Goal: Information Seeking & Learning: Learn about a topic

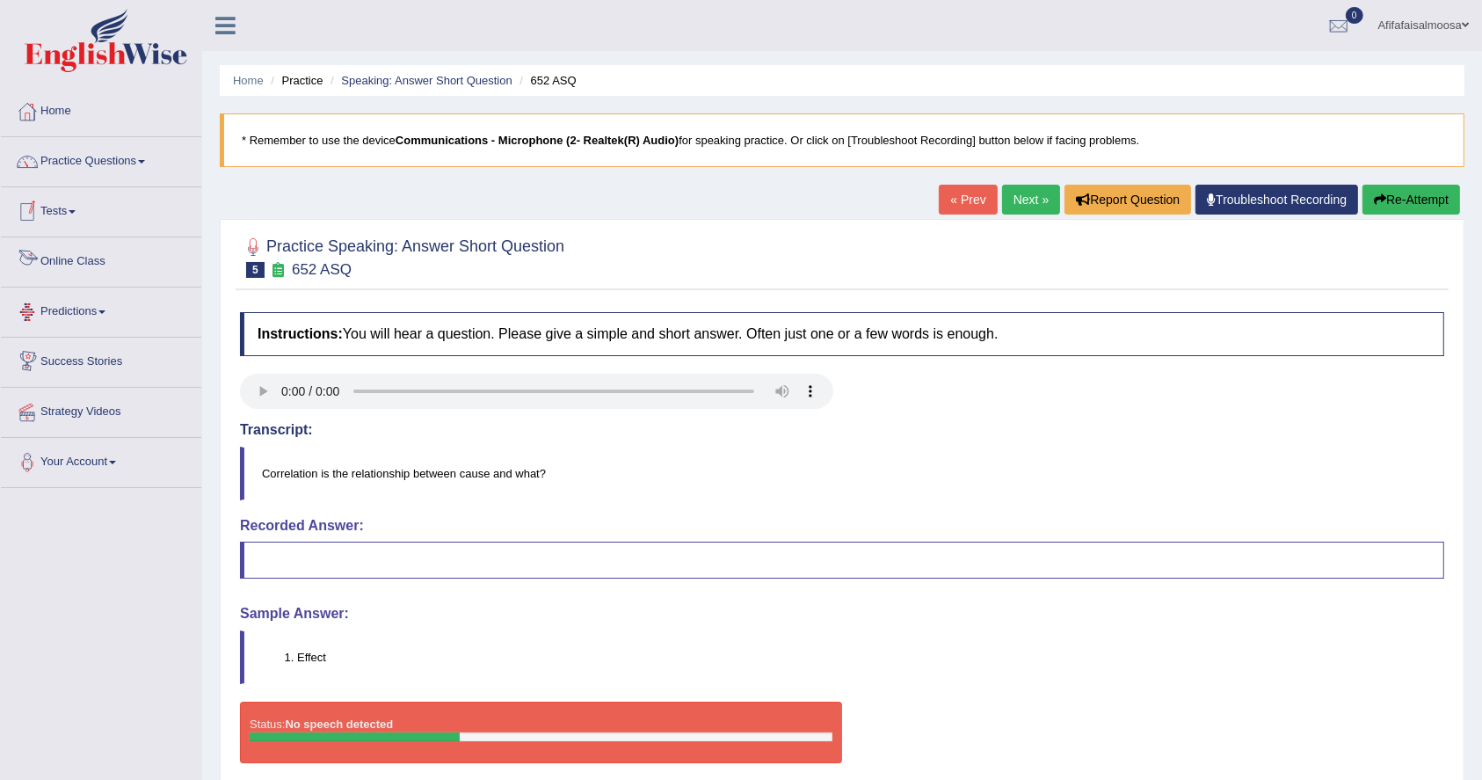
click at [105, 179] on link "Practice Questions" at bounding box center [101, 159] width 200 height 44
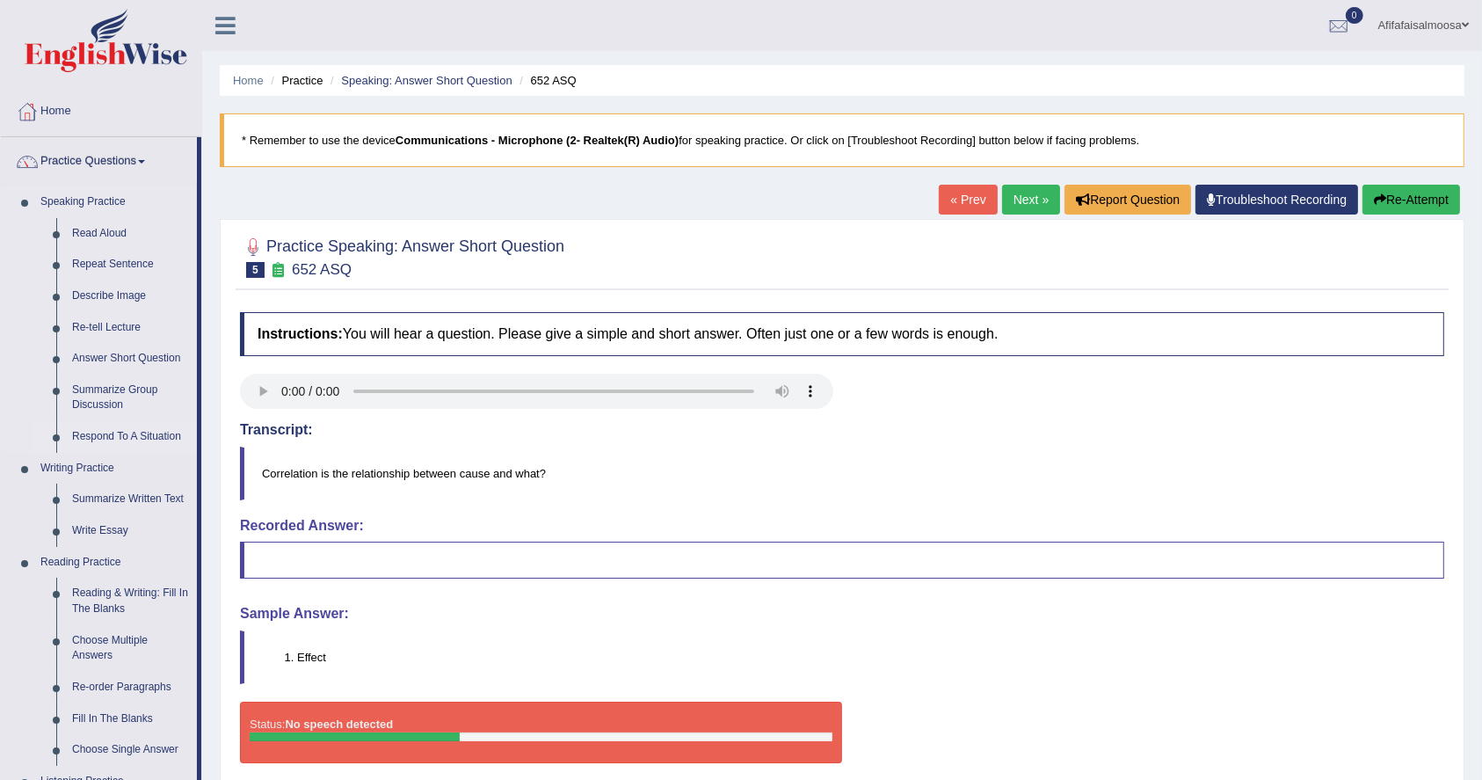
click at [118, 432] on link "Respond To A Situation" at bounding box center [130, 437] width 133 height 32
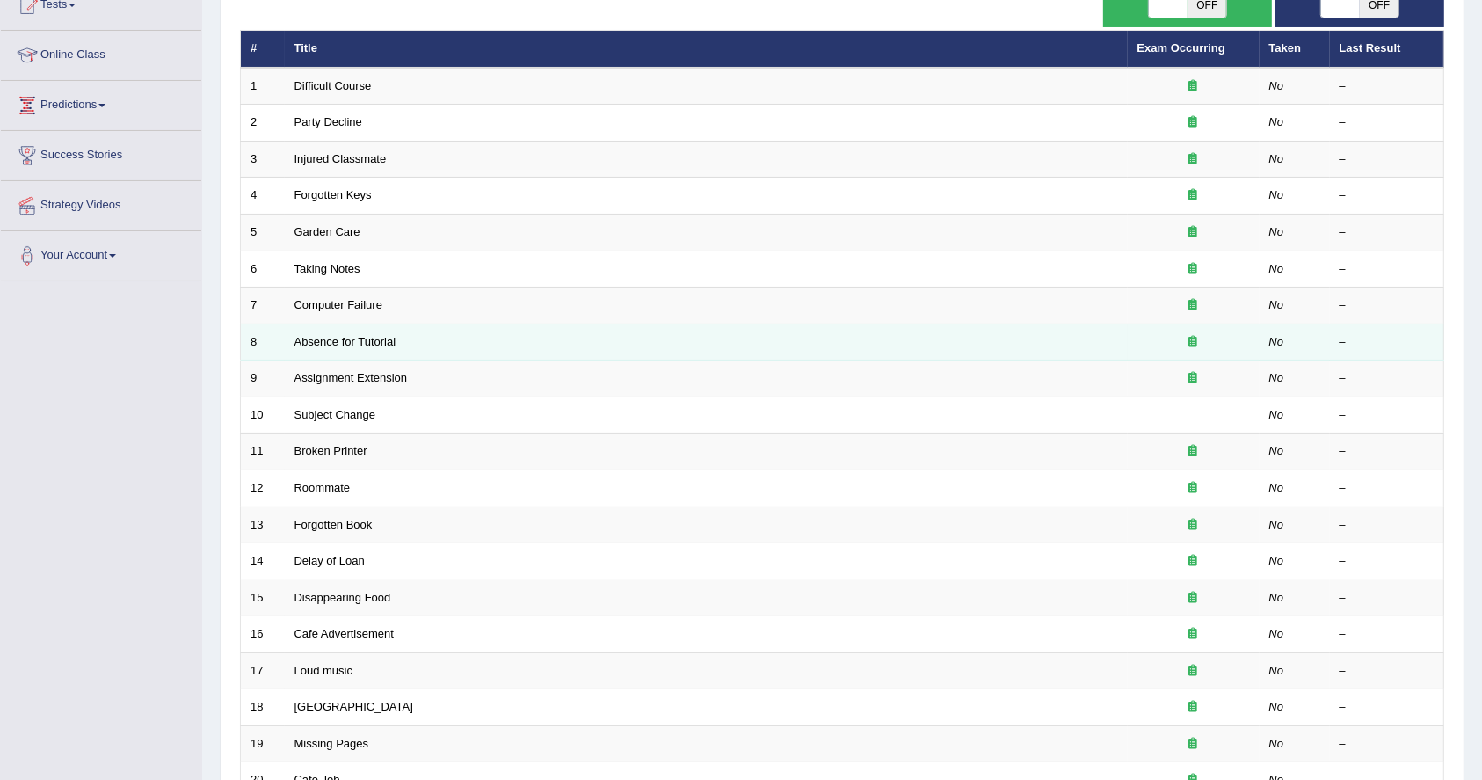
scroll to position [381, 0]
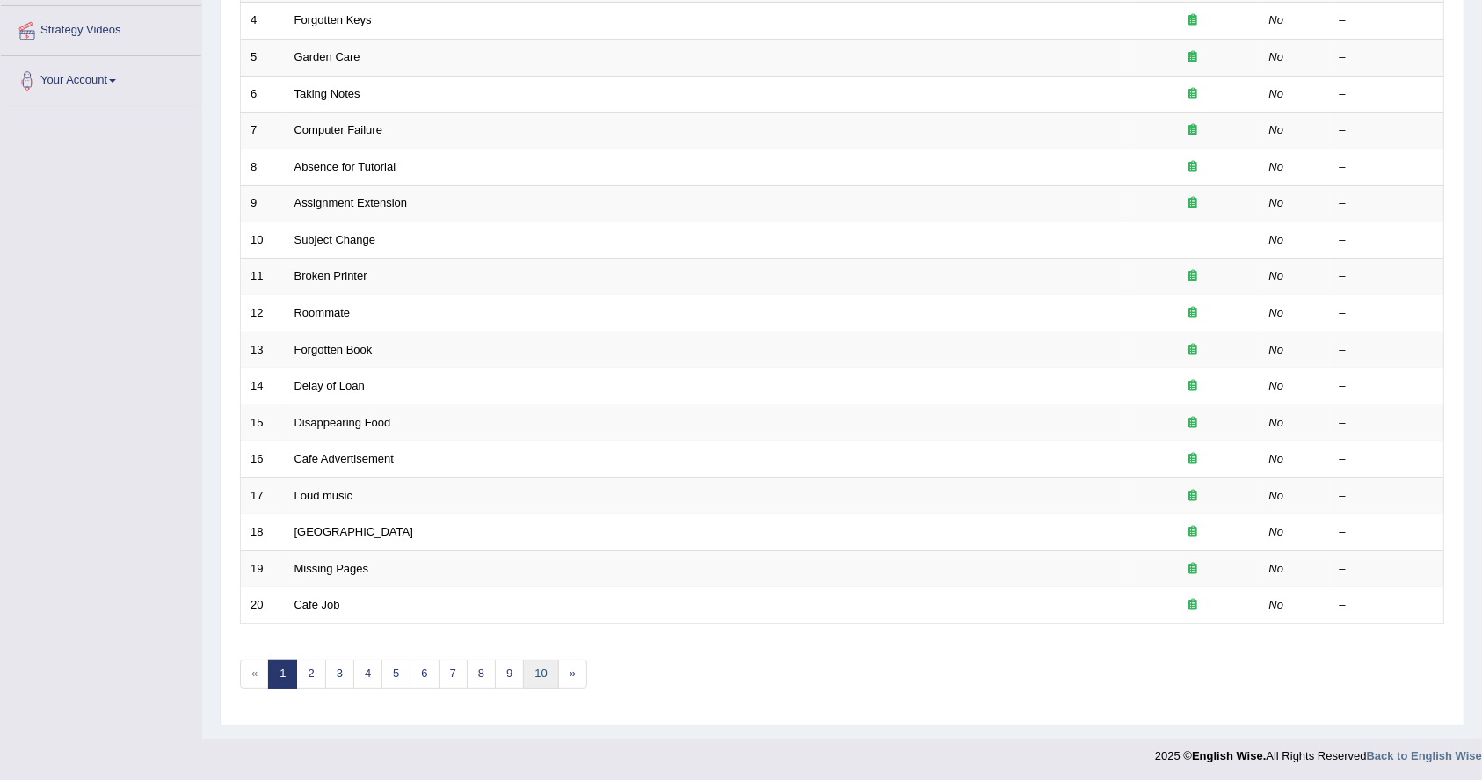
click at [544, 669] on link "10" at bounding box center [540, 673] width 35 height 29
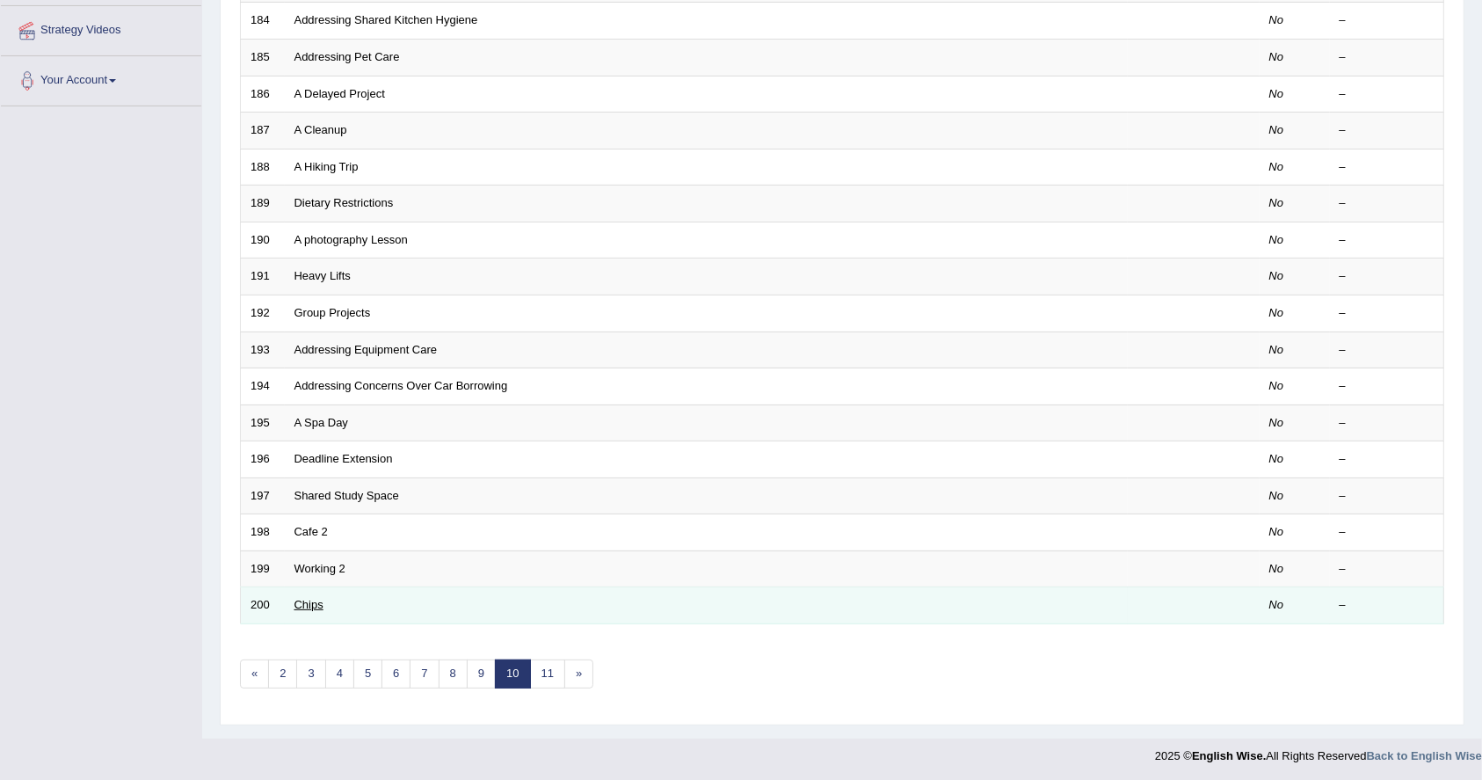
click at [313, 600] on link "Chips" at bounding box center [308, 604] width 29 height 13
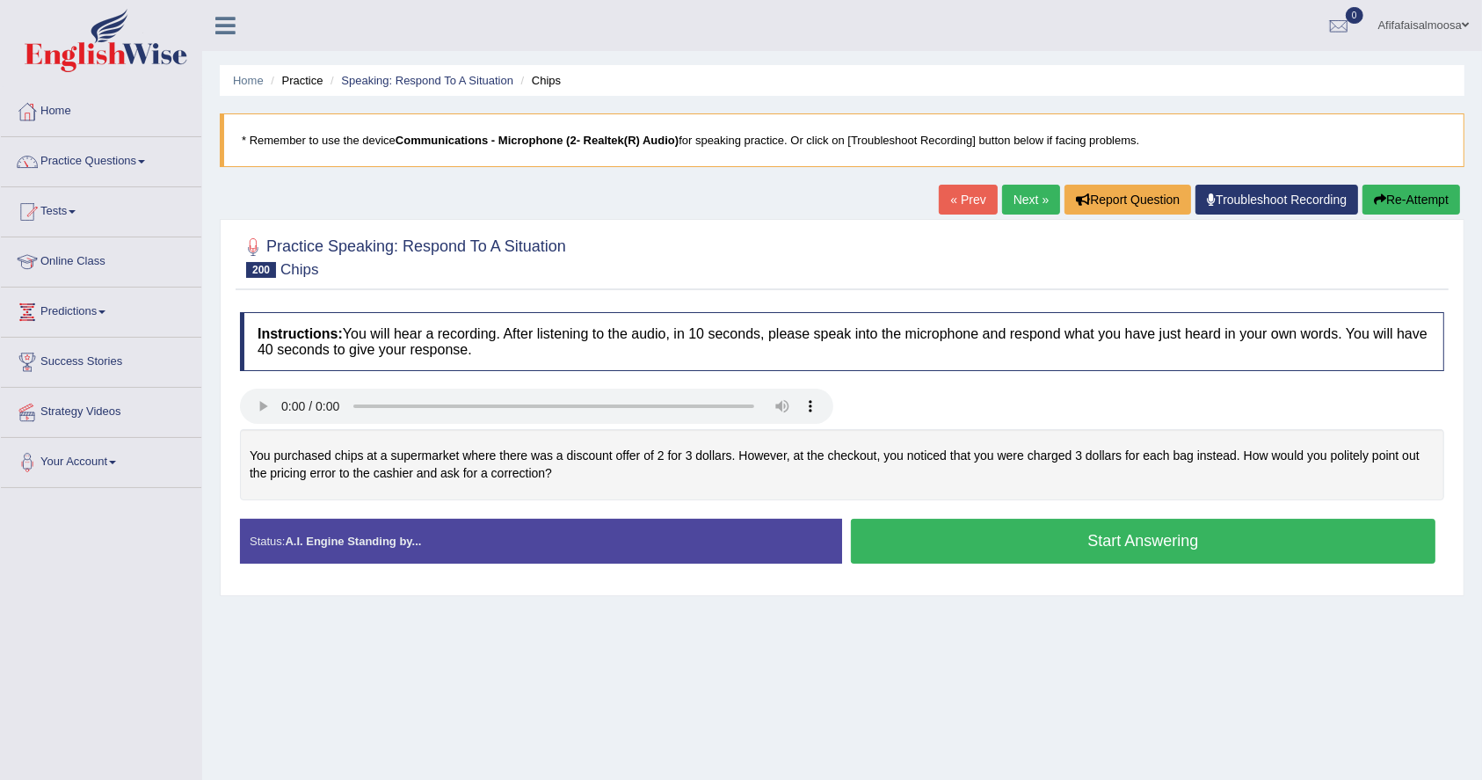
click at [1151, 537] on button "Start Answering" at bounding box center [1143, 541] width 585 height 45
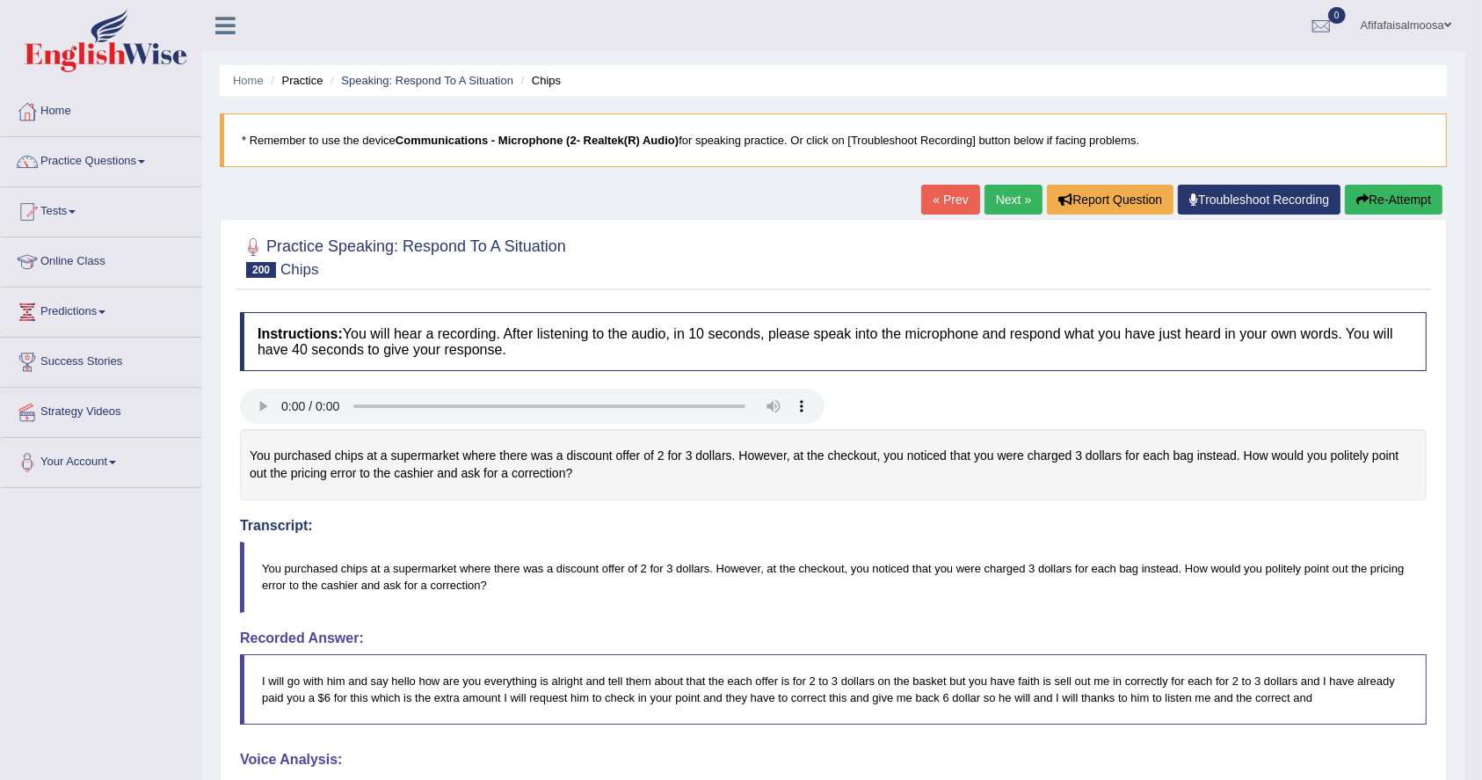
click at [946, 203] on link "« Prev" at bounding box center [950, 200] width 58 height 30
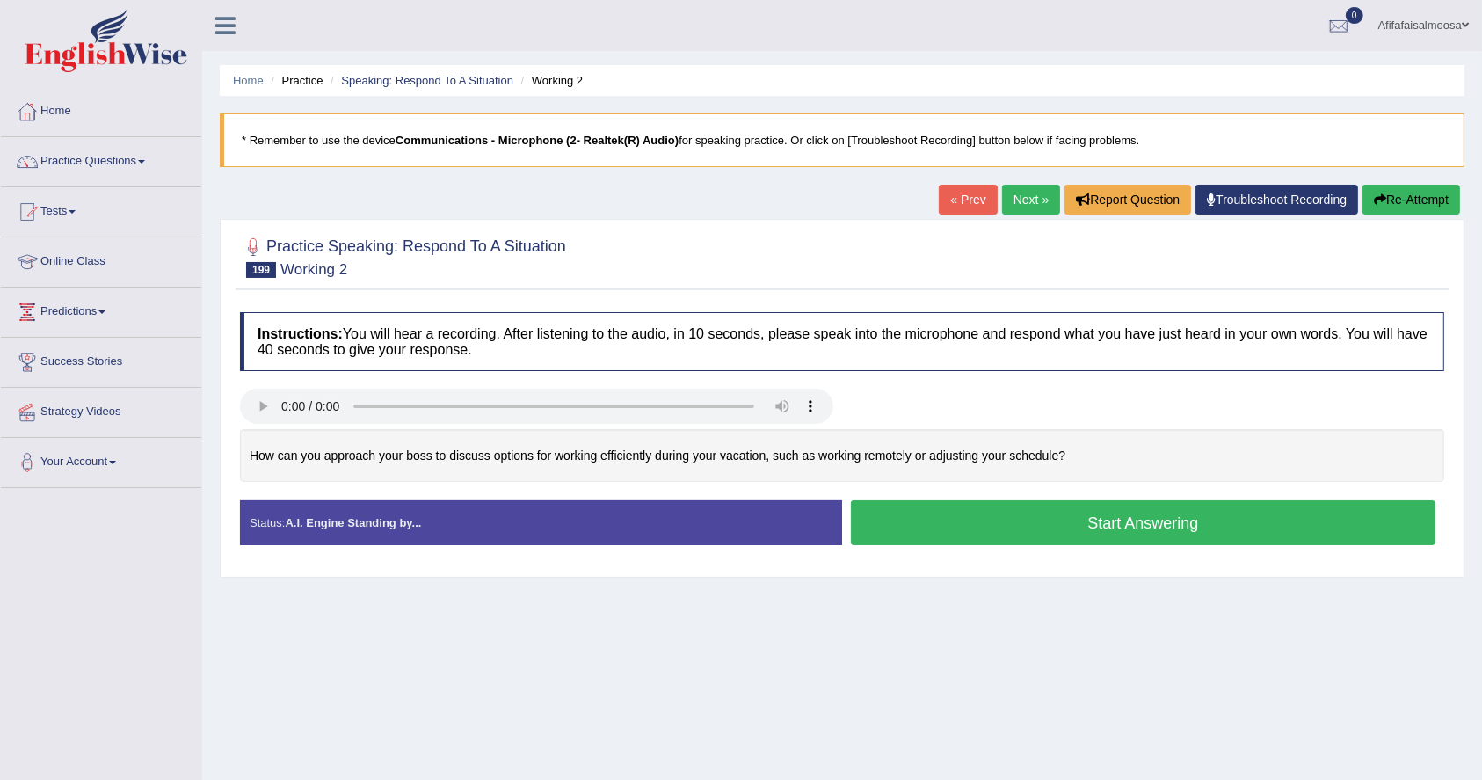
click at [975, 531] on button "Start Answering" at bounding box center [1143, 522] width 585 height 45
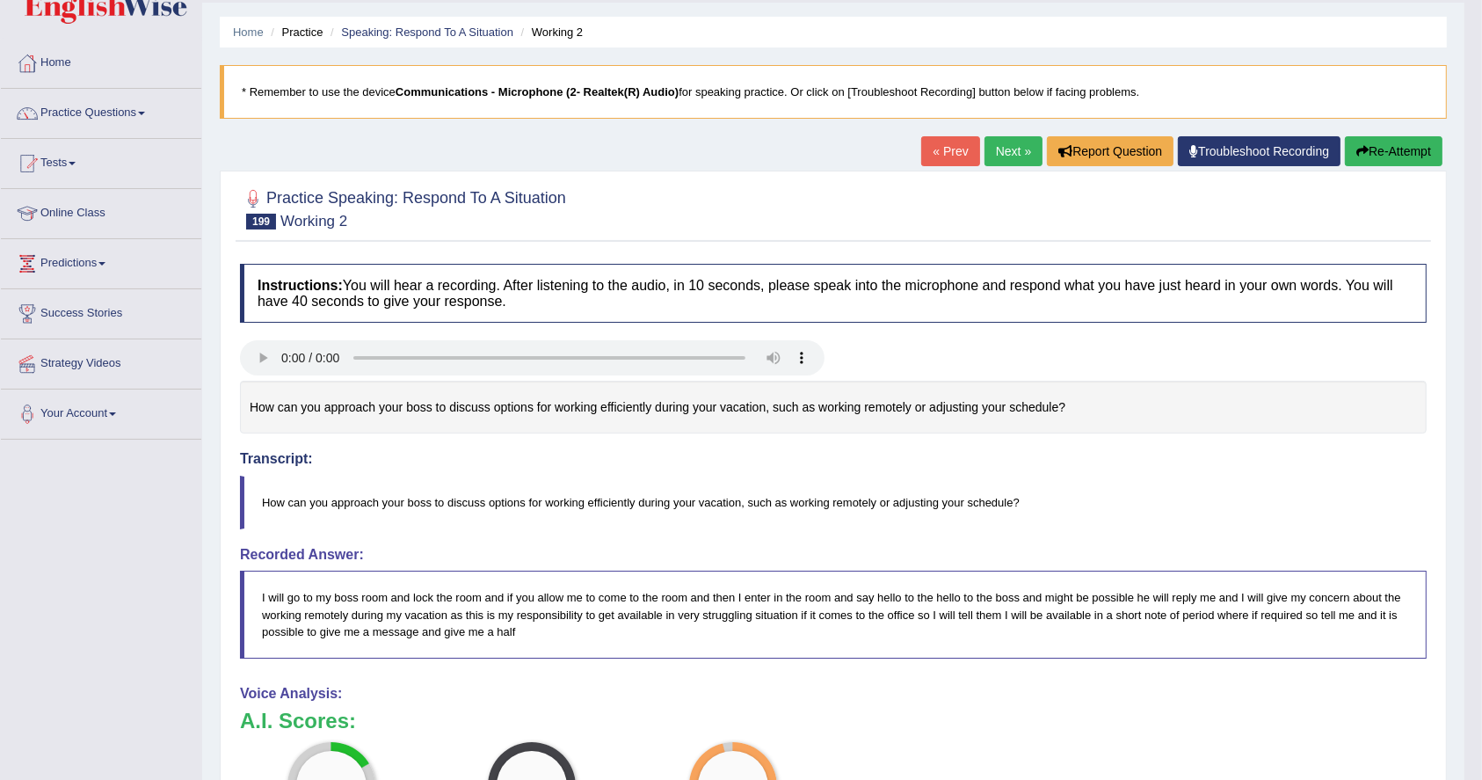
scroll to position [33, 0]
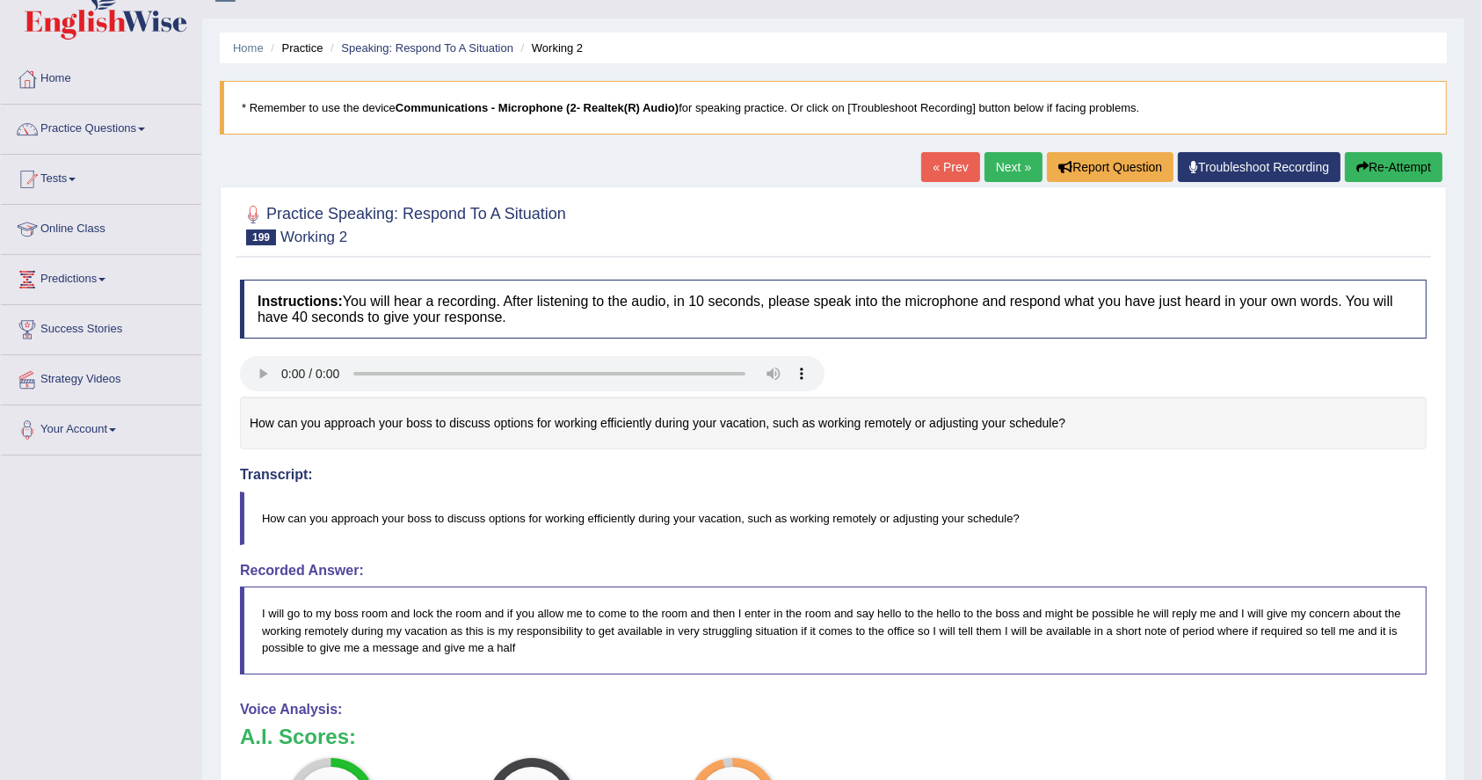
click at [932, 156] on link "« Prev" at bounding box center [950, 167] width 58 height 30
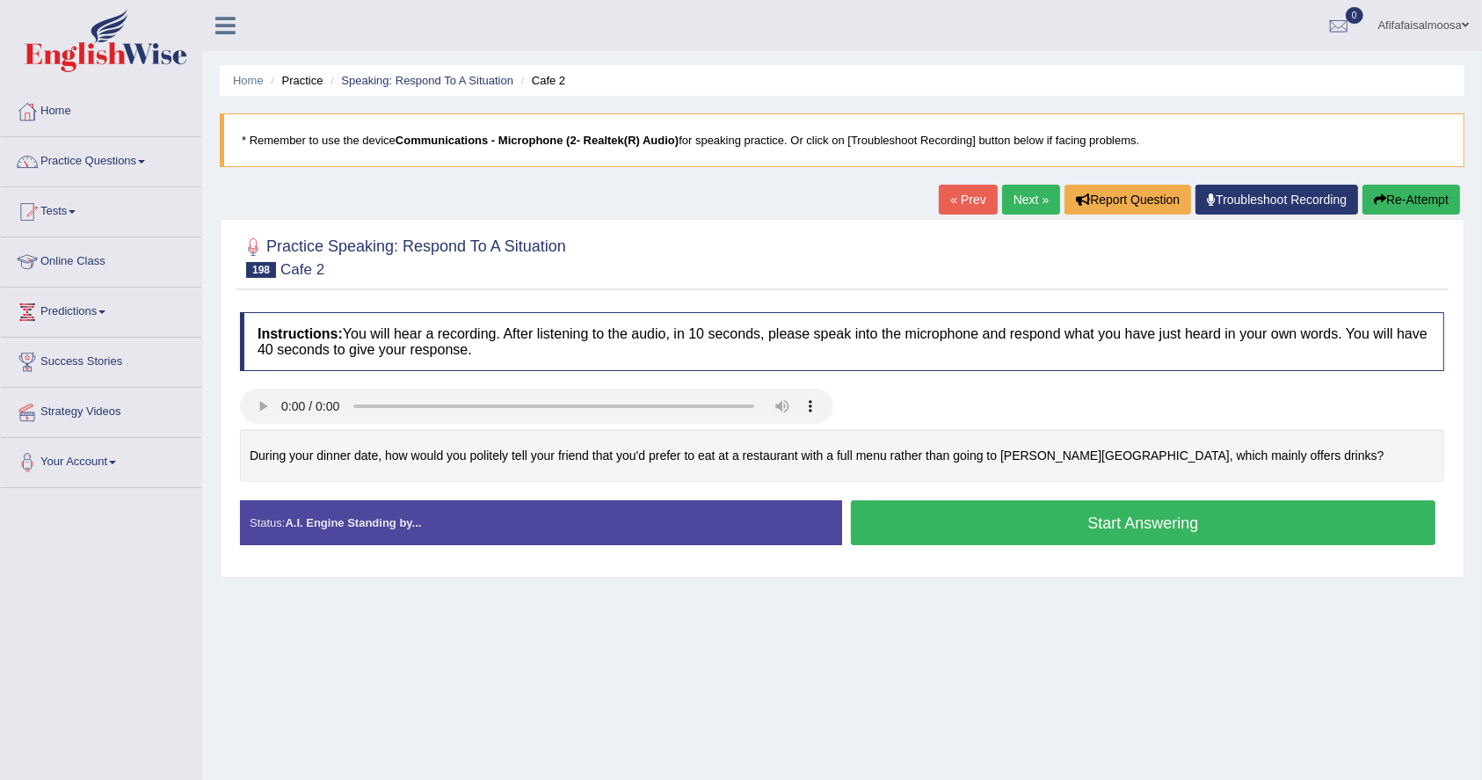
click at [1042, 515] on button "Start Answering" at bounding box center [1143, 522] width 585 height 45
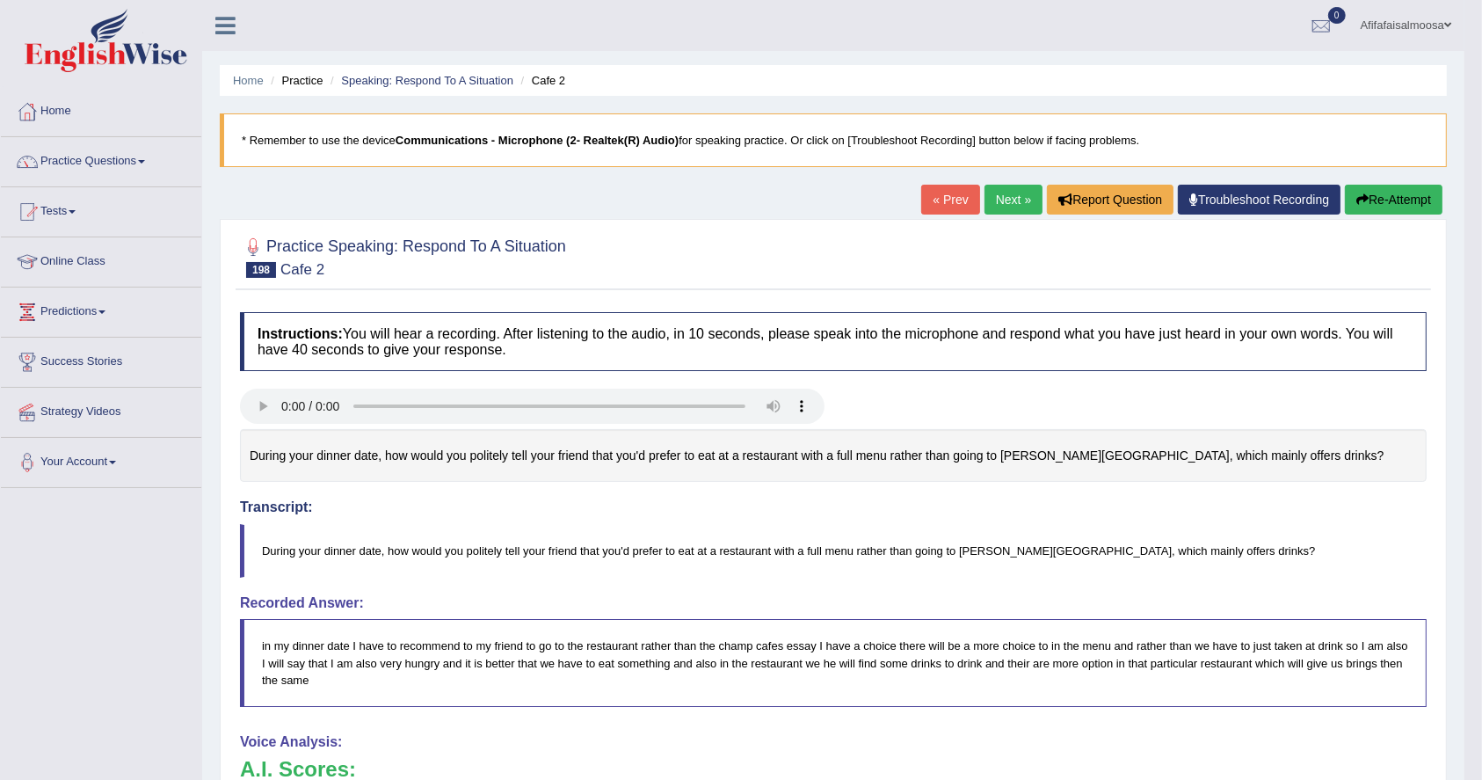
click at [936, 207] on link "« Prev" at bounding box center [950, 200] width 58 height 30
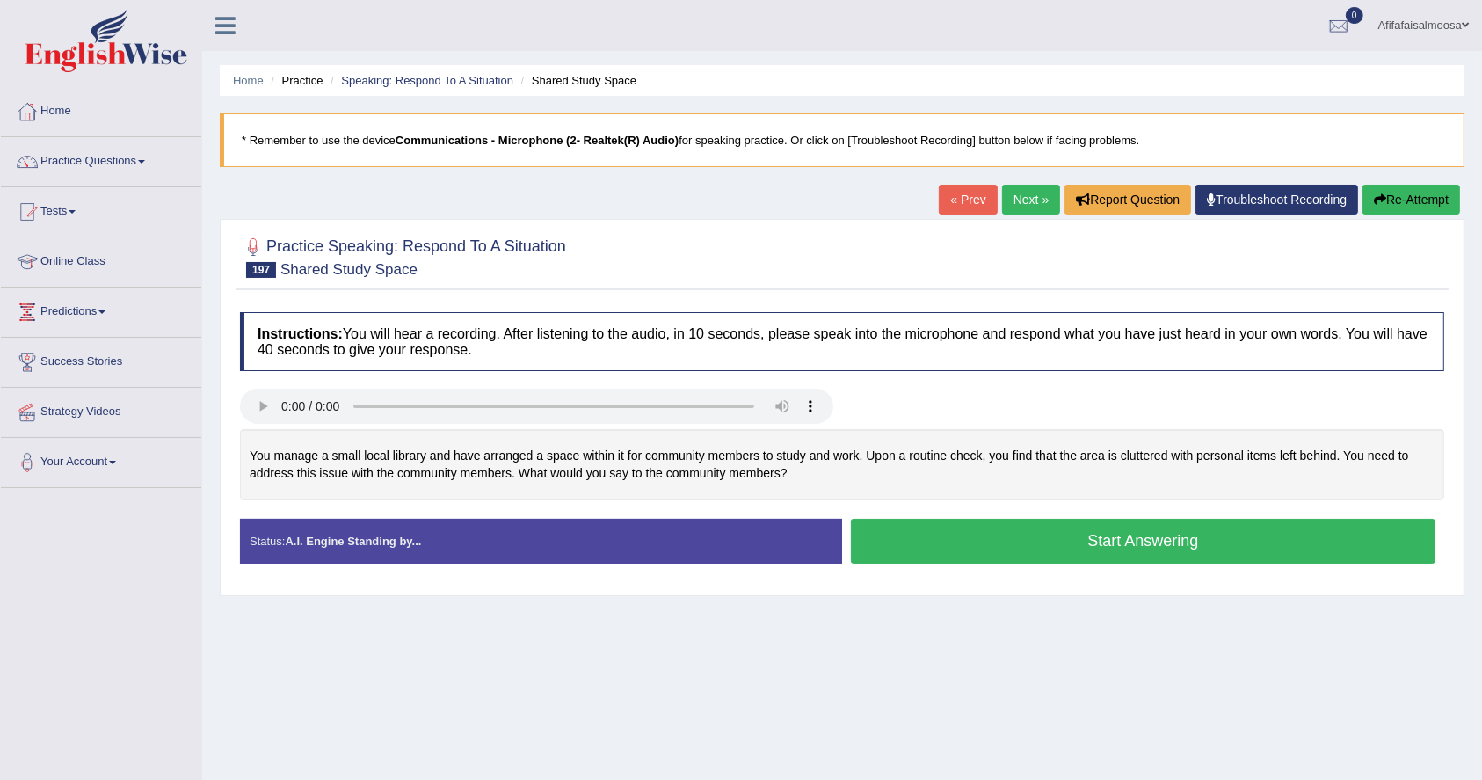
click at [1007, 536] on button "Start Answering" at bounding box center [1143, 541] width 585 height 45
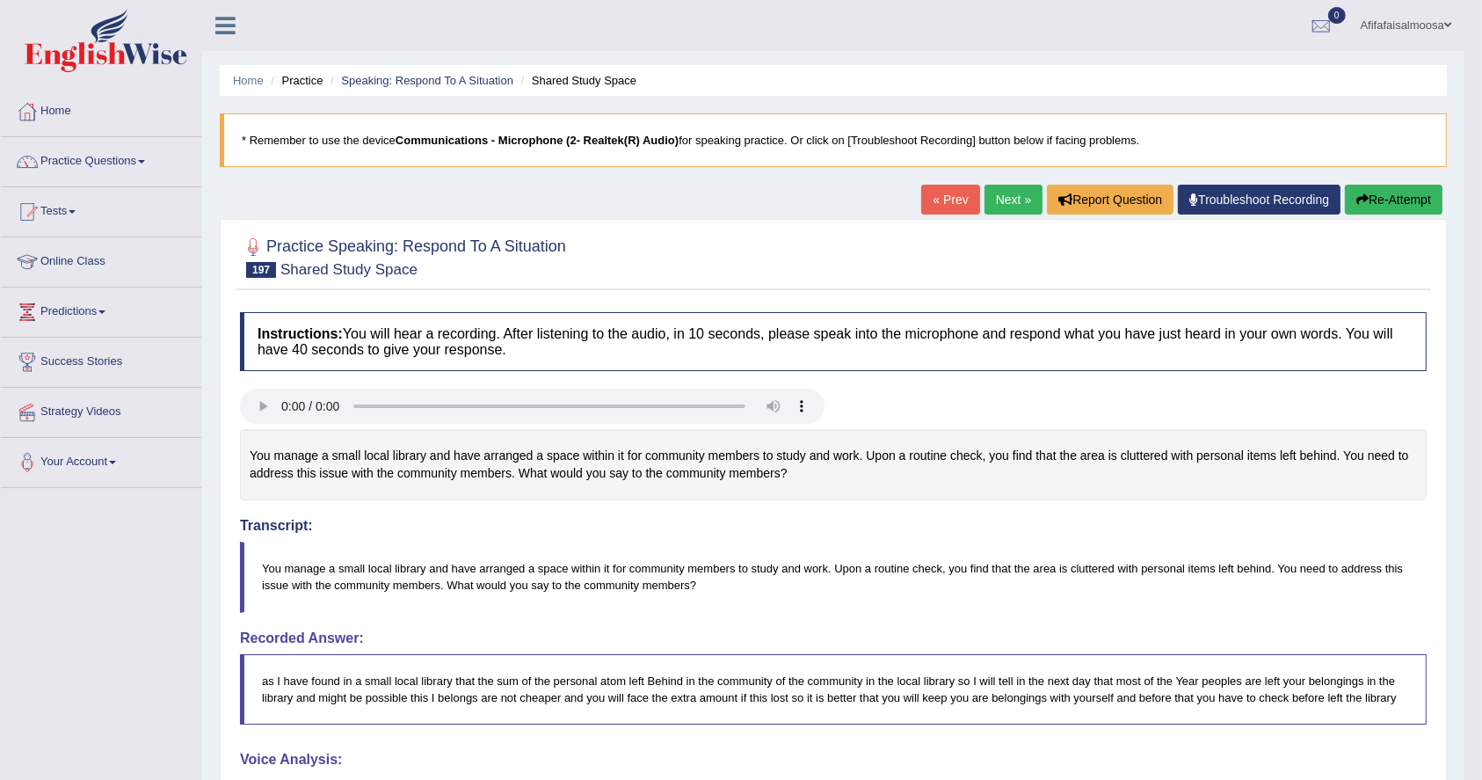
click at [937, 188] on link "« Prev" at bounding box center [950, 200] width 58 height 30
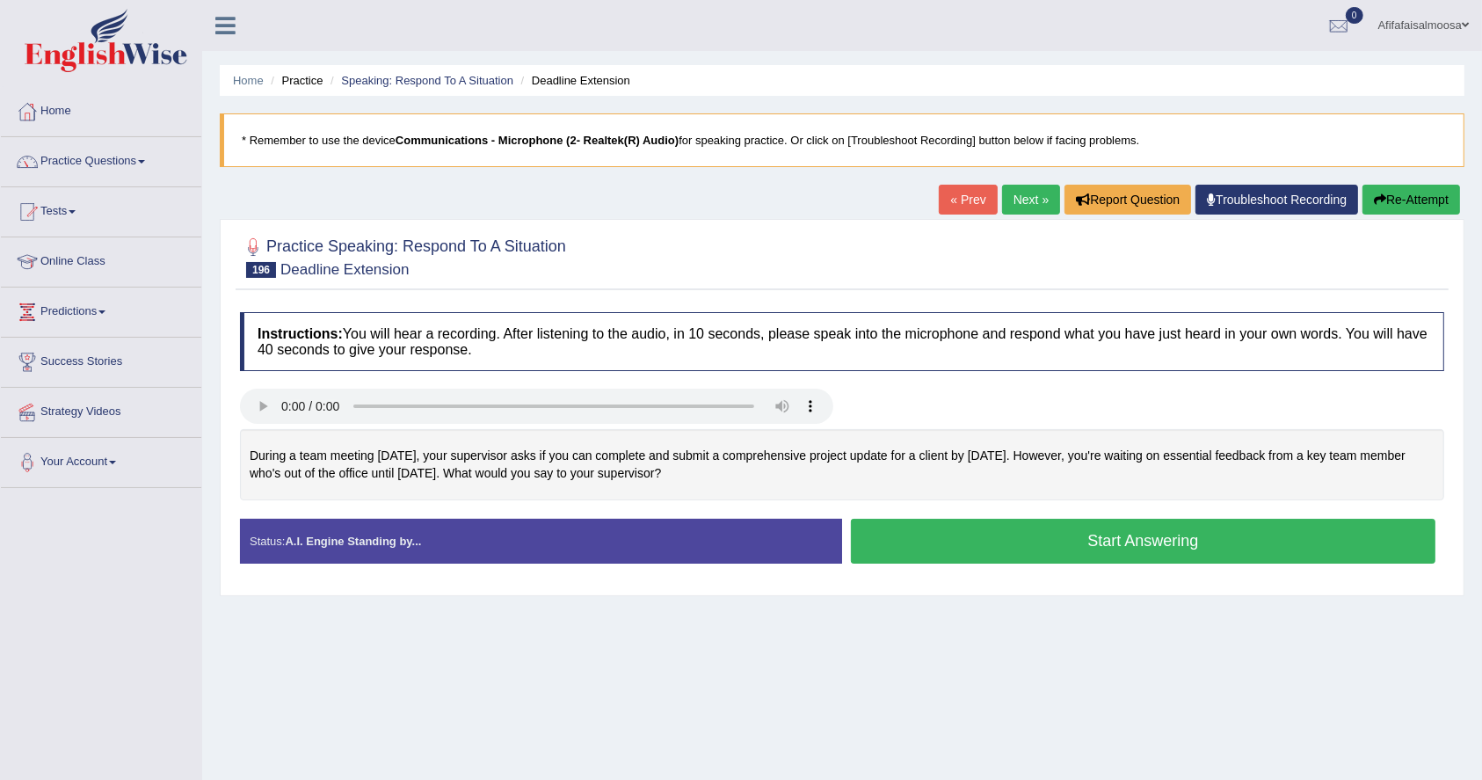
click at [1055, 541] on button "Start Answering" at bounding box center [1143, 541] width 585 height 45
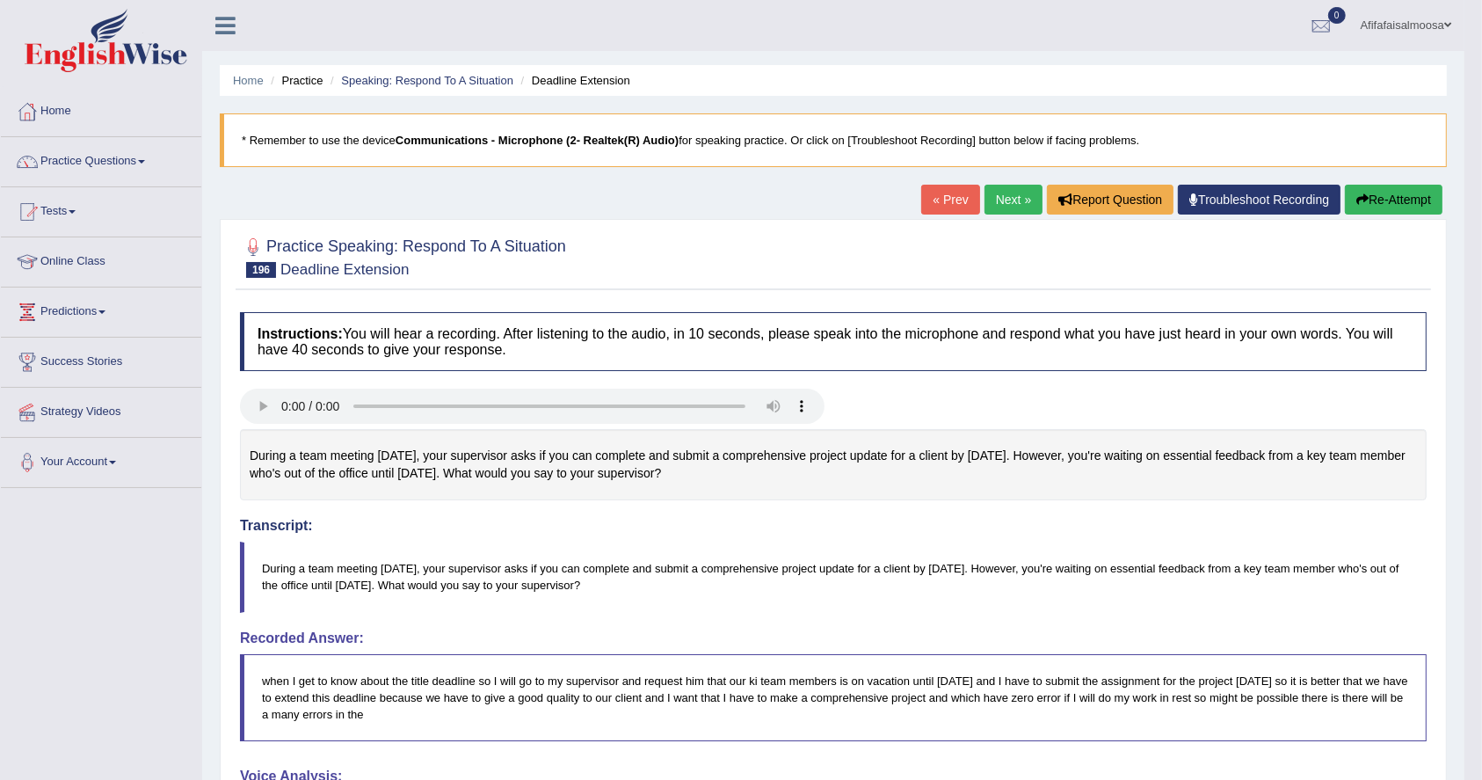
click at [925, 207] on link "« Prev" at bounding box center [950, 200] width 58 height 30
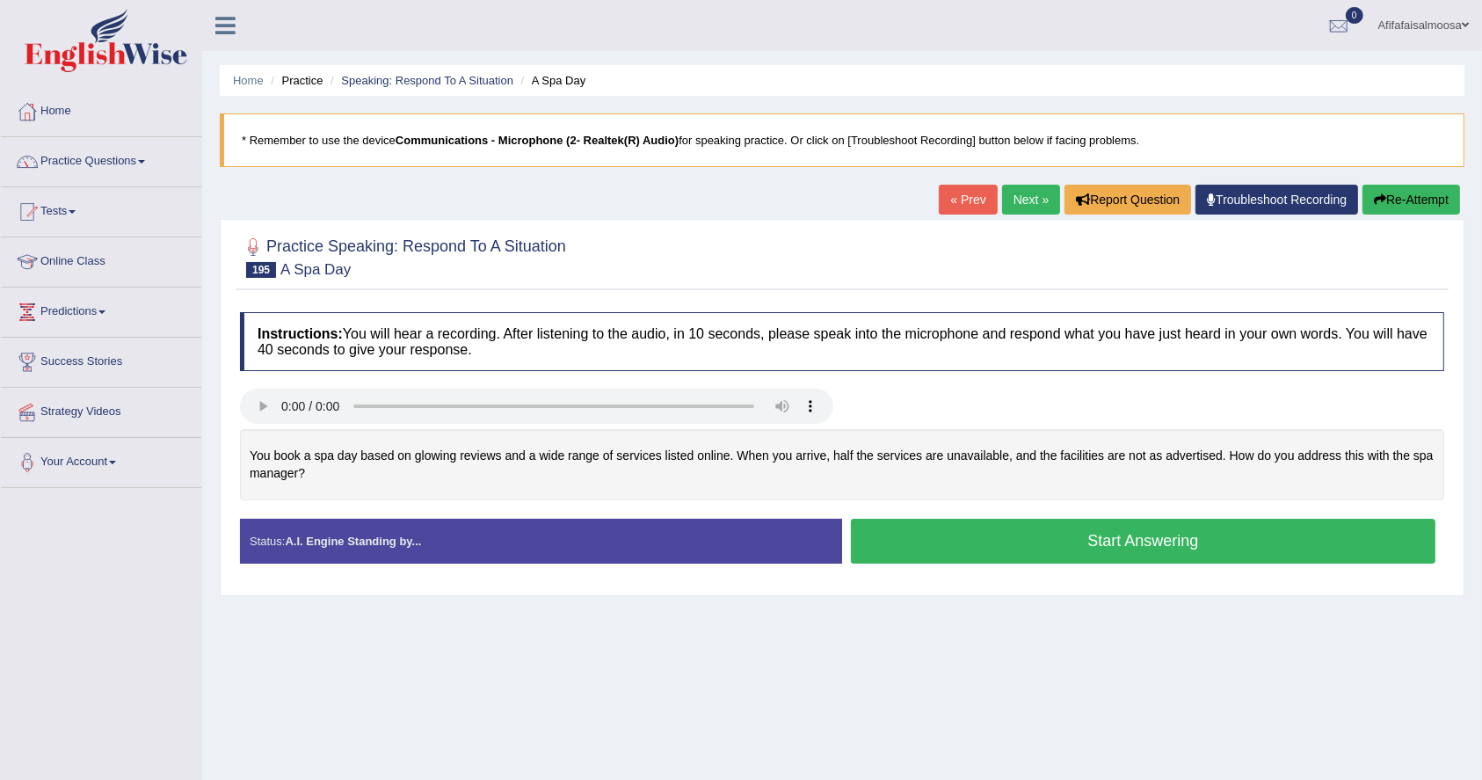
click at [949, 534] on button "Start Answering" at bounding box center [1143, 541] width 585 height 45
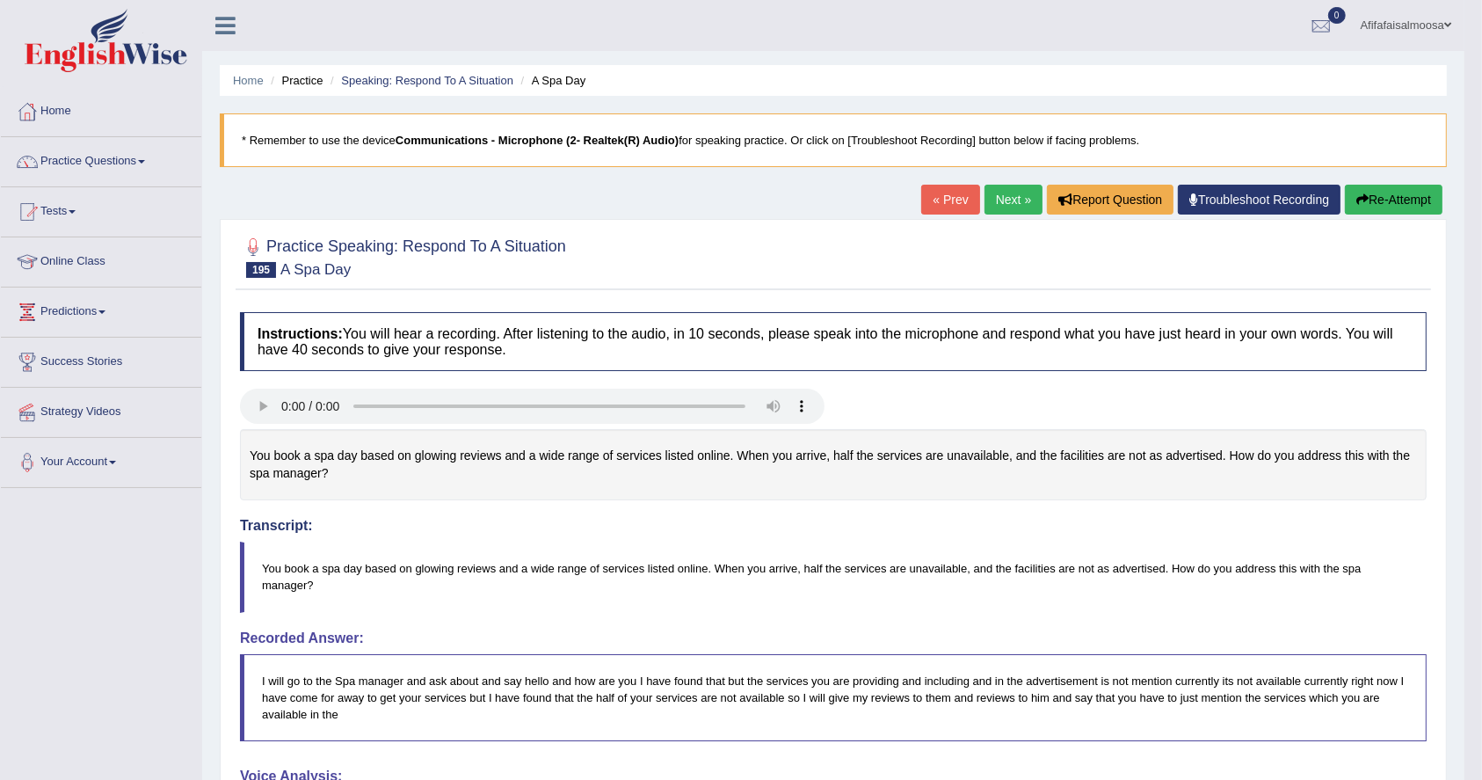
click at [932, 200] on link "« Prev" at bounding box center [950, 200] width 58 height 30
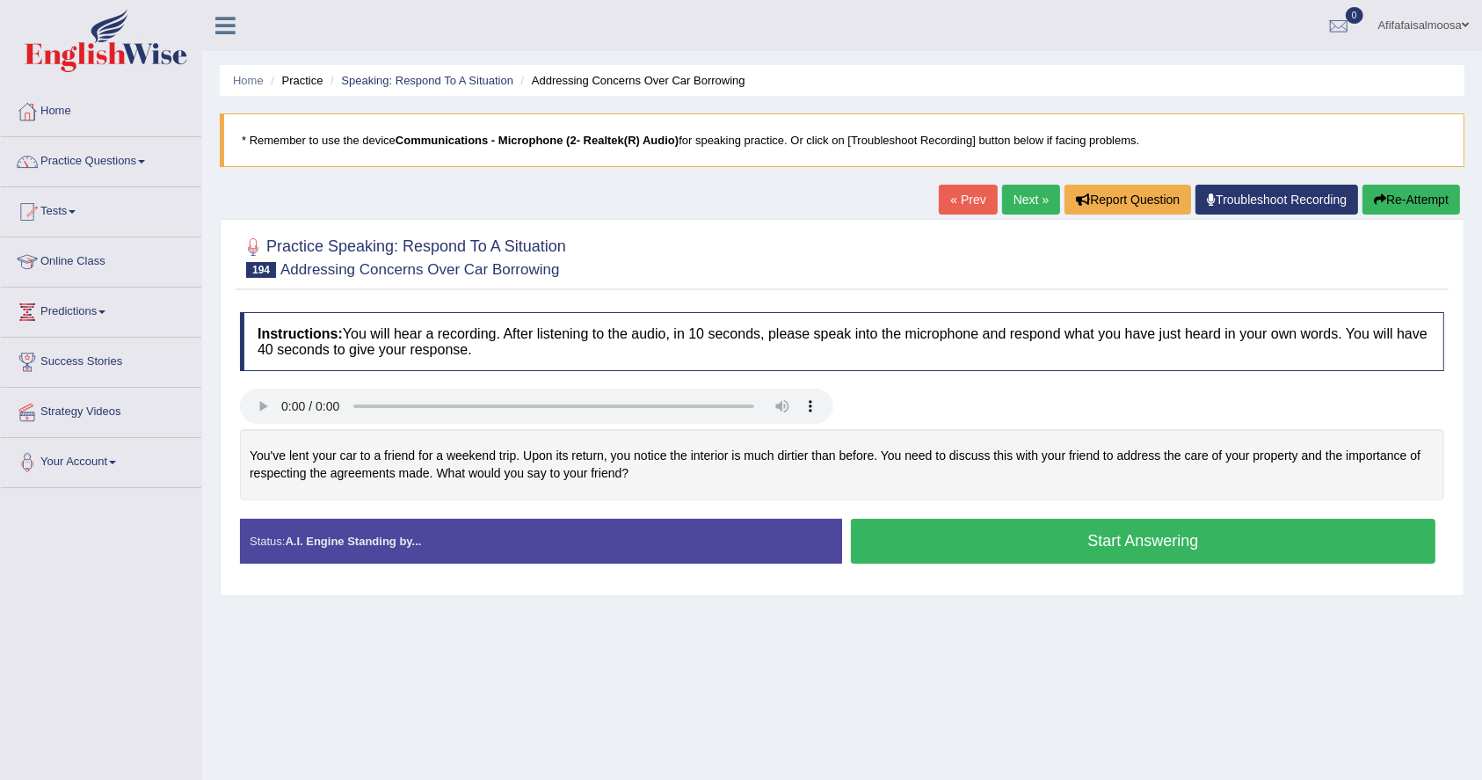
click at [942, 553] on button "Start Answering" at bounding box center [1143, 541] width 585 height 45
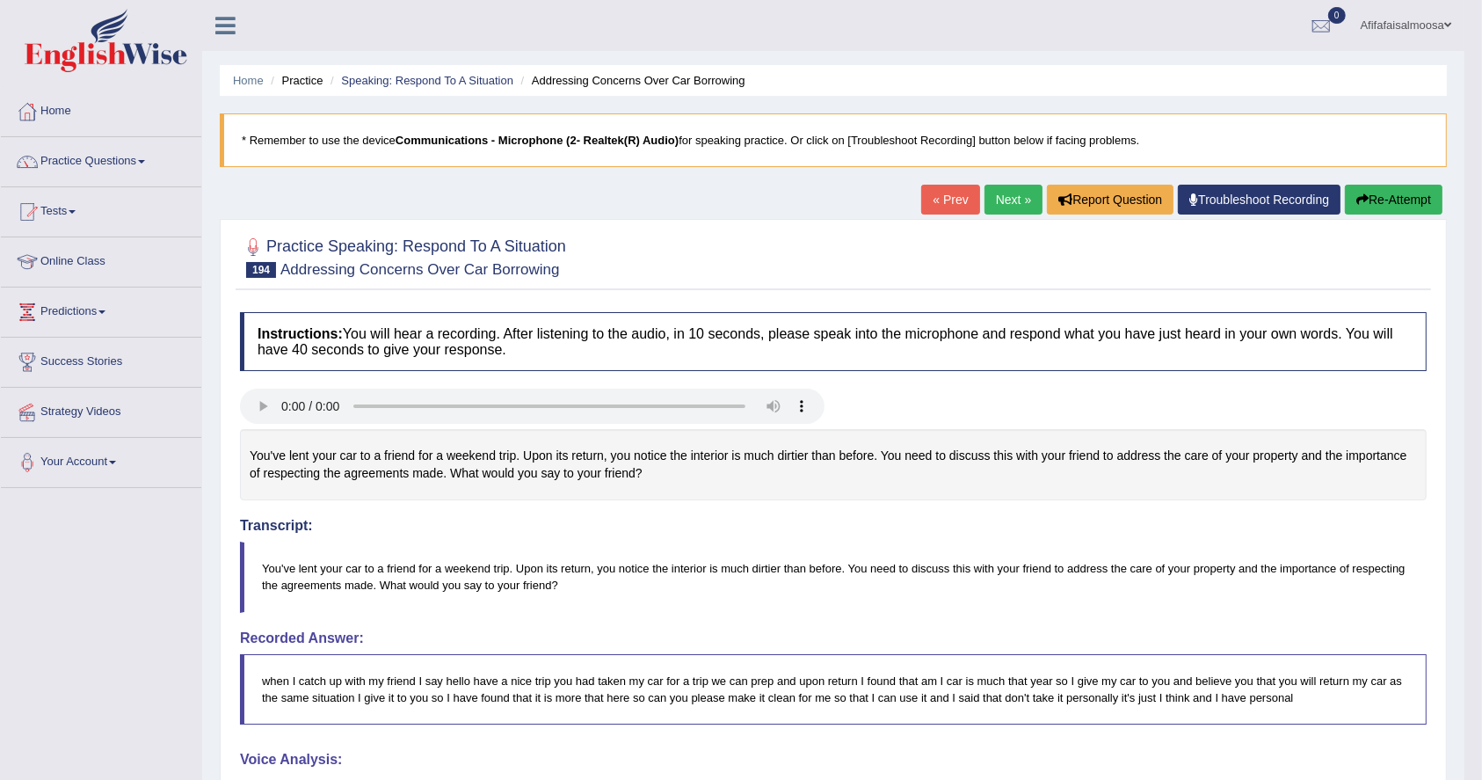
click at [931, 194] on link "« Prev" at bounding box center [950, 200] width 58 height 30
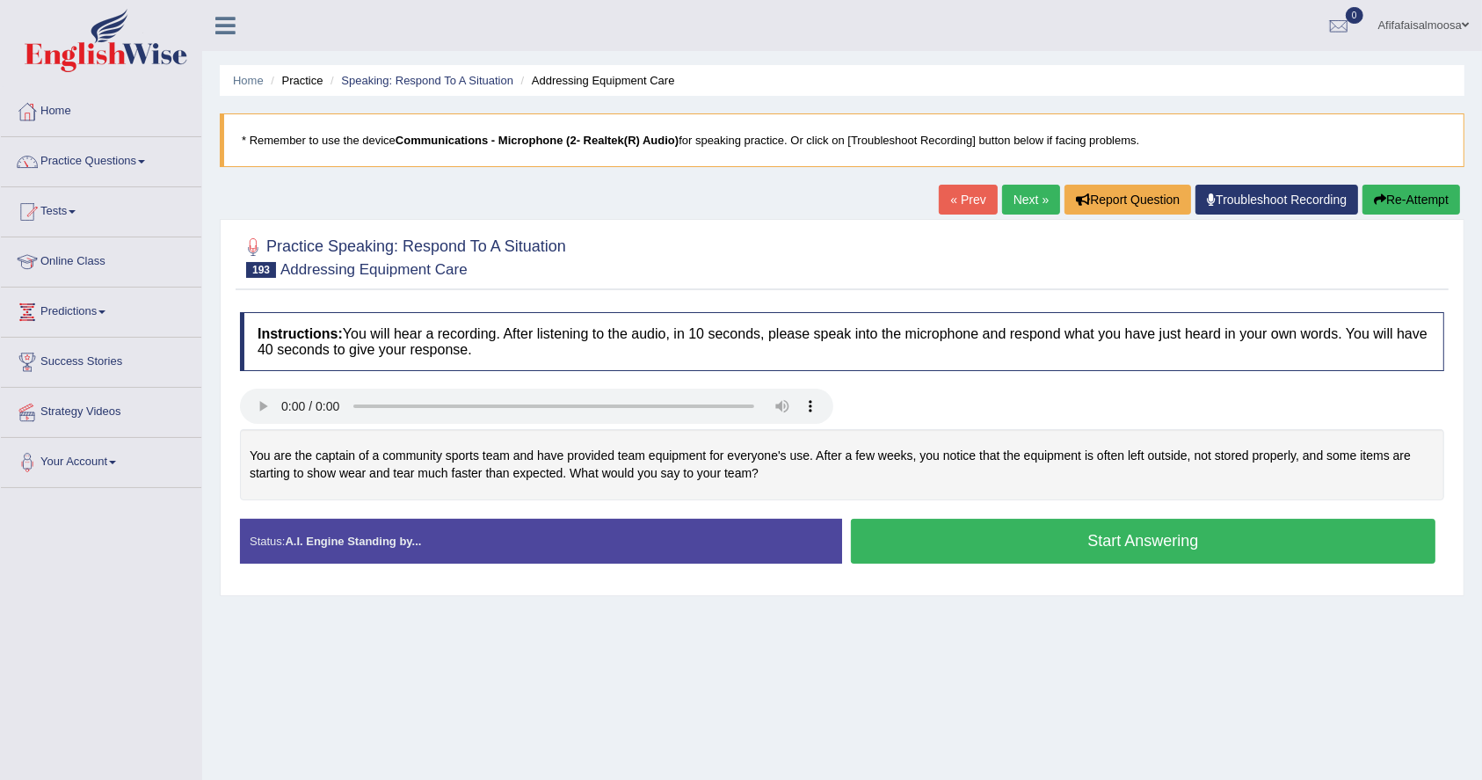
click at [1111, 546] on button "Start Answering" at bounding box center [1143, 541] width 585 height 45
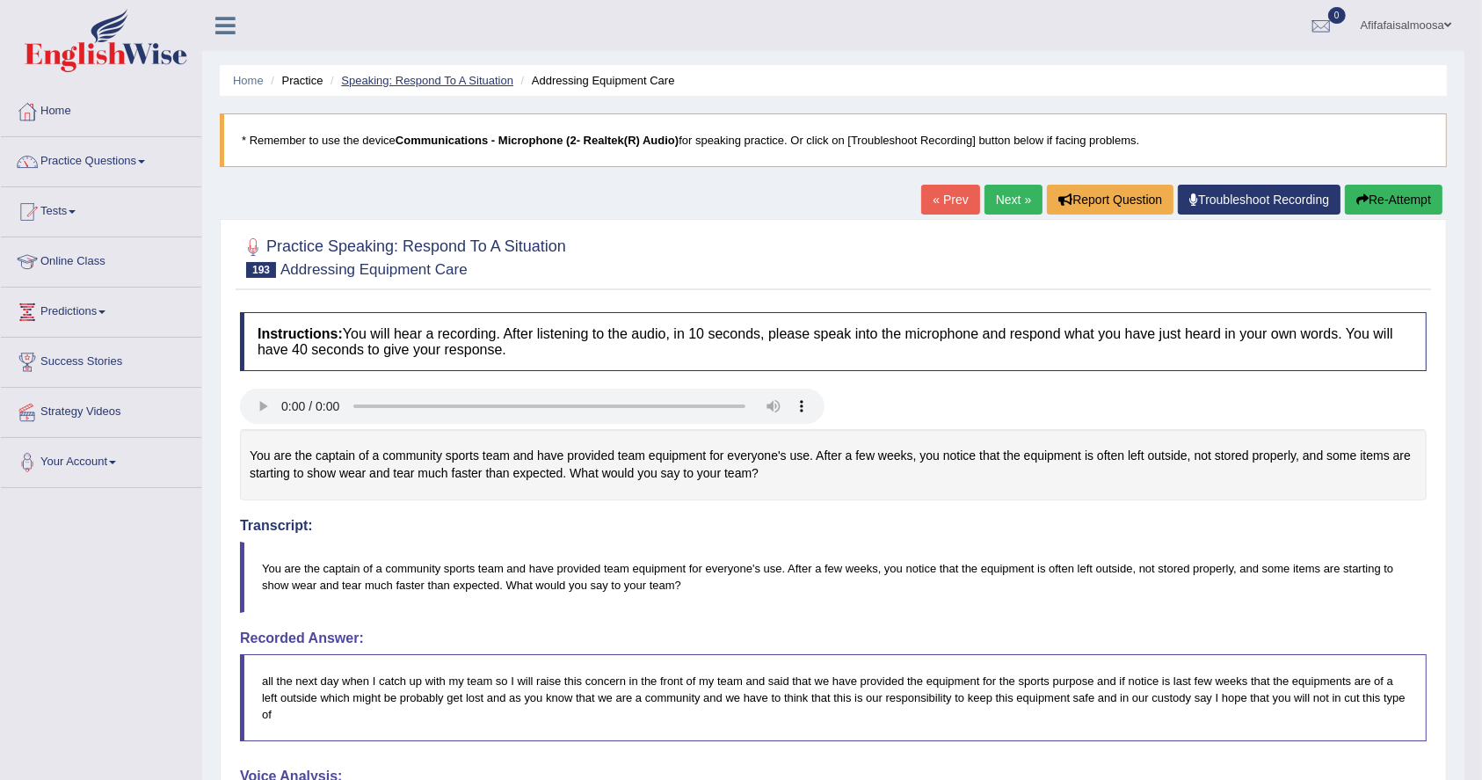
click at [492, 76] on link "Speaking: Respond To A Situation" at bounding box center [427, 80] width 172 height 13
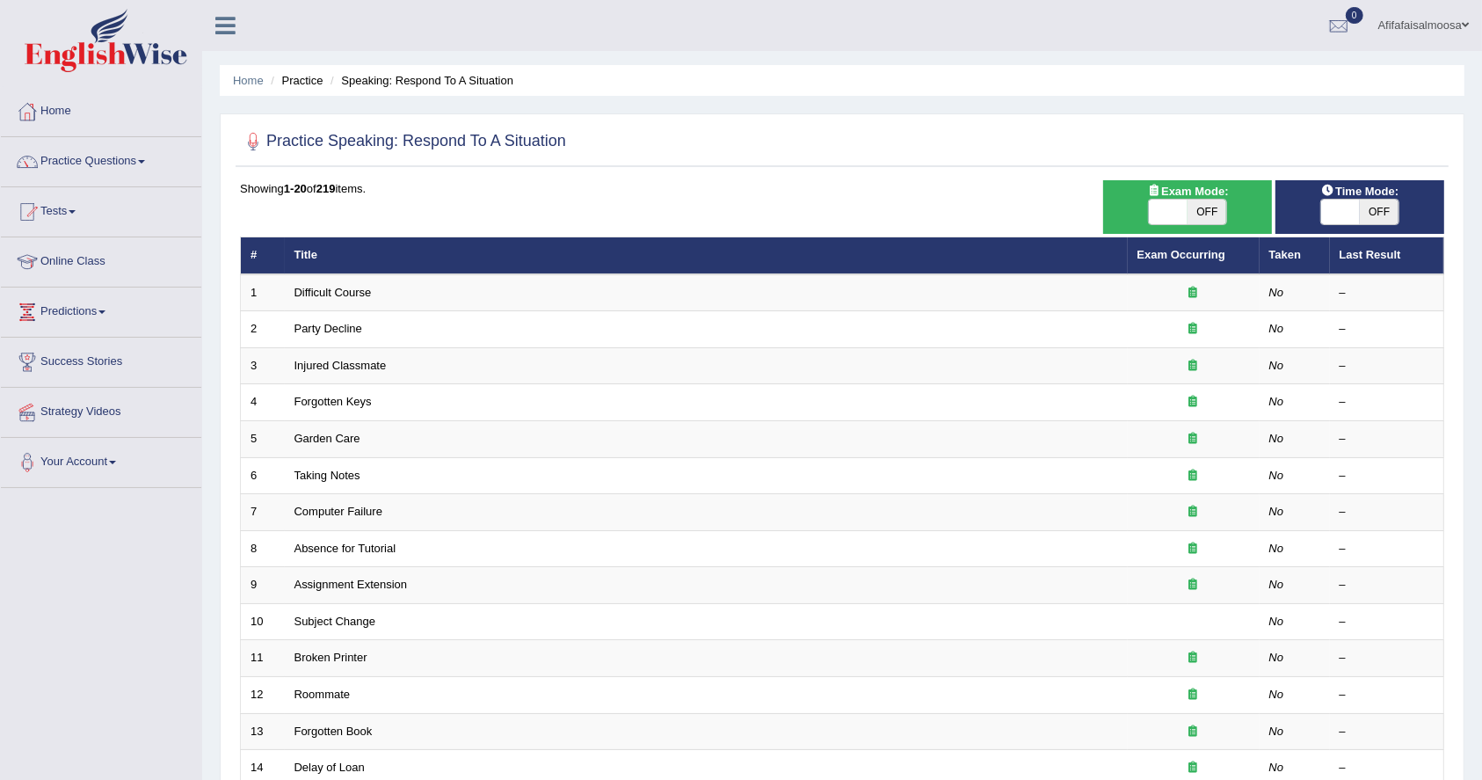
click at [1214, 229] on div "Exam Mode: ON OFF" at bounding box center [1187, 207] width 169 height 54
click at [1203, 207] on span "OFF" at bounding box center [1207, 212] width 39 height 25
checkbox input "true"
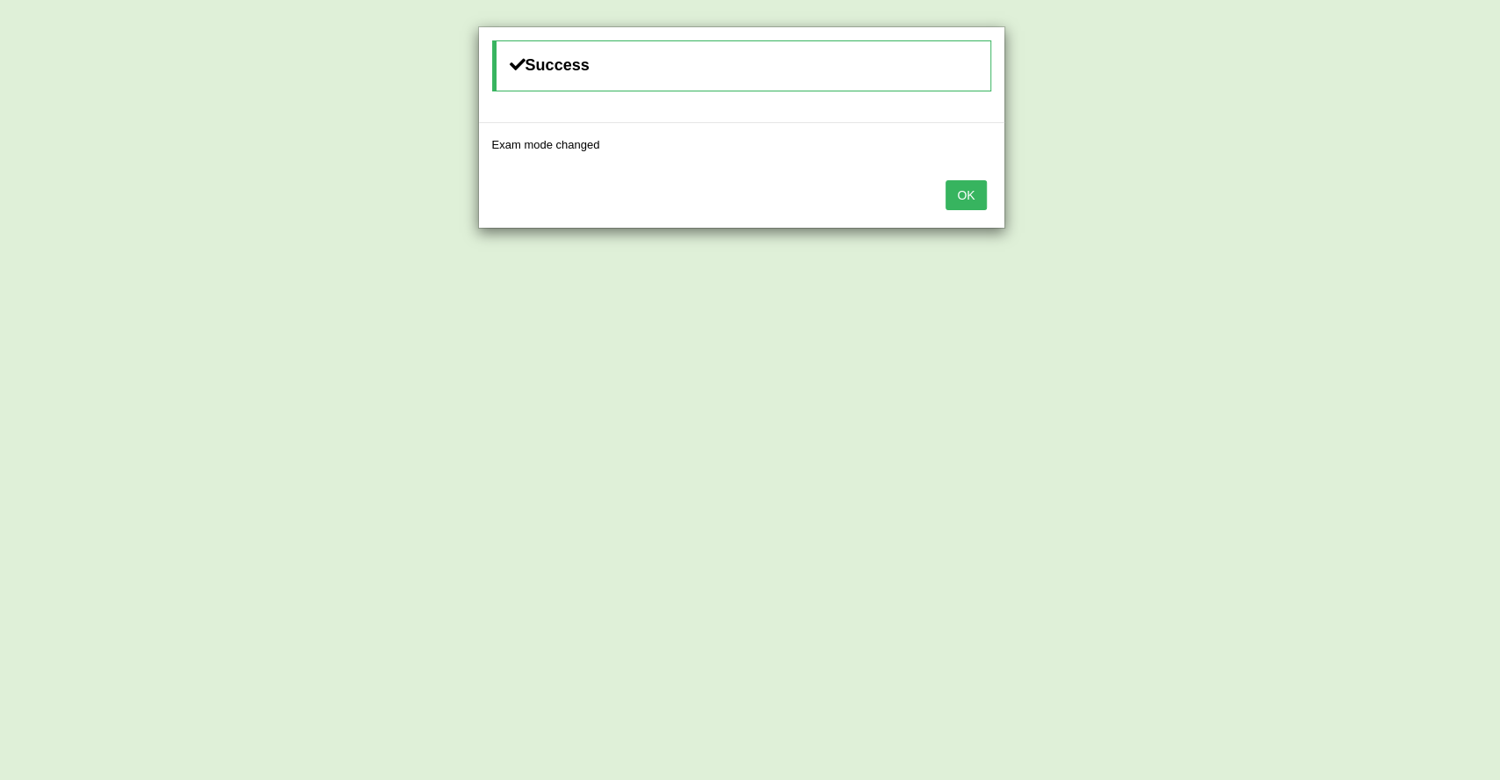
click at [963, 195] on button "OK" at bounding box center [966, 195] width 40 height 30
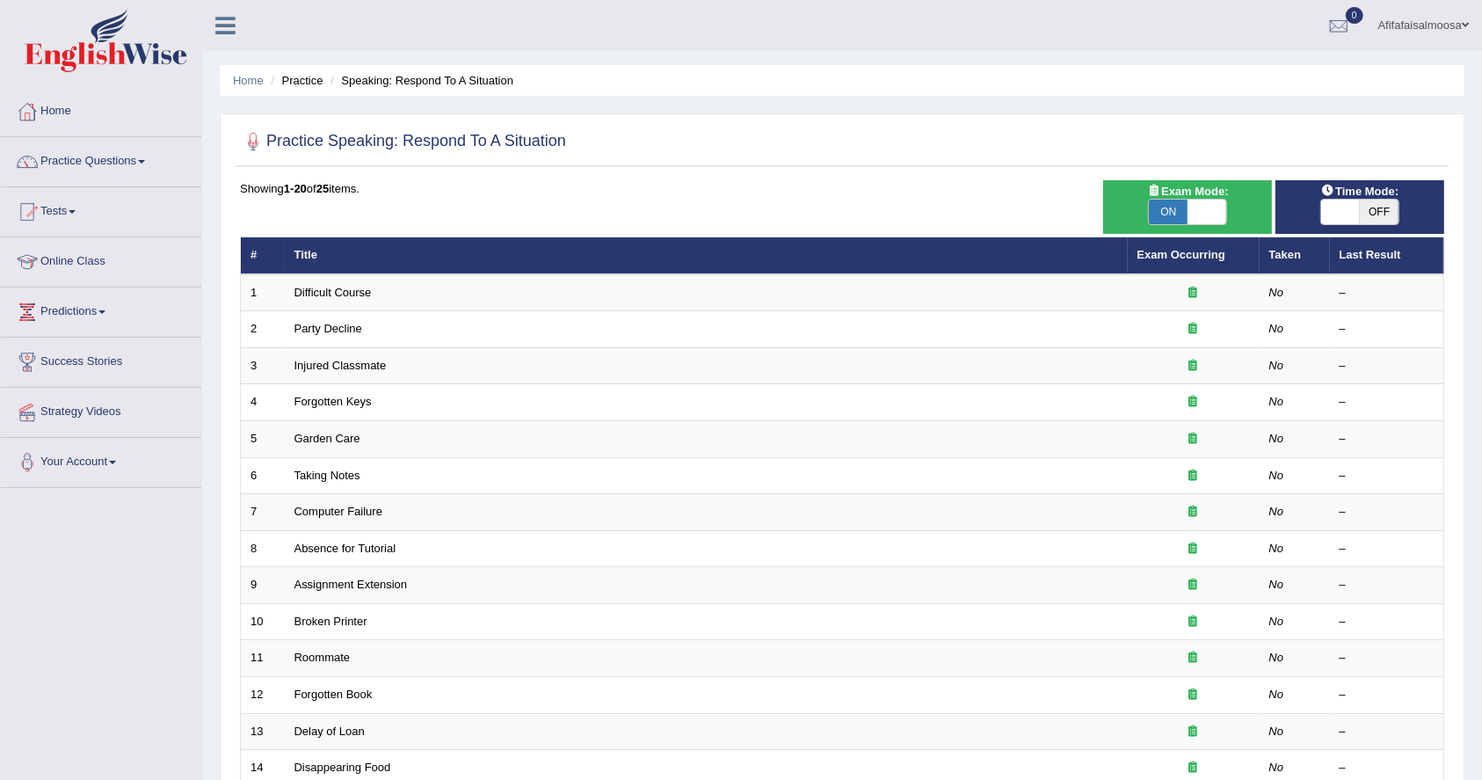
click at [1378, 210] on span "OFF" at bounding box center [1379, 212] width 39 height 25
checkbox input "true"
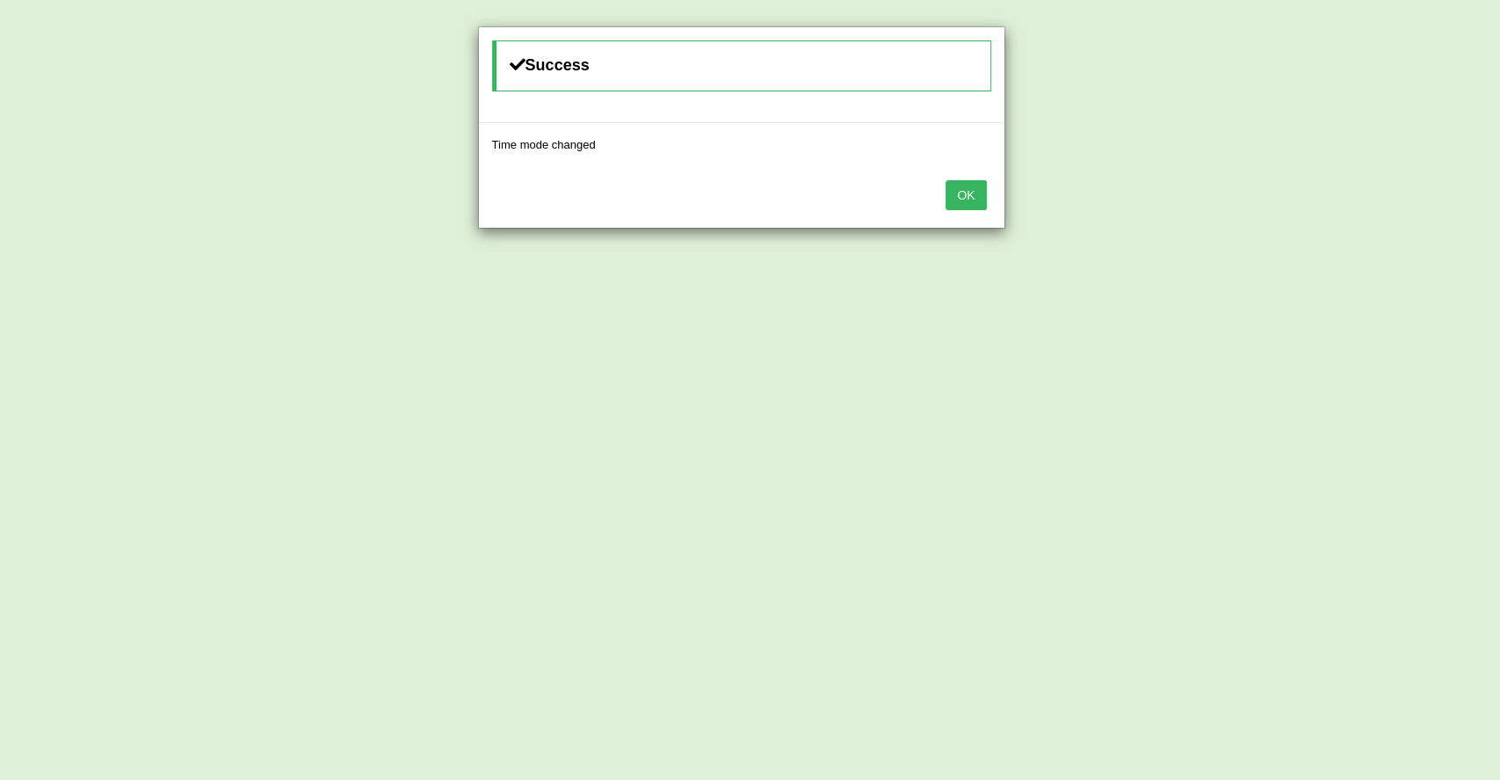
click at [961, 193] on button "OK" at bounding box center [966, 195] width 40 height 30
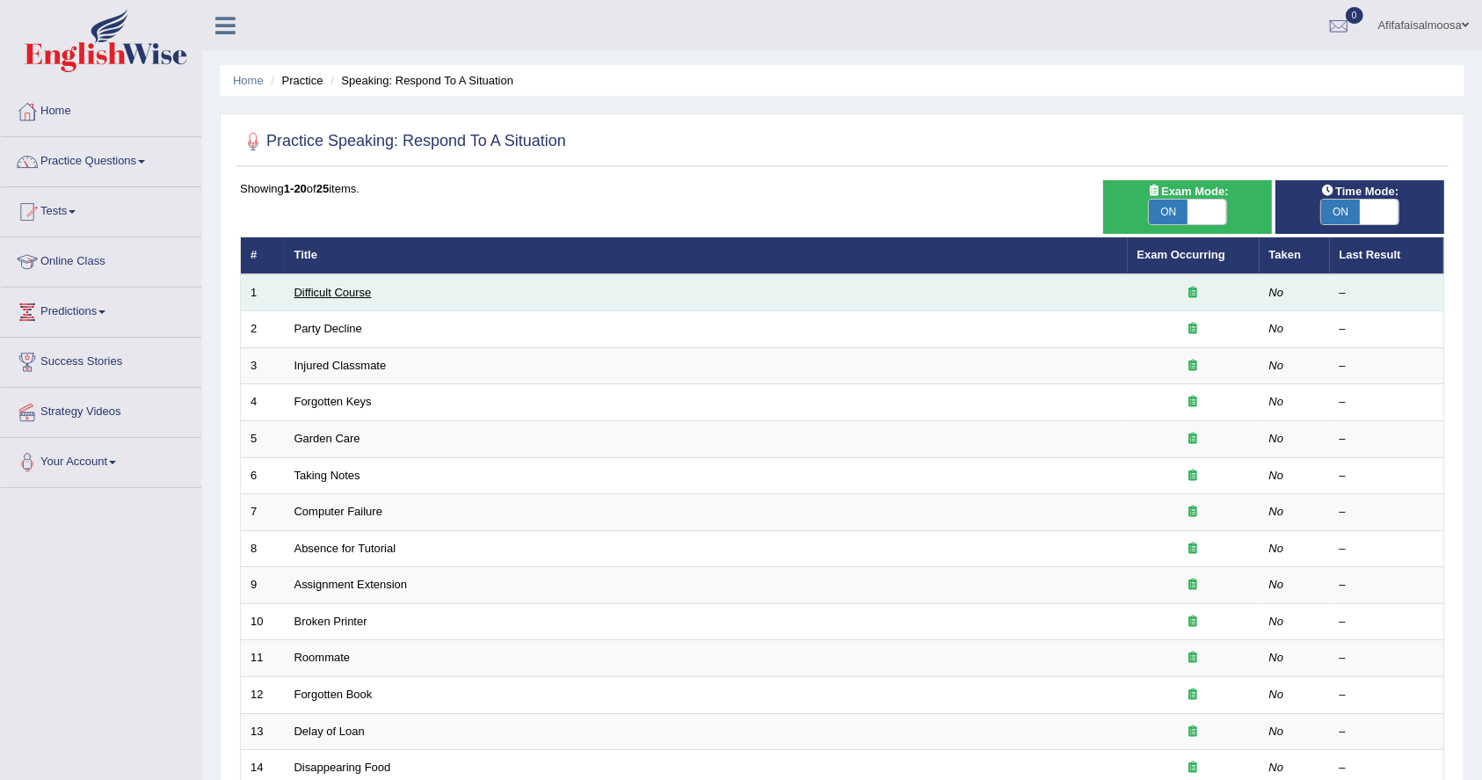
click at [337, 292] on link "Difficult Course" at bounding box center [332, 292] width 77 height 13
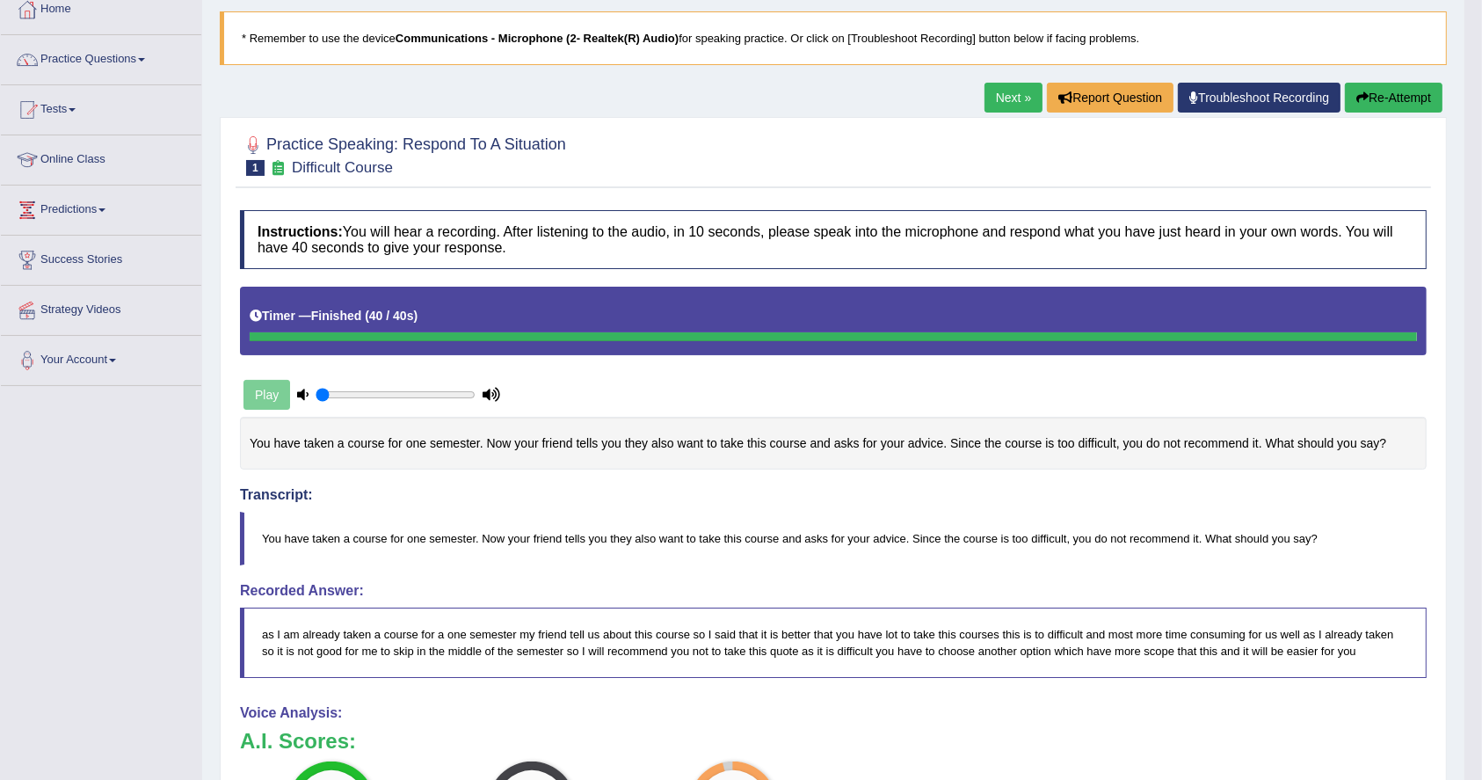
scroll to position [100, 0]
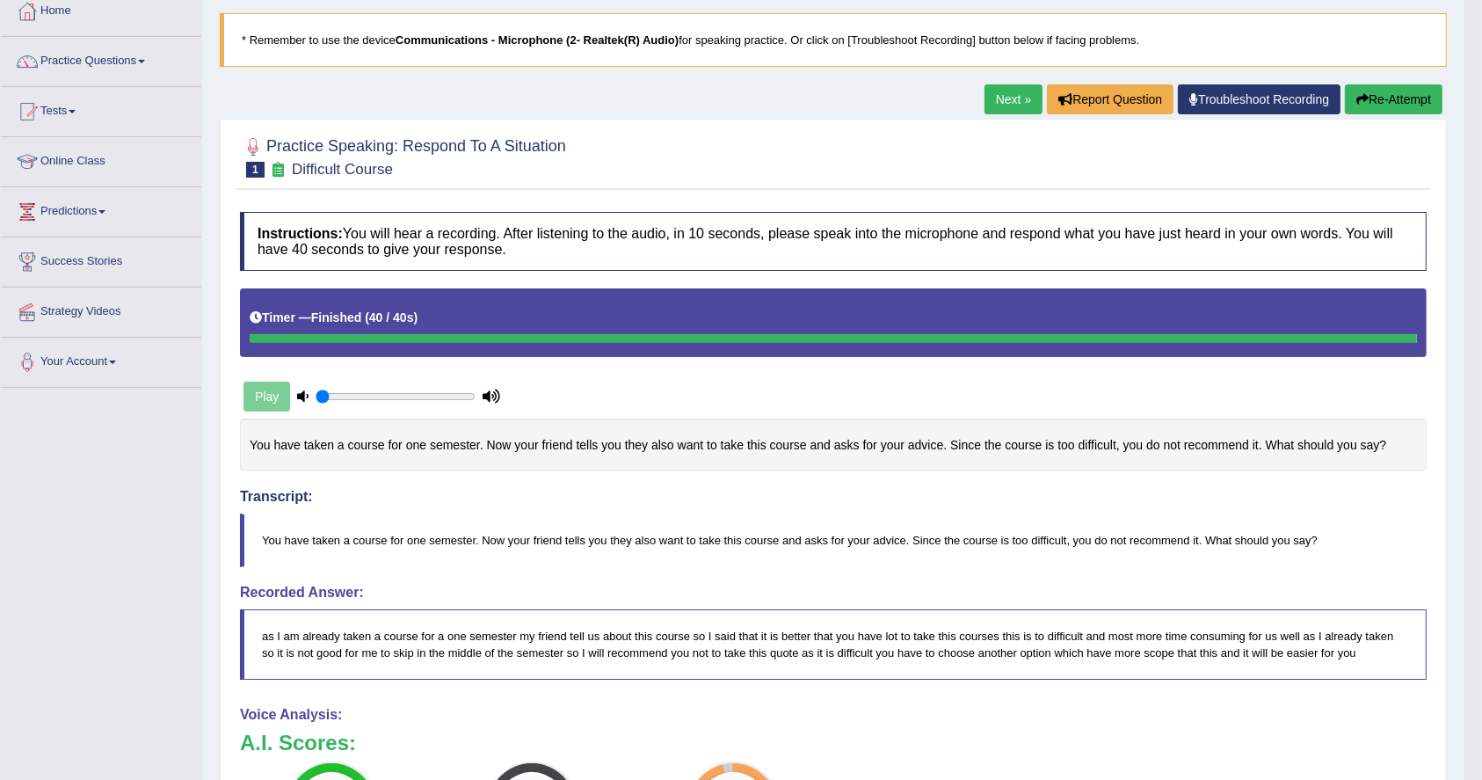
click at [984, 95] on link "Next »" at bounding box center [1013, 99] width 58 height 30
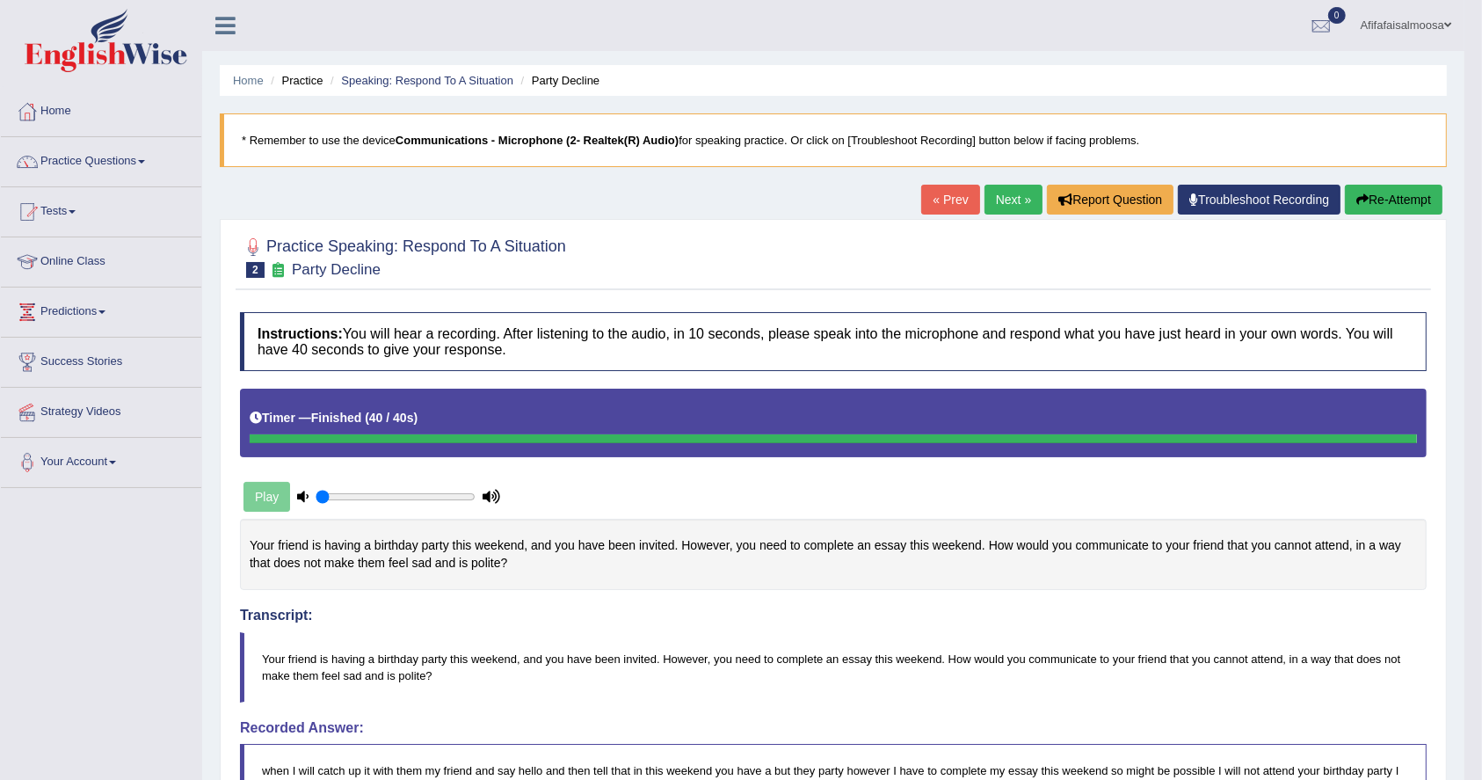
click at [1005, 187] on link "Next »" at bounding box center [1013, 200] width 58 height 30
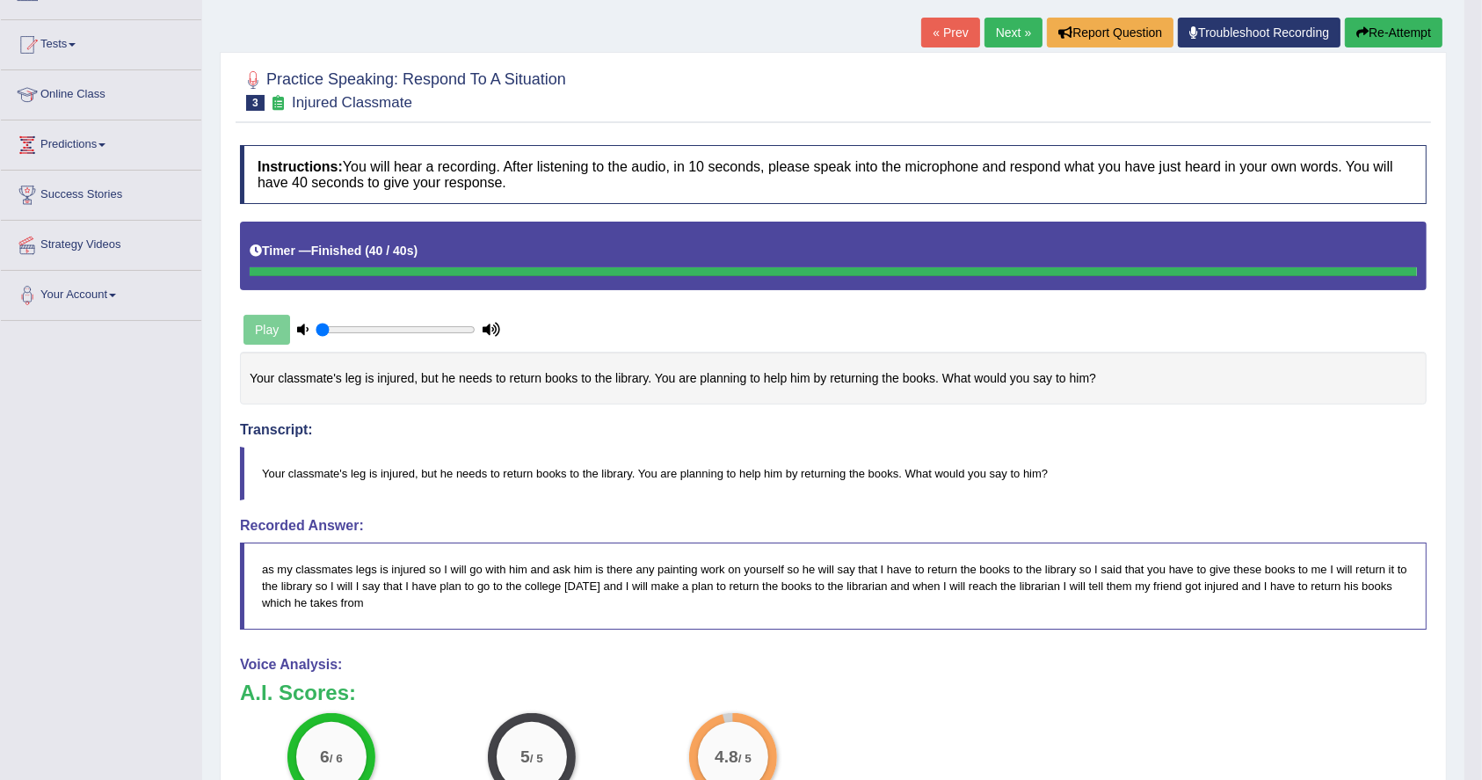
scroll to position [157, 0]
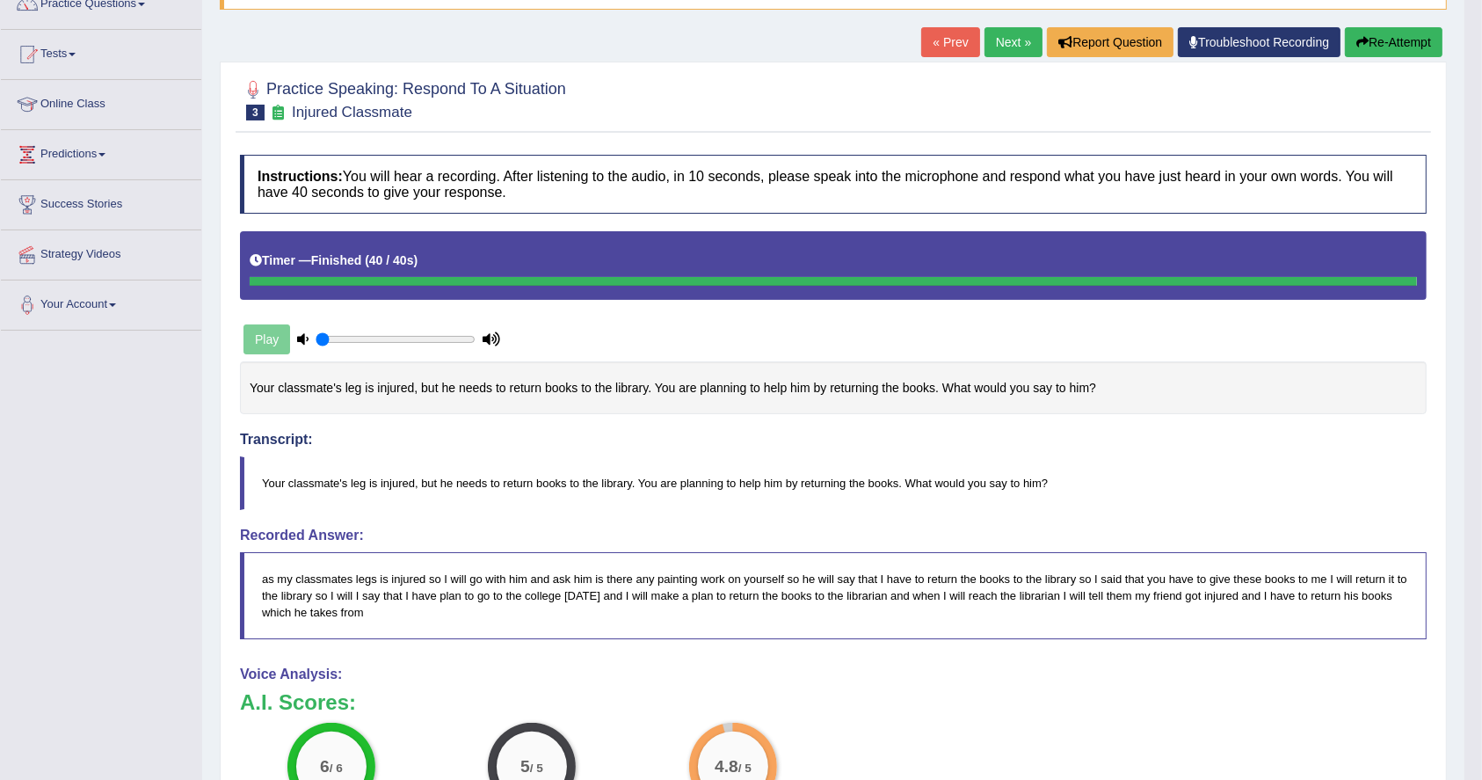
click at [995, 37] on link "Next »" at bounding box center [1013, 42] width 58 height 30
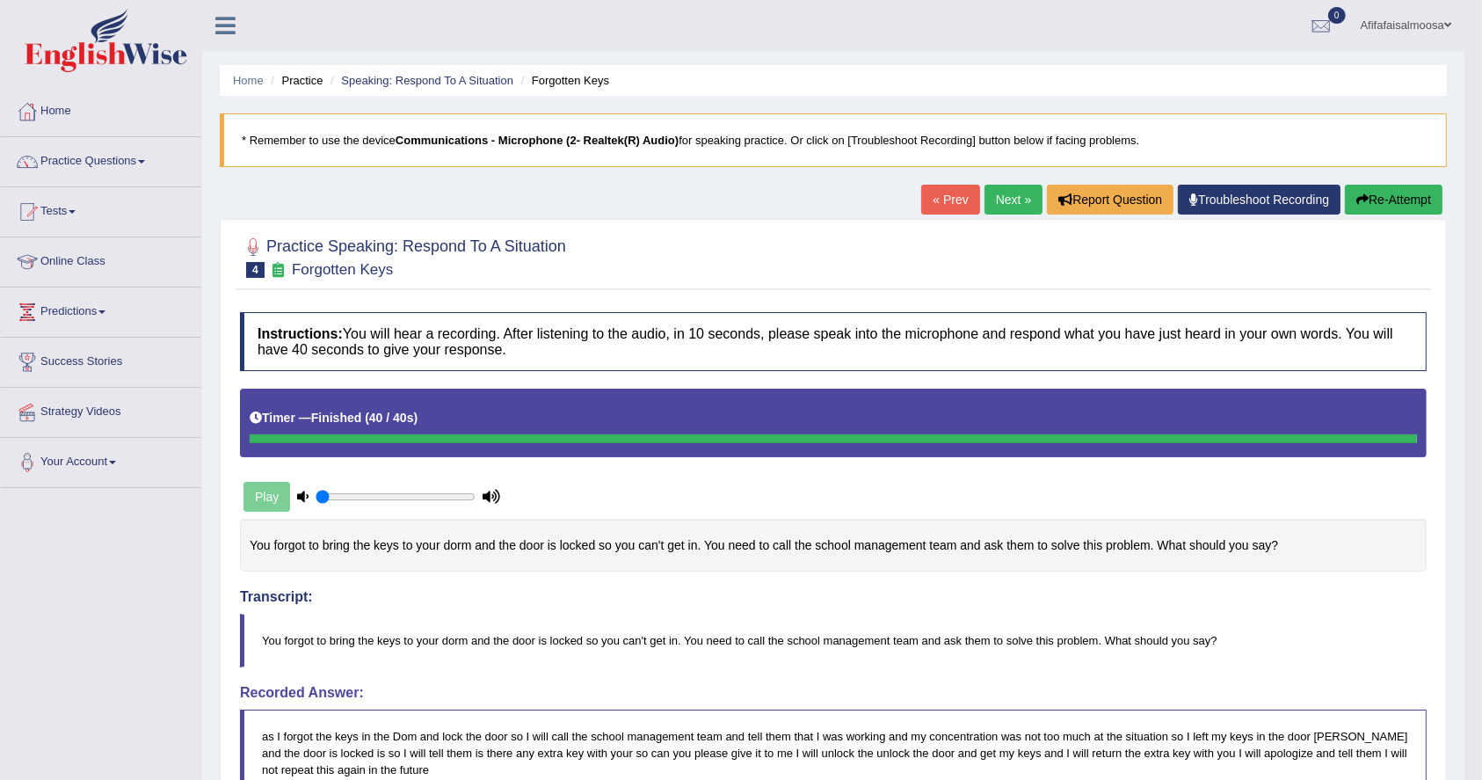
click at [996, 194] on link "Next »" at bounding box center [1013, 200] width 58 height 30
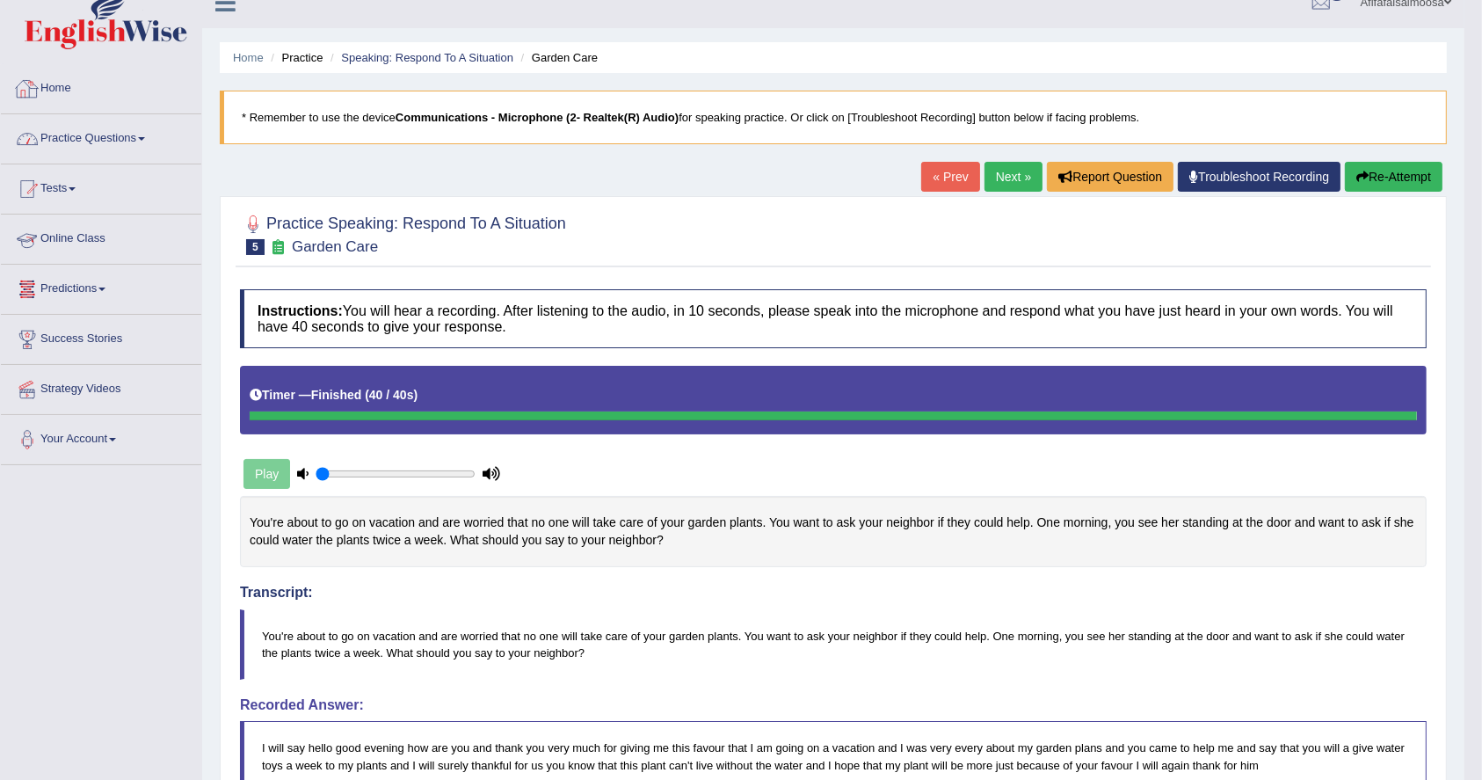
scroll to position [22, 0]
click at [81, 146] on link "Practice Questions" at bounding box center [101, 137] width 200 height 44
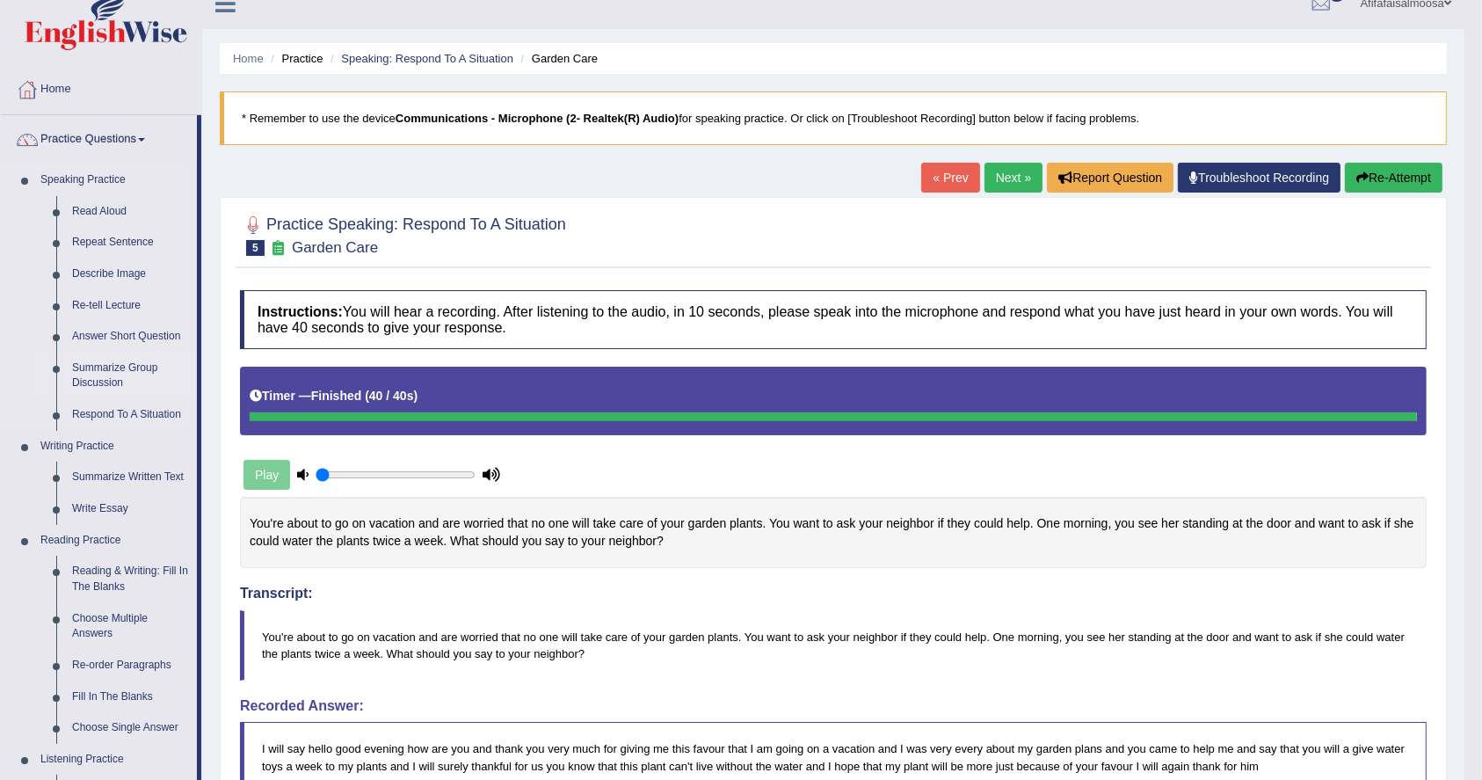
click at [105, 369] on link "Summarize Group Discussion" at bounding box center [130, 375] width 133 height 47
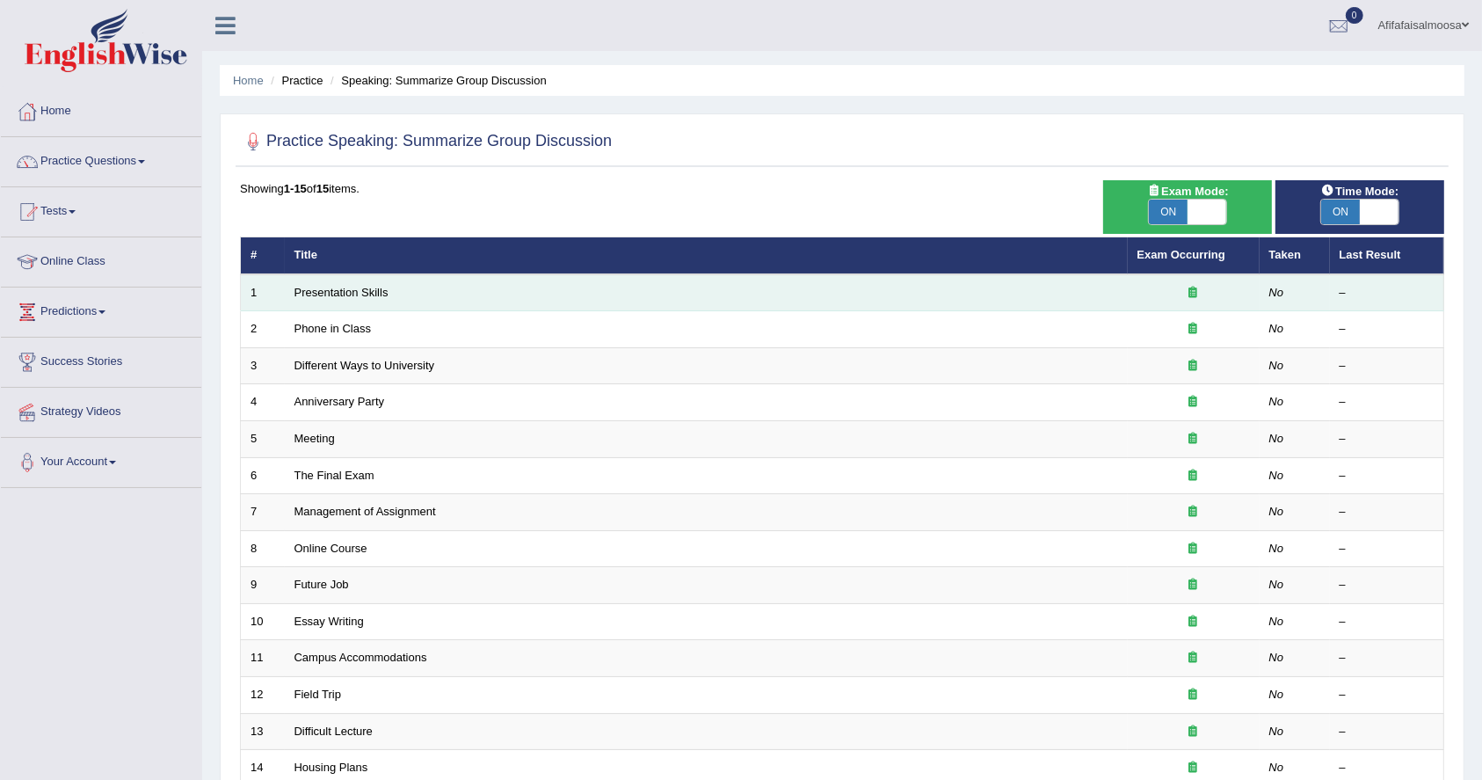
scroll to position [142, 0]
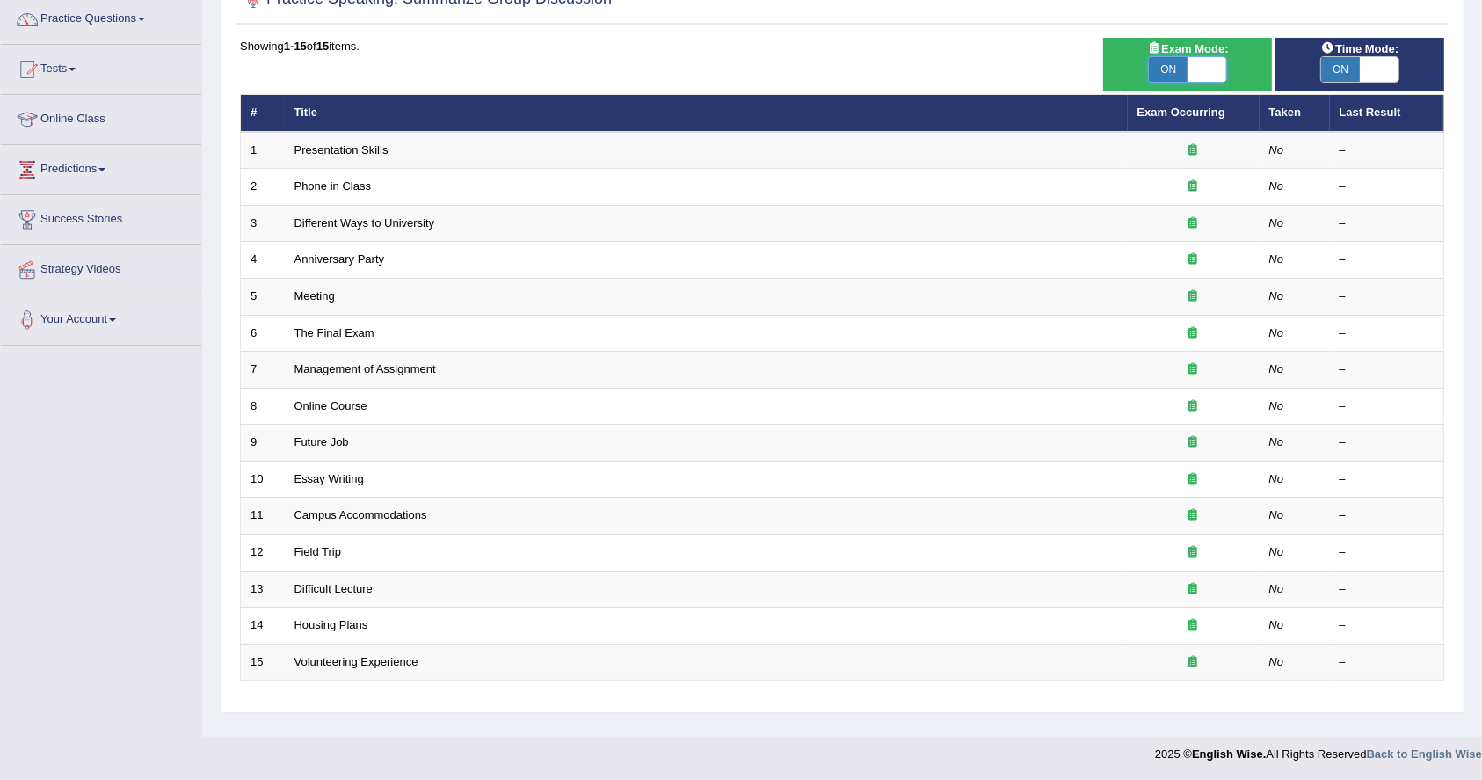
click at [1195, 64] on span at bounding box center [1207, 69] width 39 height 25
checkbox input "false"
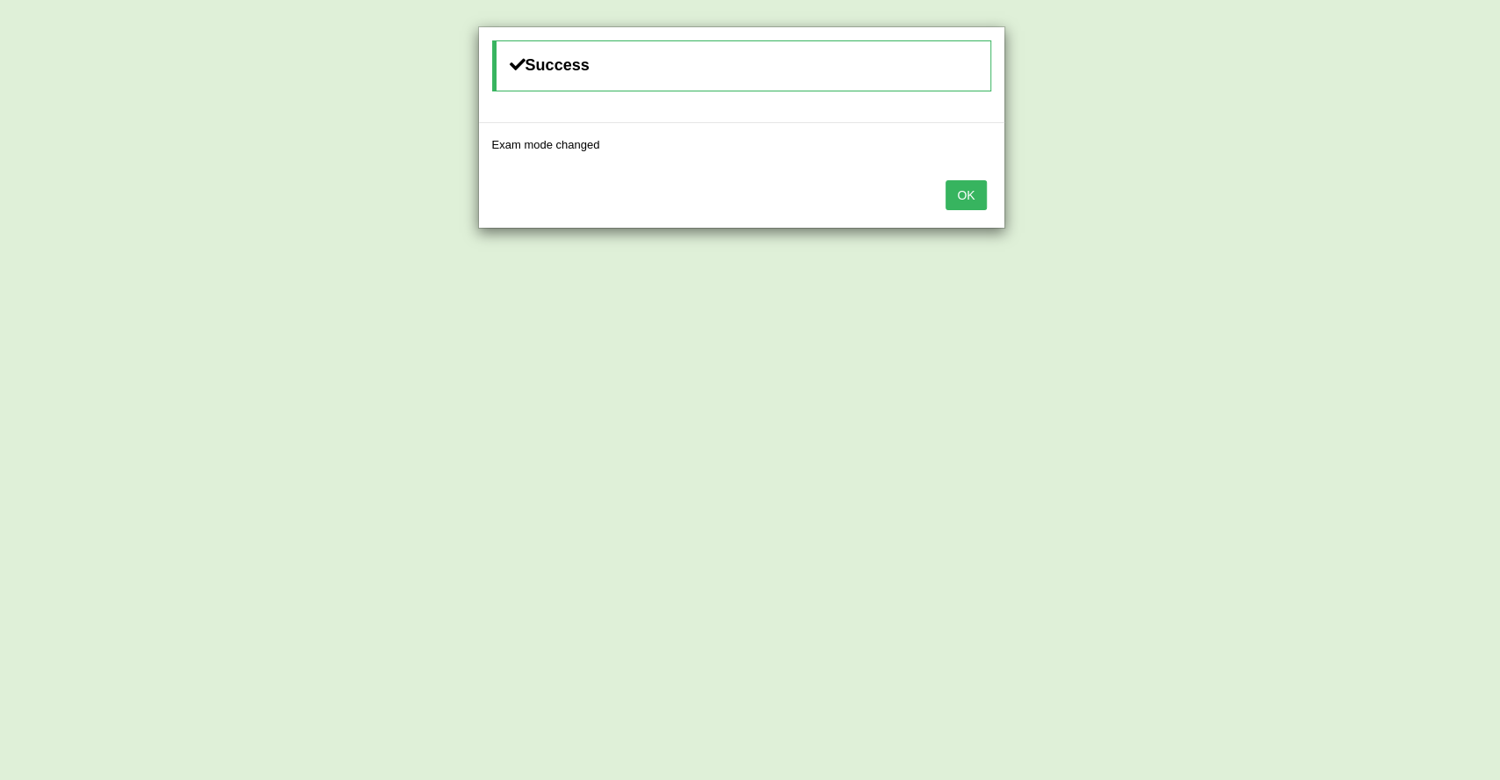
click at [958, 200] on button "OK" at bounding box center [966, 195] width 40 height 30
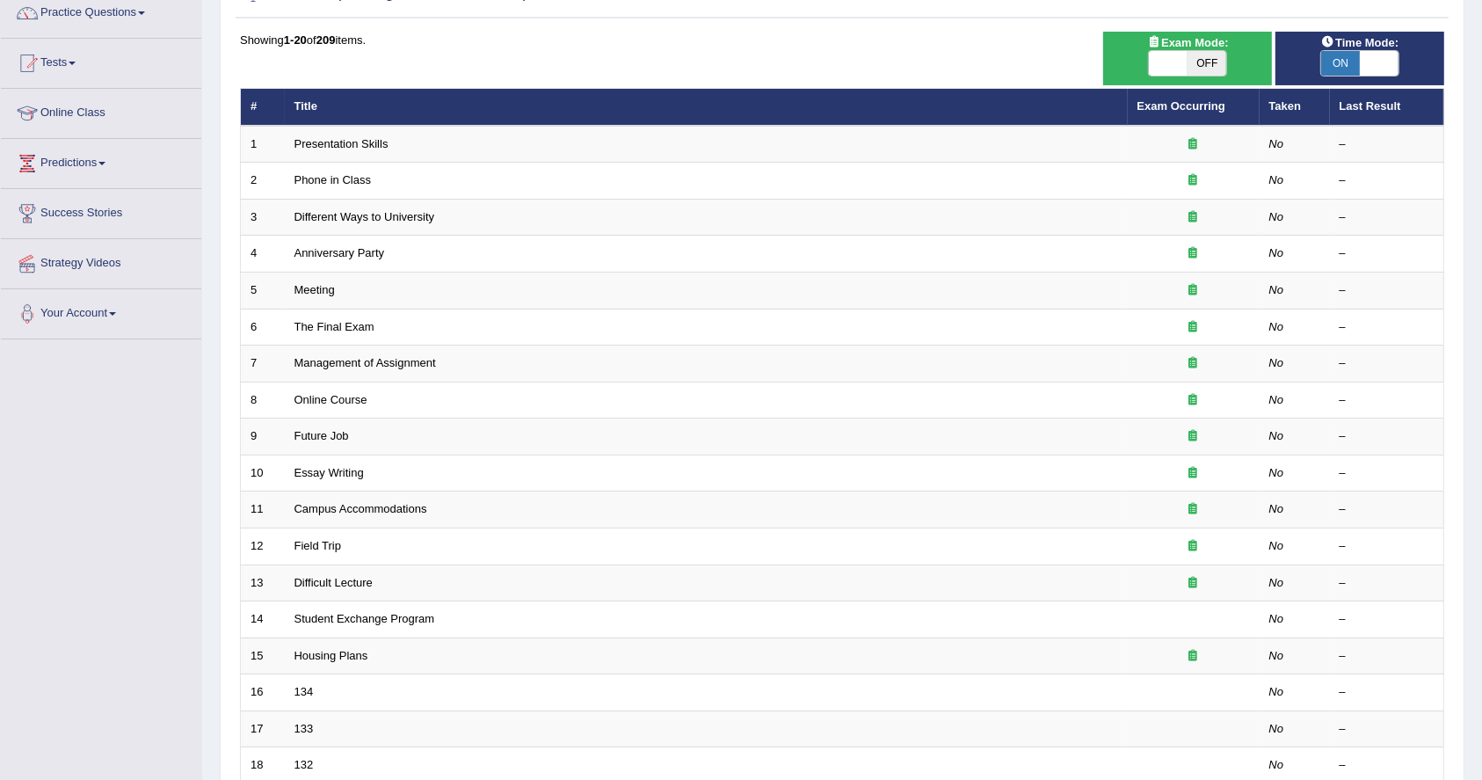
click at [1346, 68] on span "ON" at bounding box center [1340, 63] width 39 height 25
checkbox input "false"
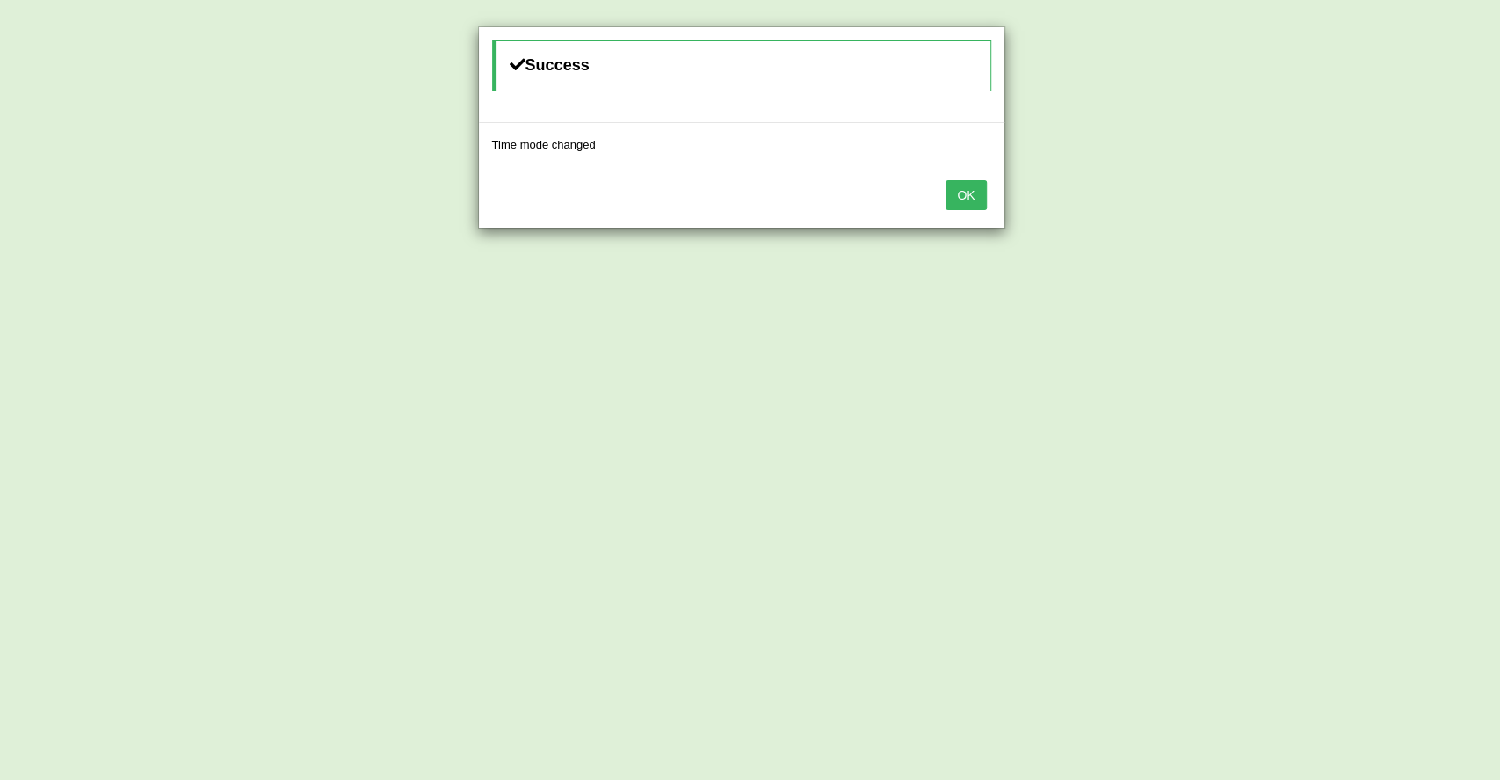
click at [950, 192] on button "OK" at bounding box center [966, 195] width 40 height 30
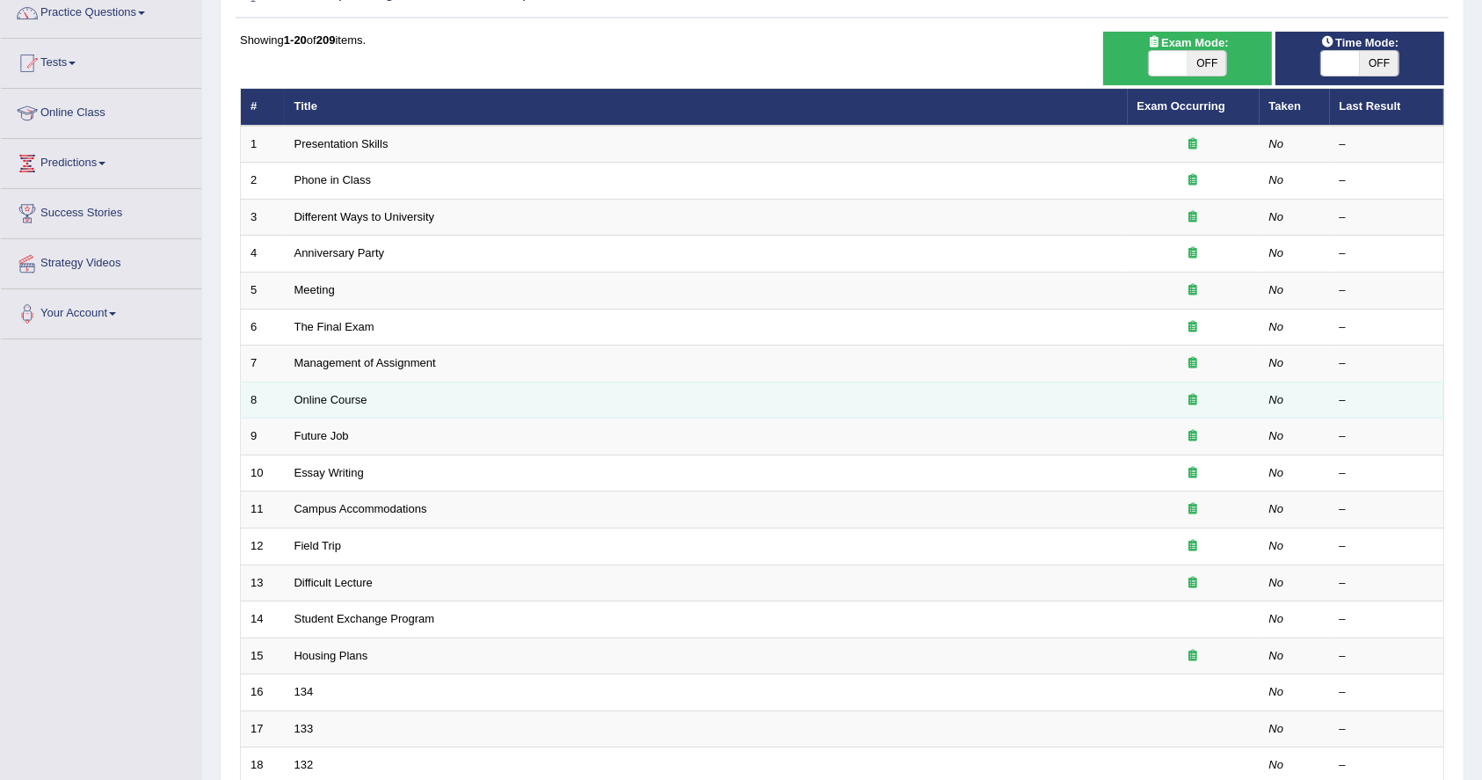
scroll to position [381, 0]
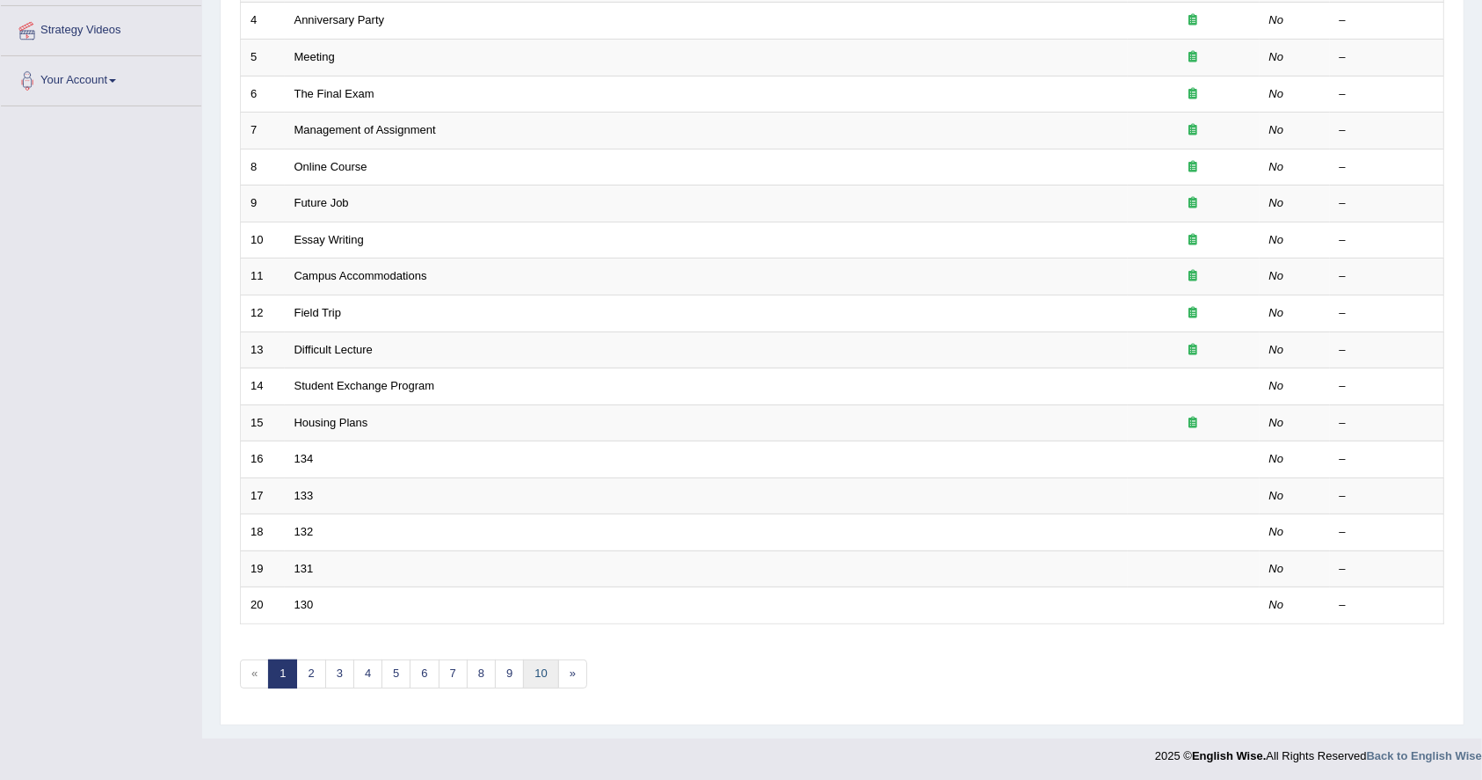
click at [541, 666] on link "10" at bounding box center [540, 673] width 35 height 29
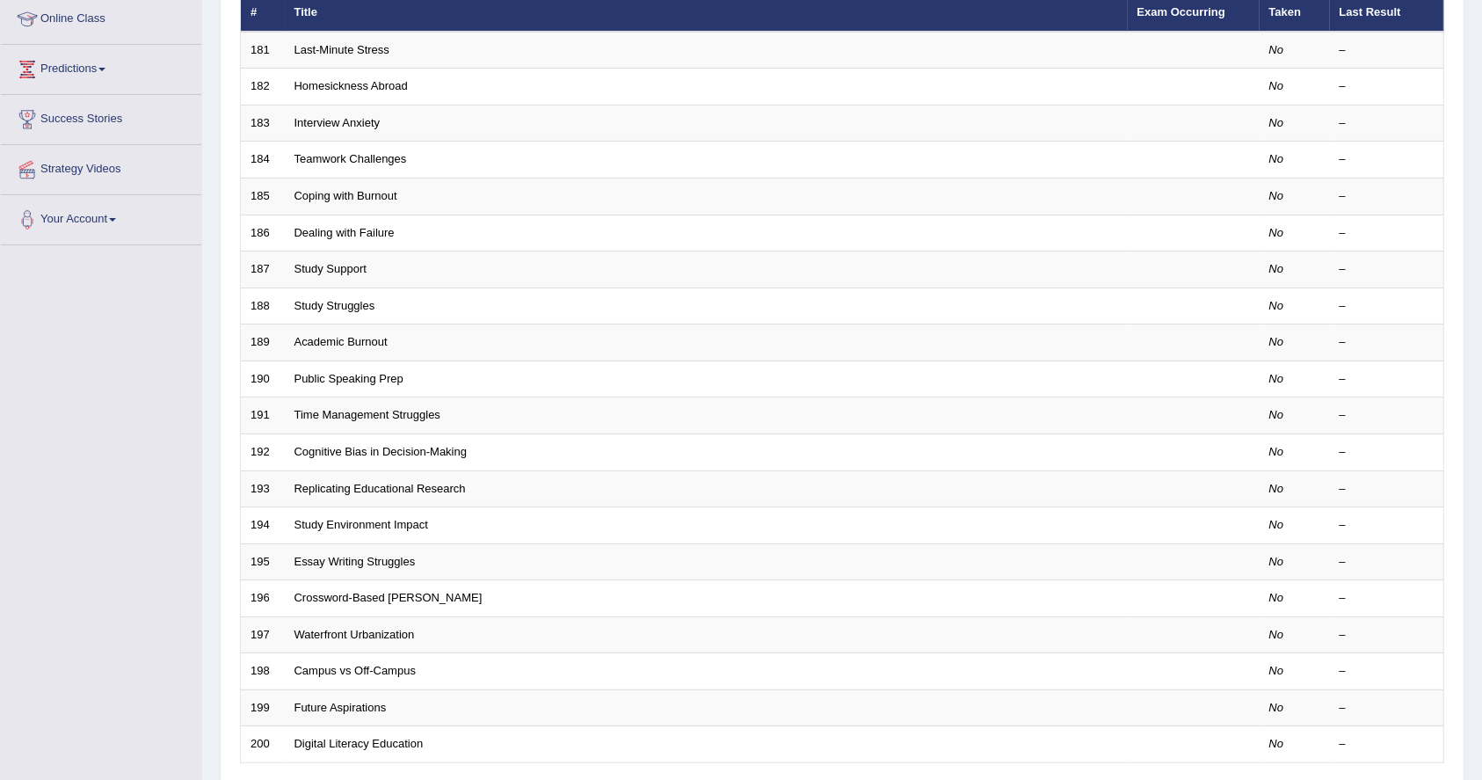
scroll to position [381, 0]
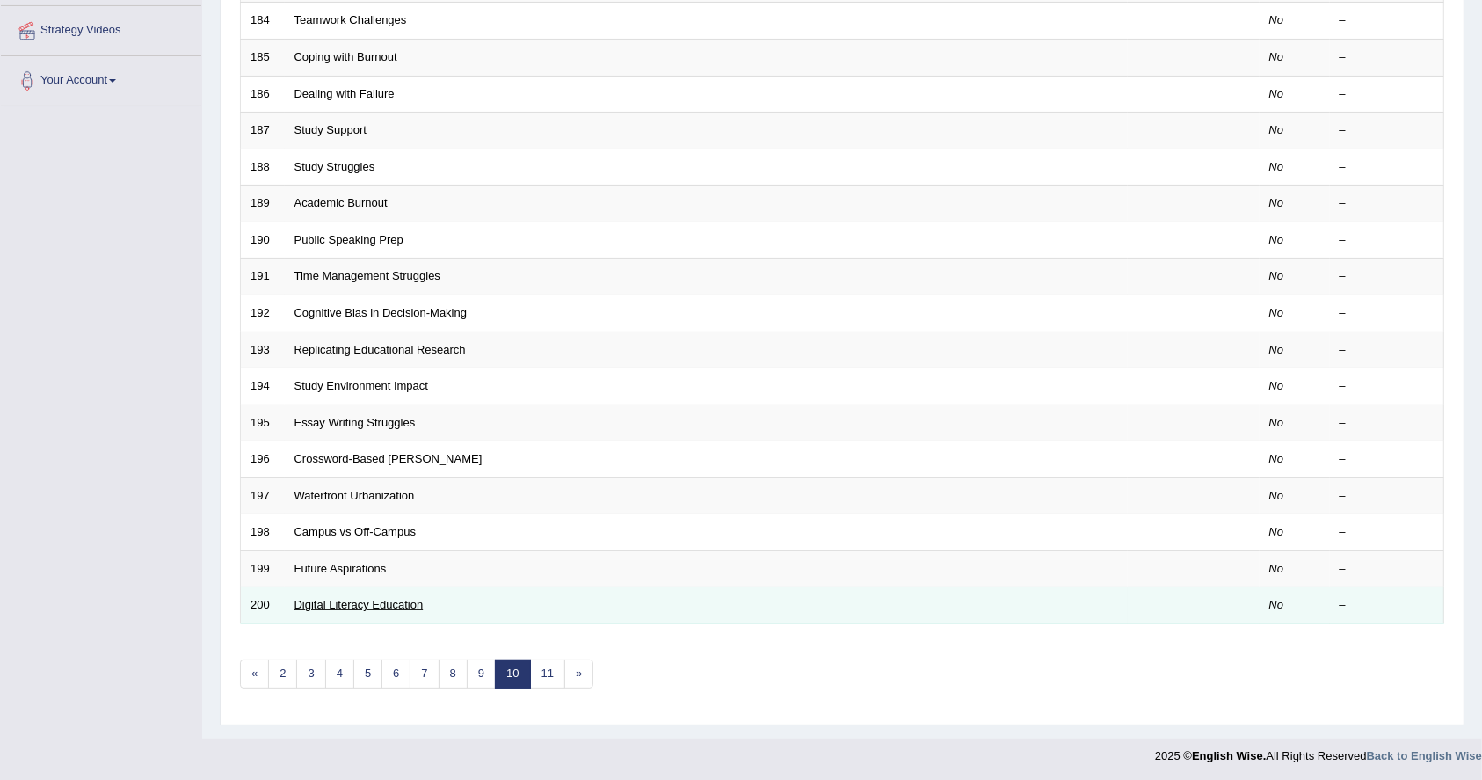
click at [317, 605] on link "Digital Literacy Education" at bounding box center [358, 604] width 129 height 13
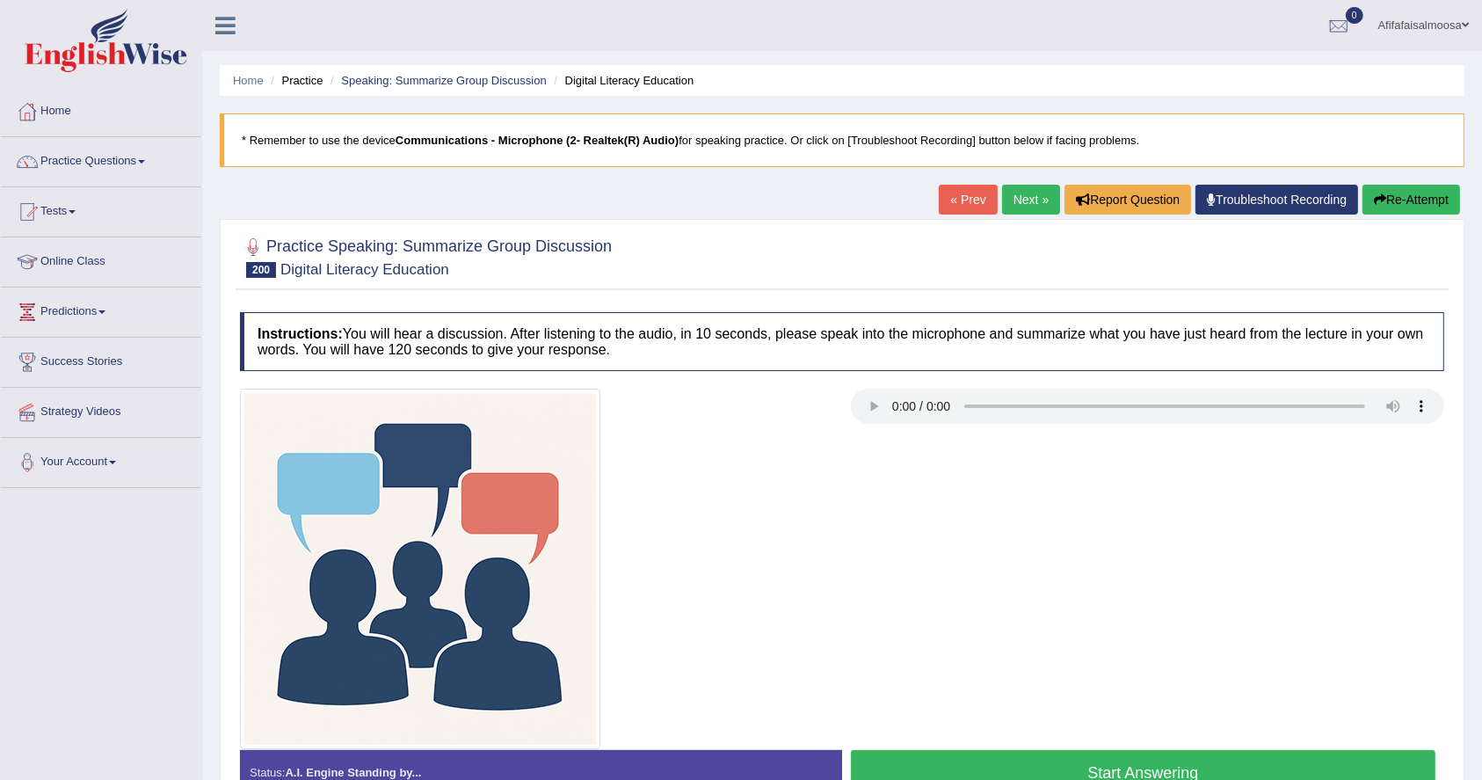
scroll to position [142, 0]
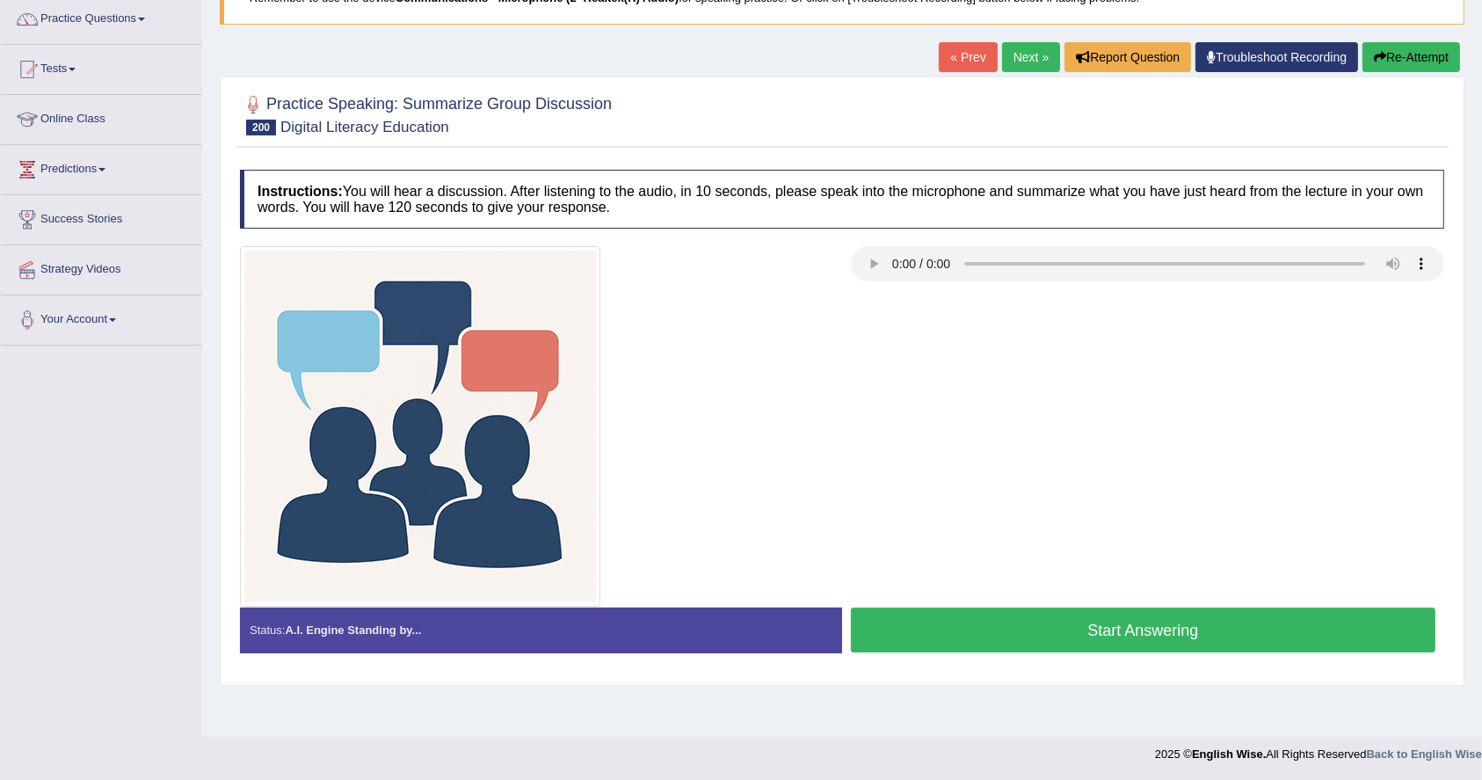
click at [946, 529] on div at bounding box center [842, 426] width 1222 height 360
click at [1076, 628] on button "Start Answering" at bounding box center [1143, 629] width 585 height 45
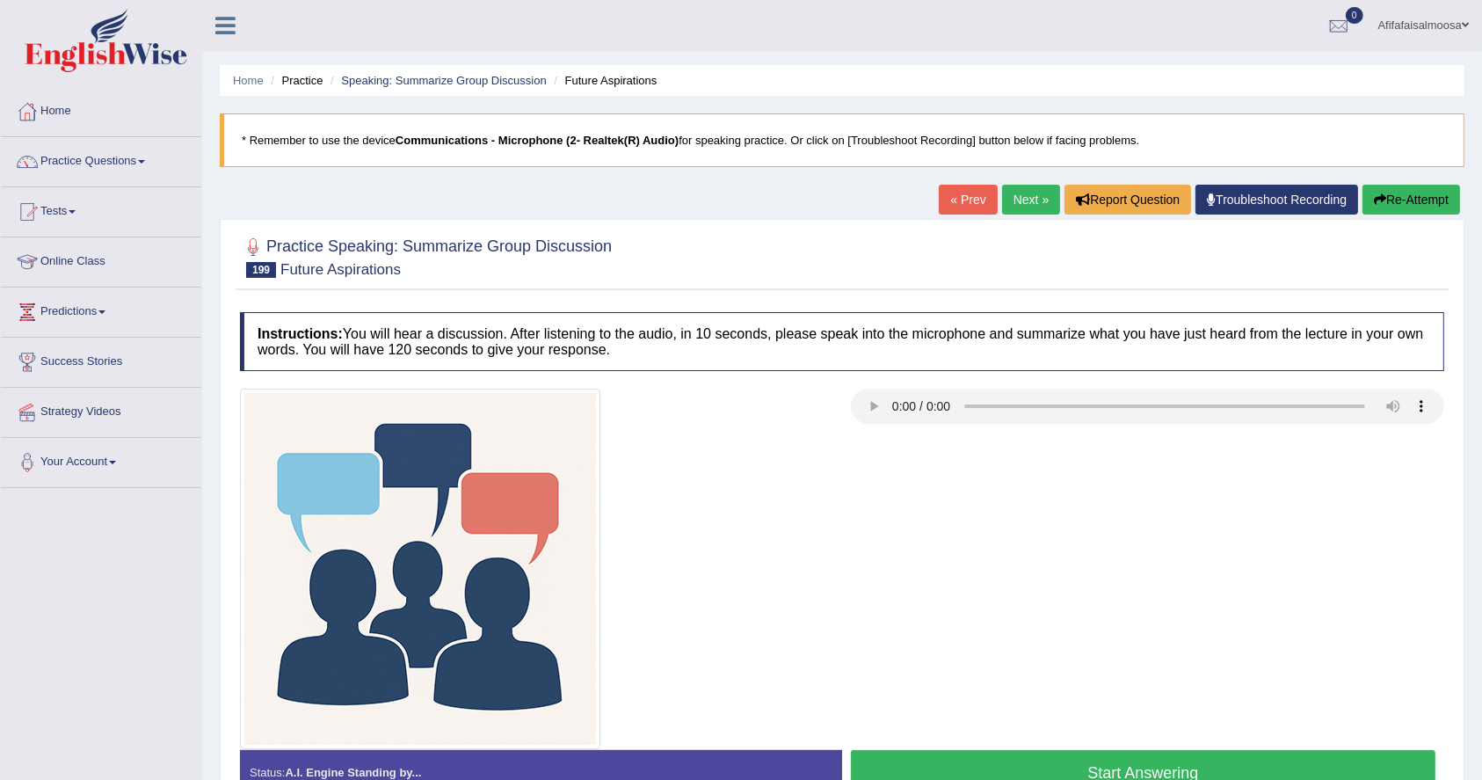
scroll to position [142, 0]
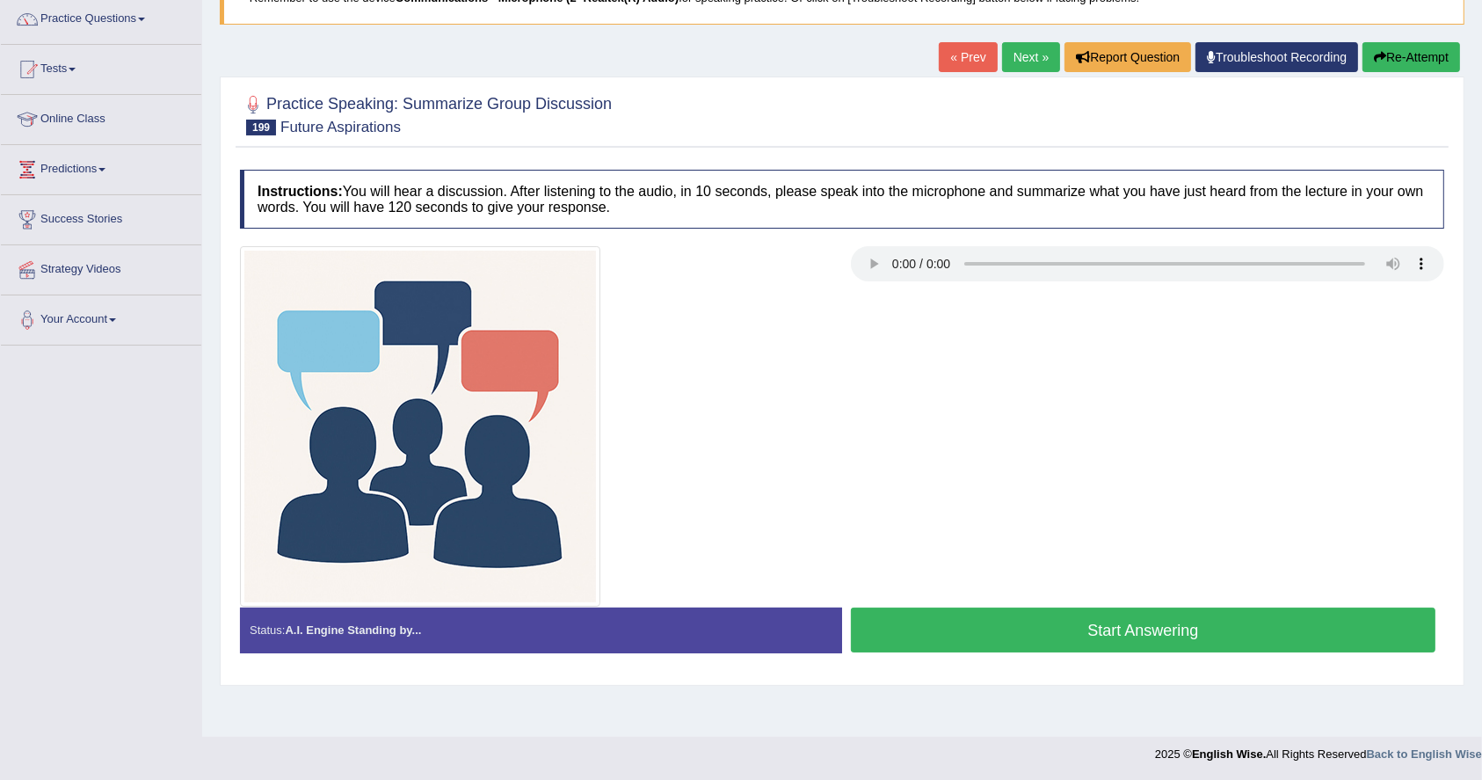
click at [984, 629] on button "Start Answering" at bounding box center [1143, 629] width 585 height 45
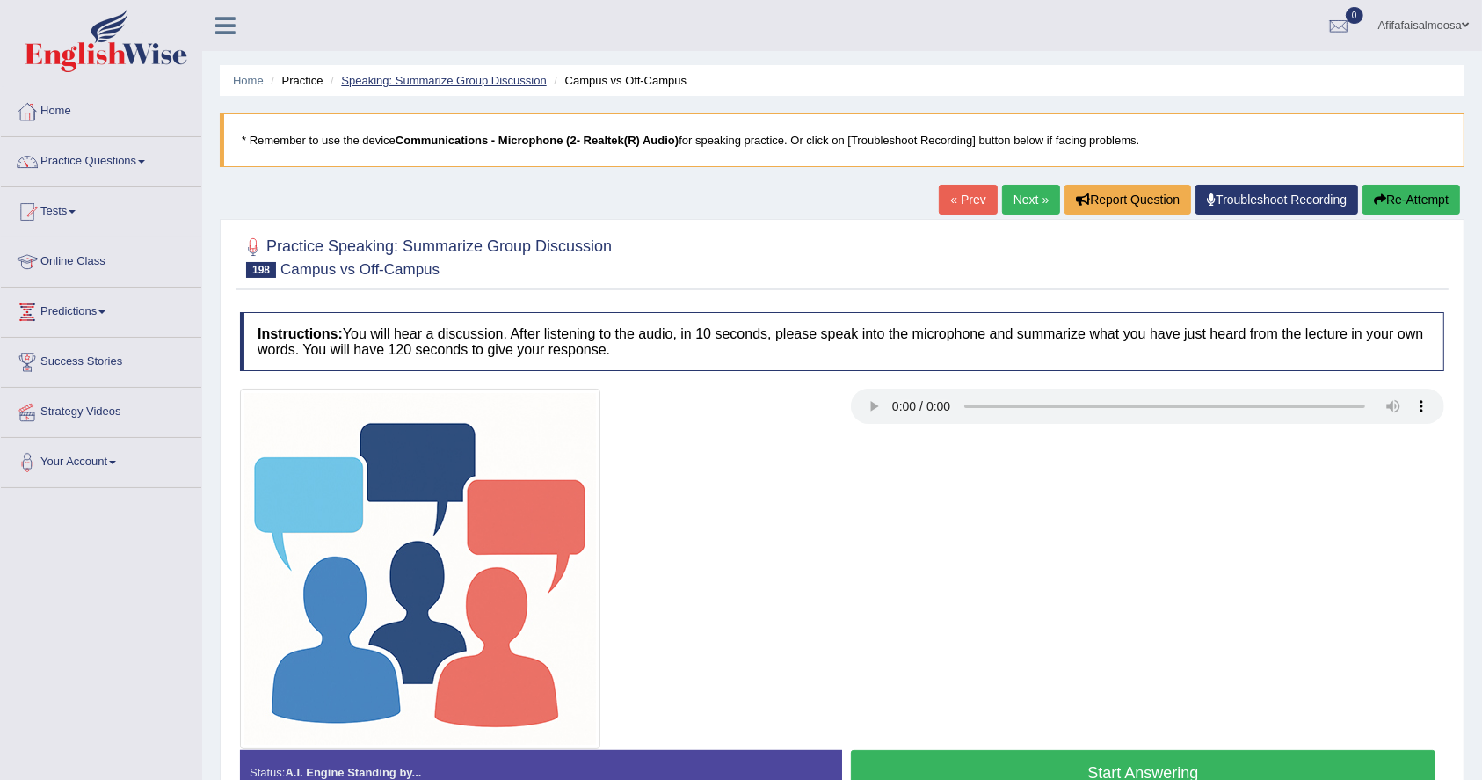
click at [486, 81] on link "Speaking: Summarize Group Discussion" at bounding box center [443, 80] width 205 height 13
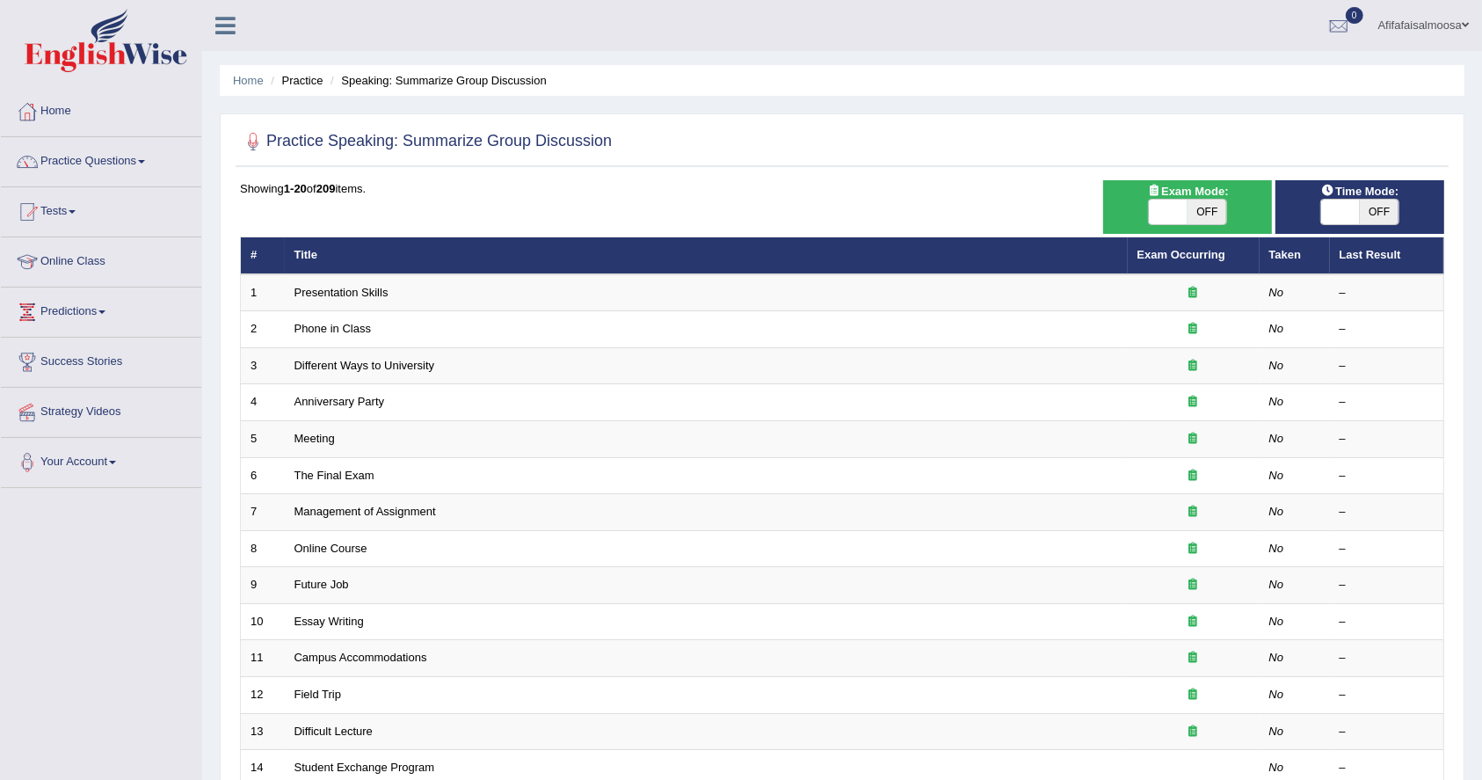
click at [1210, 205] on span "OFF" at bounding box center [1207, 212] width 39 height 25
checkbox input "true"
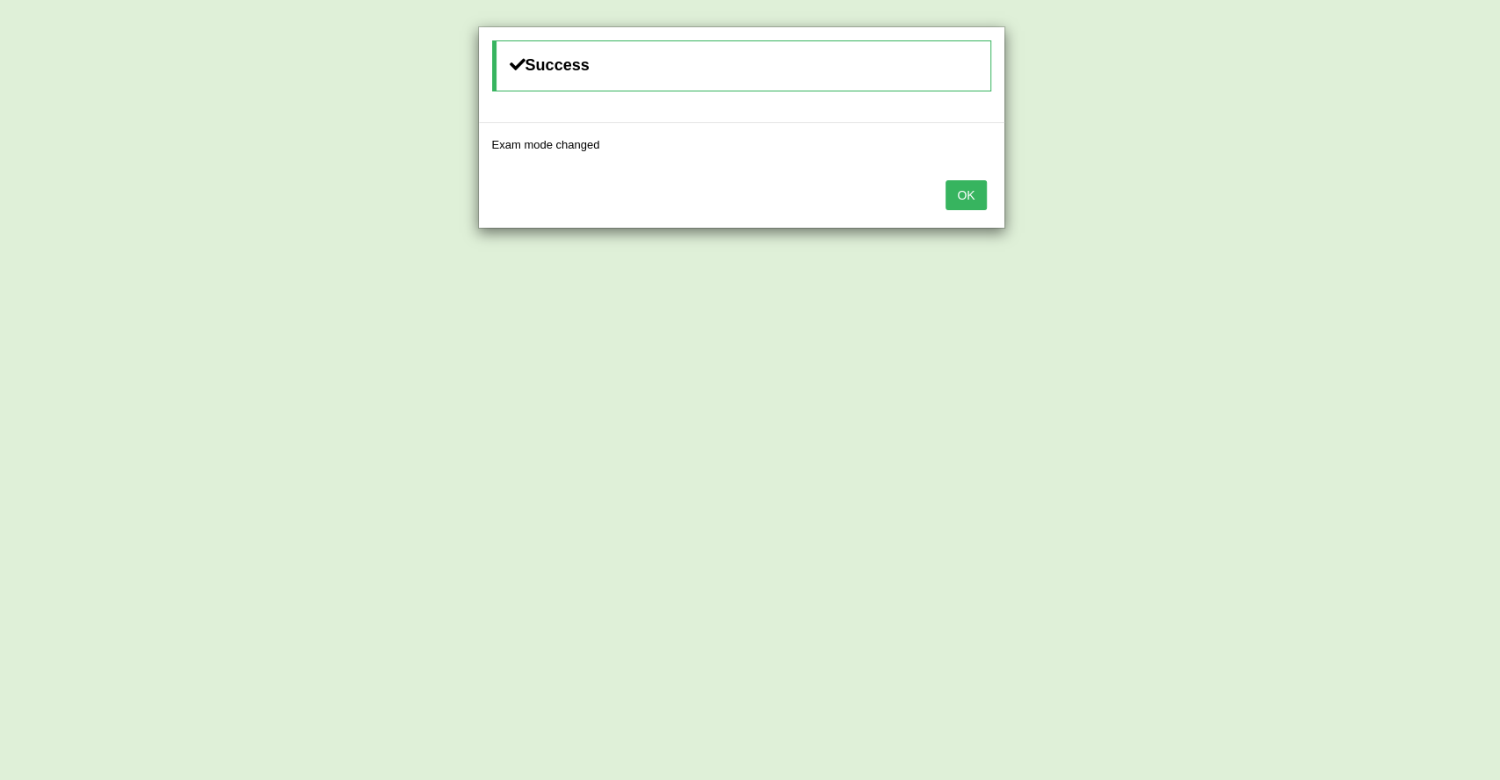
click at [970, 197] on button "OK" at bounding box center [966, 195] width 40 height 30
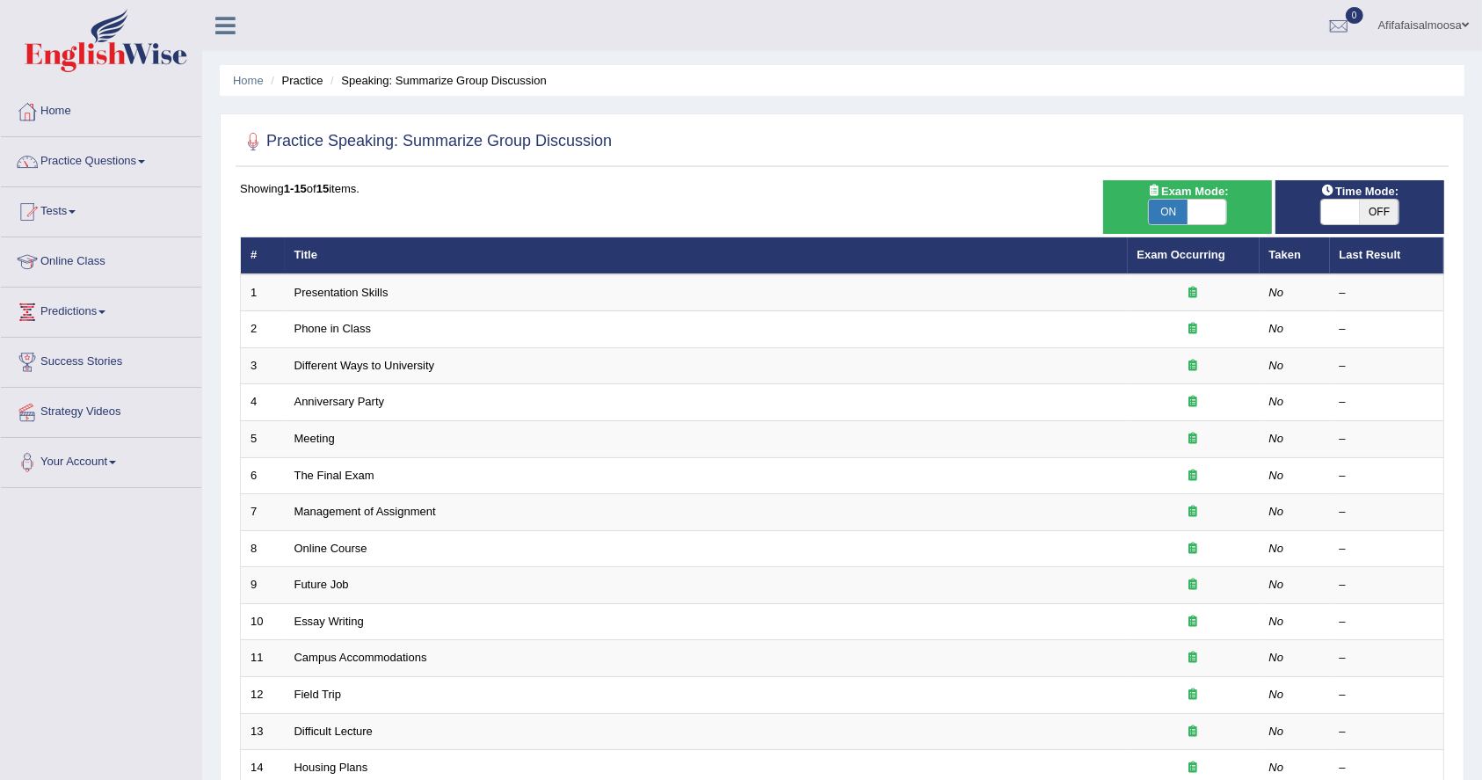
click at [1385, 205] on span "OFF" at bounding box center [1379, 212] width 39 height 25
checkbox input "true"
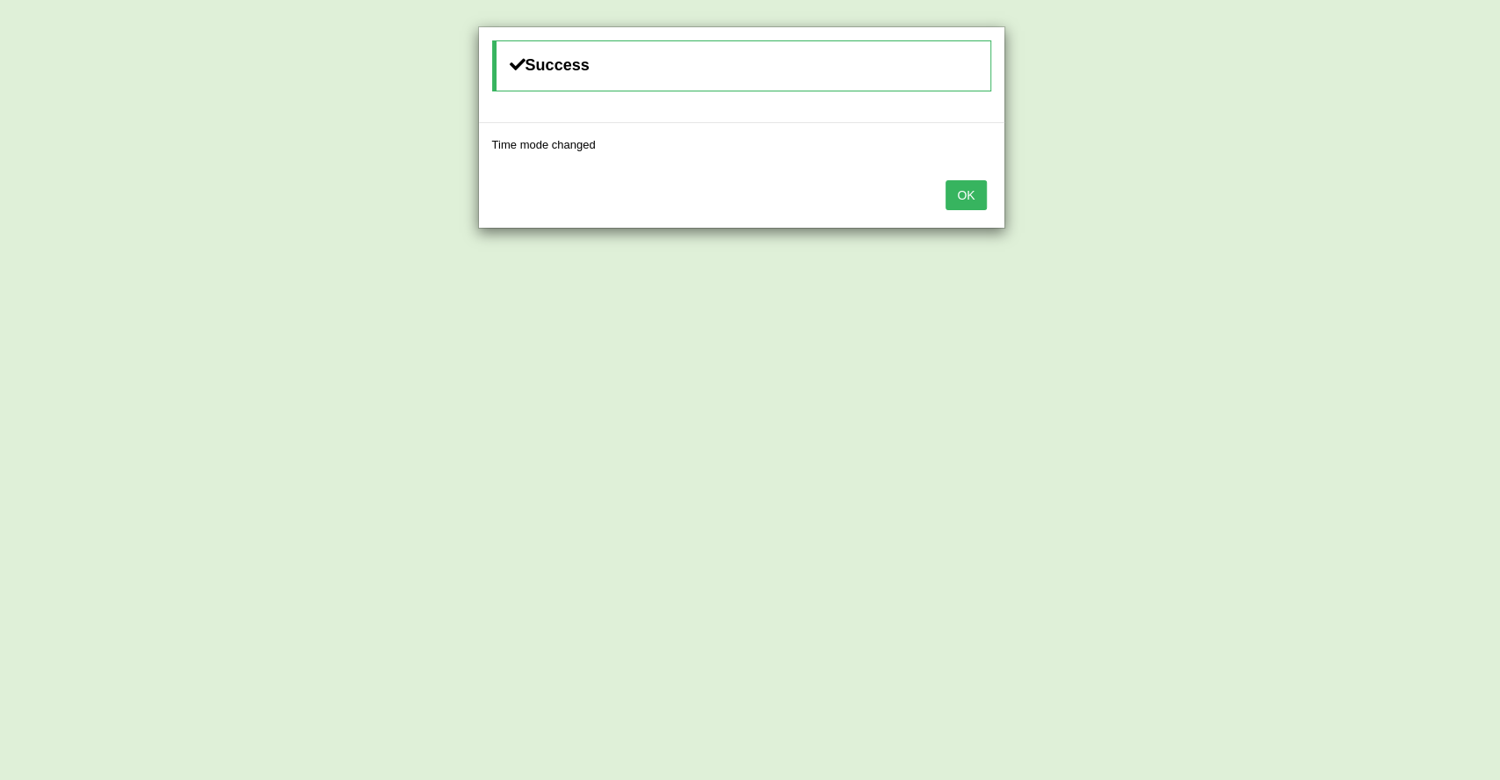
click at [966, 200] on button "OK" at bounding box center [966, 195] width 40 height 30
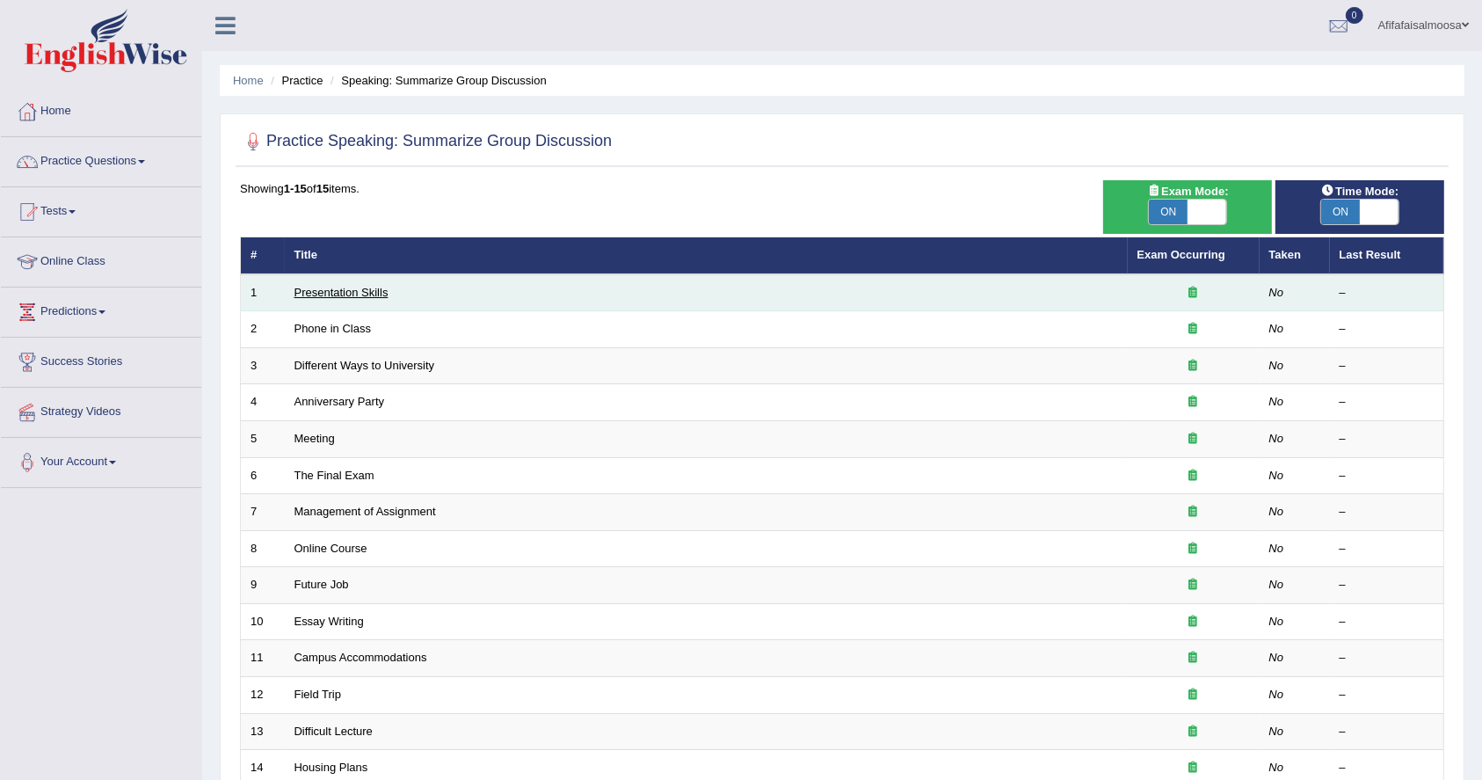
click at [341, 297] on link "Presentation Skills" at bounding box center [341, 292] width 94 height 13
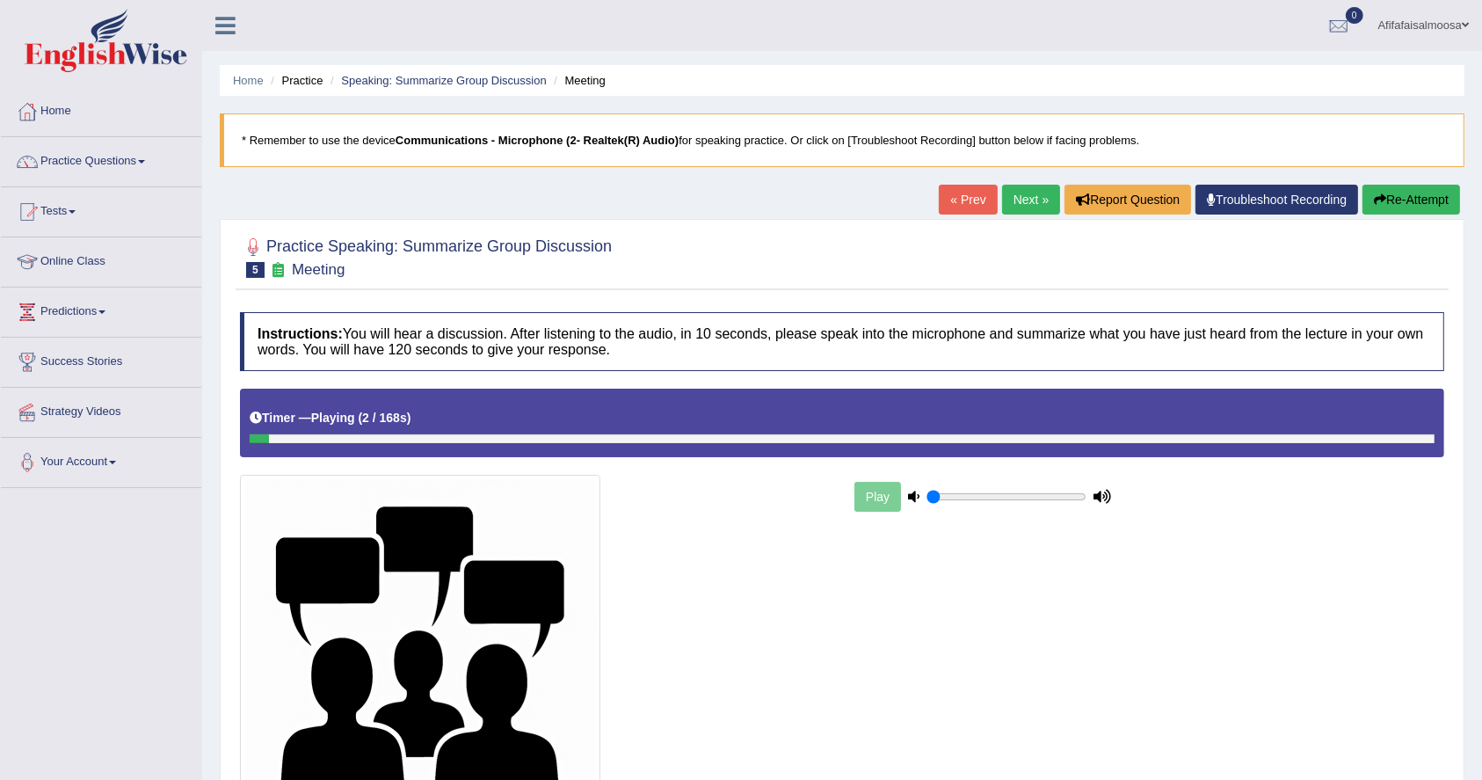
click at [1371, 446] on div "Timer — Playing ( 2 / 168s ) Skip" at bounding box center [842, 423] width 1204 height 68
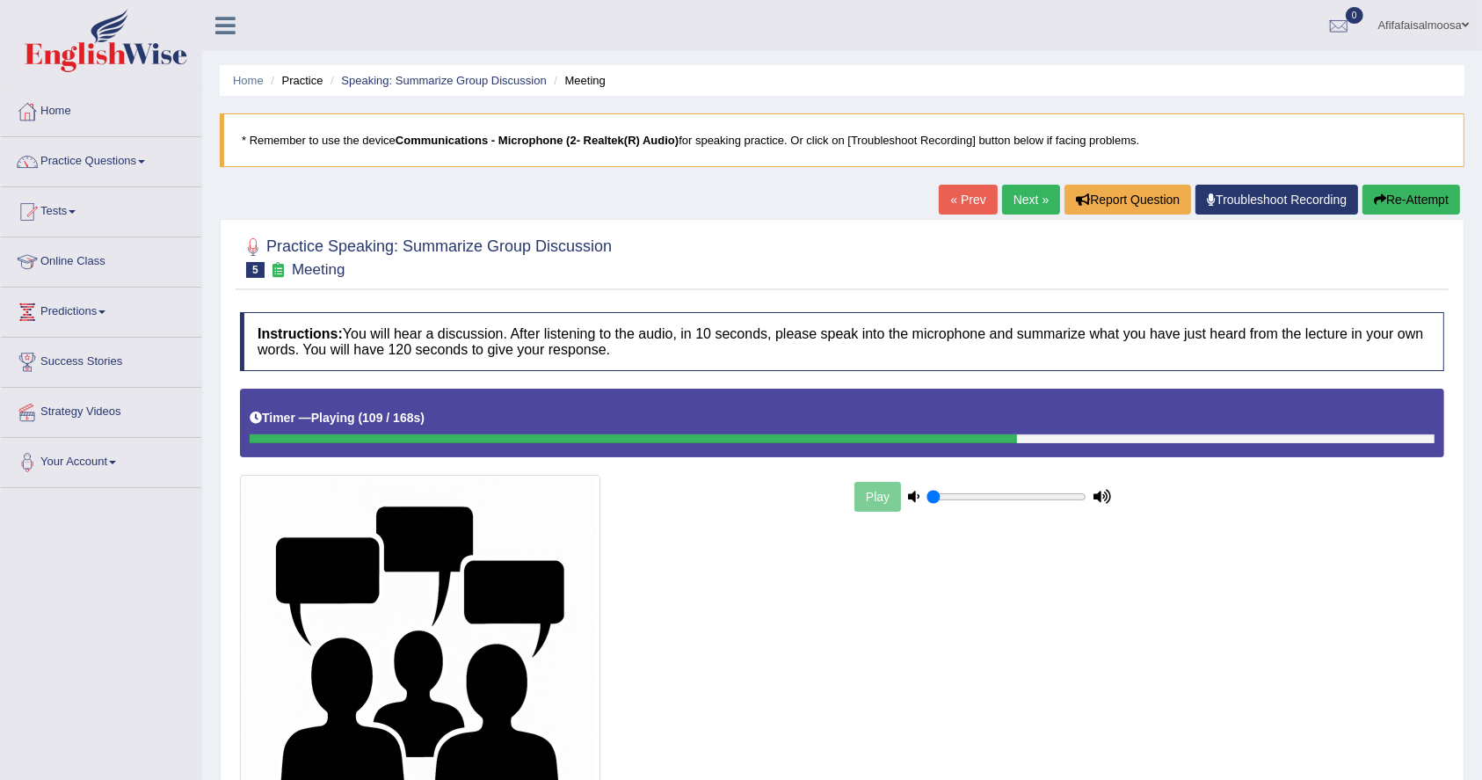
click at [1408, 439] on div at bounding box center [842, 438] width 1185 height 9
click at [1407, 439] on div at bounding box center [842, 438] width 1185 height 9
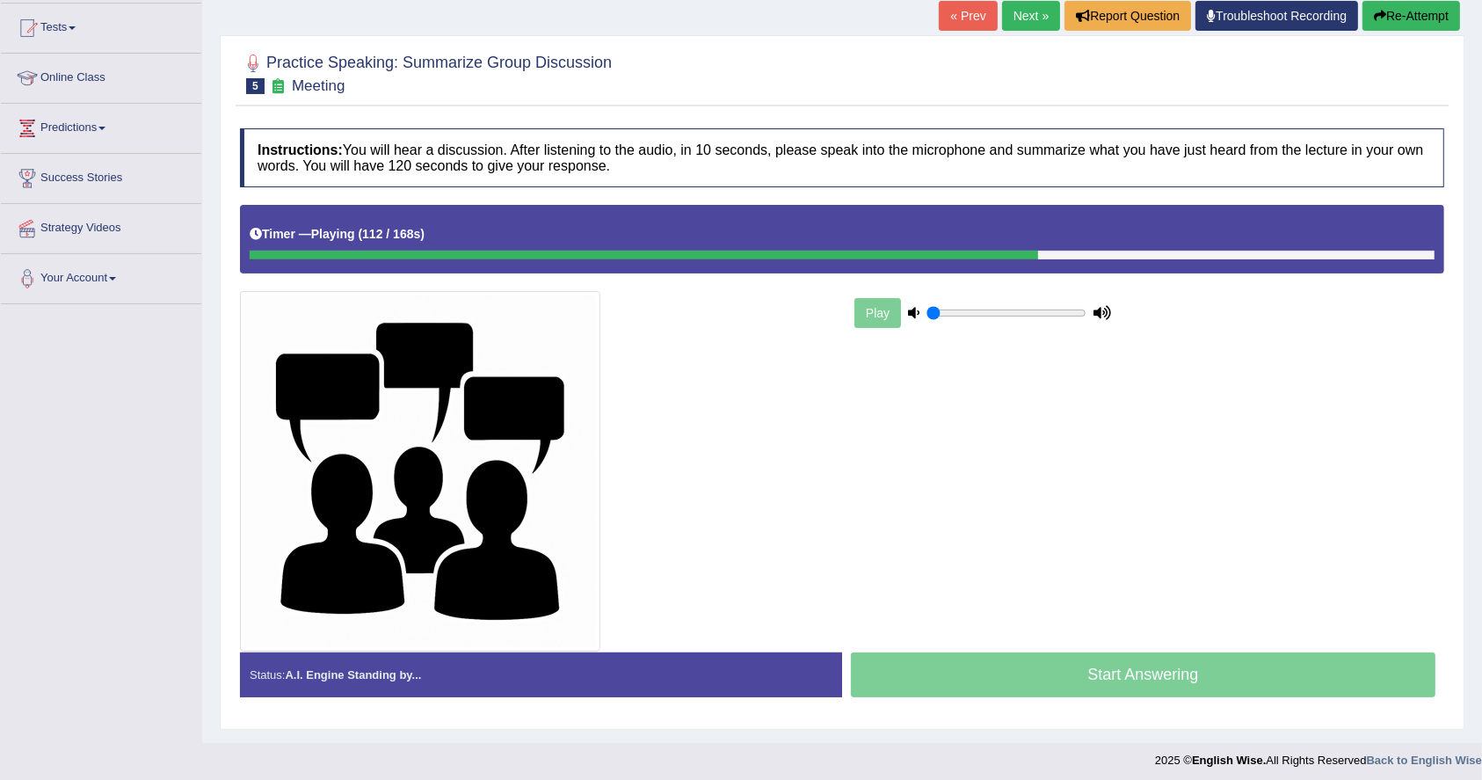
scroll to position [190, 0]
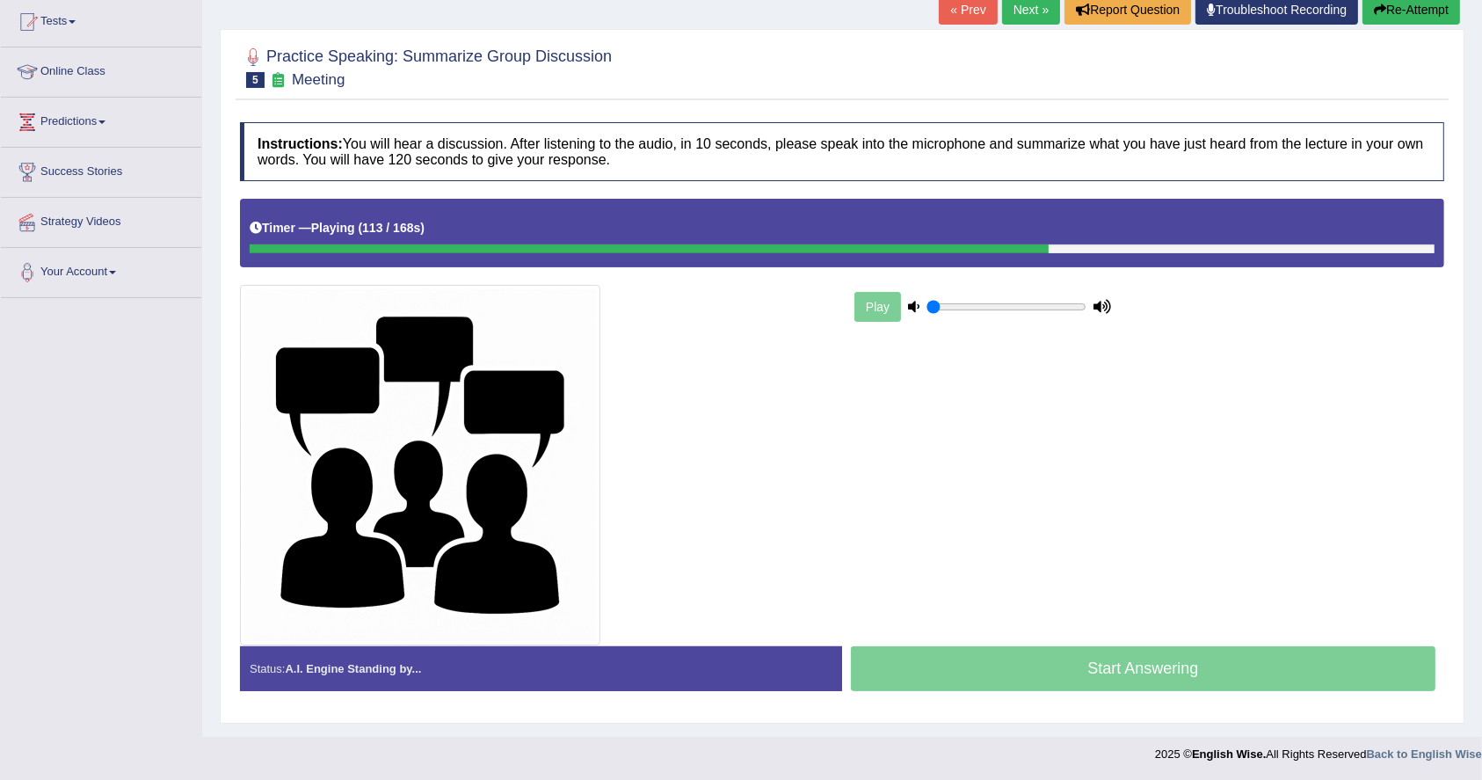
click at [1101, 664] on div "Start Answering" at bounding box center [1143, 670] width 602 height 49
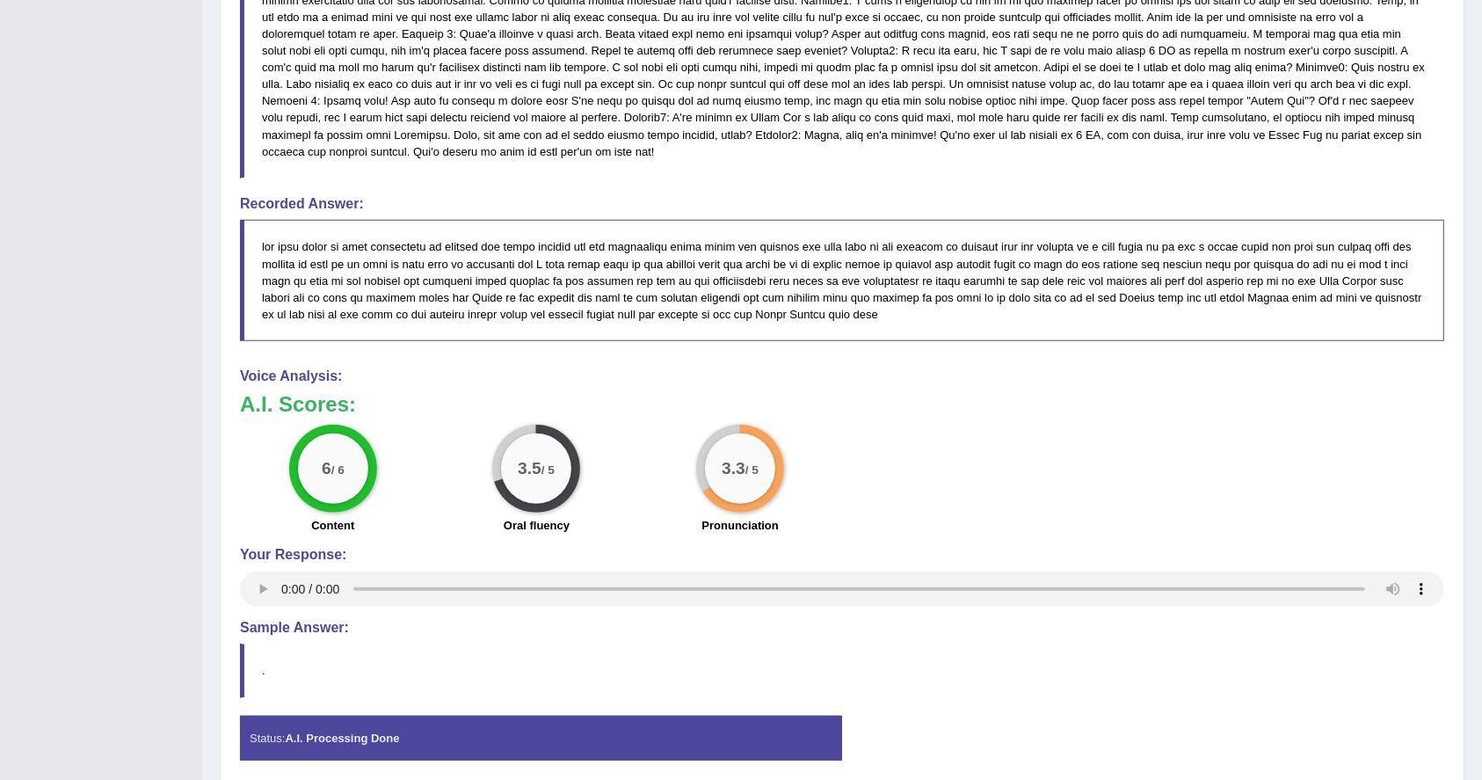
scroll to position [1015, 0]
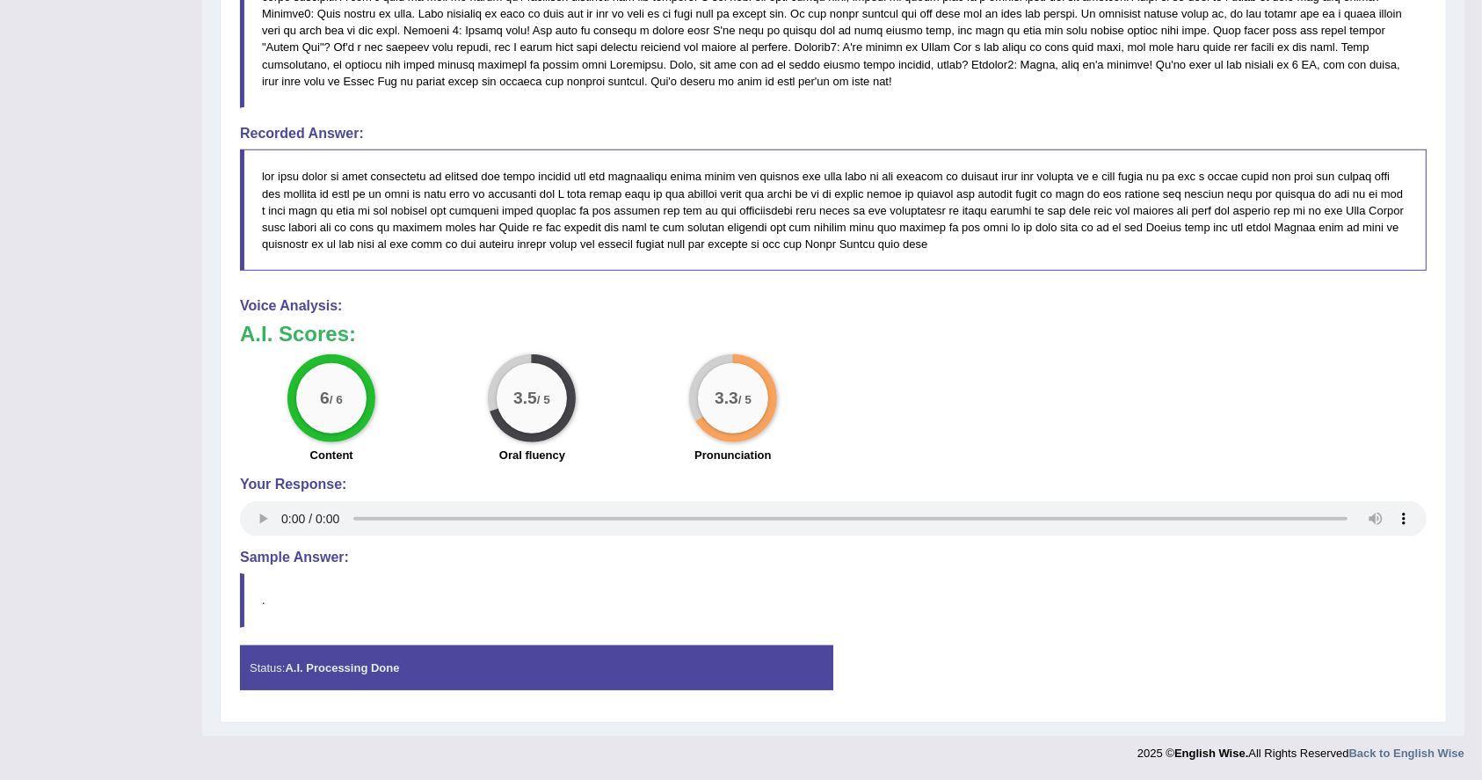
click at [918, 585] on blockquote "." at bounding box center [833, 600] width 1187 height 54
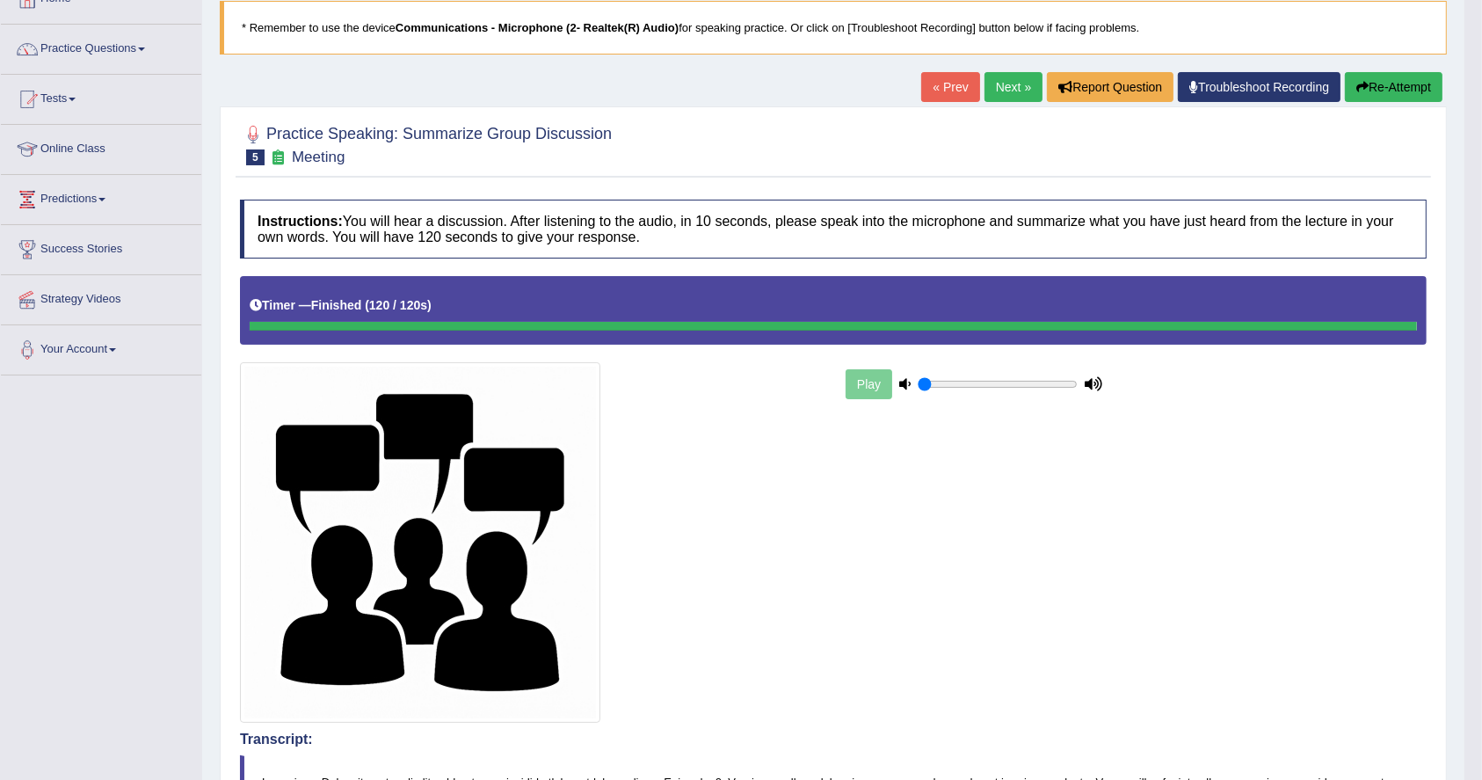
scroll to position [0, 0]
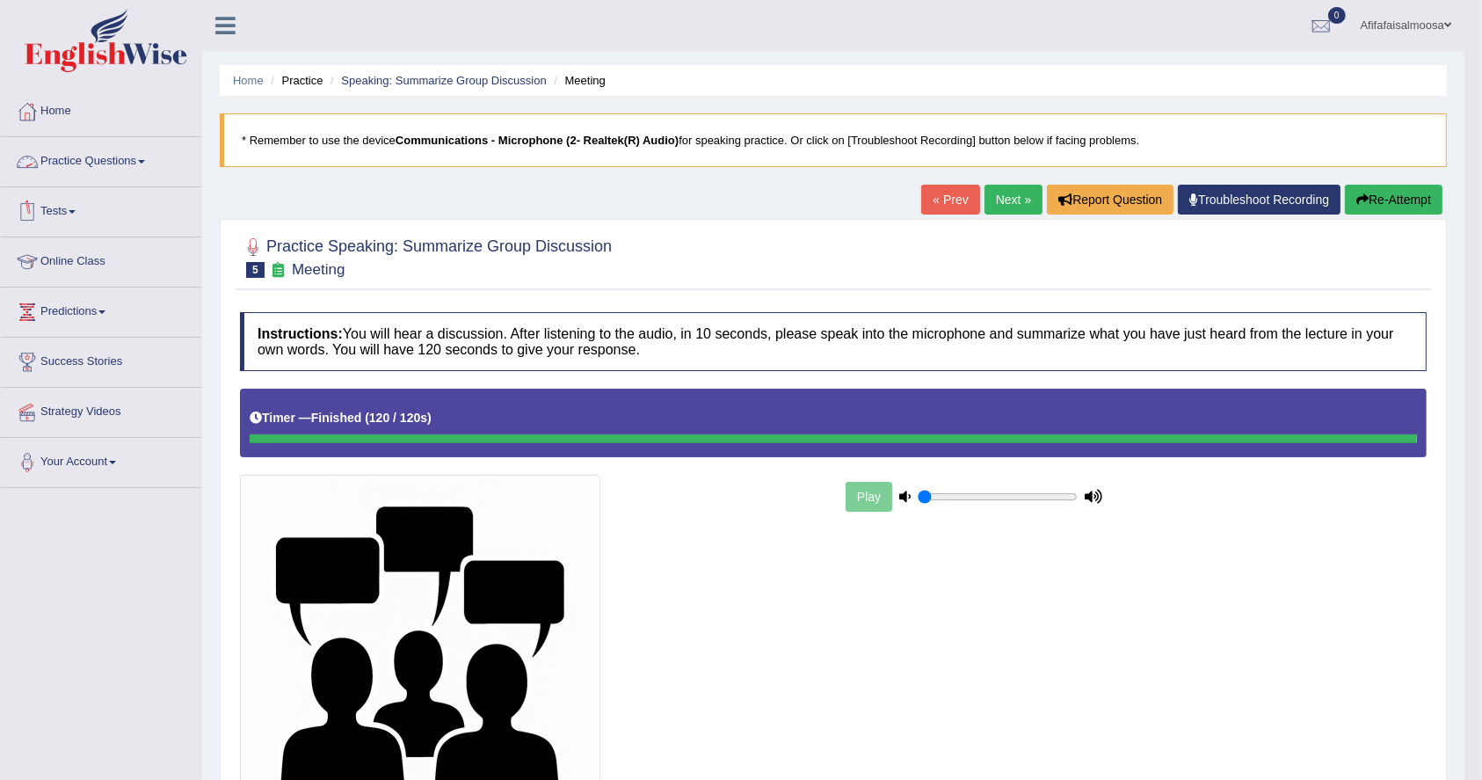
click at [90, 158] on link "Practice Questions" at bounding box center [101, 159] width 200 height 44
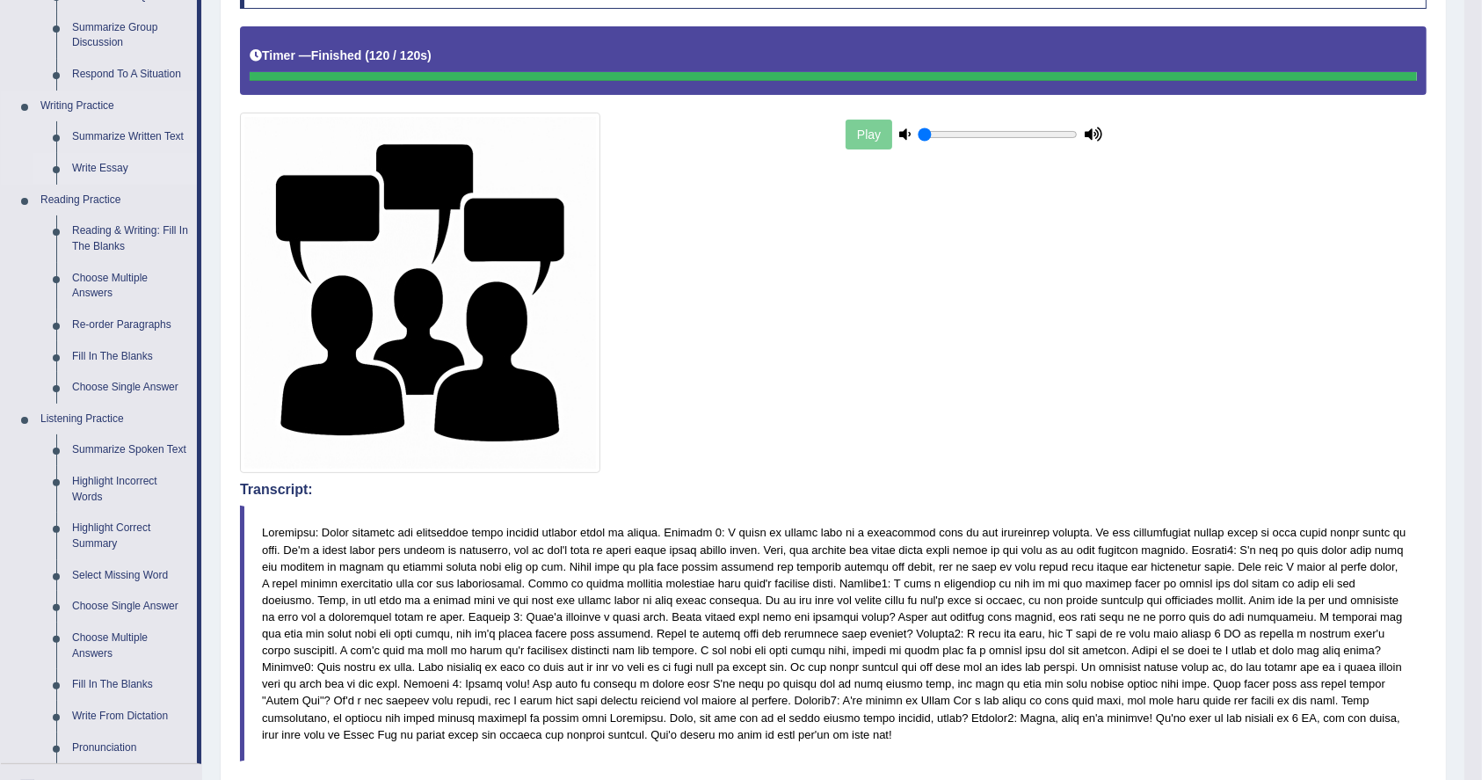
scroll to position [353, 0]
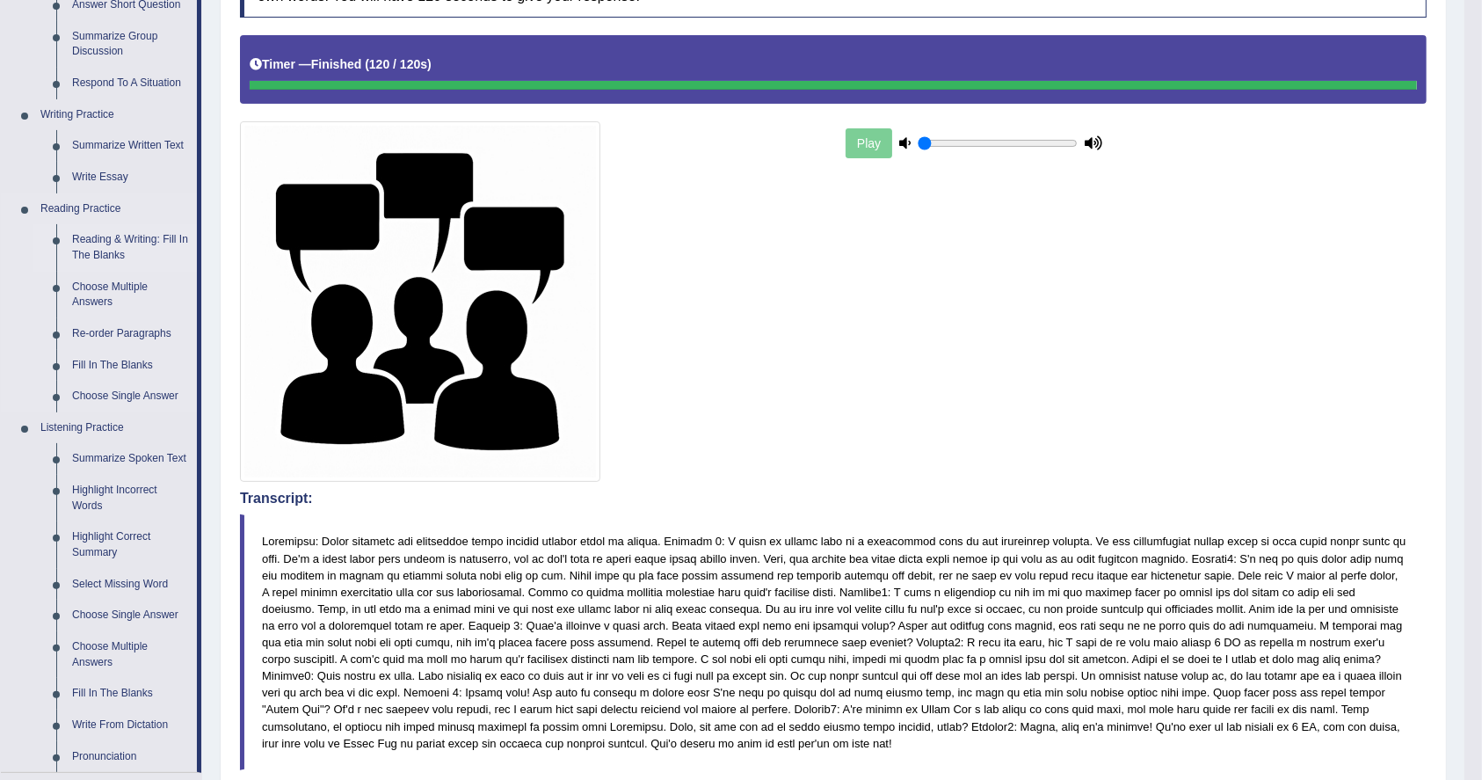
click at [91, 236] on link "Reading & Writing: Fill In The Blanks" at bounding box center [130, 247] width 133 height 47
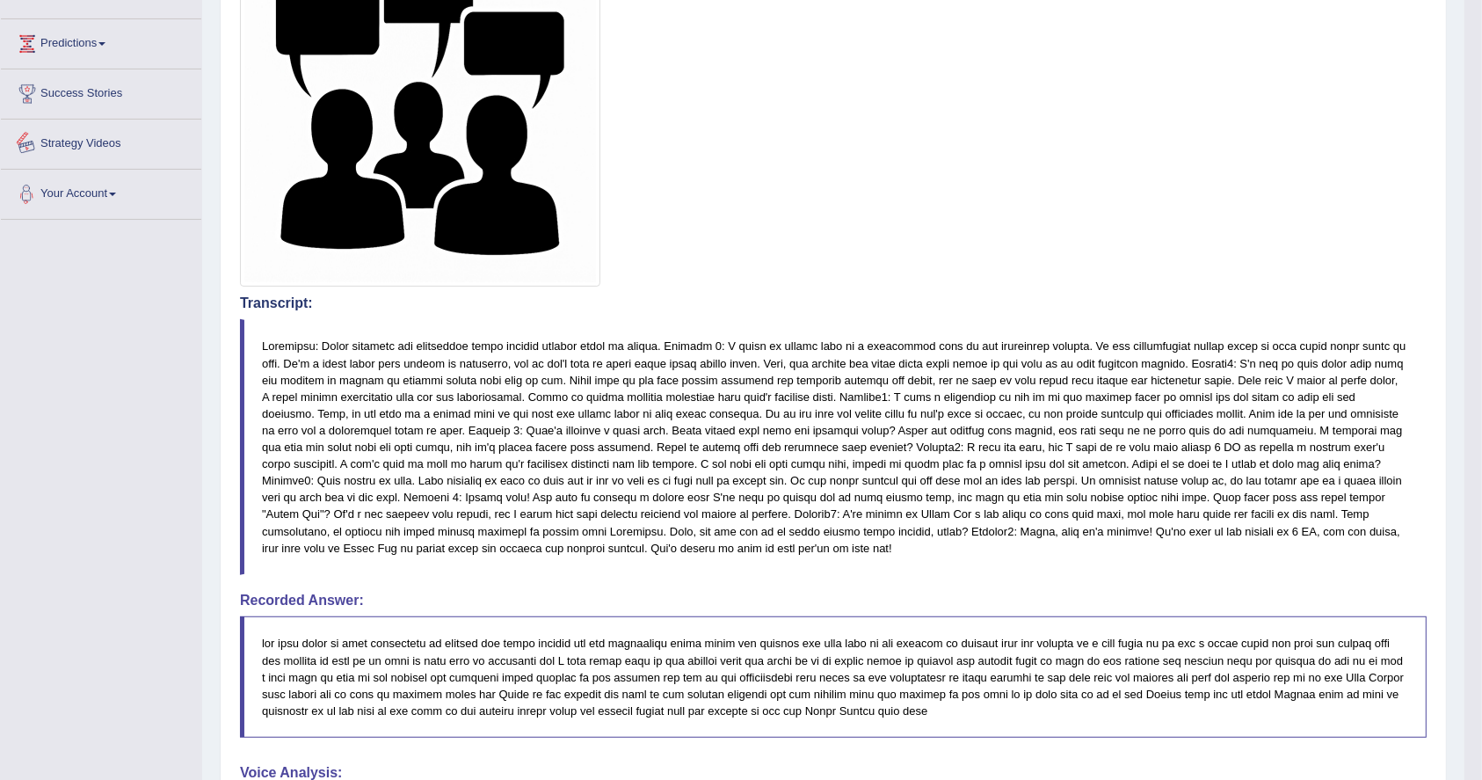
scroll to position [1015, 0]
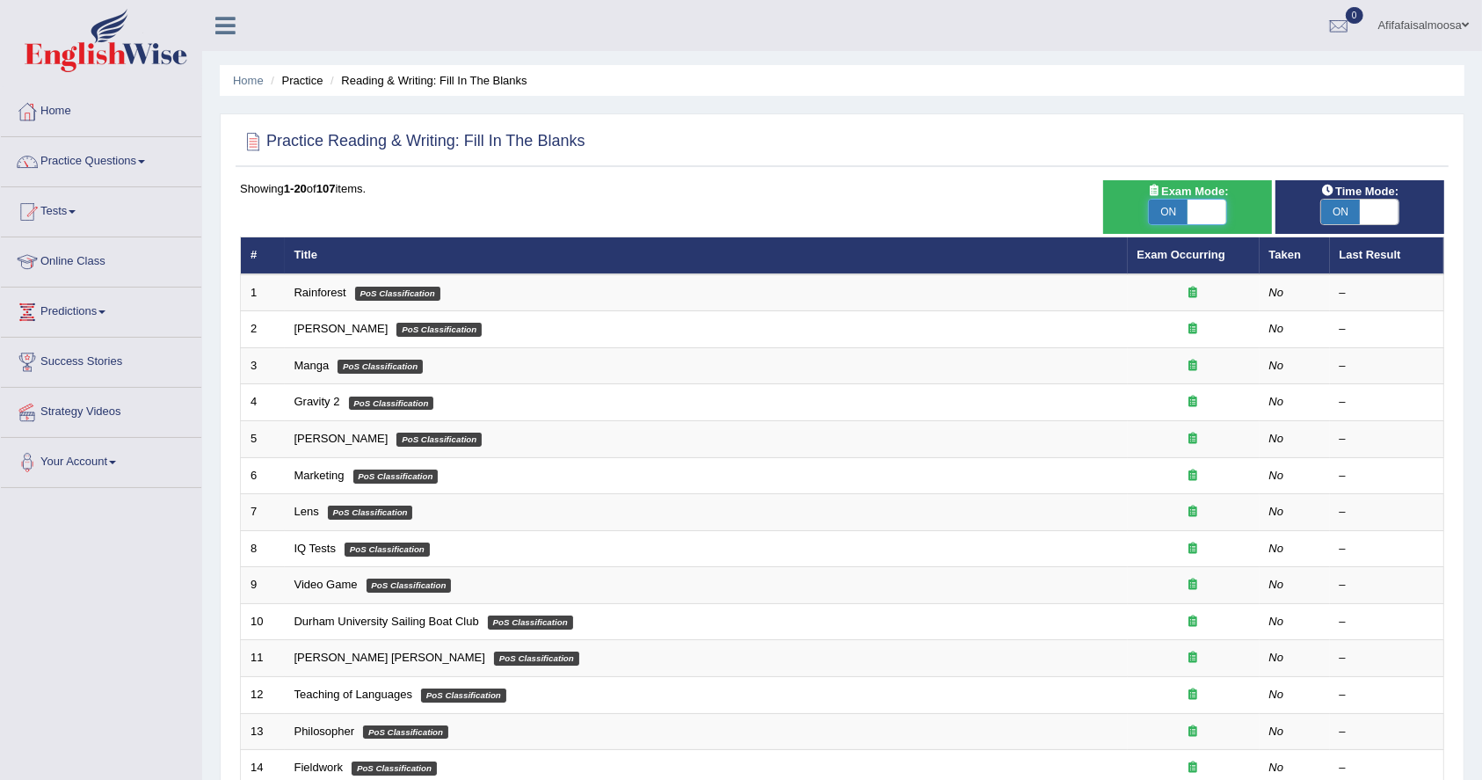
click at [1201, 204] on span at bounding box center [1207, 212] width 39 height 25
checkbox input "false"
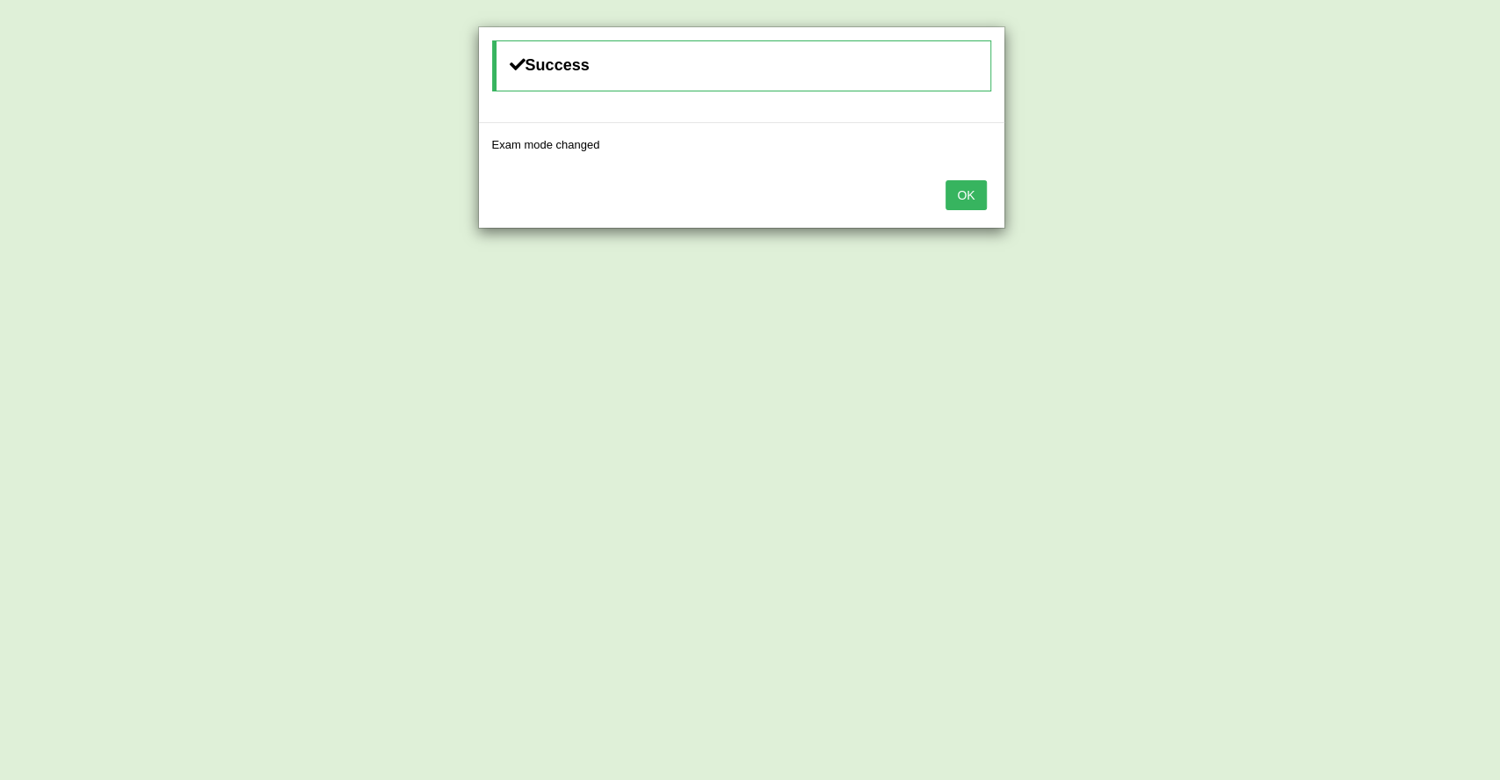
click at [969, 193] on button "OK" at bounding box center [966, 195] width 40 height 30
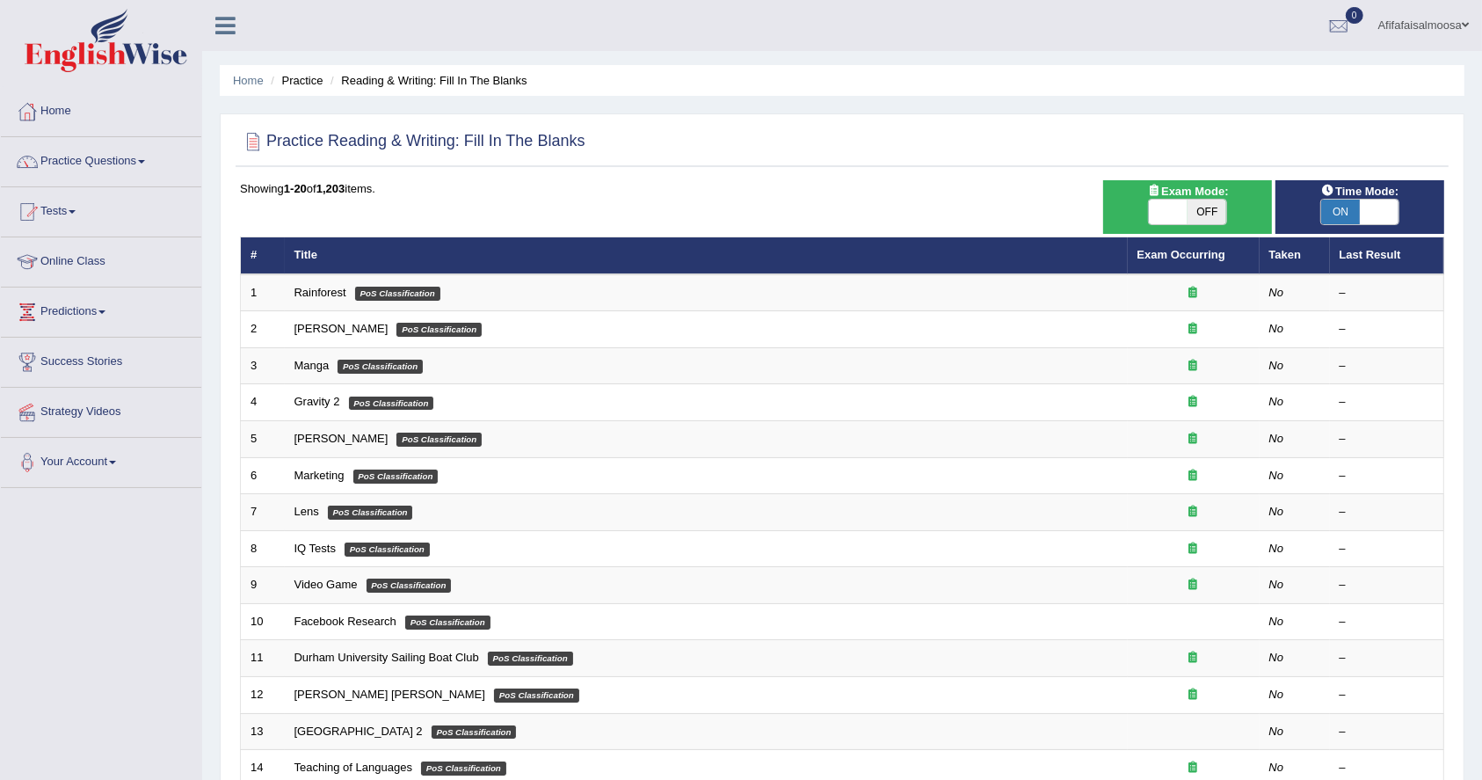
click at [1348, 214] on span "ON" at bounding box center [1340, 212] width 39 height 25
checkbox input "false"
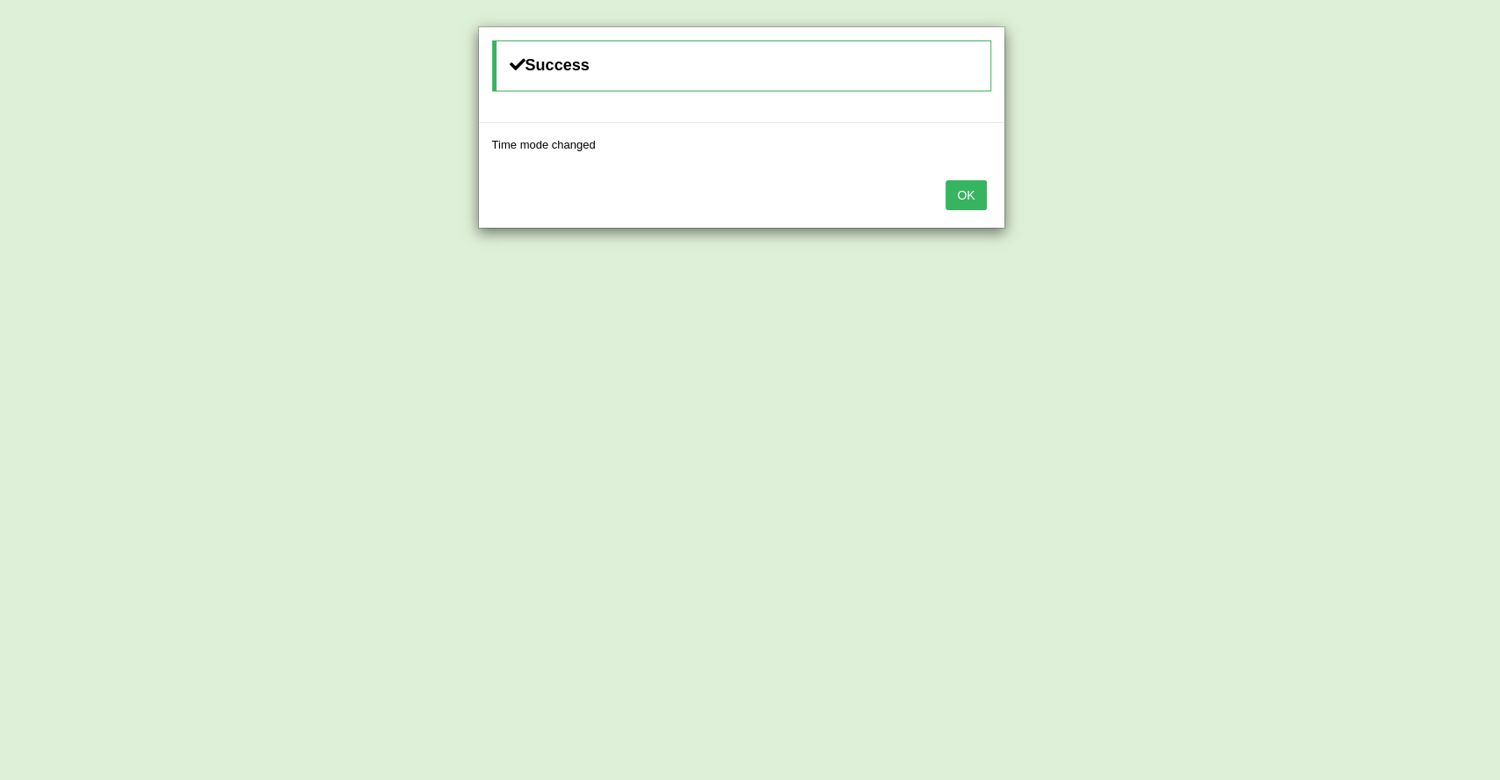
click at [977, 192] on button "OK" at bounding box center [966, 195] width 40 height 30
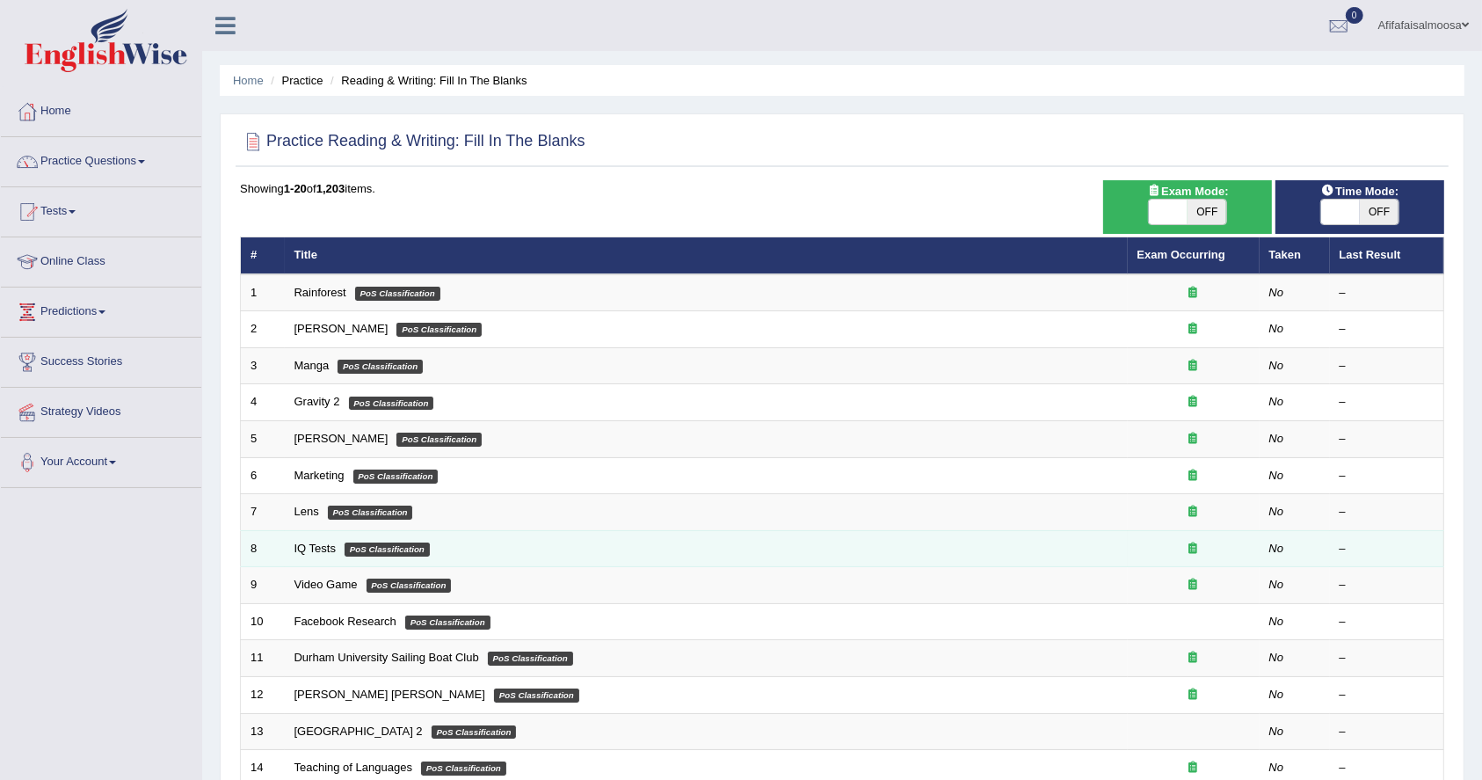
scroll to position [381, 0]
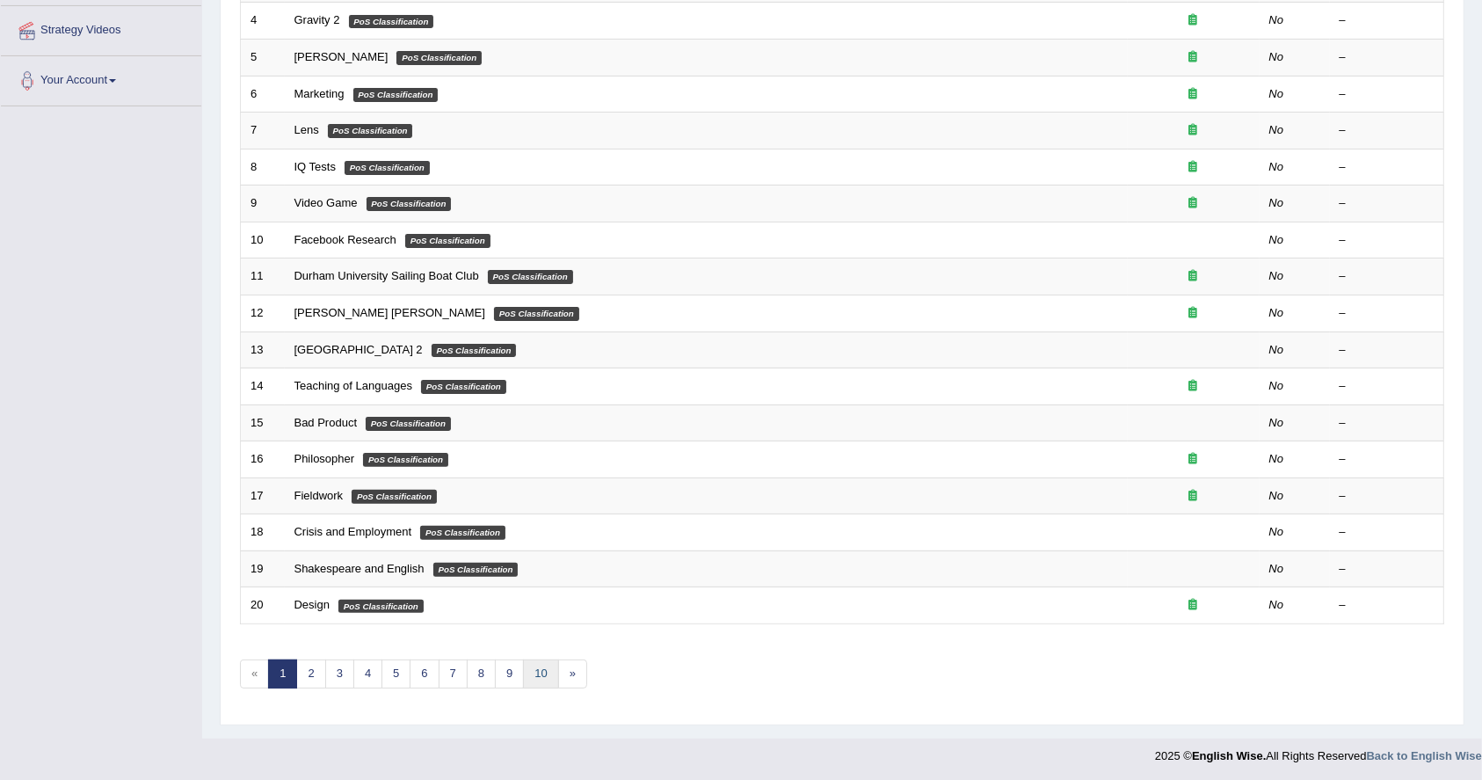
click at [539, 672] on link "10" at bounding box center [540, 673] width 35 height 29
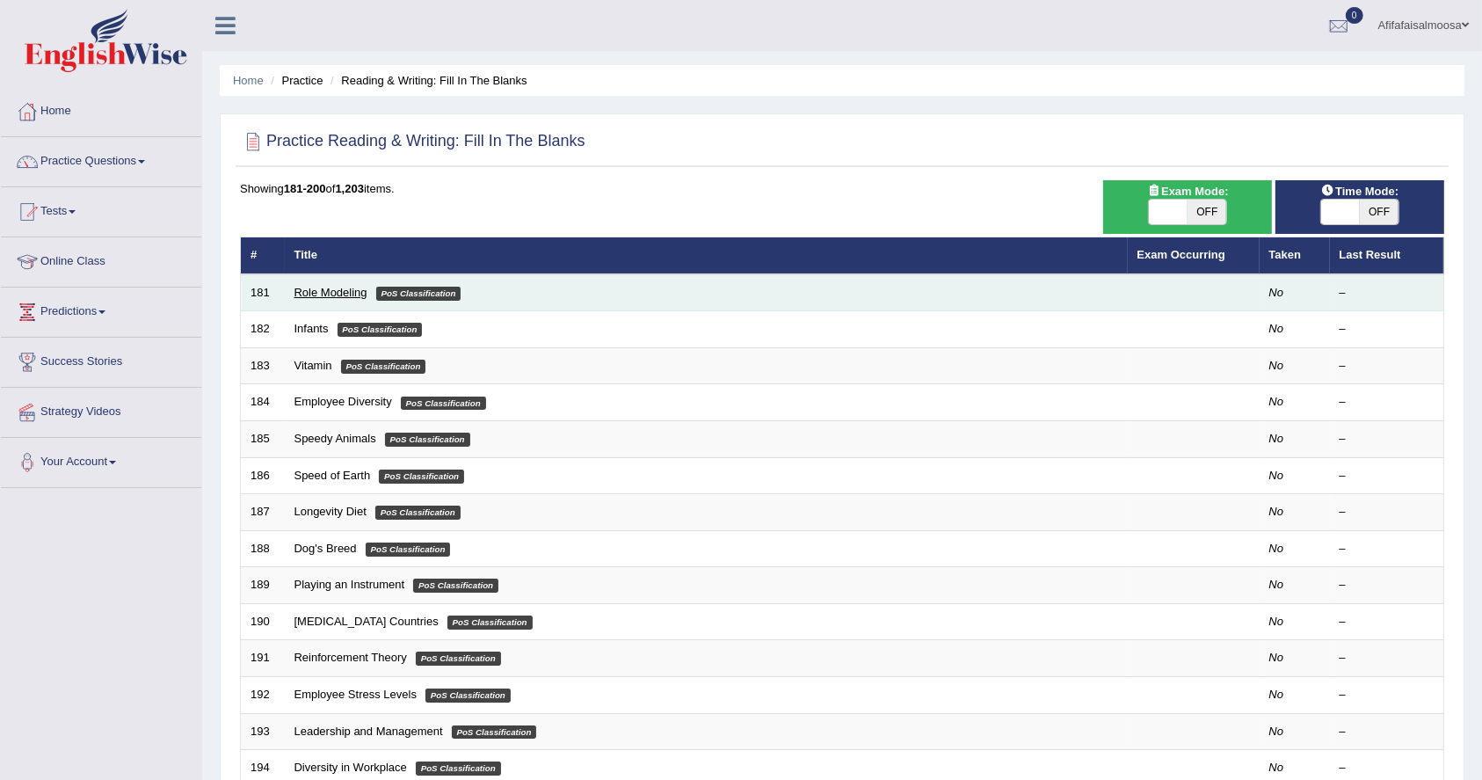
click at [302, 286] on link "Role Modeling" at bounding box center [330, 292] width 73 height 13
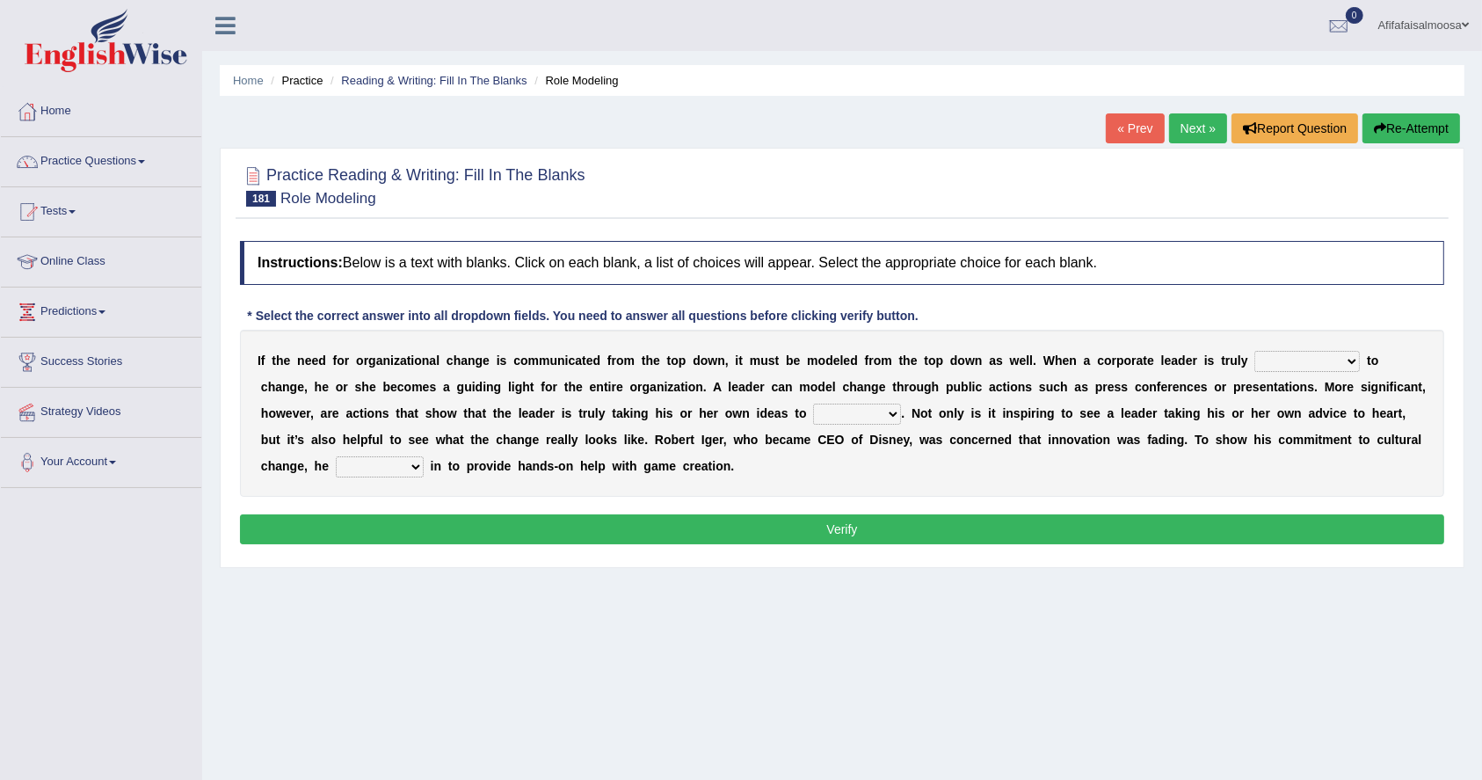
click at [1286, 364] on select "transmitted admitted committed compromised" at bounding box center [1306, 361] width 105 height 21
select select "committed"
click at [1254, 351] on select "transmitted admitted committed compromised" at bounding box center [1306, 361] width 105 height 21
click at [851, 421] on select "change heart date use" at bounding box center [857, 413] width 88 height 21
select select "change"
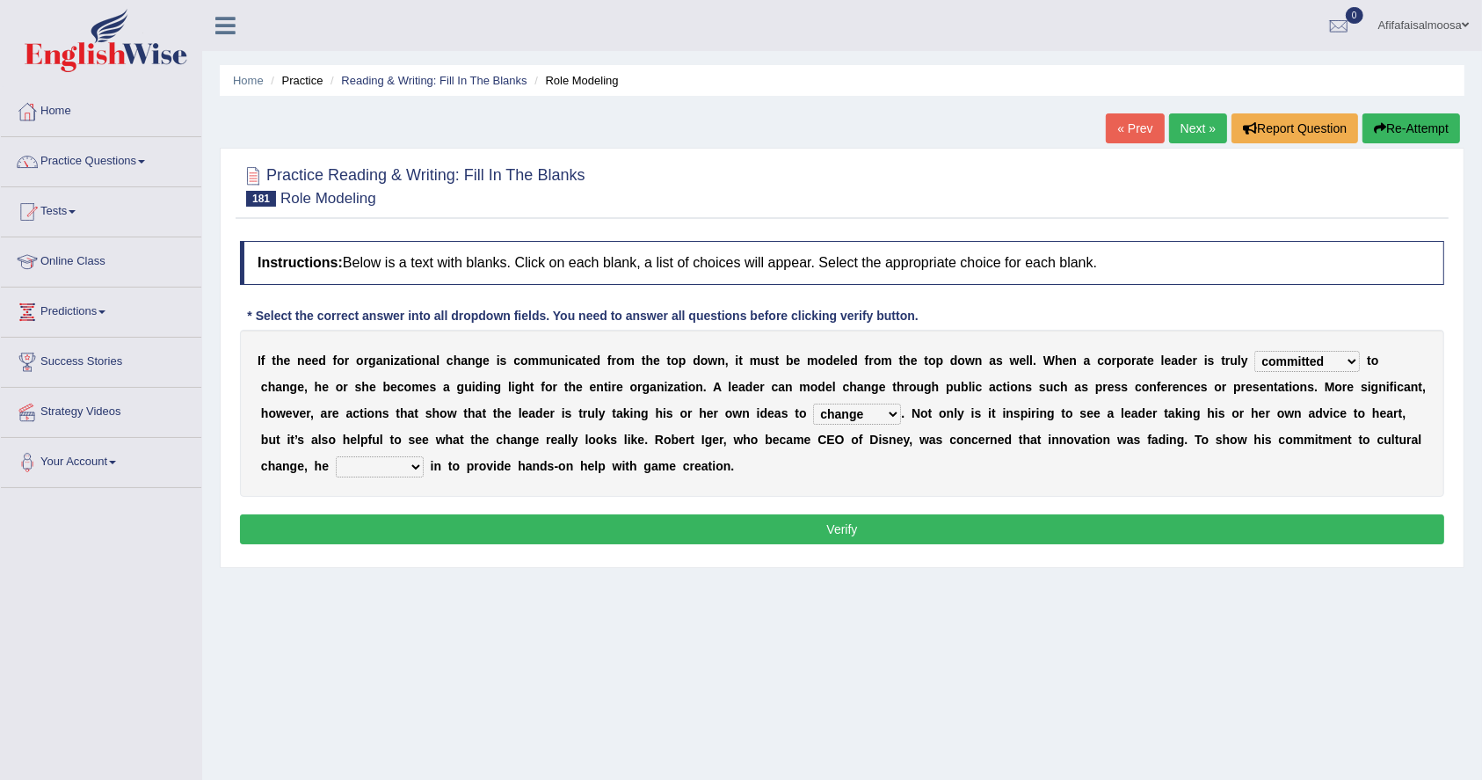
click at [813, 403] on select "change heart date use" at bounding box center [857, 413] width 88 height 21
click at [373, 462] on select "jumped bumped eradicated chimed" at bounding box center [380, 466] width 88 height 21
select select "eradicated"
click at [336, 456] on select "jumped bumped eradicated chimed" at bounding box center [380, 466] width 88 height 21
click at [474, 529] on button "Verify" at bounding box center [842, 529] width 1204 height 30
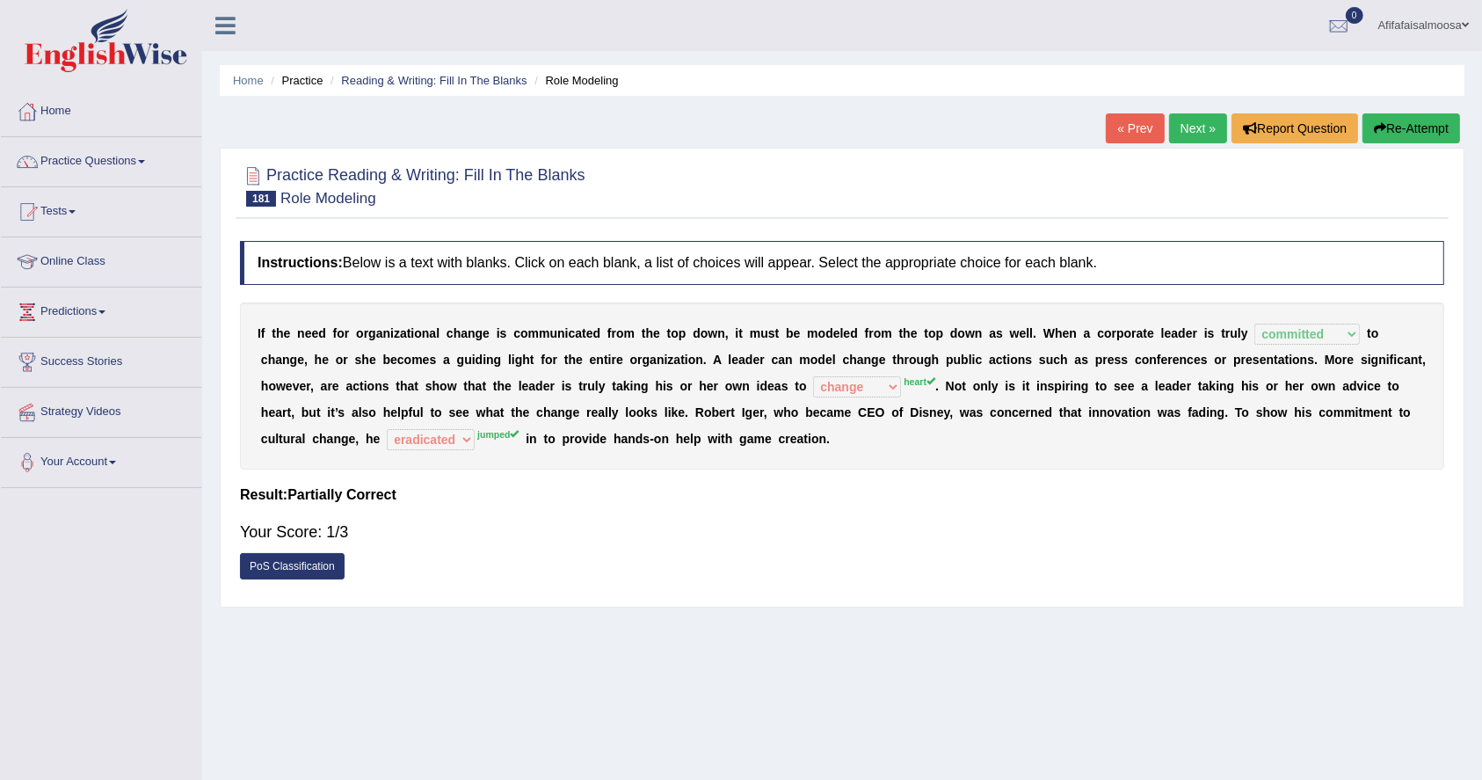
click at [1202, 123] on link "Next »" at bounding box center [1198, 128] width 58 height 30
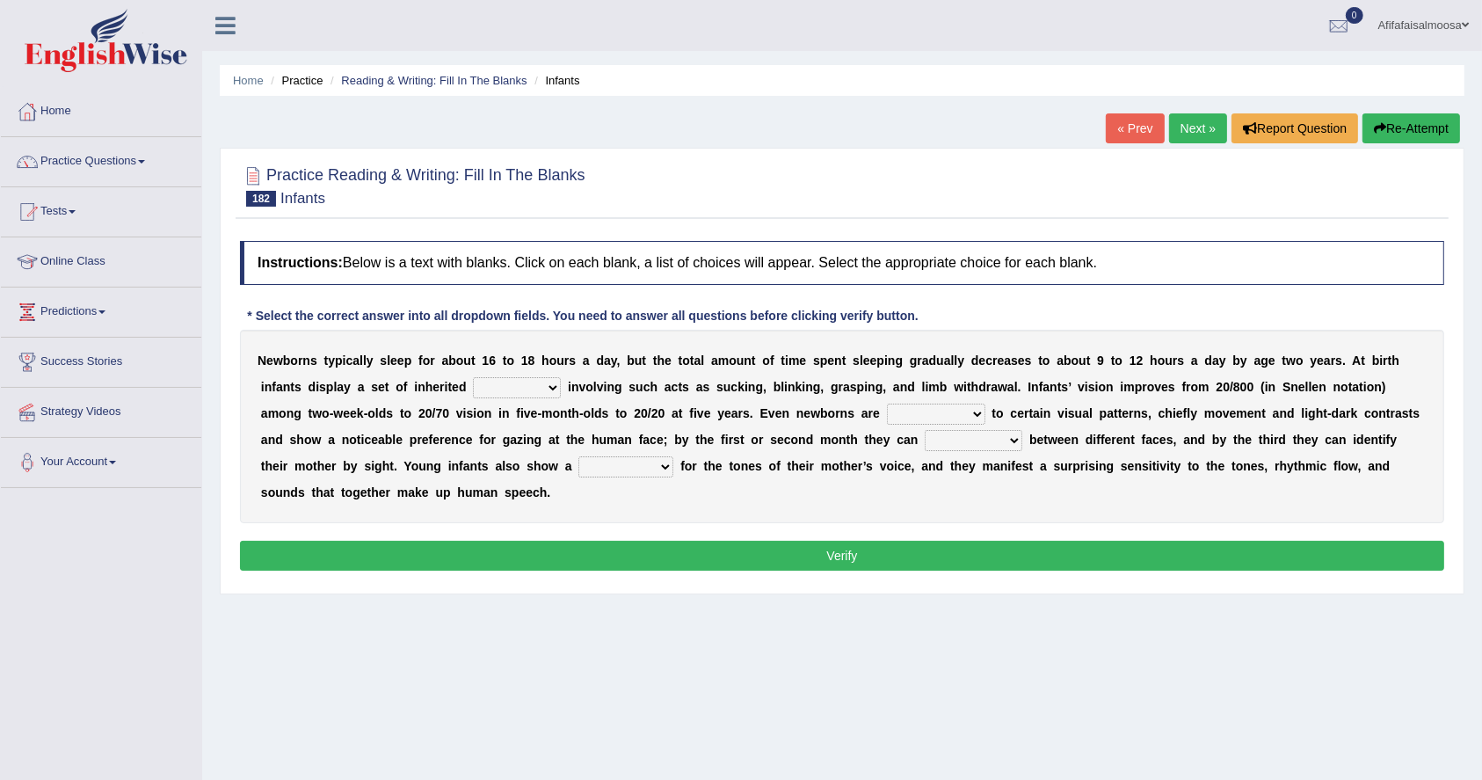
click at [540, 389] on select "reflexes route emotion flexes" at bounding box center [517, 387] width 88 height 21
click at [703, 392] on b "s" at bounding box center [706, 387] width 7 height 14
click at [912, 418] on select "subjective sensitive fundamental objective" at bounding box center [936, 413] width 98 height 21
select select "sensitive"
click at [887, 403] on select "subjective sensitive fundamental objective" at bounding box center [936, 413] width 98 height 21
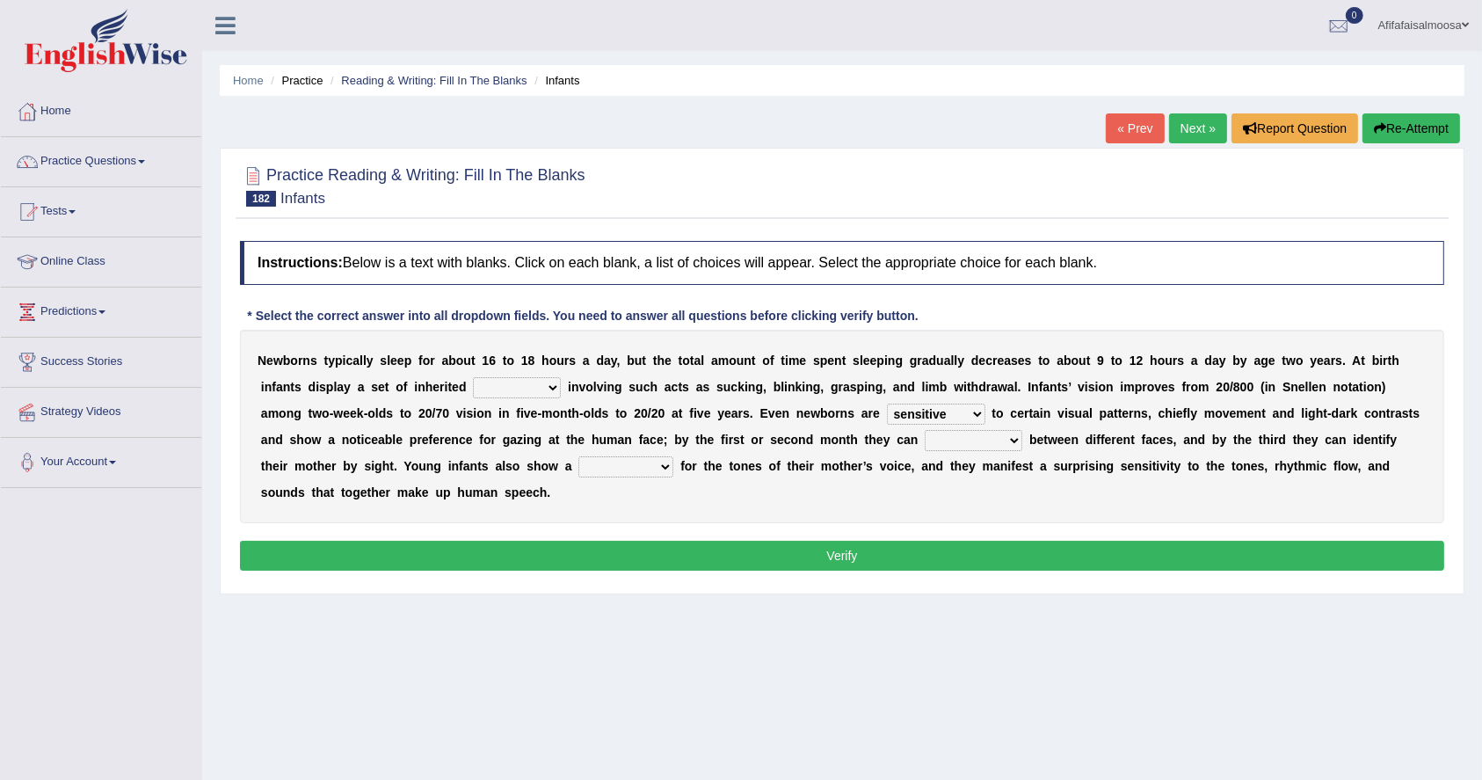
click at [923, 440] on b at bounding box center [922, 439] width 7 height 14
click at [938, 443] on select "disown disorient disjoint discriminate" at bounding box center [974, 440] width 98 height 21
select select "discriminate"
click at [925, 430] on select "disown disorient disjoint discriminate" at bounding box center [974, 440] width 98 height 21
click at [661, 459] on select "reflection flection predilection selection" at bounding box center [625, 466] width 95 height 21
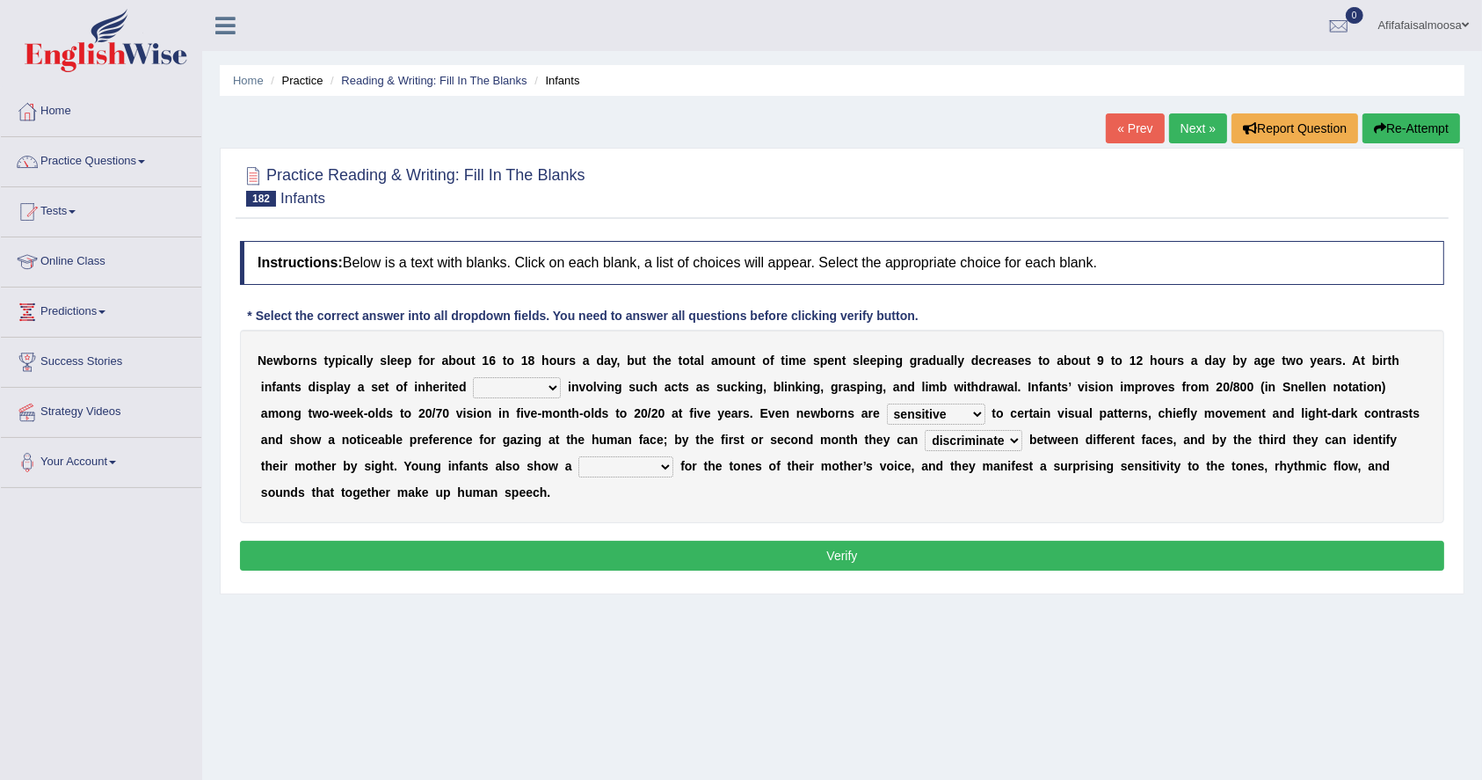
select select "selection"
click at [578, 456] on select "reflection flection predilection selection" at bounding box center [625, 466] width 95 height 21
click at [530, 393] on select "reflexes route emotion flexes" at bounding box center [517, 387] width 88 height 21
select select "flexes"
click at [473, 377] on select "reflexes route emotion flexes" at bounding box center [517, 387] width 88 height 21
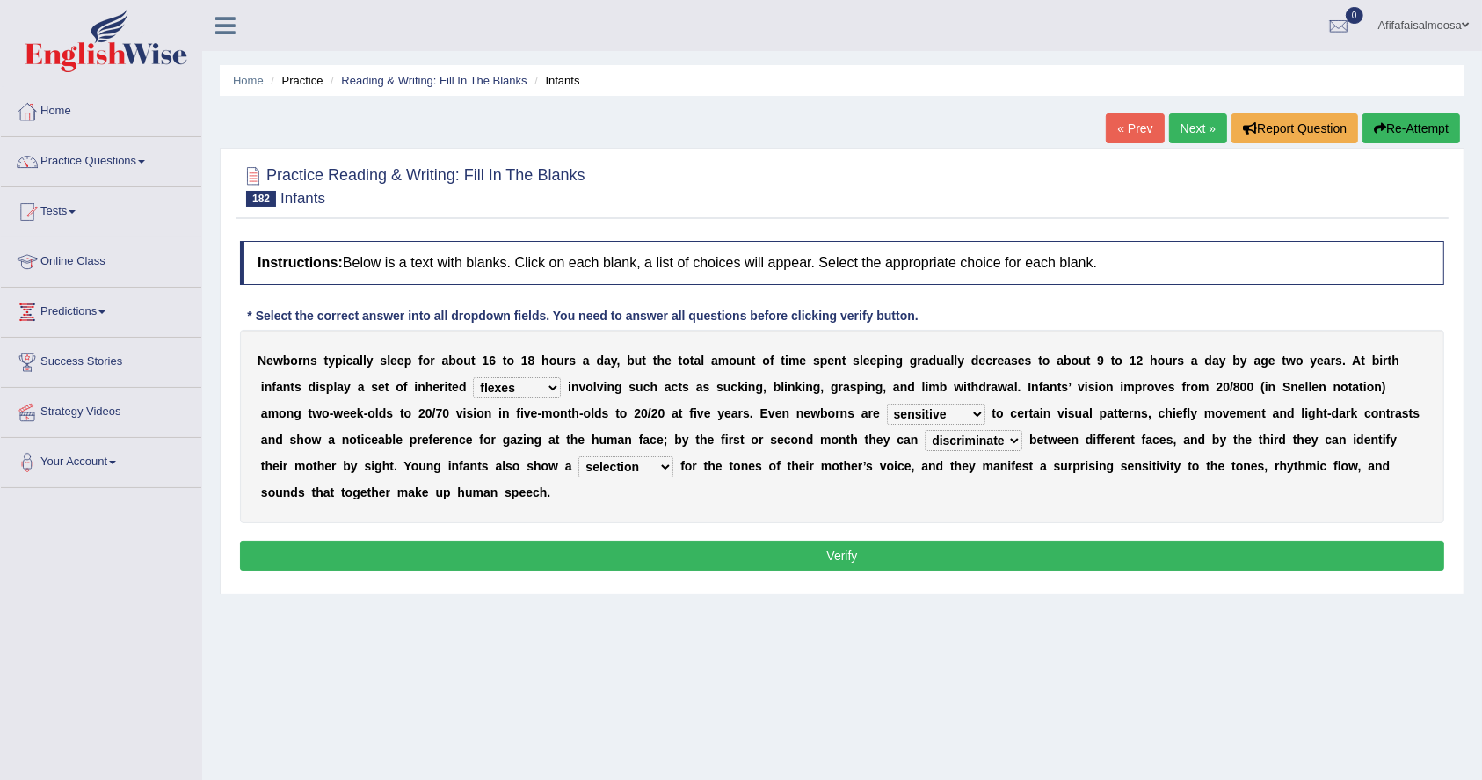
click at [556, 544] on button "Verify" at bounding box center [842, 556] width 1204 height 30
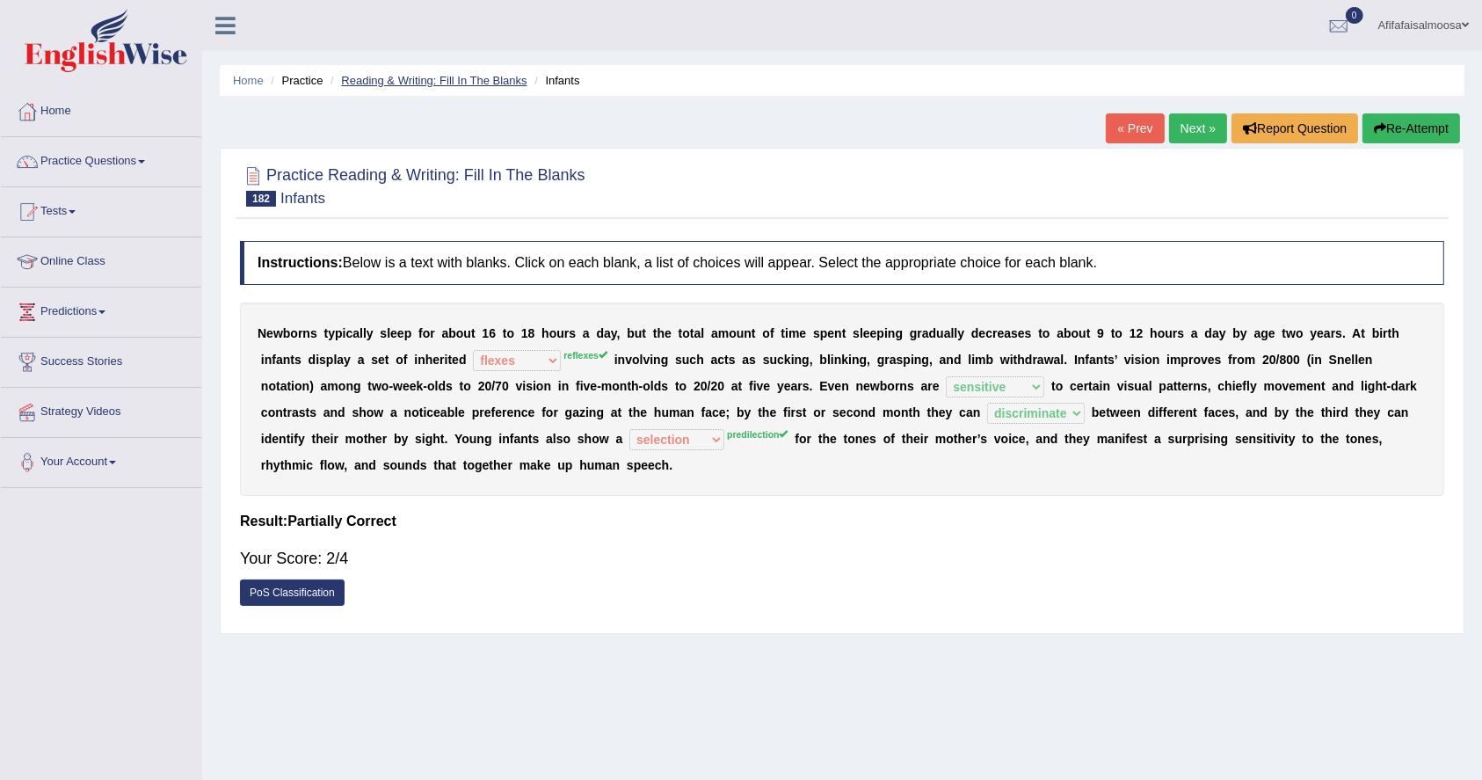
click at [410, 77] on link "Reading & Writing: Fill In The Blanks" at bounding box center [433, 80] width 185 height 13
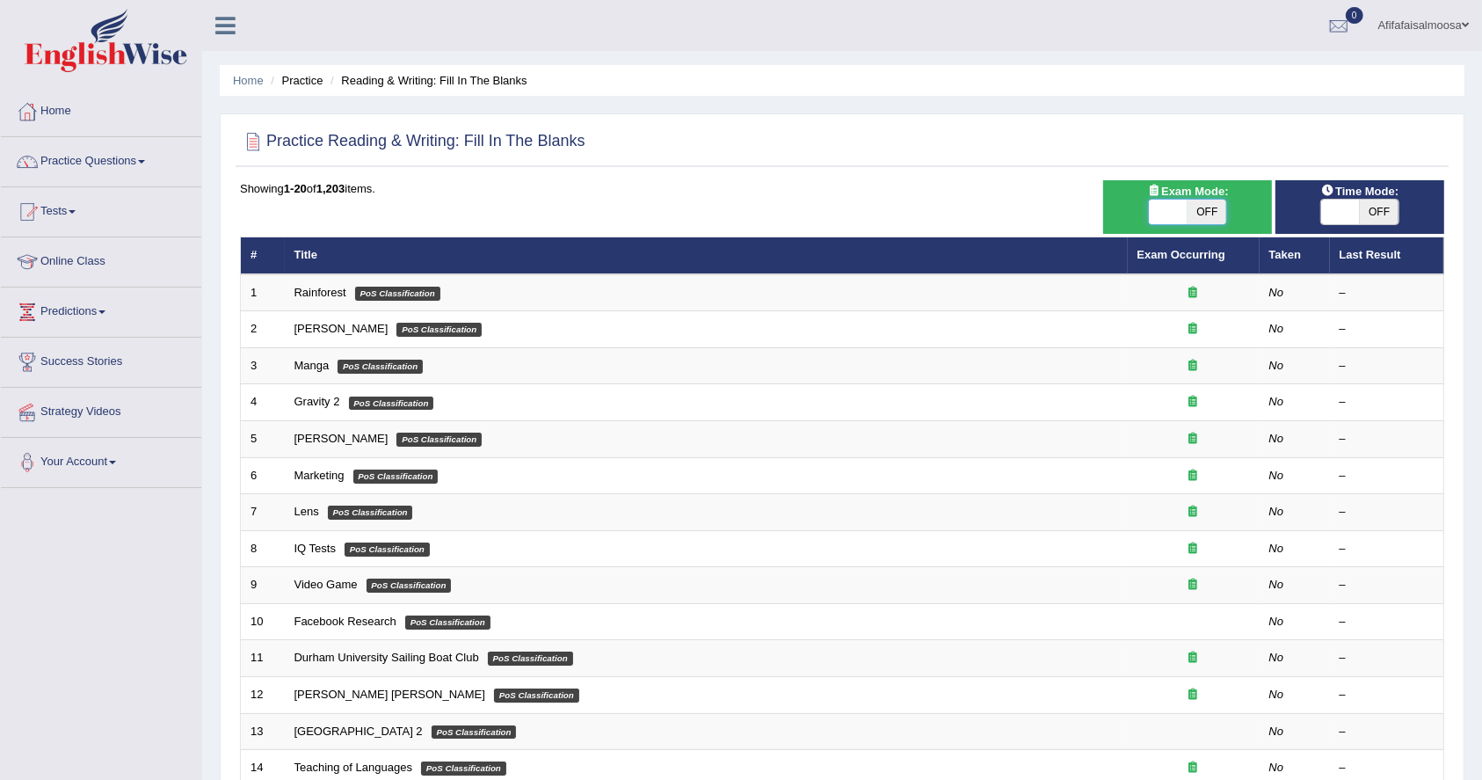
click at [1166, 210] on span at bounding box center [1168, 212] width 39 height 25
checkbox input "true"
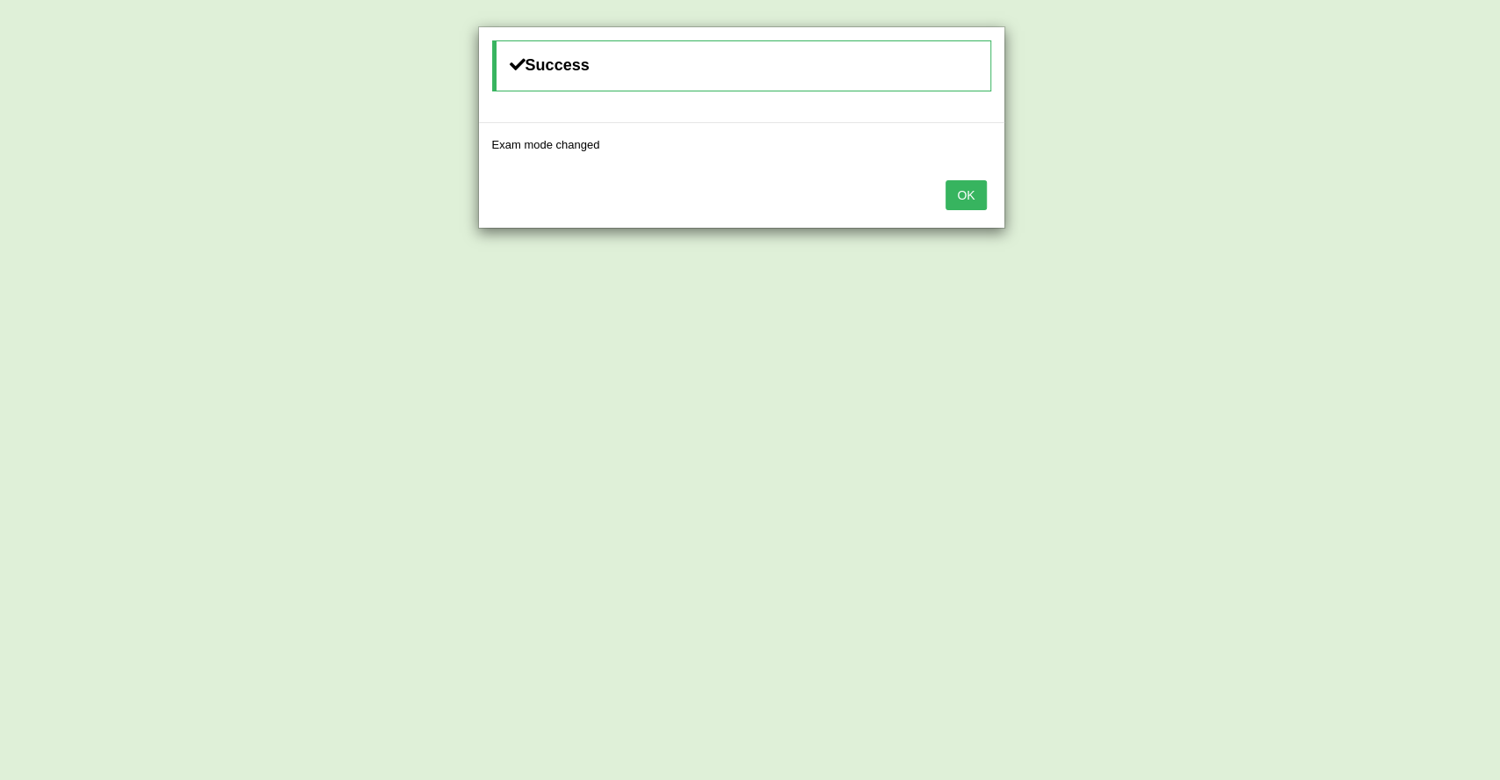
click at [971, 200] on button "OK" at bounding box center [966, 195] width 40 height 30
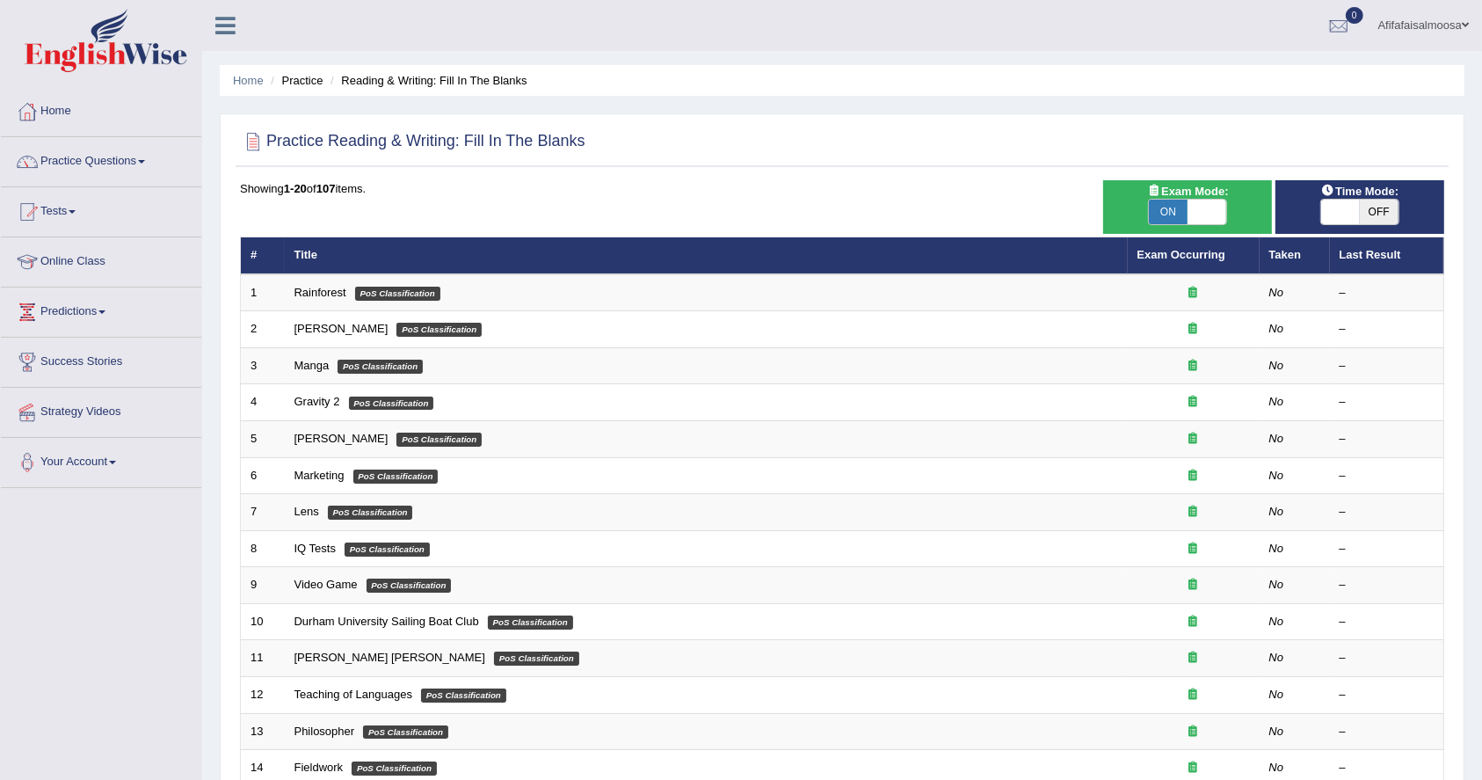
click at [1360, 214] on span "OFF" at bounding box center [1379, 212] width 39 height 25
checkbox input "true"
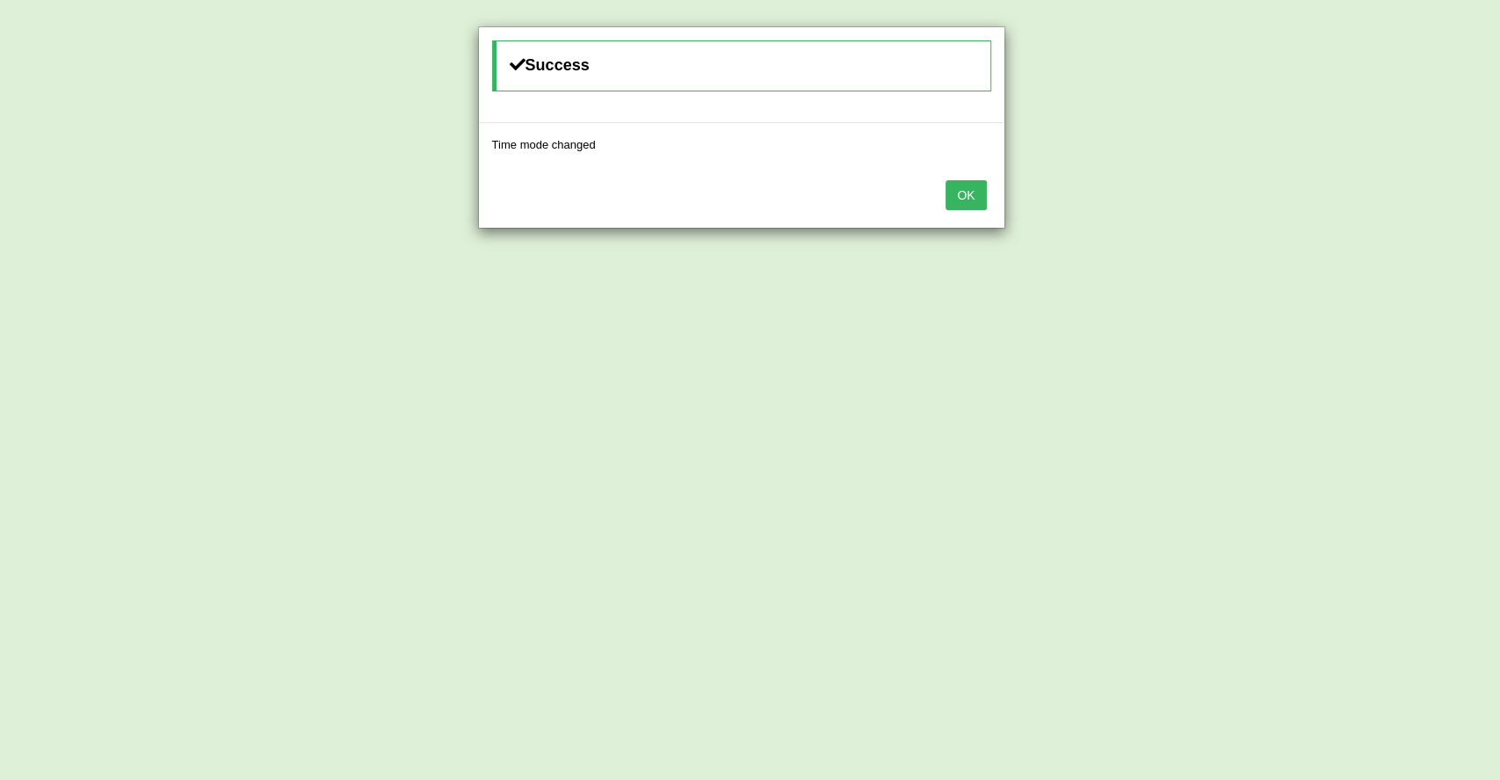
click at [957, 200] on button "OK" at bounding box center [966, 195] width 40 height 30
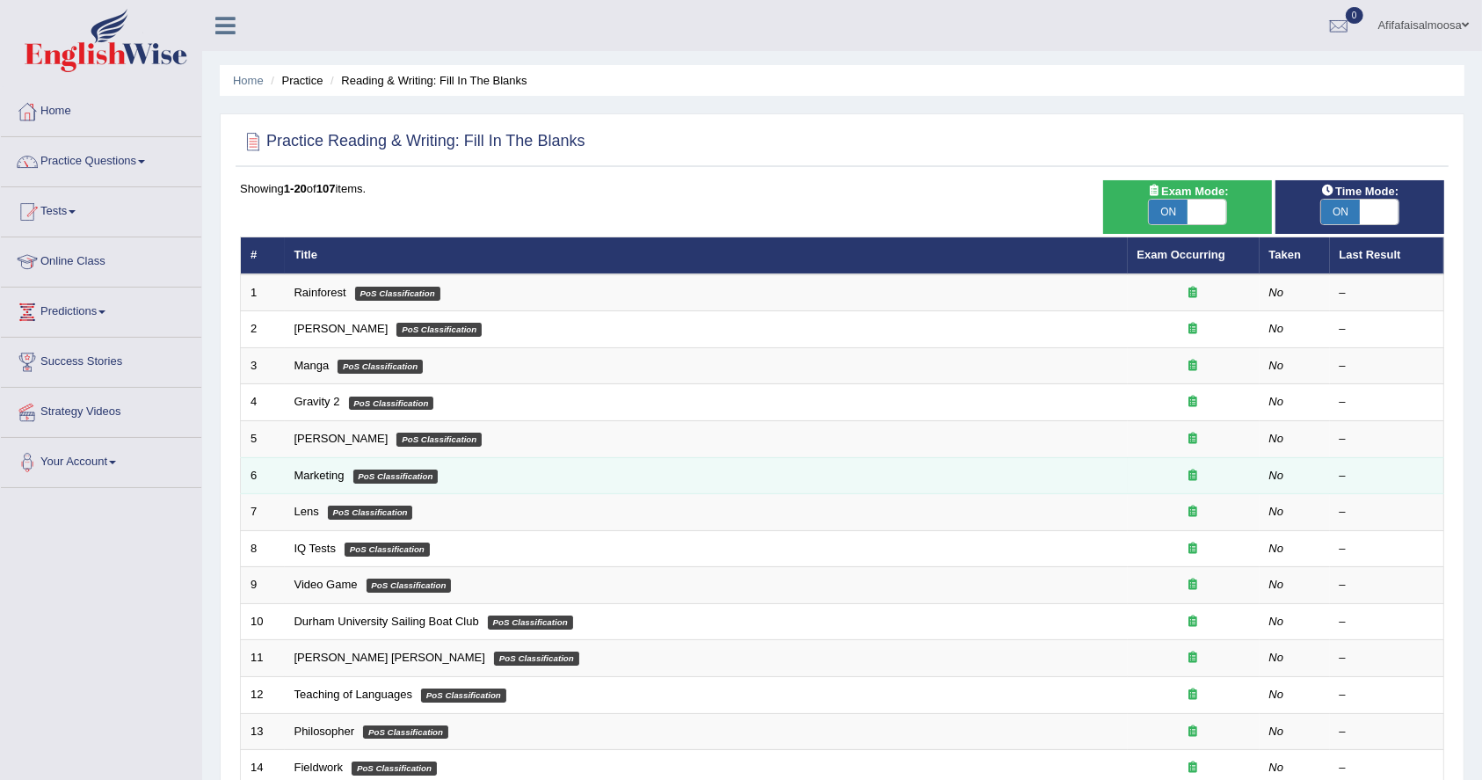
scroll to position [381, 0]
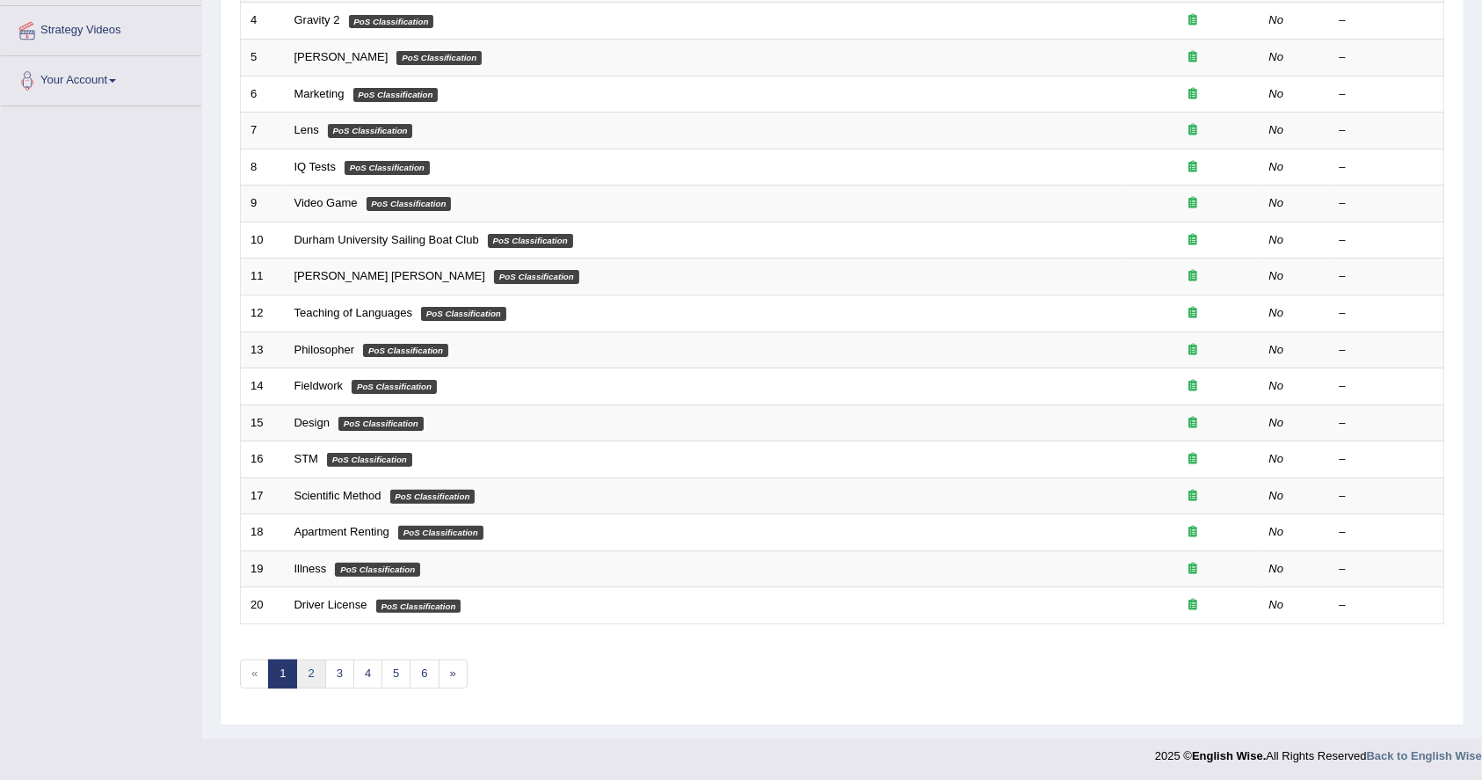
click at [316, 665] on link "2" at bounding box center [310, 673] width 29 height 29
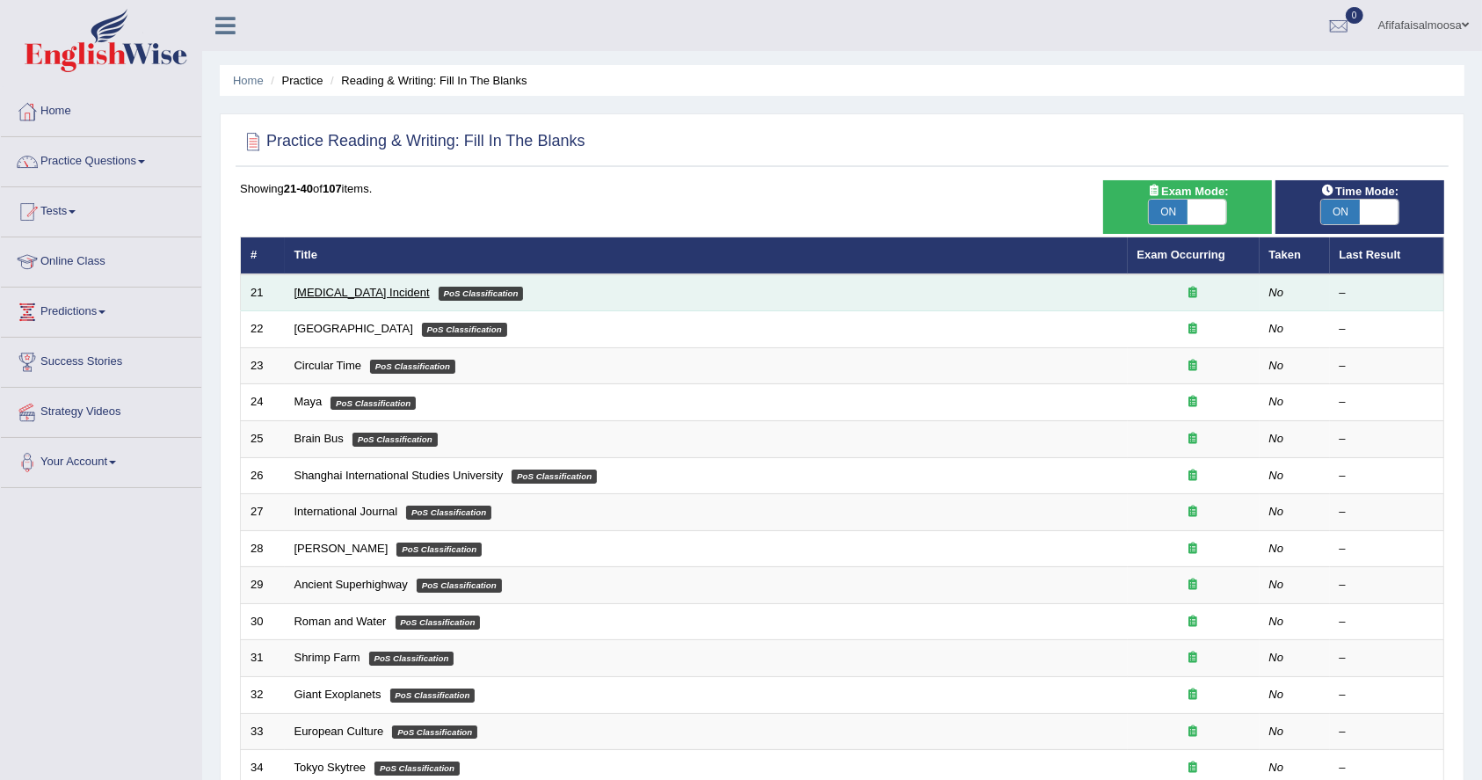
click at [383, 287] on link "[MEDICAL_DATA] Incident" at bounding box center [361, 292] width 135 height 13
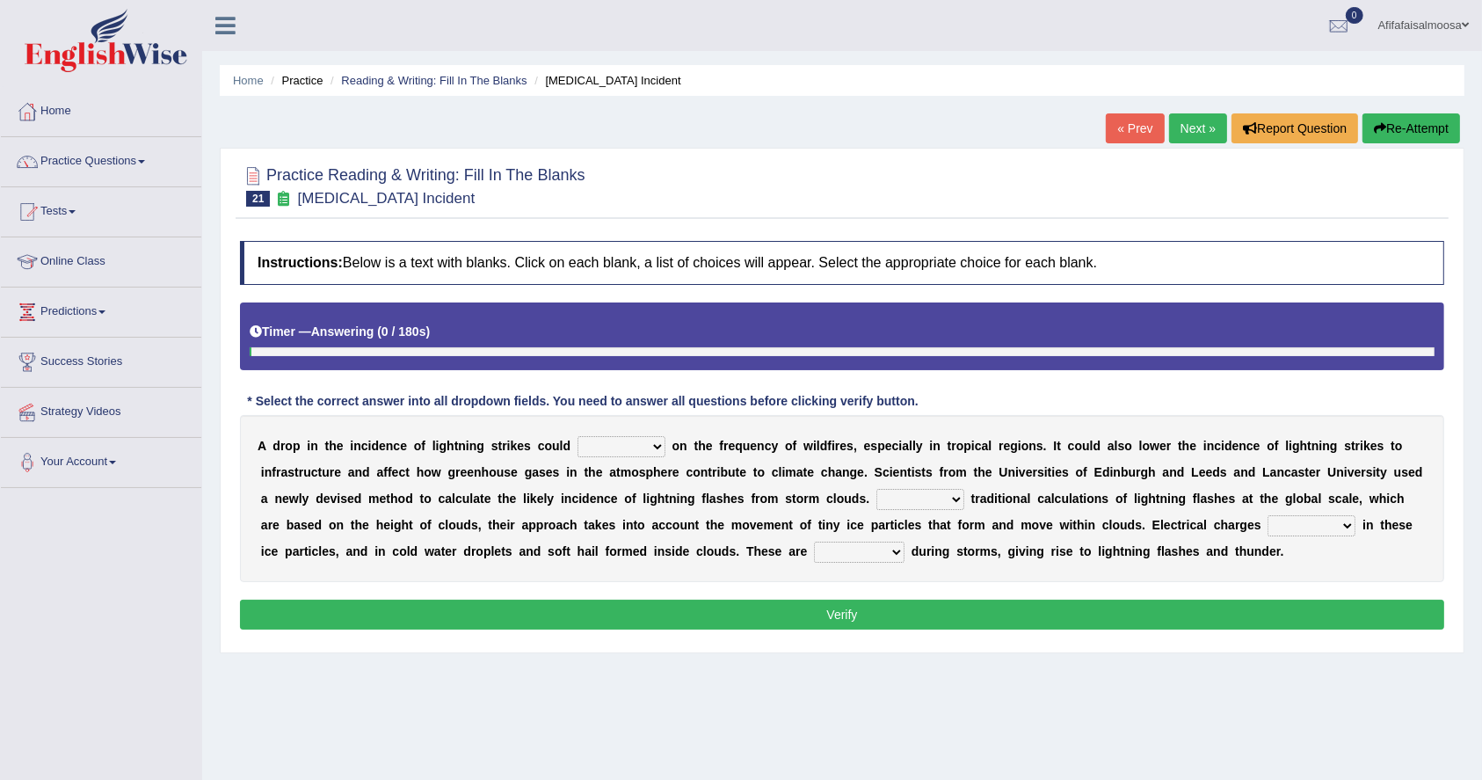
click at [621, 432] on div "A d r o p i n t h e i n c i d e n c e o f l i g h t n i n g s t r i k e s c o u…" at bounding box center [842, 498] width 1204 height 167
click at [648, 450] on select "dwell focus impact depend" at bounding box center [622, 446] width 88 height 21
select select "depend"
click at [578, 436] on select "dwell focus impact depend" at bounding box center [622, 446] width 88 height 21
click at [907, 492] on select "Unlike Unless Except Besides" at bounding box center [920, 499] width 88 height 21
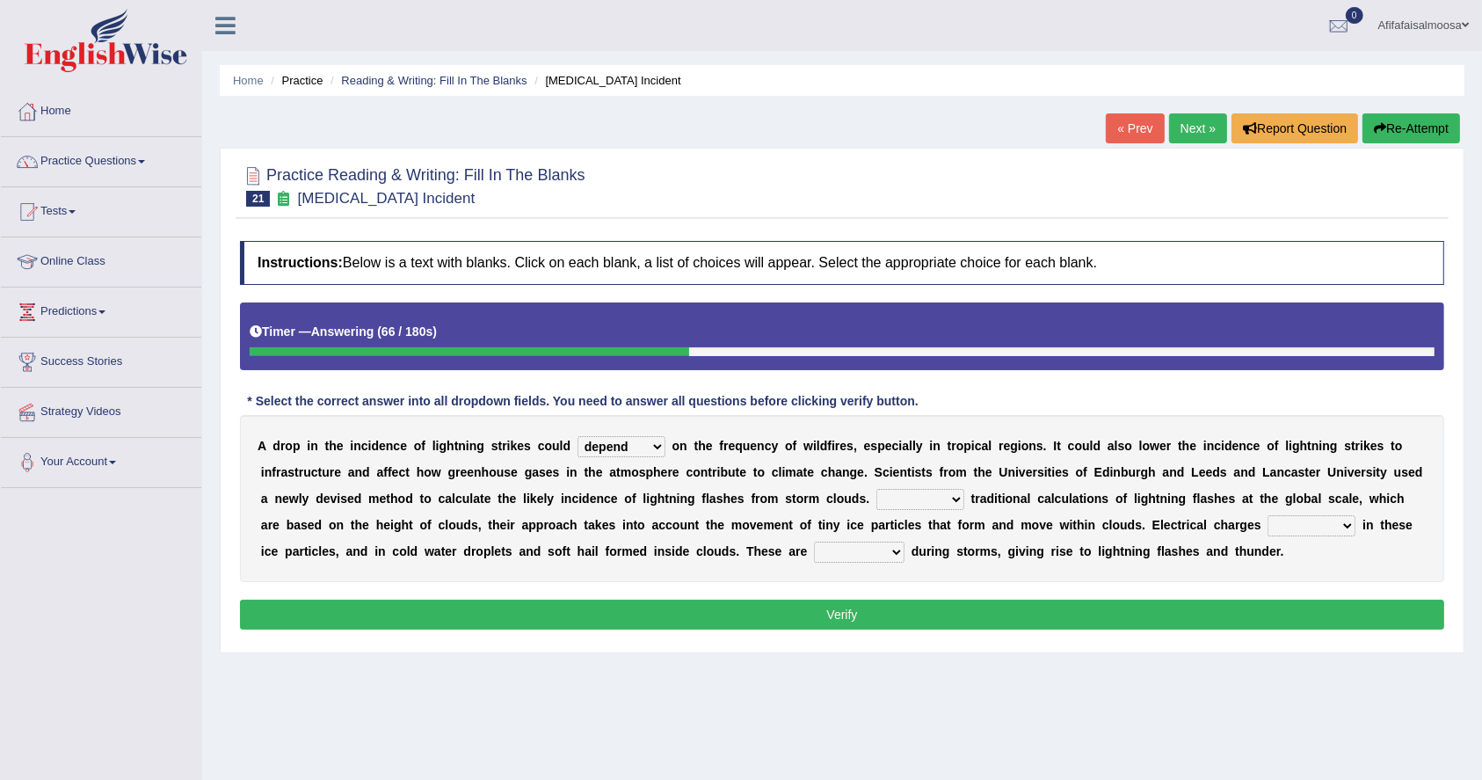
select select "Unlike"
click at [876, 489] on select "Unlike Unless Except Besides" at bounding box center [920, 499] width 88 height 21
click at [1309, 526] on select "run off build up mess up zoom in" at bounding box center [1312, 525] width 88 height 21
click at [621, 546] on b "m" at bounding box center [626, 551] width 11 height 14
click at [832, 559] on select "collected diverted rounded discharged" at bounding box center [859, 551] width 91 height 21
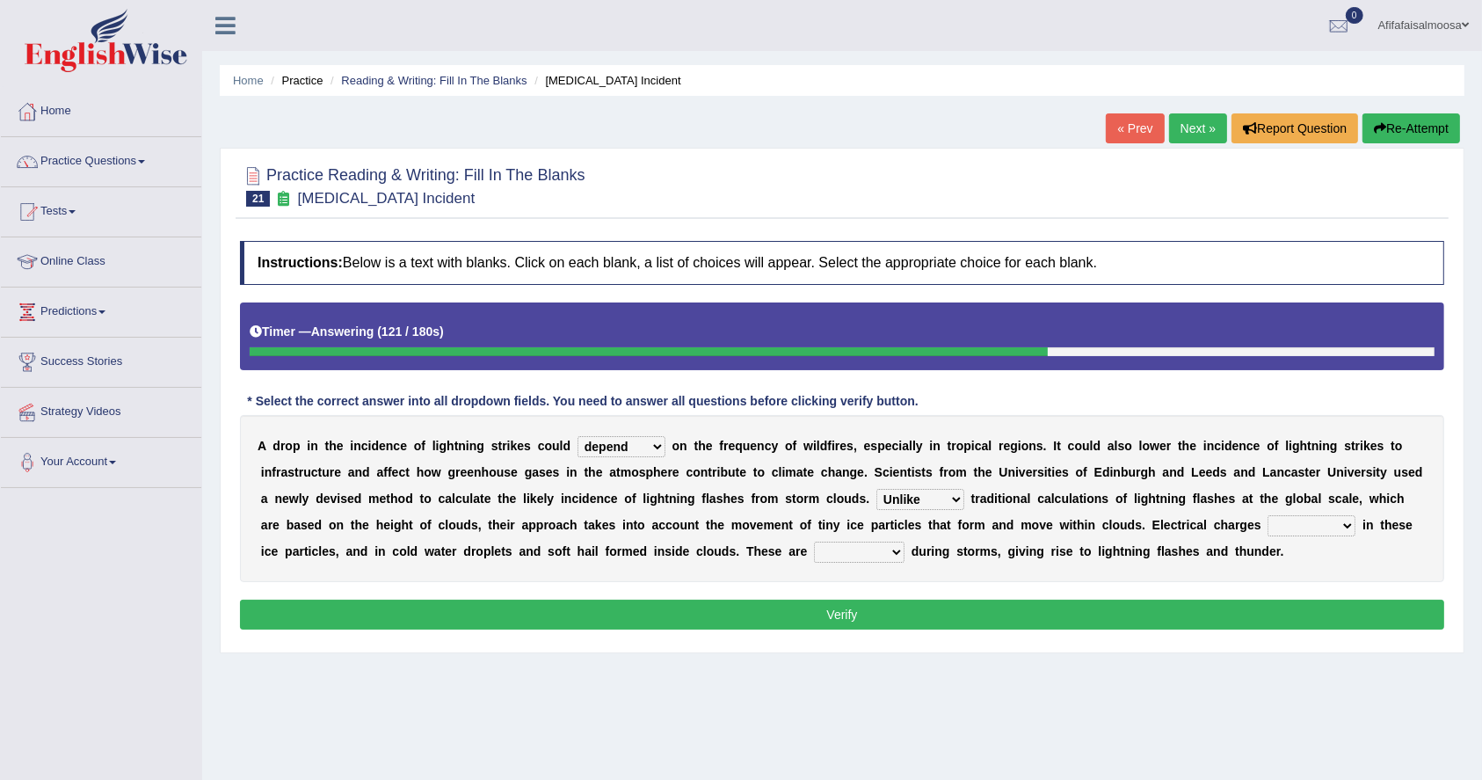
select select "discharged"
click at [814, 541] on select "collected diverted rounded discharged" at bounding box center [859, 551] width 91 height 21
click at [1300, 516] on select "run off build up mess up zoom in" at bounding box center [1312, 525] width 88 height 21
select select "build up"
click at [1268, 515] on select "run off build up mess up zoom in" at bounding box center [1312, 525] width 88 height 21
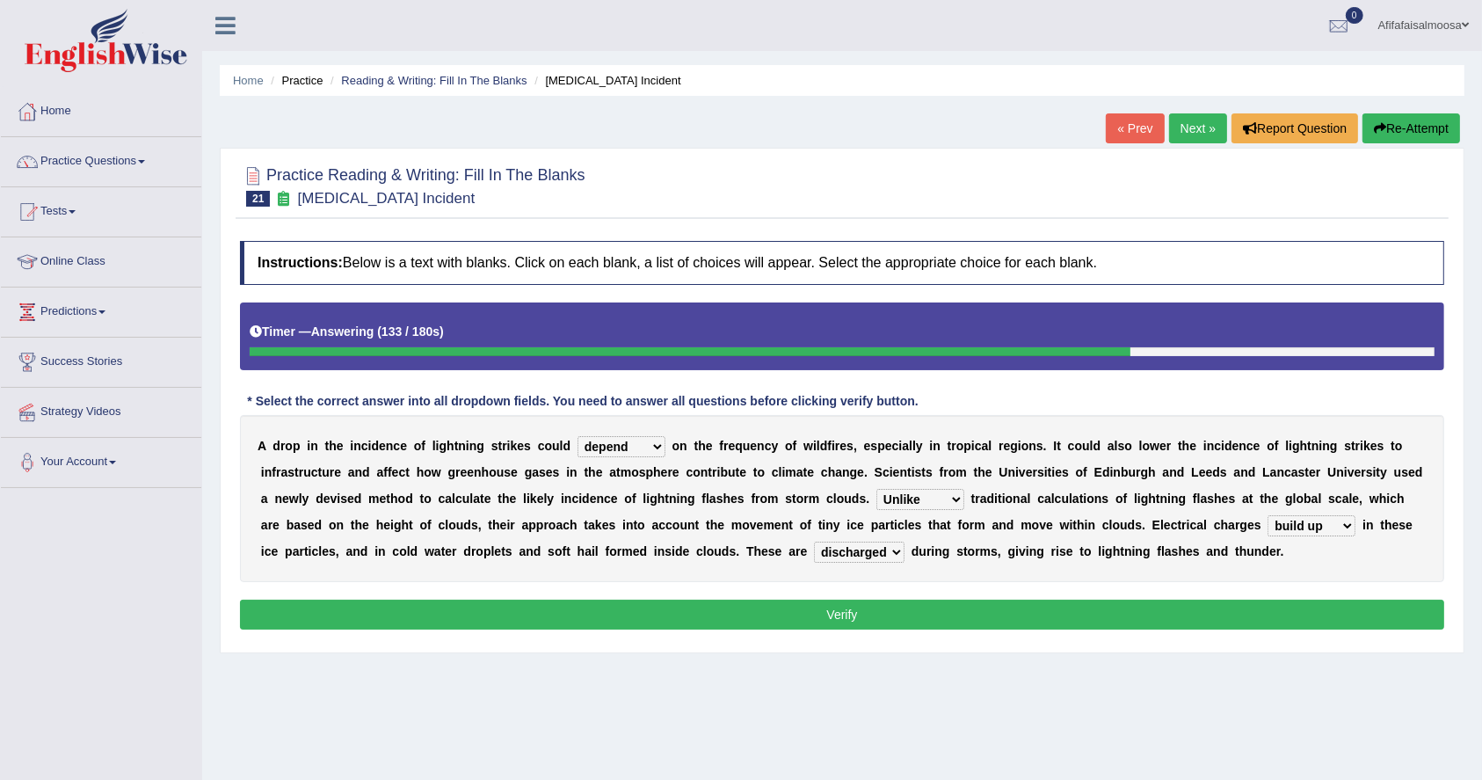
click at [994, 610] on button "Verify" at bounding box center [842, 614] width 1204 height 30
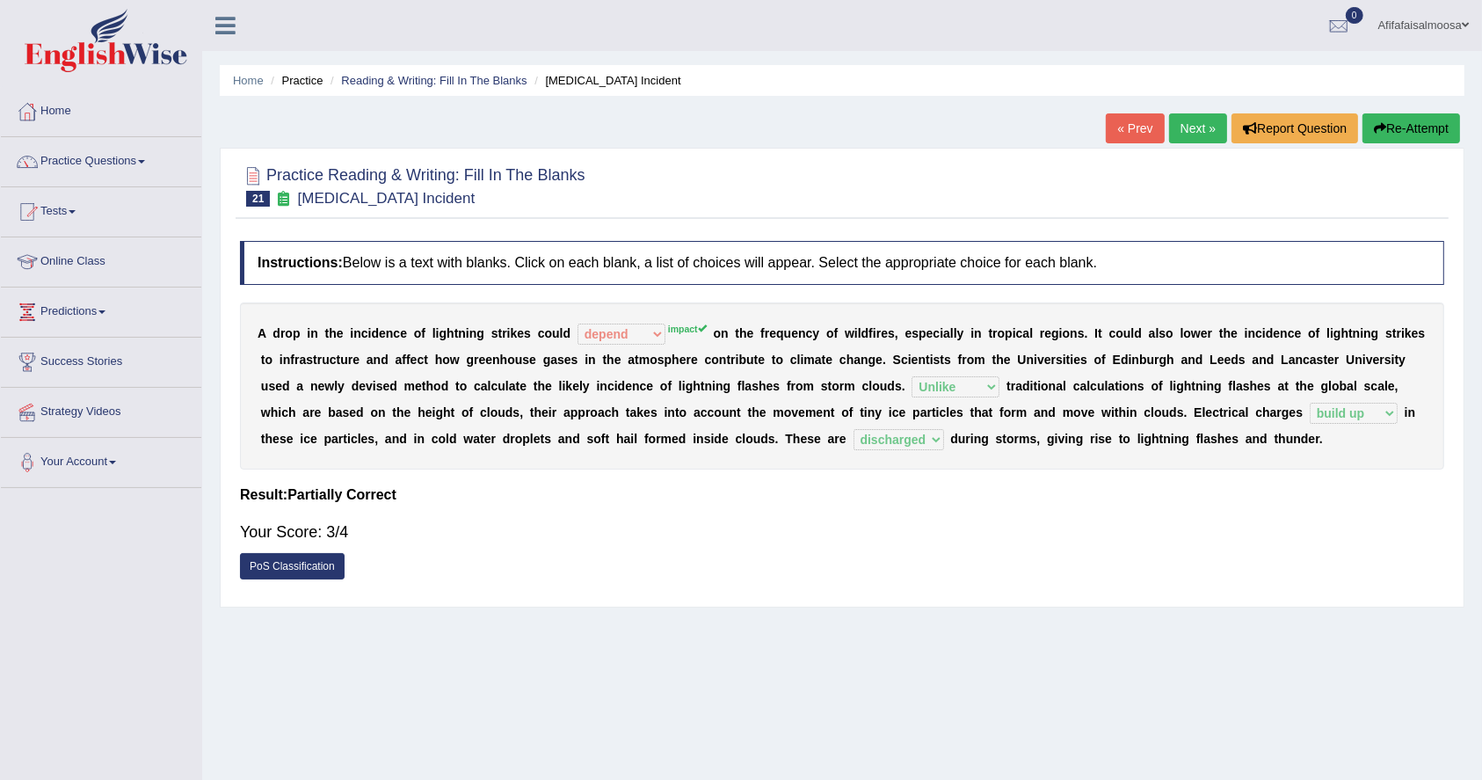
click at [1195, 127] on link "Next »" at bounding box center [1198, 128] width 58 height 30
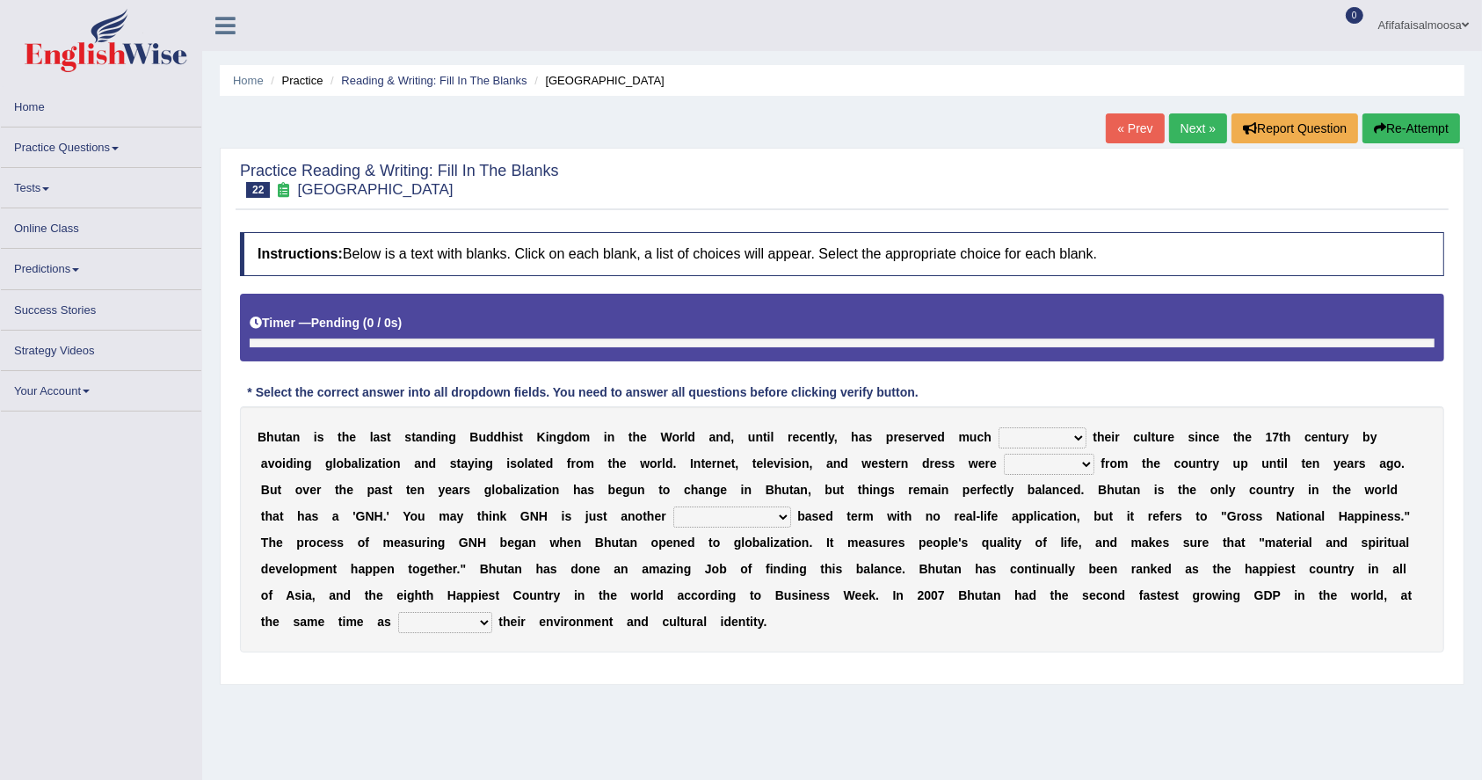
click at [1061, 445] on select "of about to for" at bounding box center [1043, 437] width 88 height 21
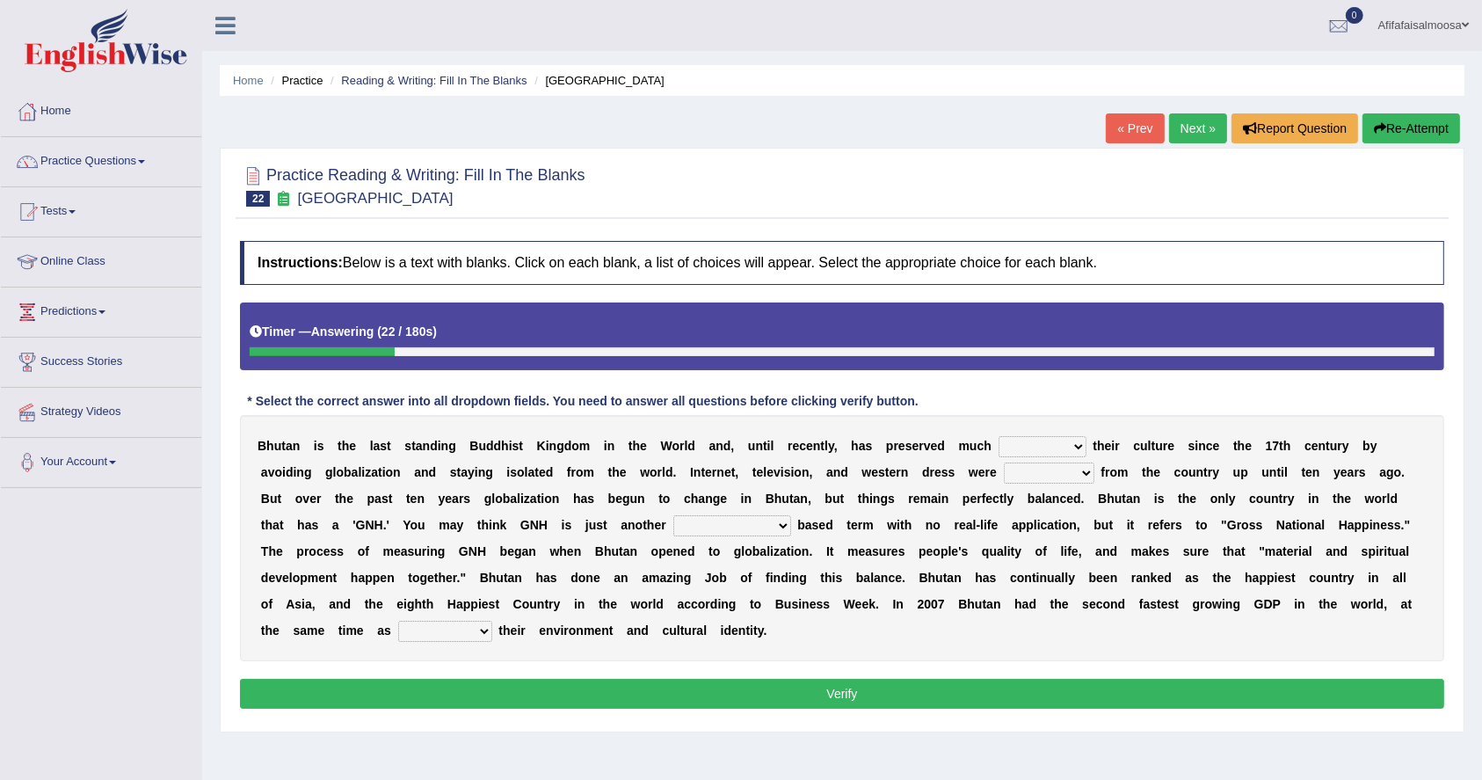
select select "about"
click at [999, 436] on select "of about to for" at bounding box center [1043, 446] width 88 height 21
click at [1031, 476] on select "summoned observed displayed banned" at bounding box center [1049, 472] width 91 height 21
select select "banned"
click at [1004, 462] on select "summoned observed displayed banned" at bounding box center [1049, 472] width 91 height 21
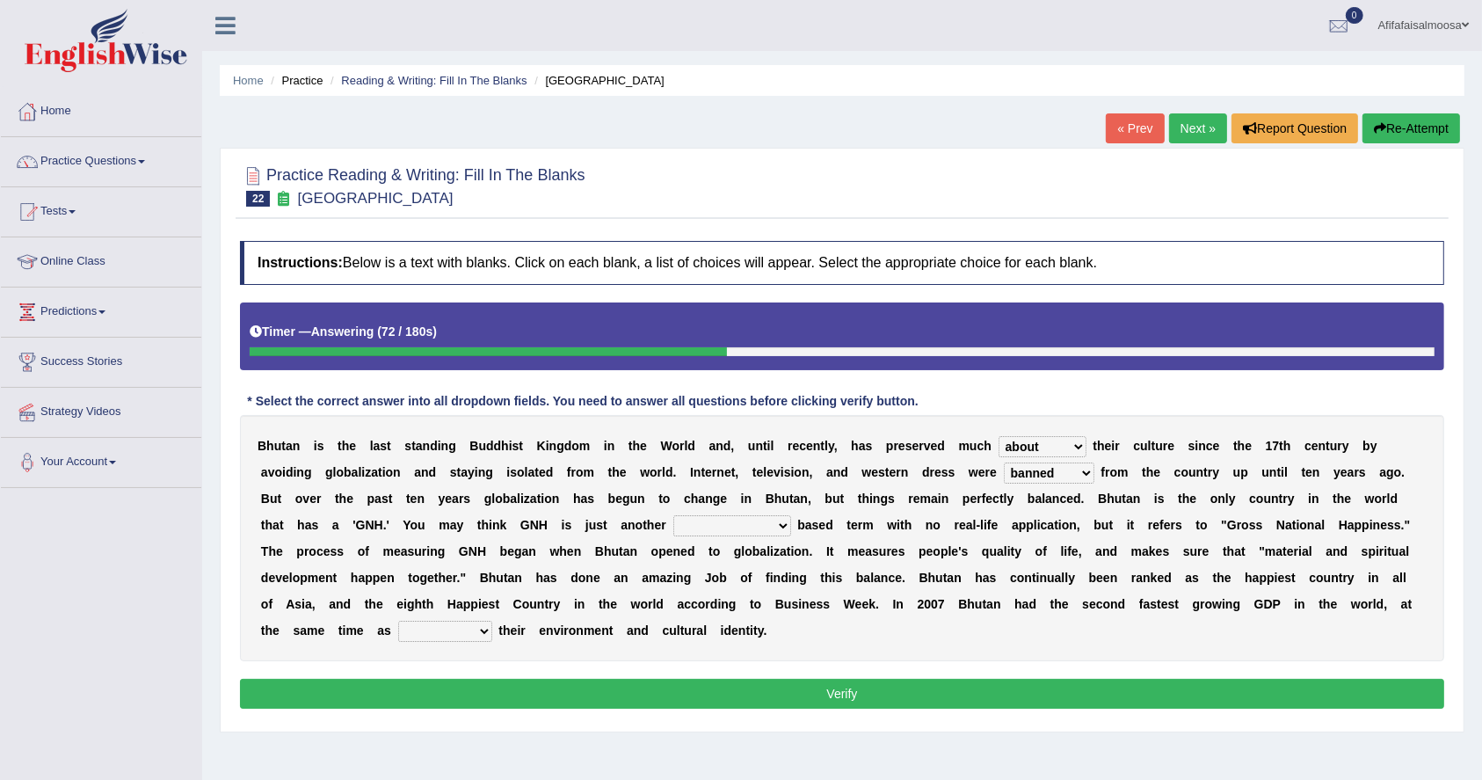
click at [758, 524] on select "statistically barely overwhelmingly roughly" at bounding box center [732, 525] width 118 height 21
select select "statistically"
click at [673, 515] on select "statistically barely overwhelmingly roughly" at bounding box center [732, 525] width 118 height 21
click at [467, 629] on select "demeaning intruding maintaining mourning" at bounding box center [445, 631] width 94 height 21
select select "maintaining"
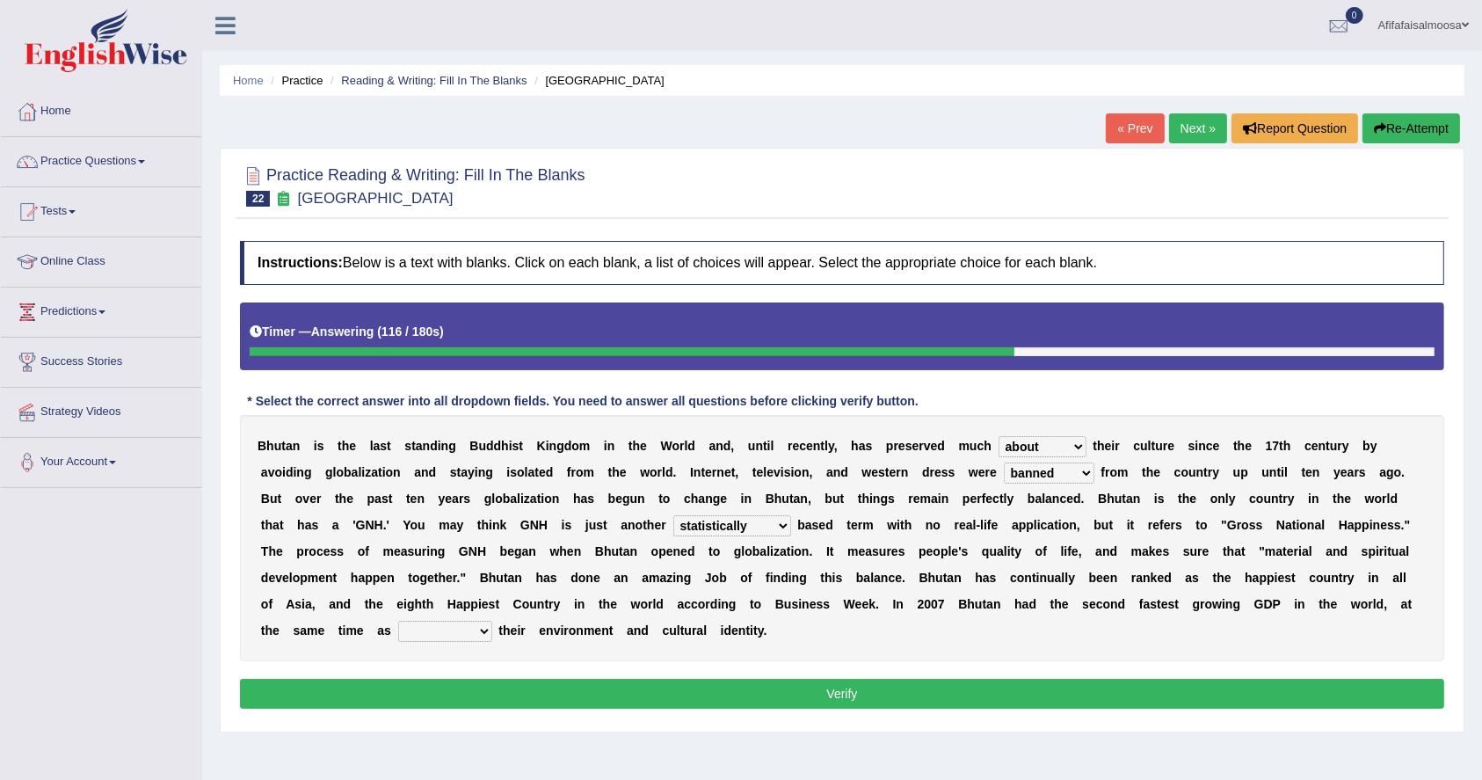
click at [398, 621] on select "demeaning intruding maintaining mourning" at bounding box center [445, 631] width 94 height 21
click at [690, 699] on button "Verify" at bounding box center [842, 694] width 1204 height 30
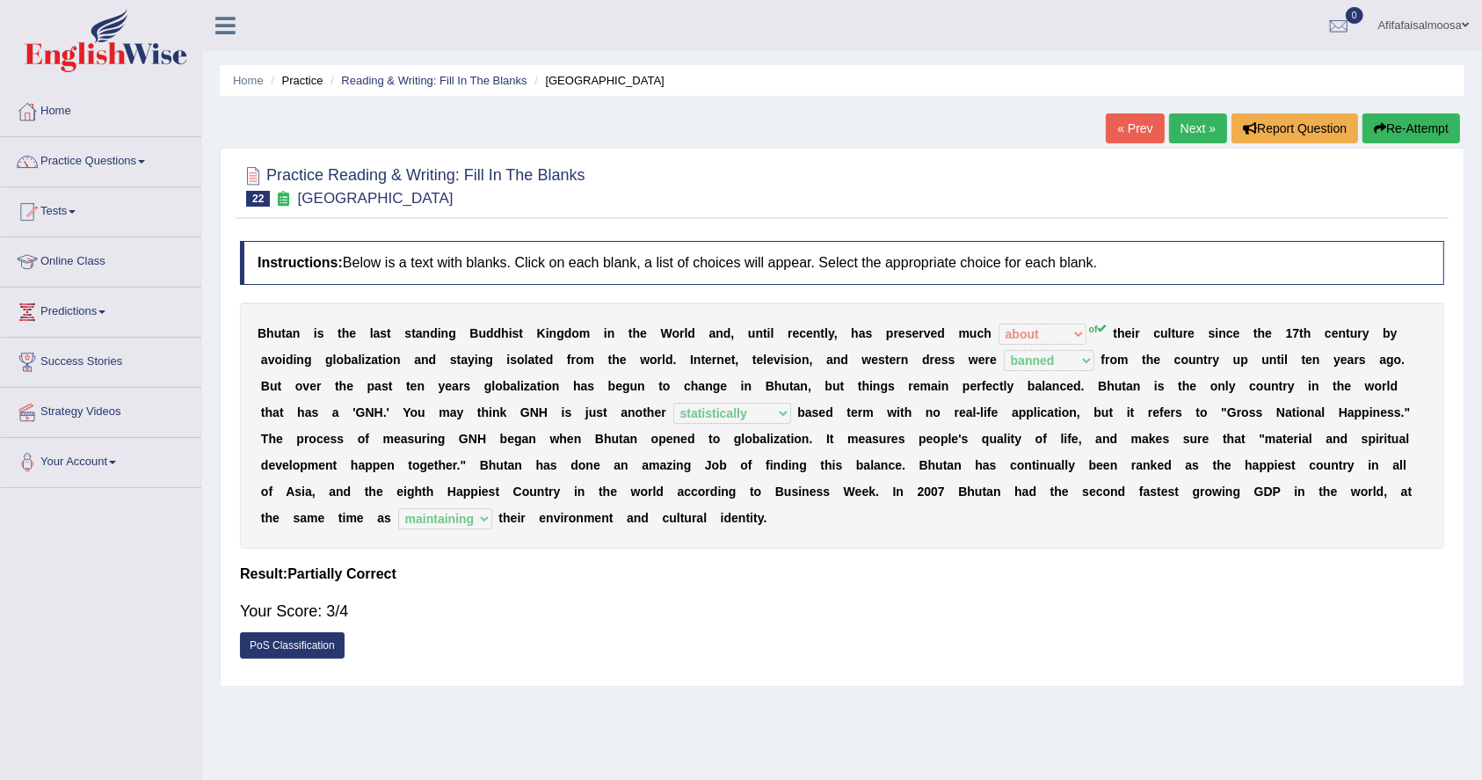
click at [1181, 129] on link "Next »" at bounding box center [1198, 128] width 58 height 30
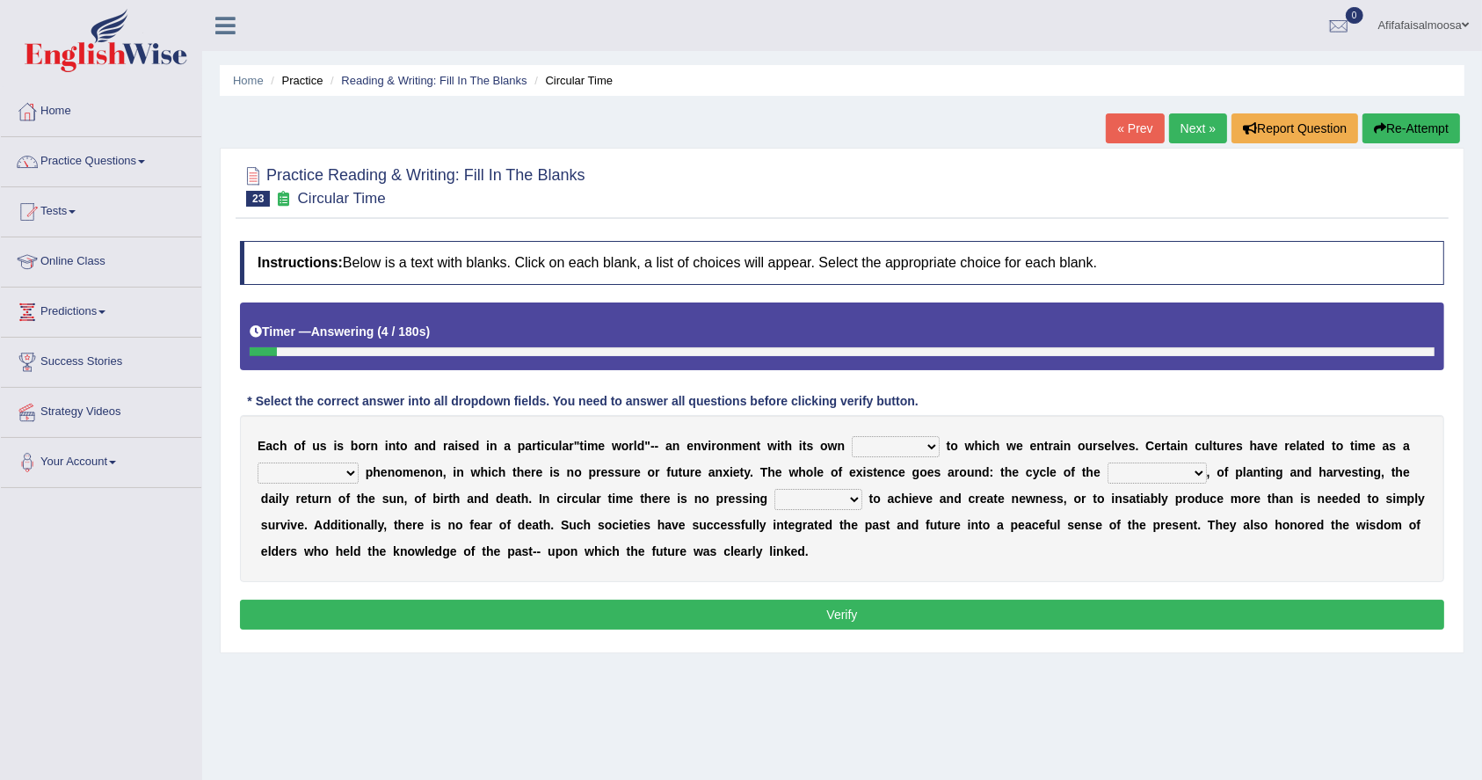
click at [909, 446] on select "area shape rhythm inclination" at bounding box center [896, 446] width 88 height 21
click at [1327, 447] on b at bounding box center [1328, 446] width 7 height 14
click at [340, 470] on select "cyclical conventional recycling cylindrical" at bounding box center [308, 472] width 101 height 21
select select "cyclical"
click at [258, 462] on select "cyclical conventional recycling cylindrical" at bounding box center [308, 472] width 101 height 21
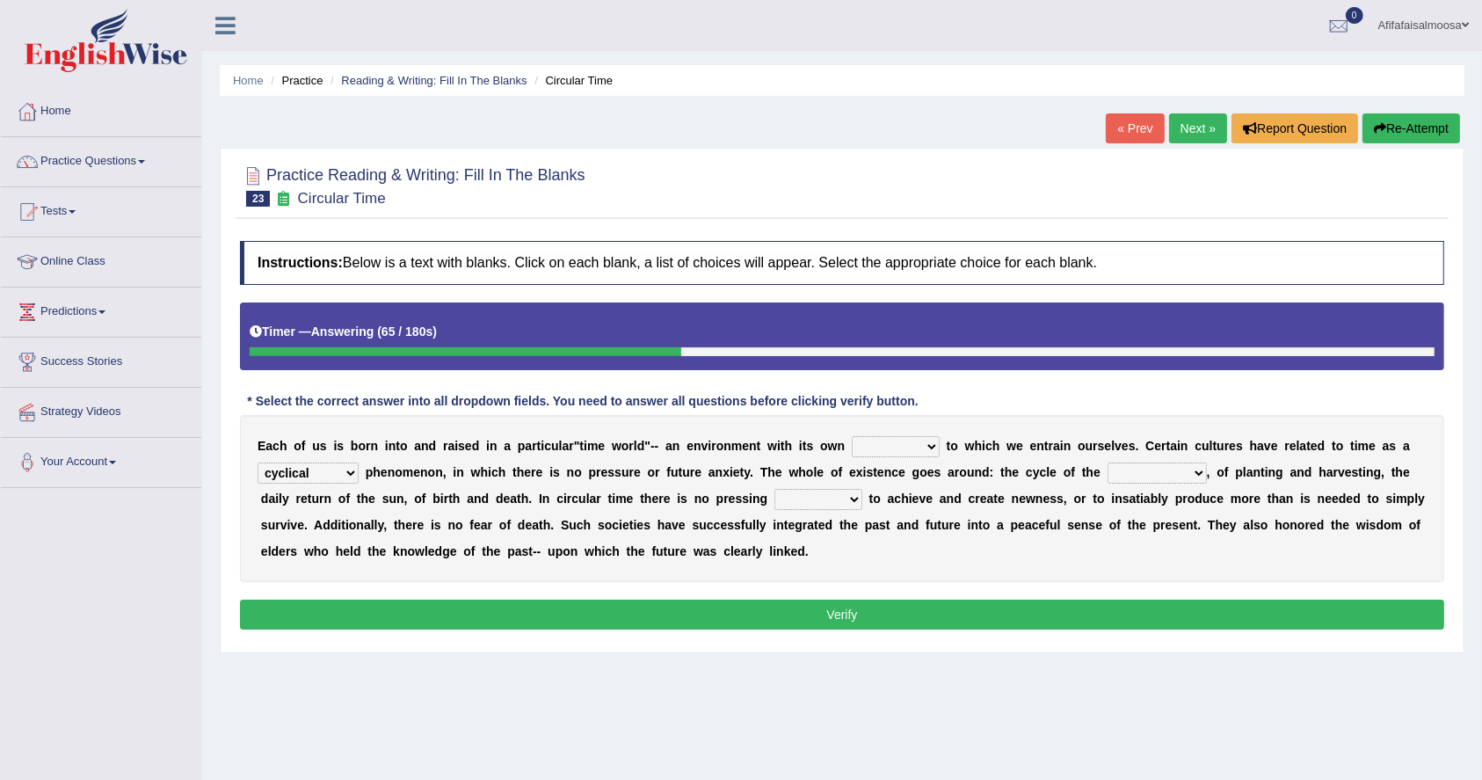
click at [1152, 469] on select "days seasons arrangement periods" at bounding box center [1157, 472] width 99 height 21
select select "seasons"
click at [1110, 462] on select "days seasons arrangement periods" at bounding box center [1157, 472] width 99 height 21
click at [806, 504] on select "issue point cause need" at bounding box center [818, 499] width 88 height 21
select select "point"
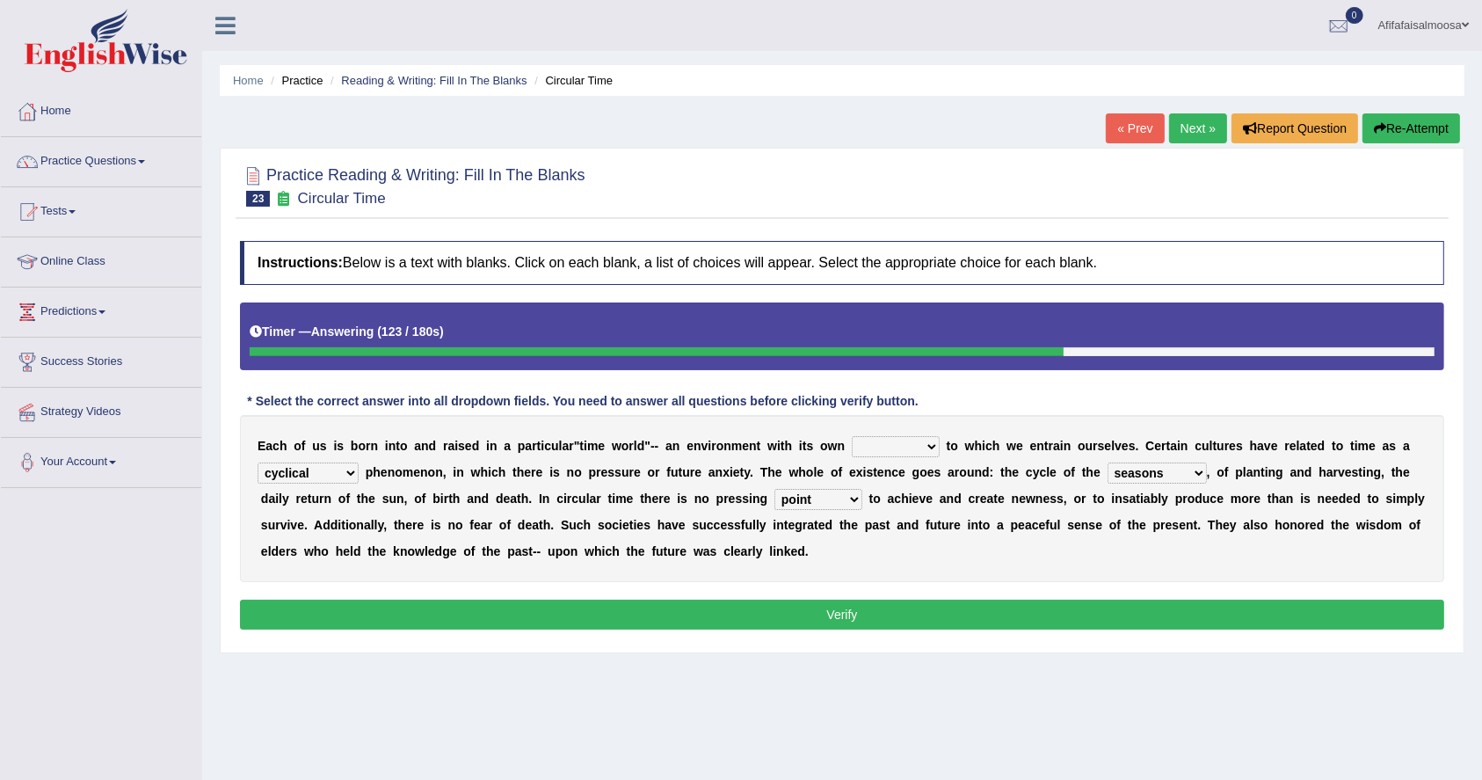
click at [774, 489] on select "issue point cause need" at bounding box center [818, 499] width 88 height 21
click at [898, 445] on select "area shape rhythm inclination" at bounding box center [896, 446] width 88 height 21
select select "rhythm"
click at [852, 436] on select "area shape rhythm inclination" at bounding box center [896, 446] width 88 height 21
click at [343, 469] on select "cyclical conventional recycling cylindrical" at bounding box center [308, 472] width 101 height 21
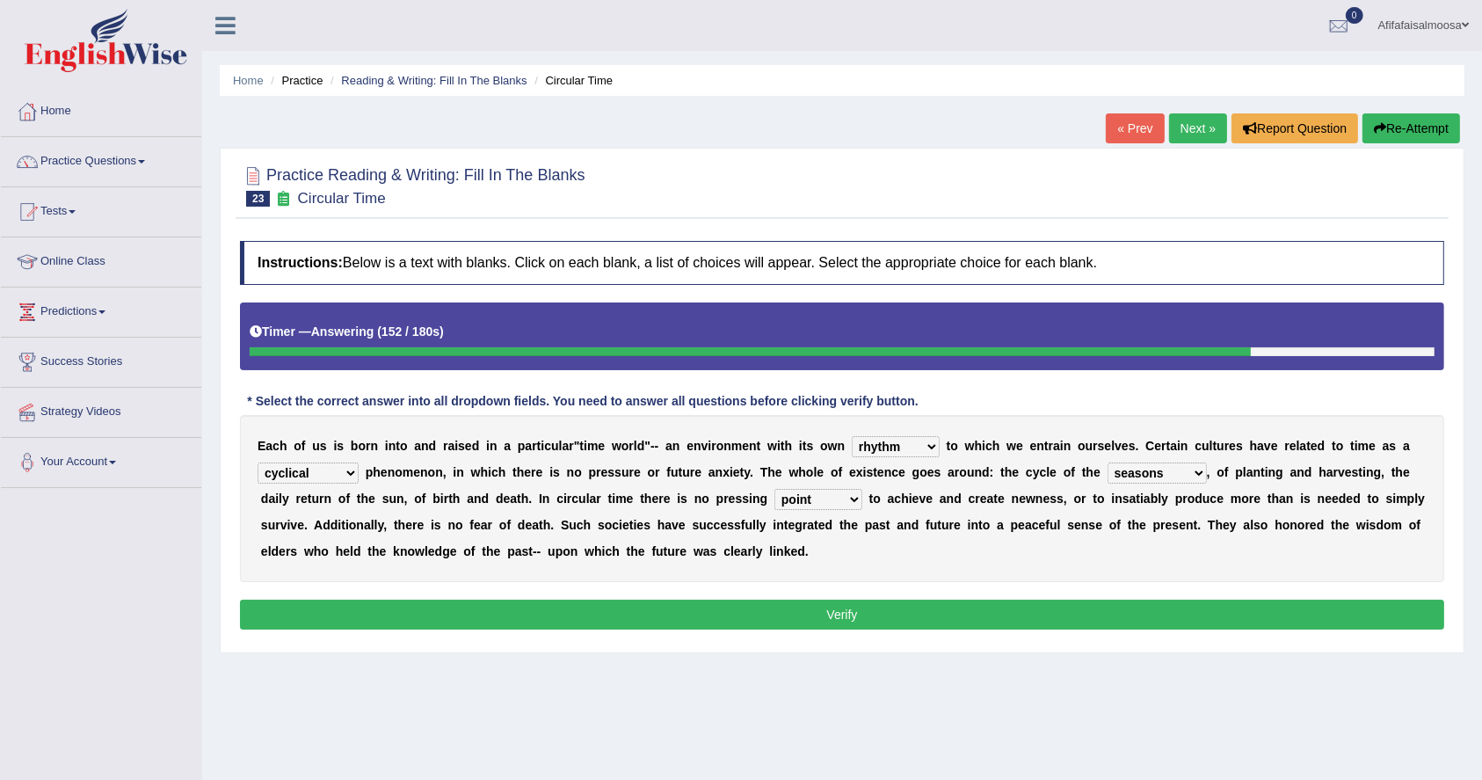
click at [519, 717] on div "Home Practice Reading & Writing: Fill In The Blanks Circular Time « Prev Next »…" at bounding box center [842, 439] width 1280 height 879
click at [804, 497] on select "issue point cause need" at bounding box center [818, 499] width 88 height 21
click at [813, 608] on button "Verify" at bounding box center [842, 614] width 1204 height 30
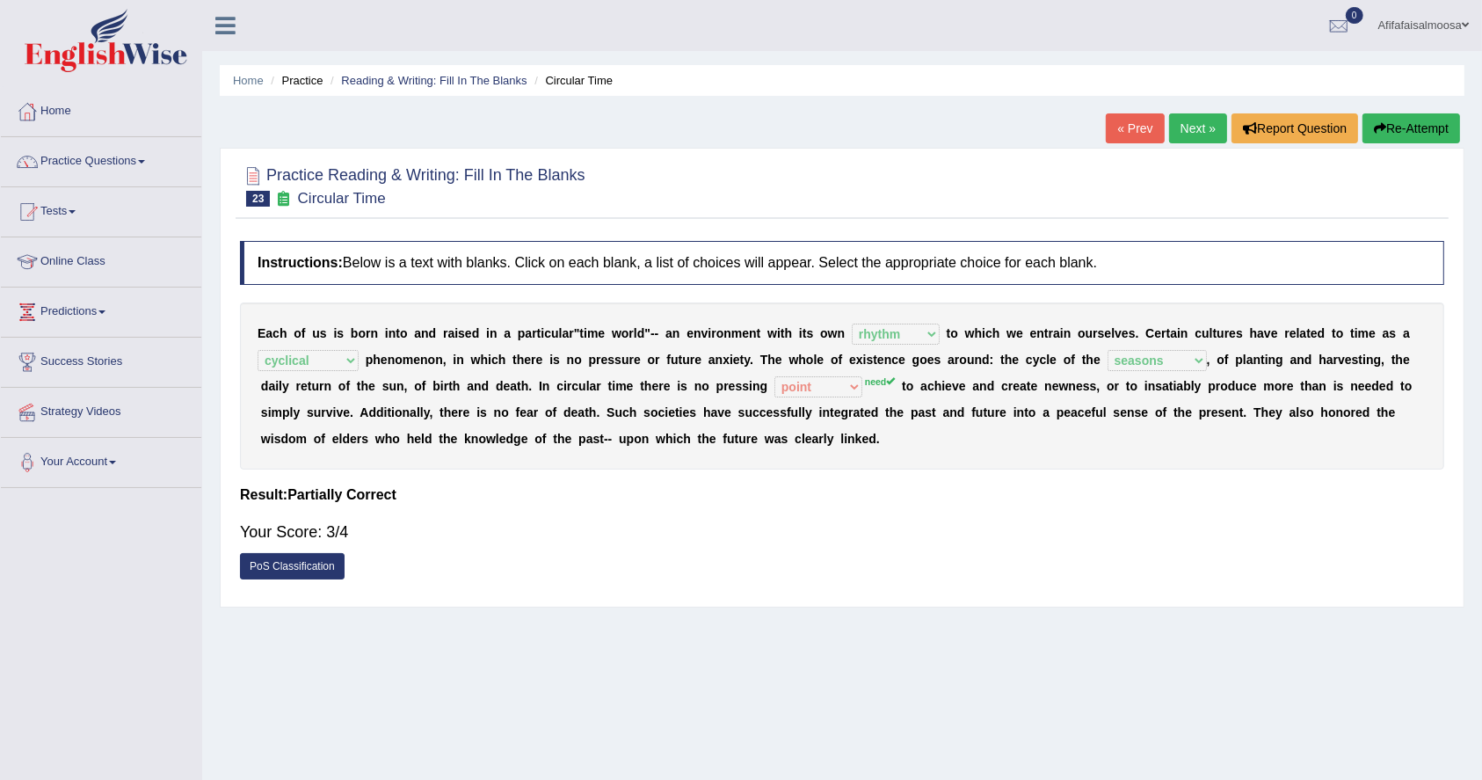
click at [1188, 125] on link "Next »" at bounding box center [1198, 128] width 58 height 30
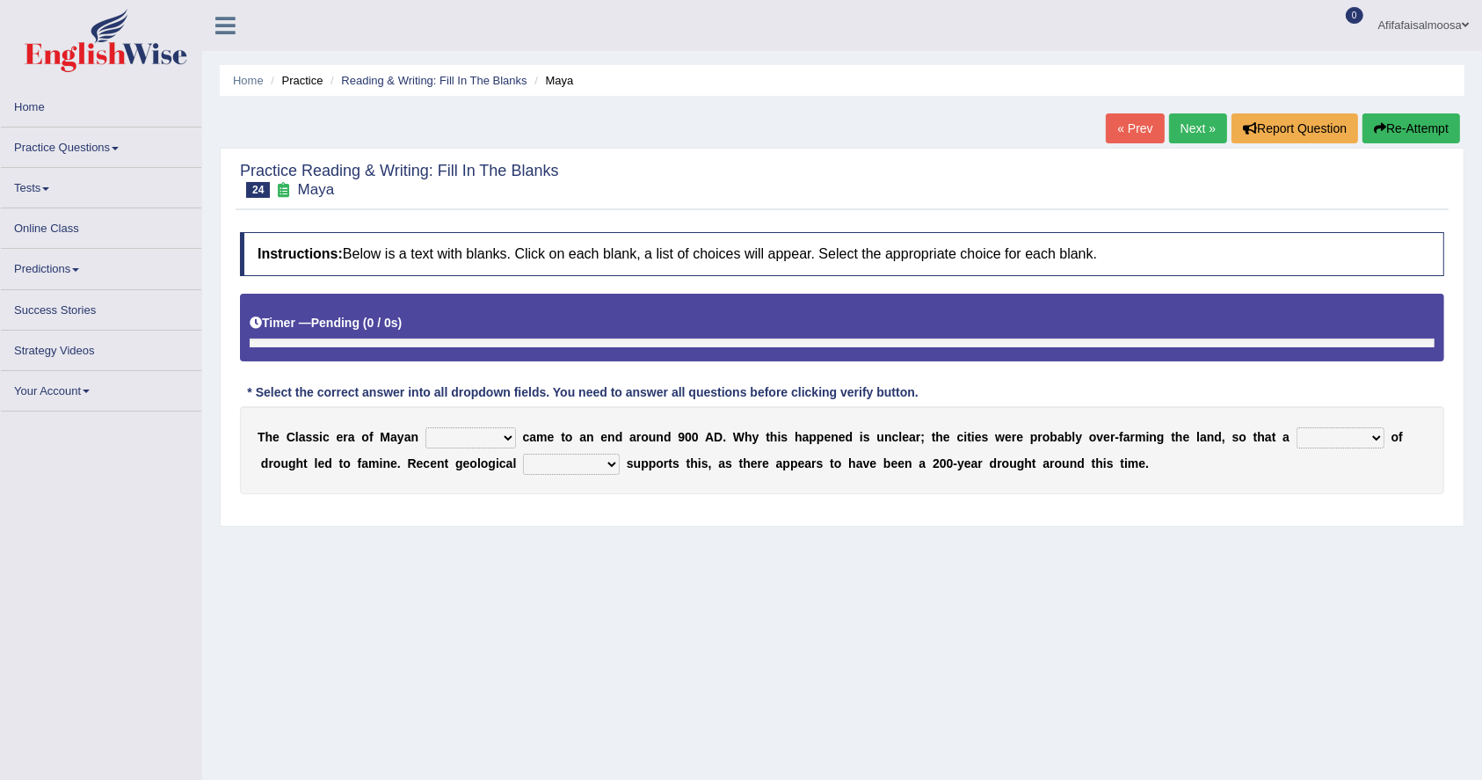
click at [498, 428] on select "community society civilization class" at bounding box center [470, 437] width 91 height 21
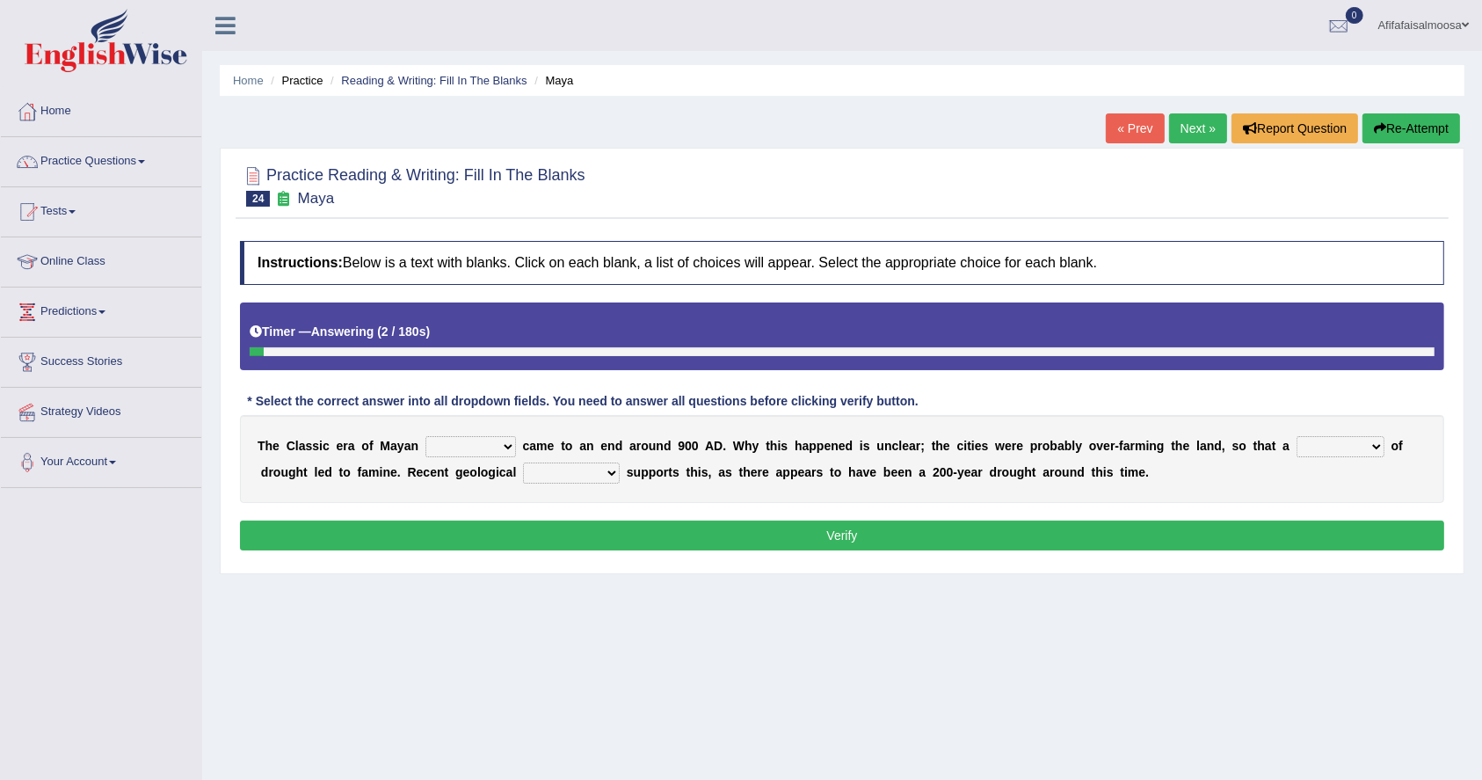
select select "civilization"
click at [425, 436] on select "community society civilization class" at bounding box center [470, 446] width 91 height 21
click at [1326, 445] on select "time period range phase" at bounding box center [1341, 446] width 88 height 21
click at [575, 649] on div "Home Practice Reading & Writing: Fill In The Blanks Maya « Prev Next » Report Q…" at bounding box center [842, 439] width 1280 height 879
click at [584, 474] on select "research test examination exploitation" at bounding box center [571, 472] width 97 height 21
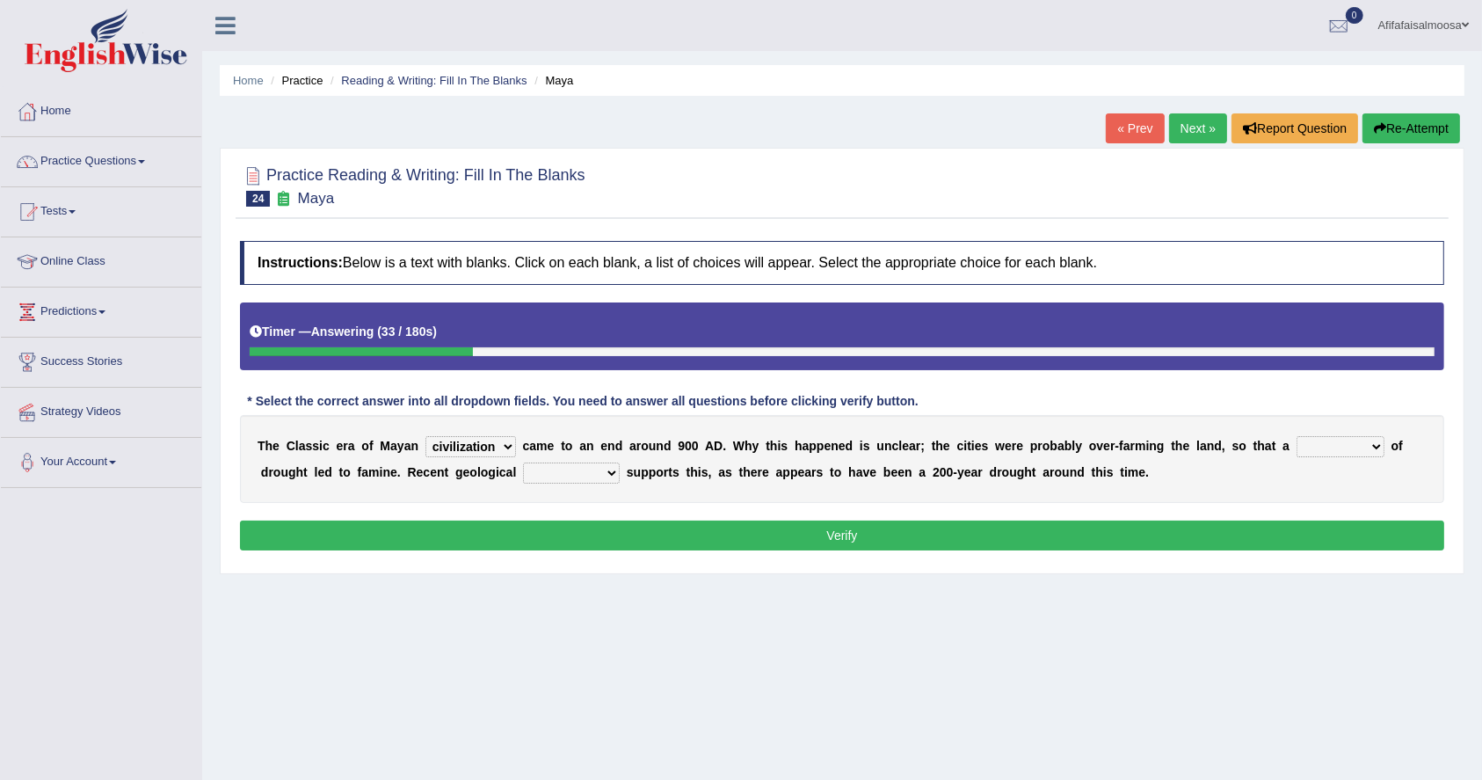
select select "research"
click at [523, 462] on select "research test examination exploitation" at bounding box center [571, 472] width 97 height 21
click at [1348, 450] on select "time period range phase" at bounding box center [1341, 446] width 88 height 21
select select "phase"
click at [1299, 436] on select "time period range phase" at bounding box center [1341, 446] width 88 height 21
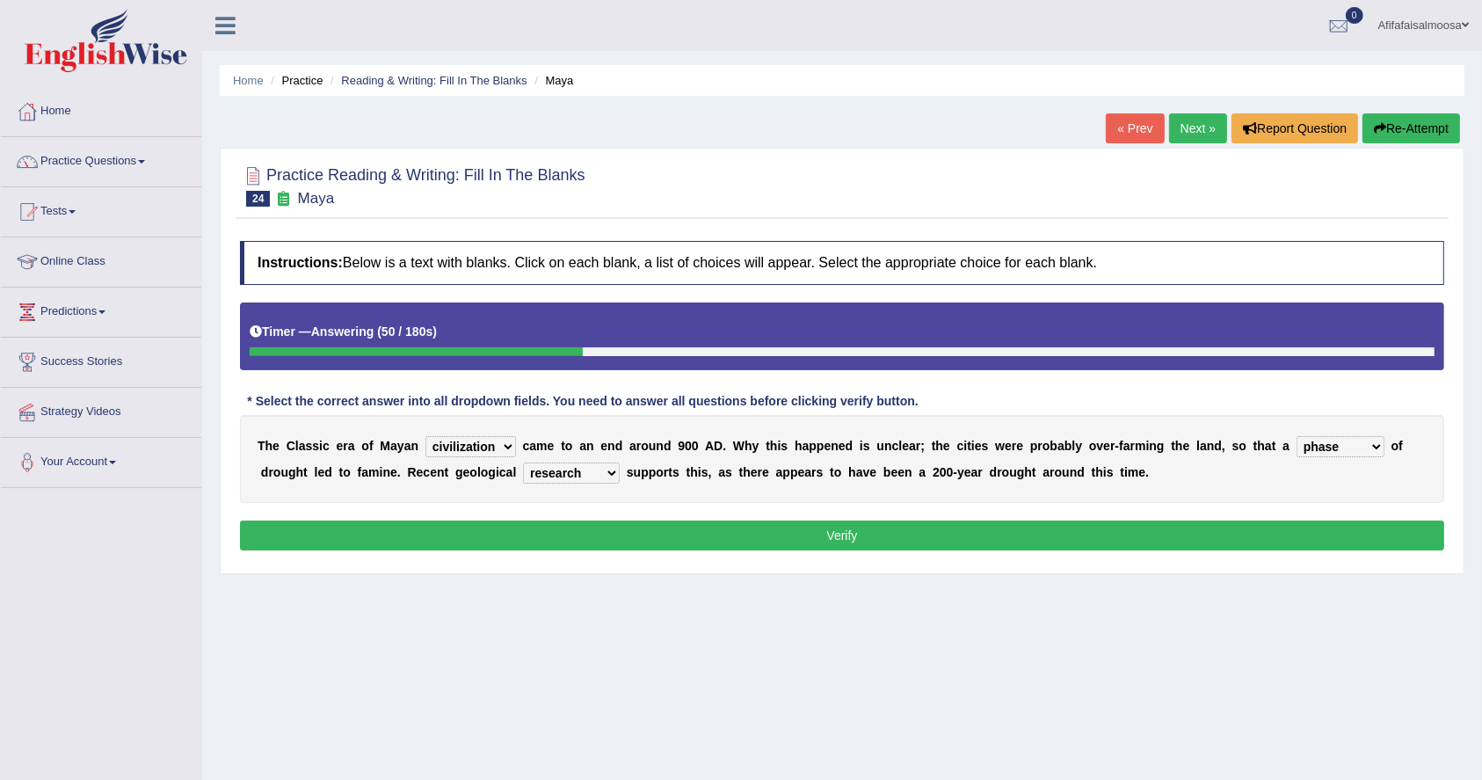
click at [1304, 526] on button "Verify" at bounding box center [842, 535] width 1204 height 30
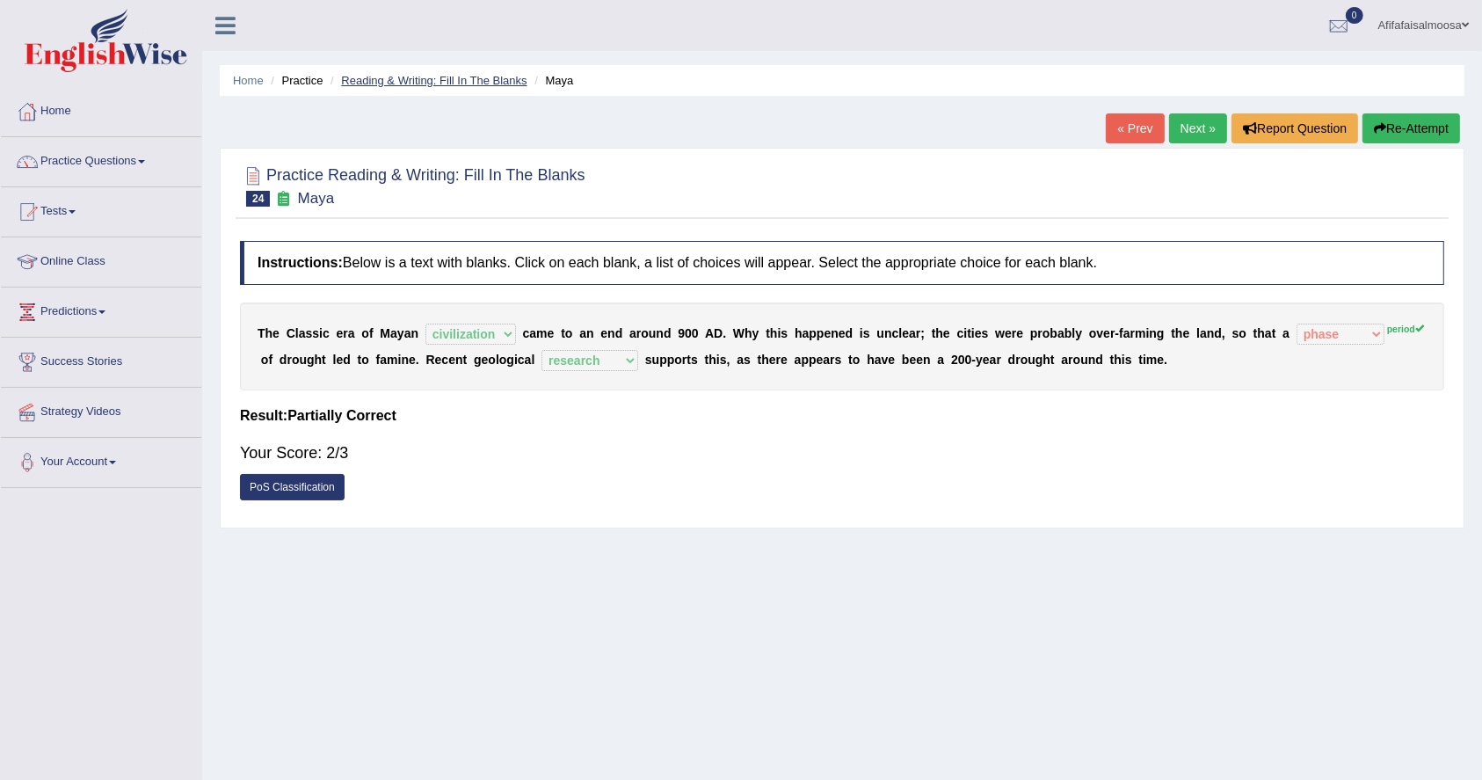
click at [445, 74] on link "Reading & Writing: Fill In The Blanks" at bounding box center [433, 80] width 185 height 13
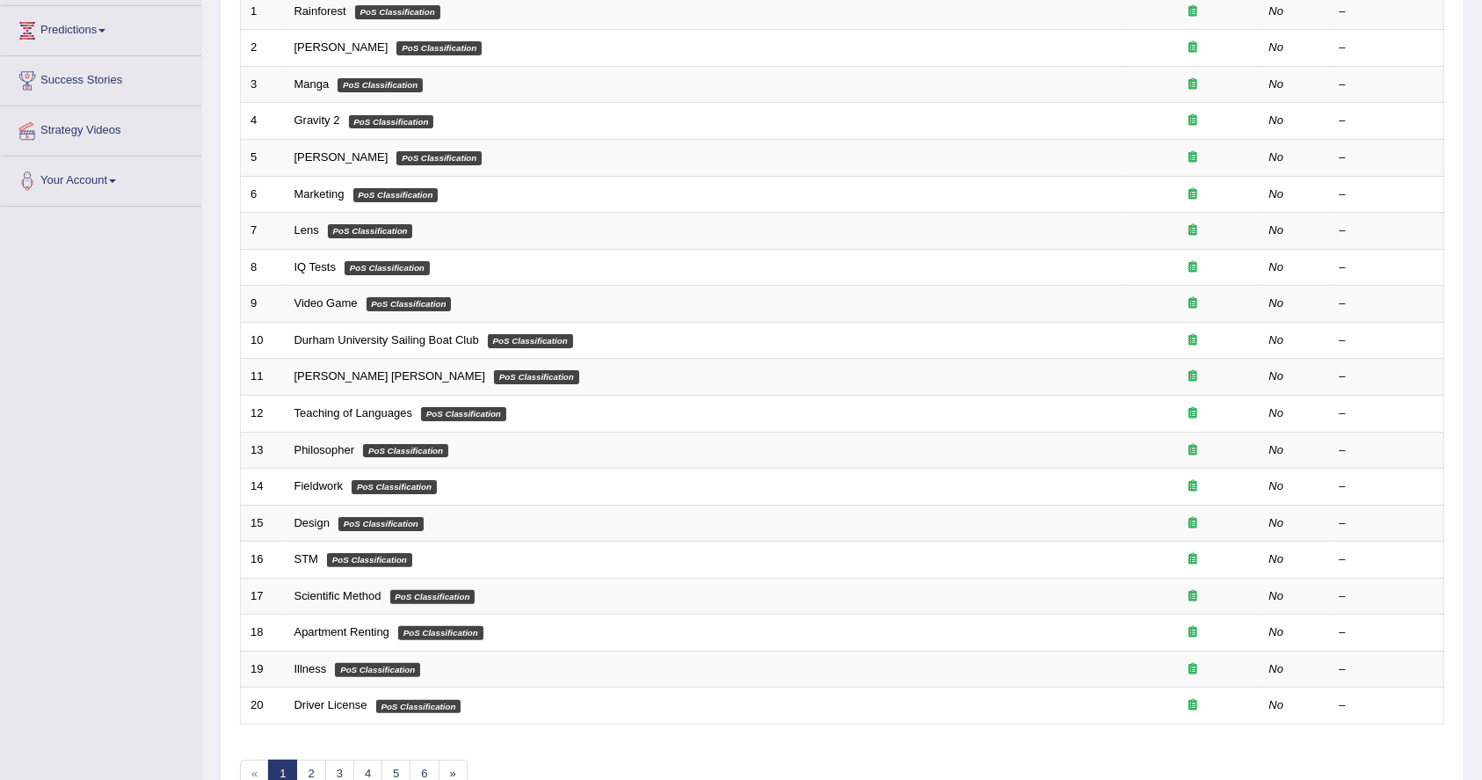
scroll to position [381, 0]
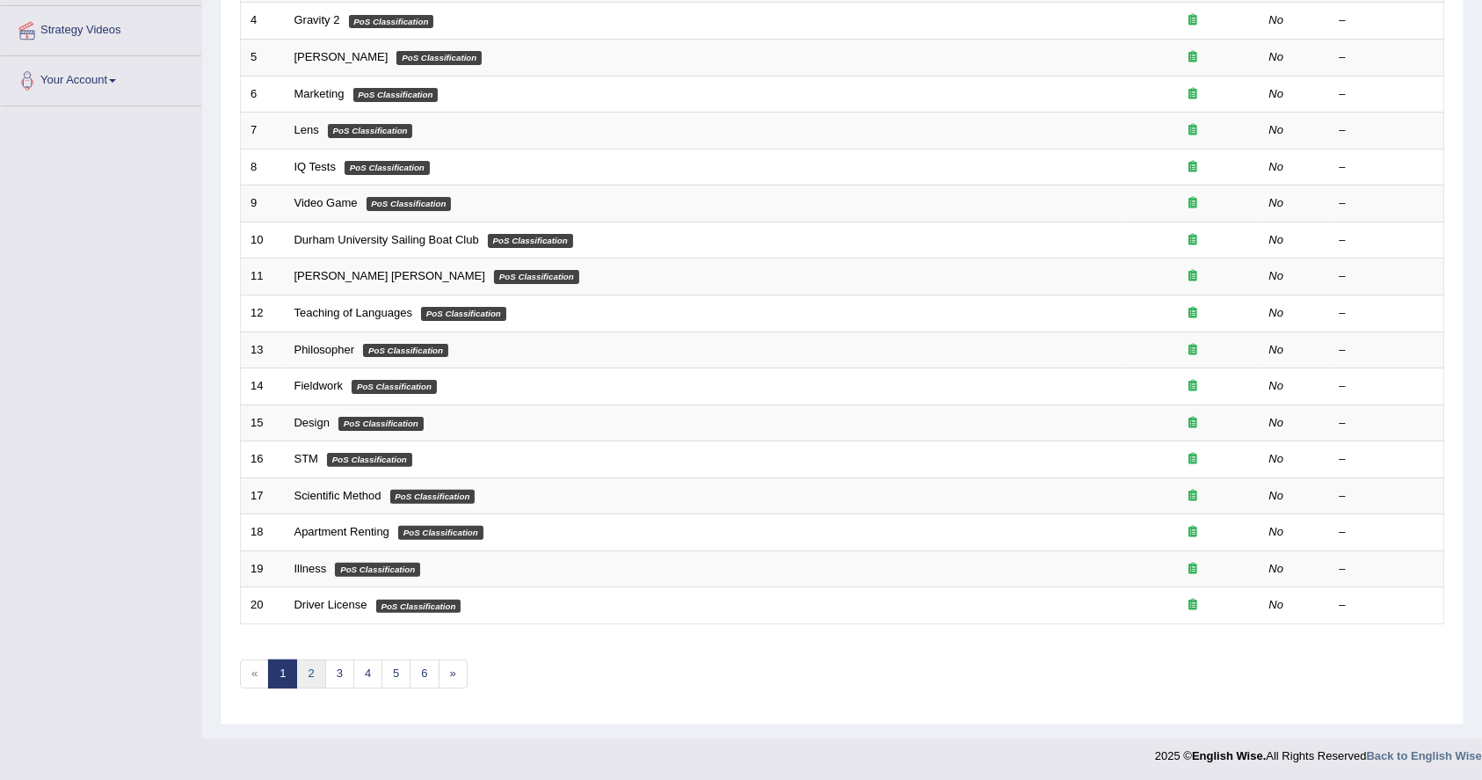
click at [318, 665] on link "2" at bounding box center [310, 673] width 29 height 29
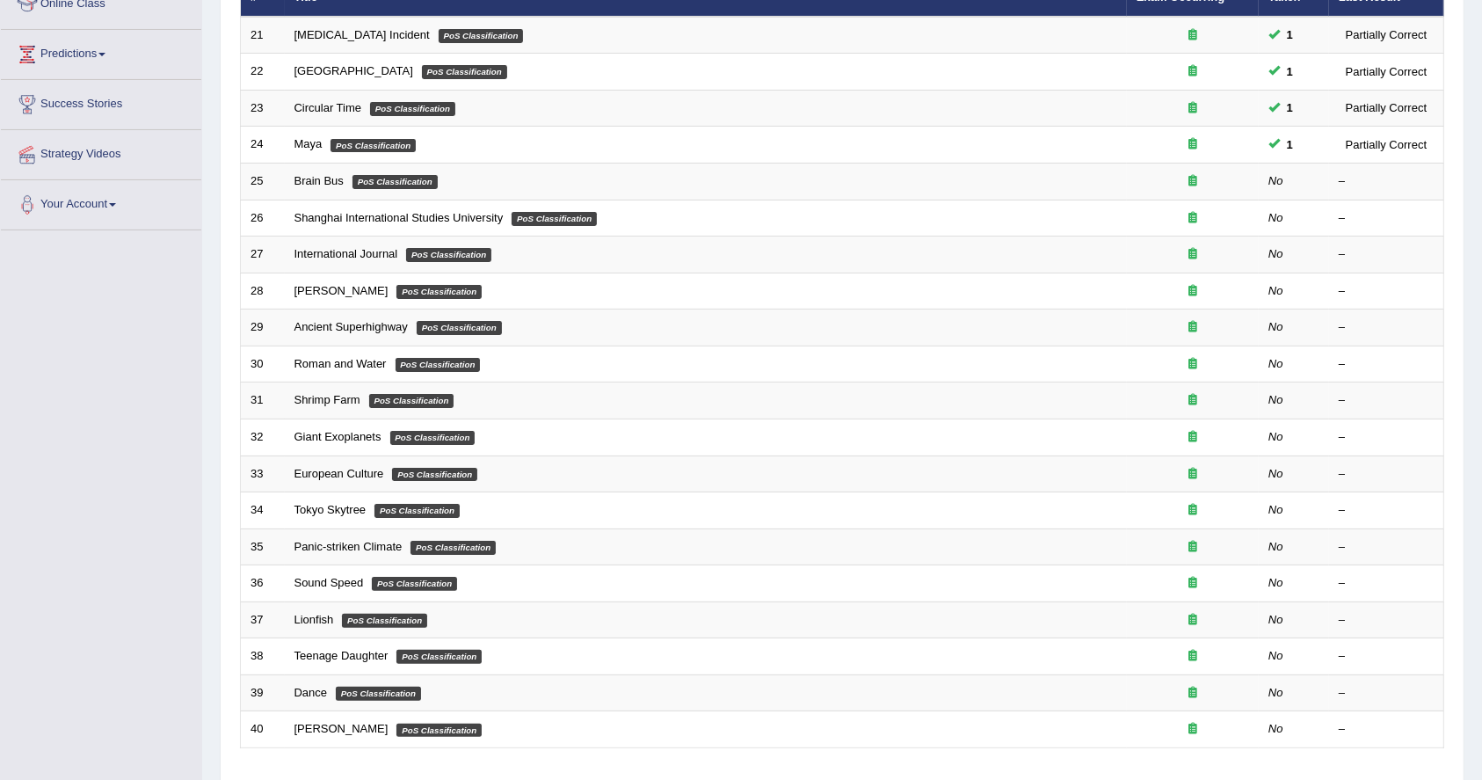
scroll to position [259, 0]
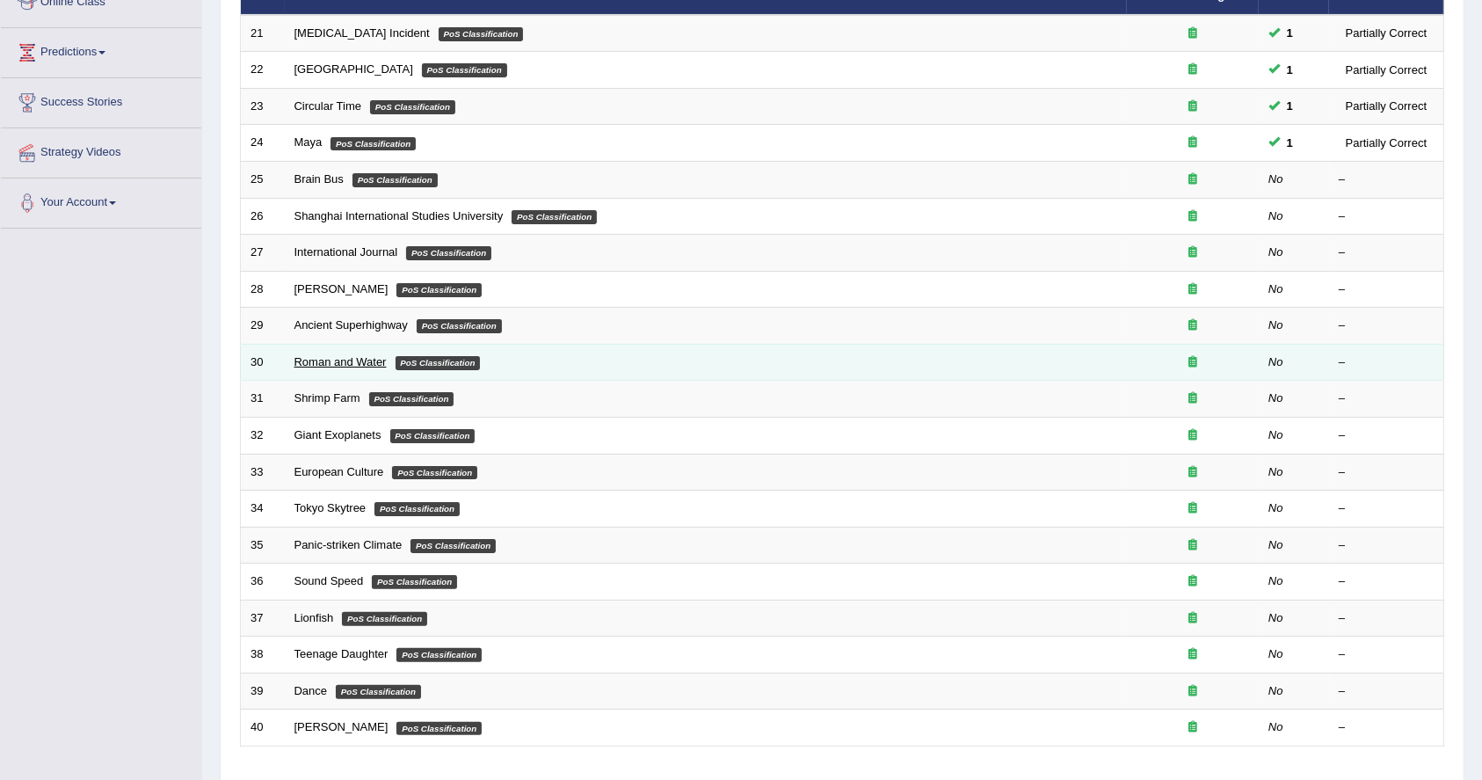
click at [329, 362] on link "Roman and Water" at bounding box center [340, 361] width 92 height 13
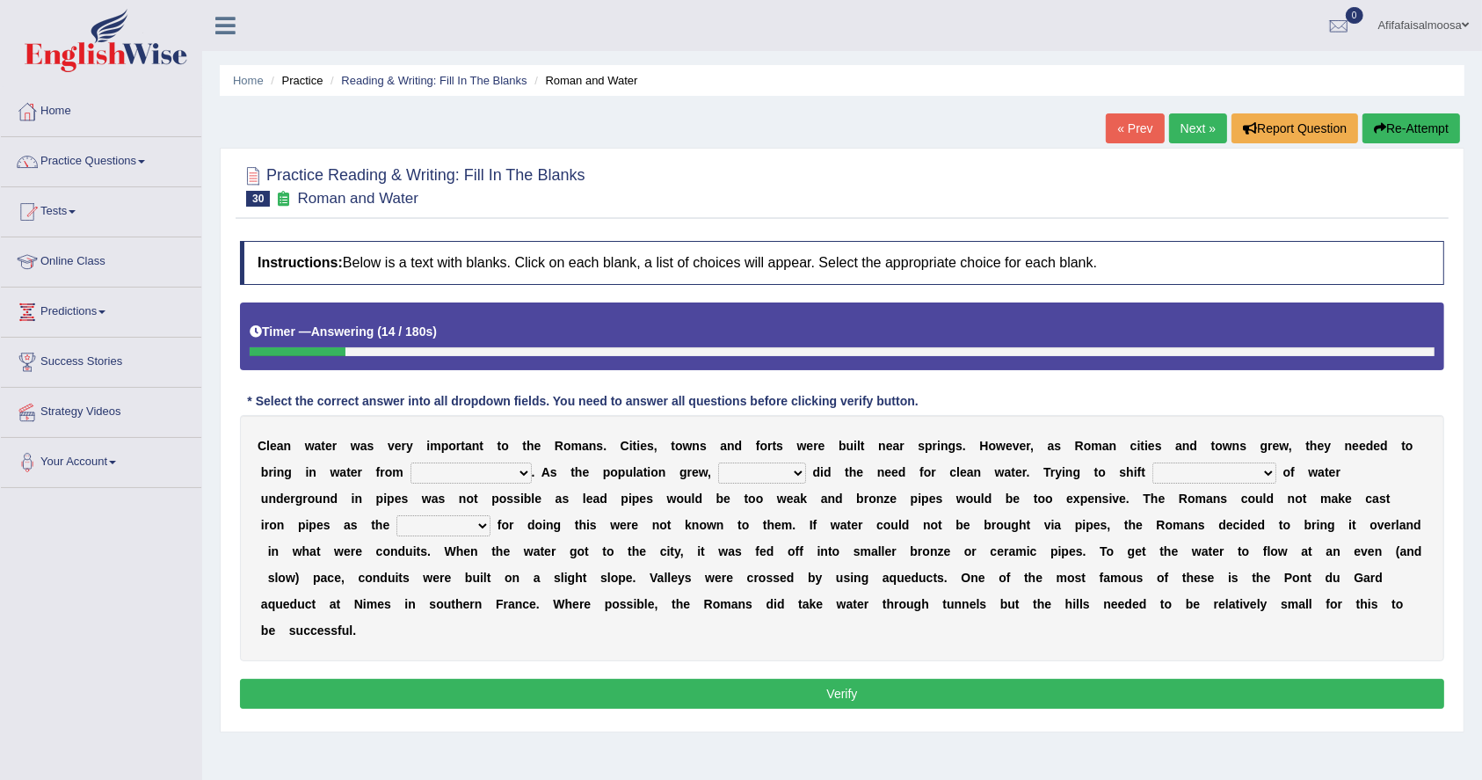
click at [450, 469] on select "further afield these origins different parts specific sources" at bounding box center [470, 472] width 121 height 21
click at [578, 478] on div "C l e a n w a t e r w a s v e r y i m p o r t a n t t o t h e R o m a n s . C i…" at bounding box center [842, 538] width 1204 height 246
click at [730, 470] on select "as well so how thus" at bounding box center [762, 472] width 88 height 21
select select "thus"
click at [721, 462] on select "as well so how thus" at bounding box center [762, 472] width 88 height 21
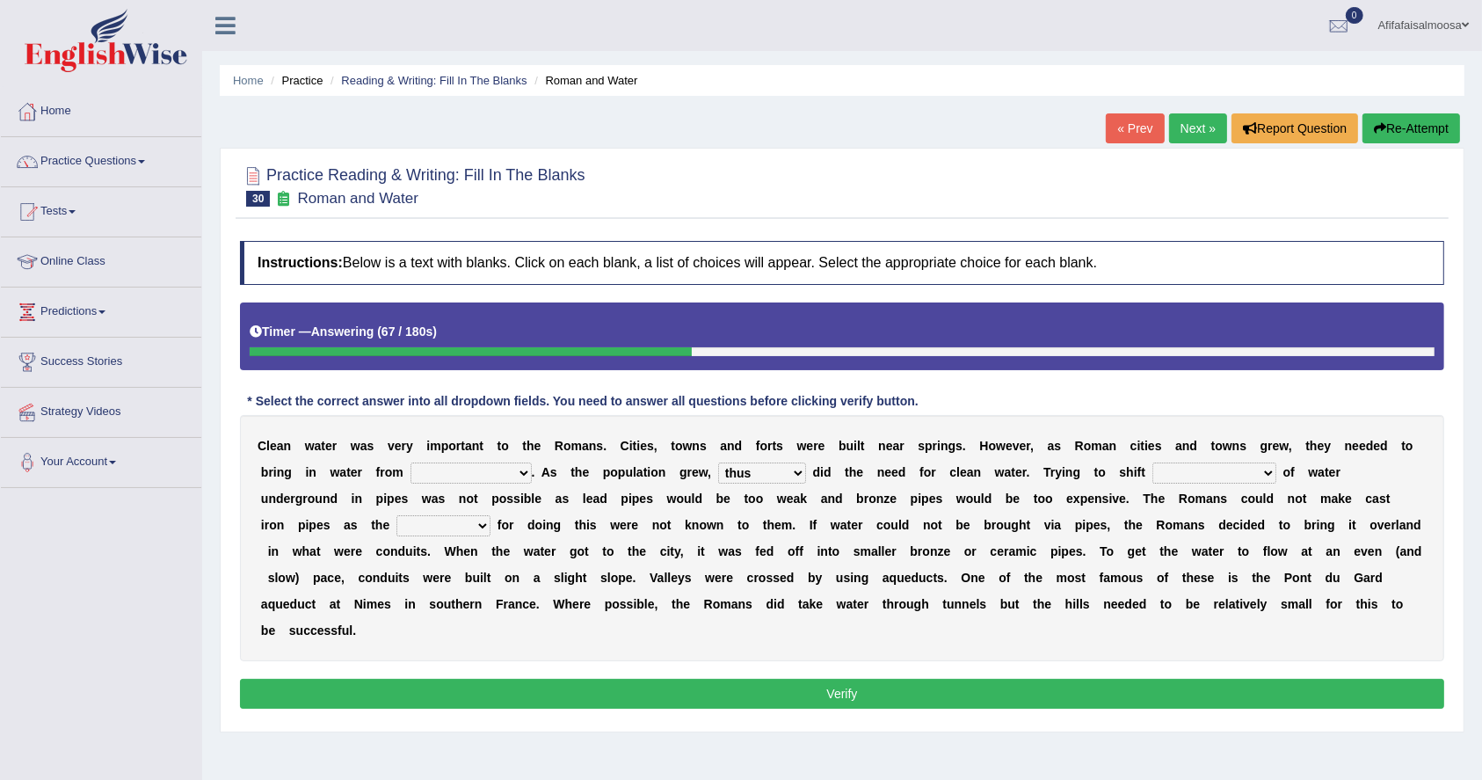
click at [1188, 469] on select "few loads improper intakes relative levels large volumes" at bounding box center [1214, 472] width 124 height 21
select select "large volumes"
click at [1155, 462] on select "few loads improper intakes relative levels large volumes" at bounding box center [1214, 472] width 124 height 21
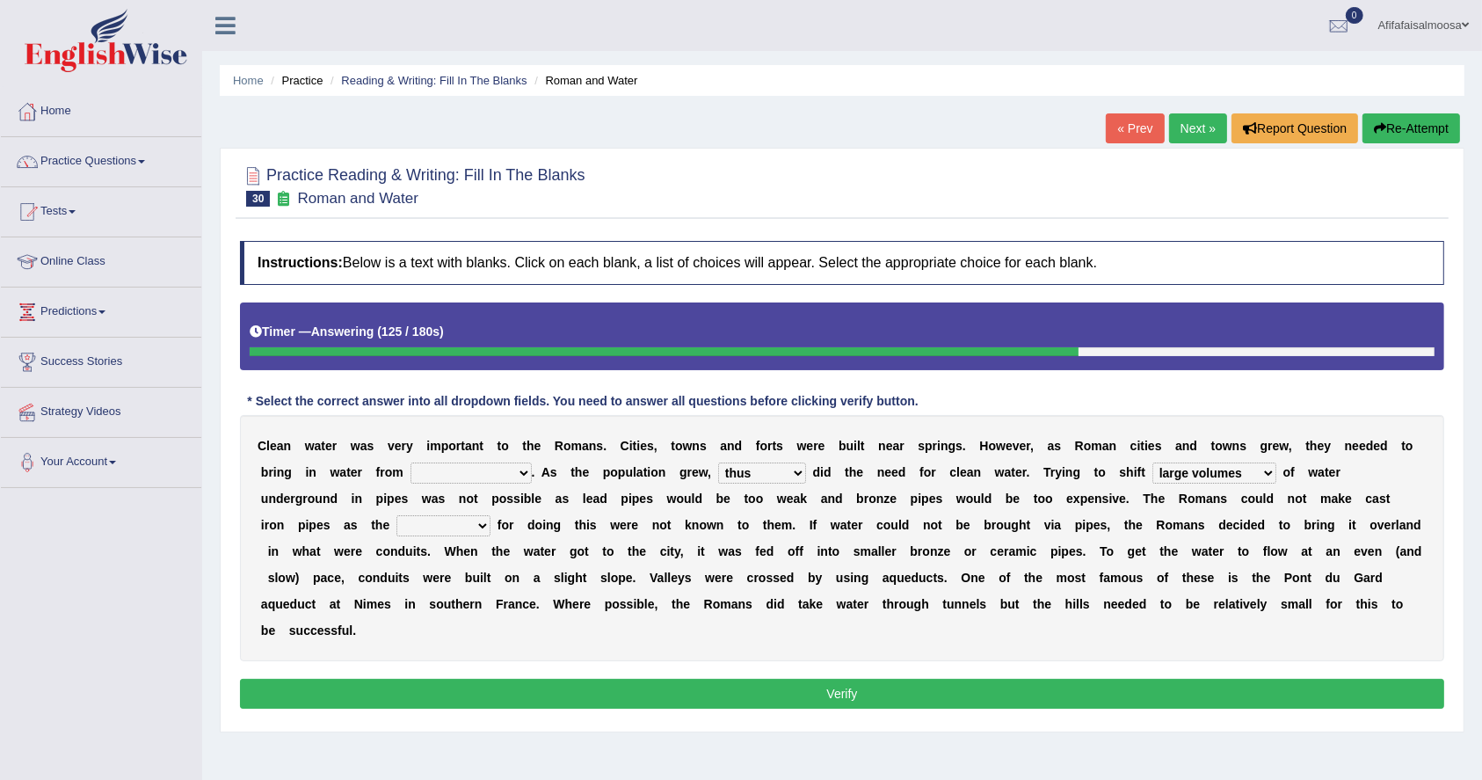
click at [437, 527] on select "spans scales proportions techniques" at bounding box center [443, 525] width 94 height 21
select select "scales"
click at [396, 515] on select "spans scales proportions techniques" at bounding box center [443, 525] width 94 height 21
click at [443, 476] on select "further afield these origins different parts specific sources" at bounding box center [470, 472] width 121 height 21
select select "further afield"
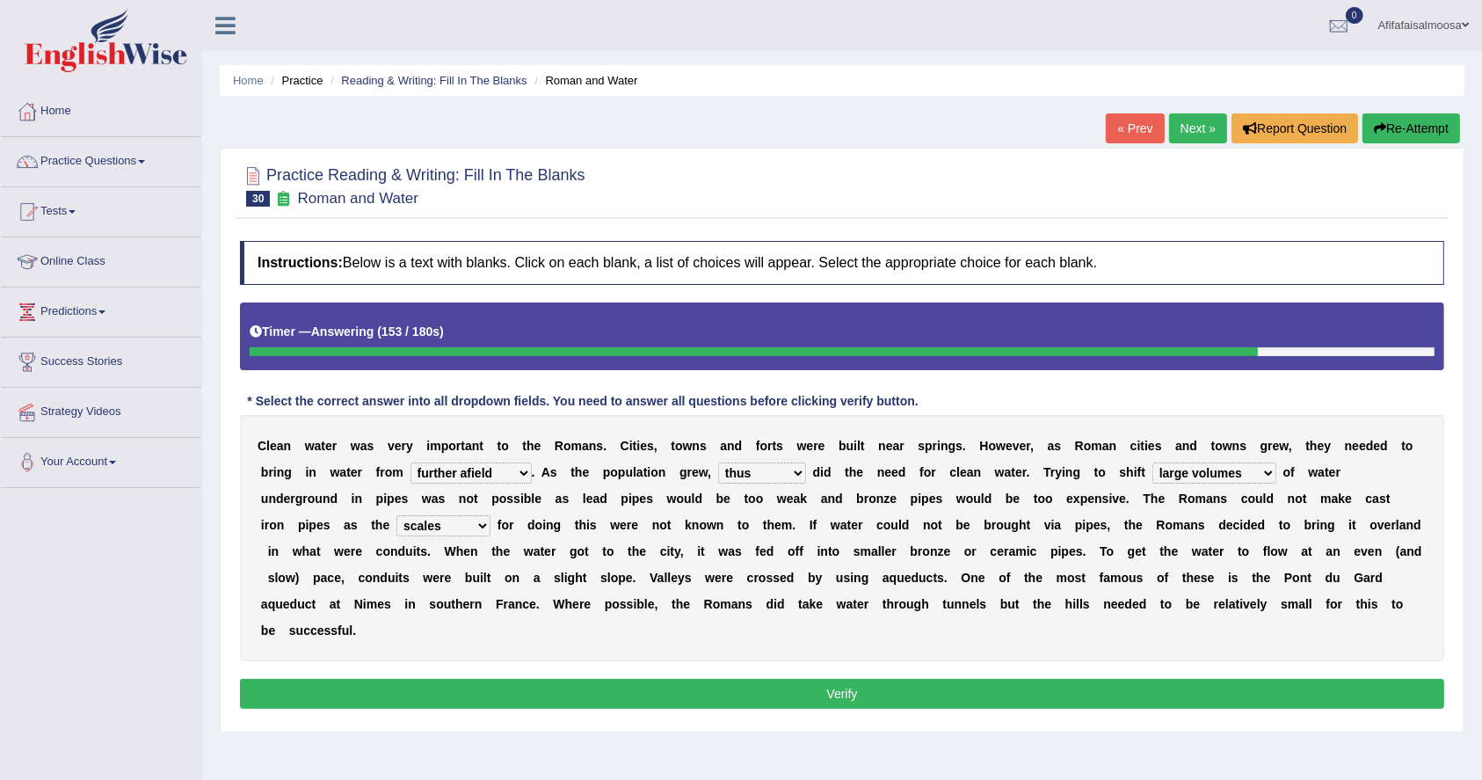
click at [410, 462] on select "further afield these origins different parts specific sources" at bounding box center [470, 472] width 121 height 21
click at [654, 683] on button "Verify" at bounding box center [842, 694] width 1204 height 30
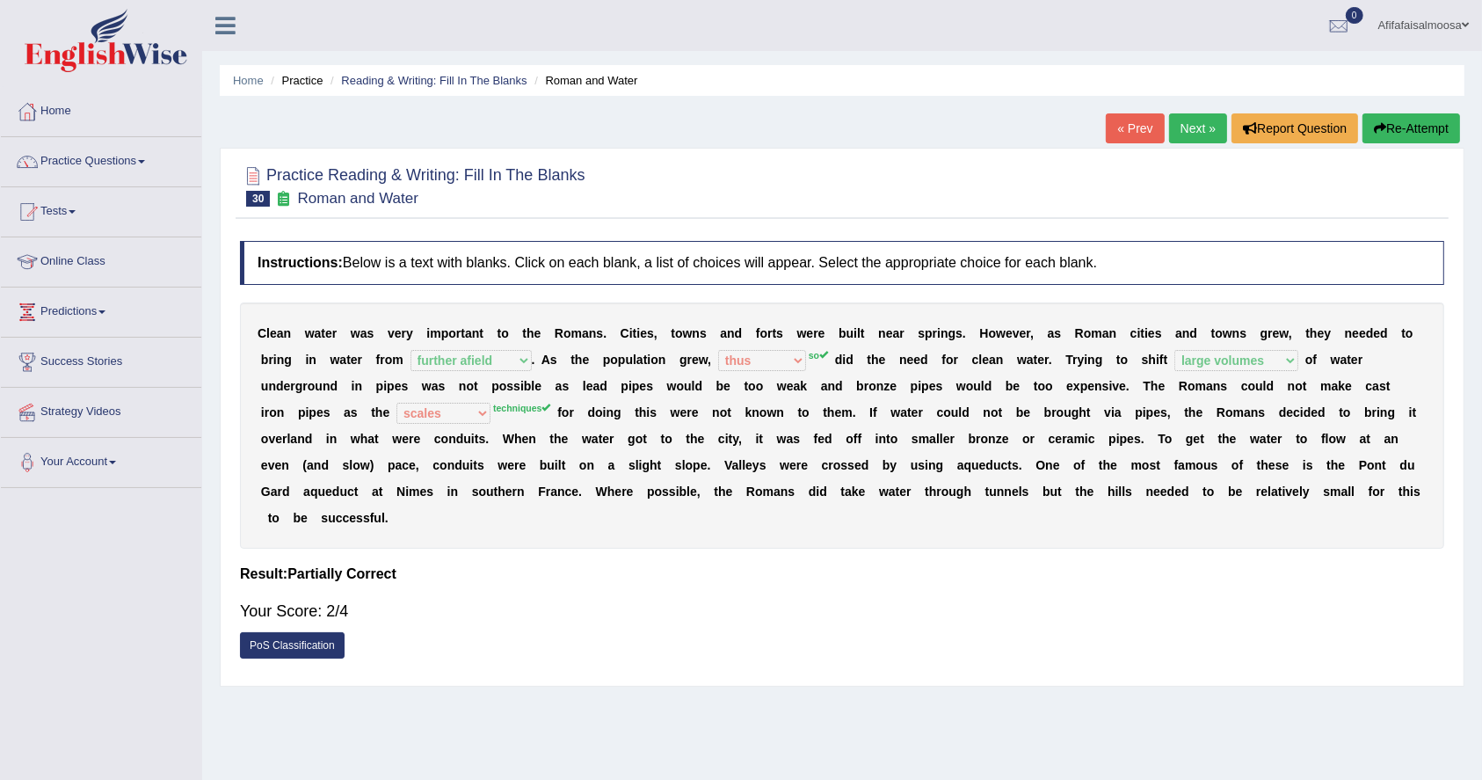
click at [1181, 113] on link "Next »" at bounding box center [1198, 128] width 58 height 30
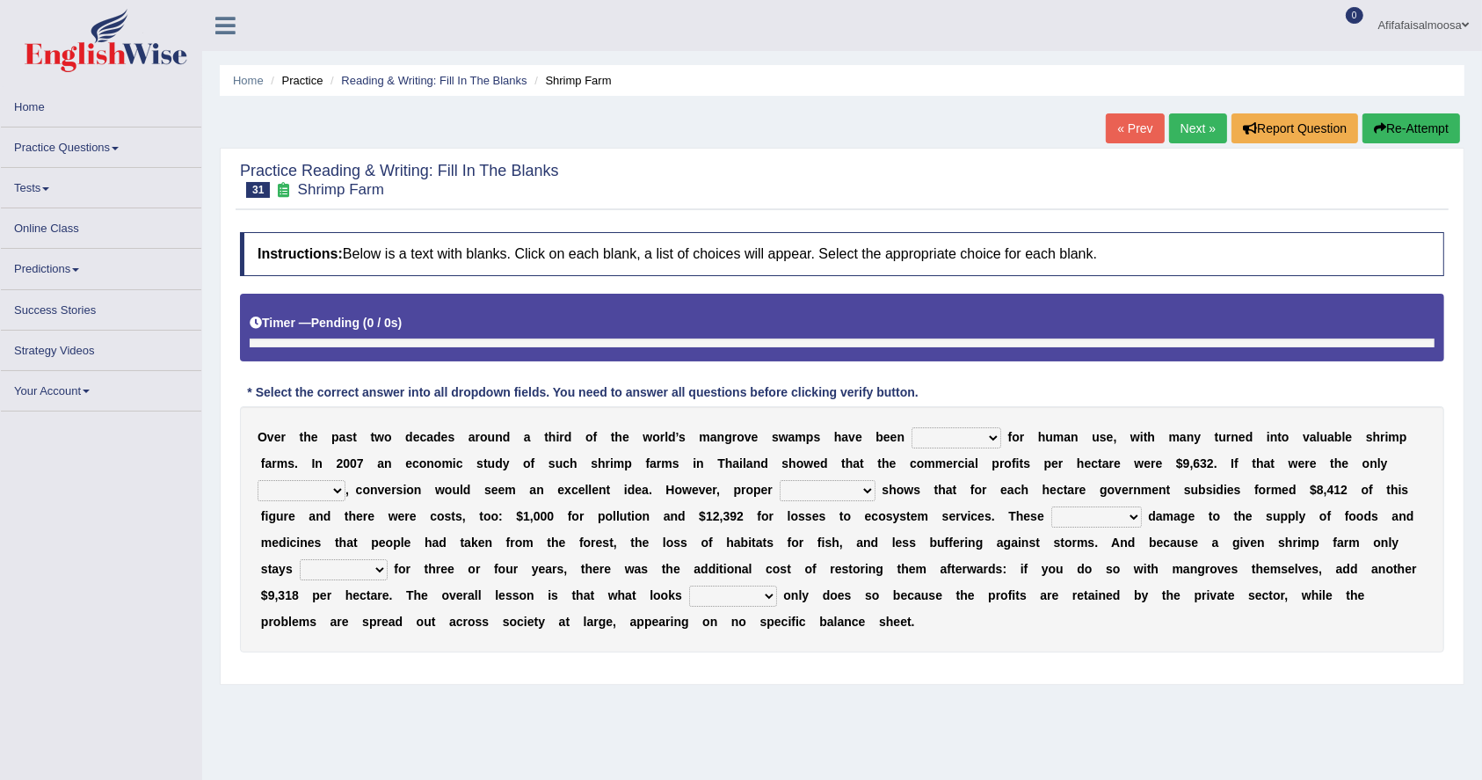
click at [984, 433] on select "rearranged exchanged conserved converted" at bounding box center [957, 437] width 90 height 21
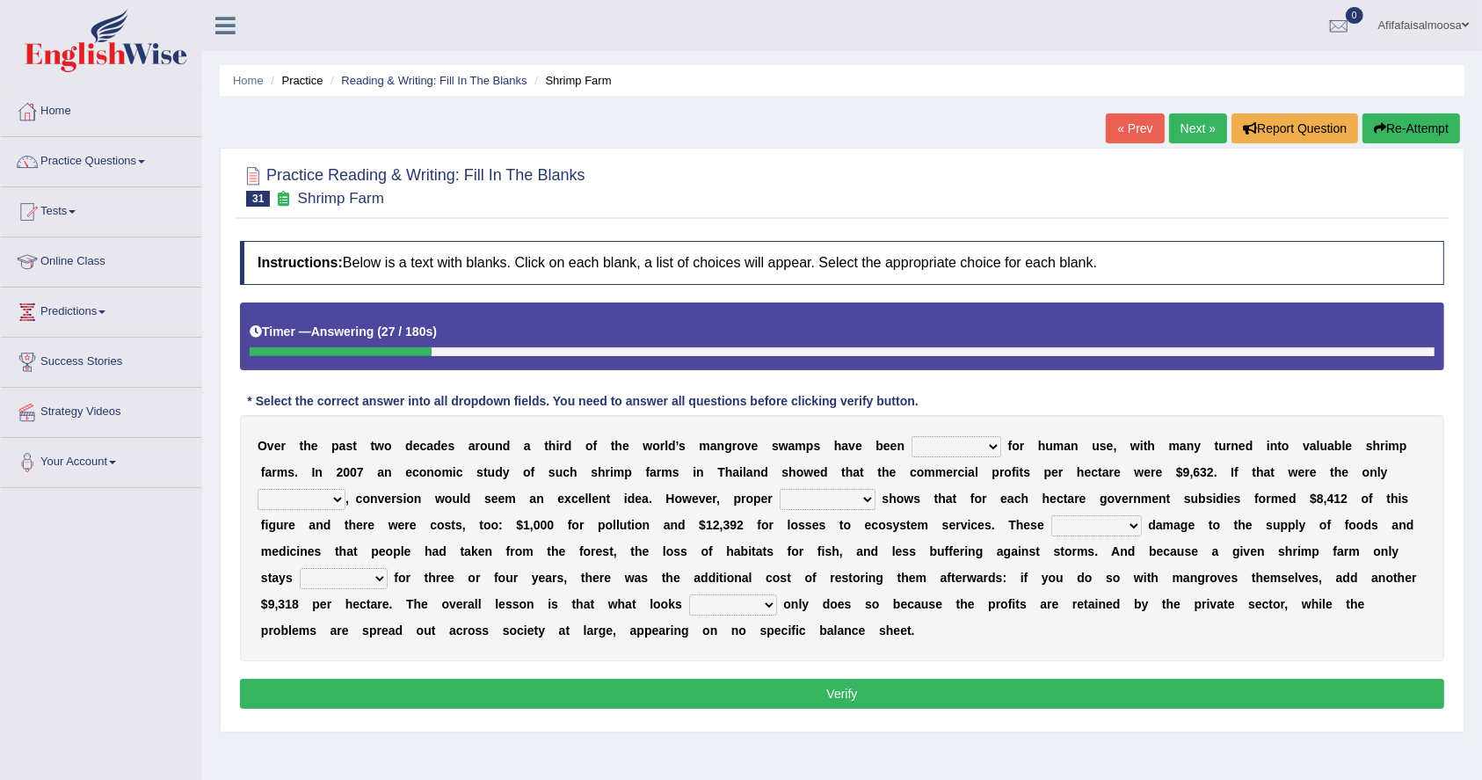
select select "rearranged"
click at [912, 436] on select "rearranged exchanged conserved converted" at bounding box center [957, 446] width 90 height 21
click at [323, 499] on select "index eliment choice factor" at bounding box center [302, 499] width 88 height 21
select select "factor"
click at [258, 489] on select "index eliment choice factor" at bounding box center [302, 499] width 88 height 21
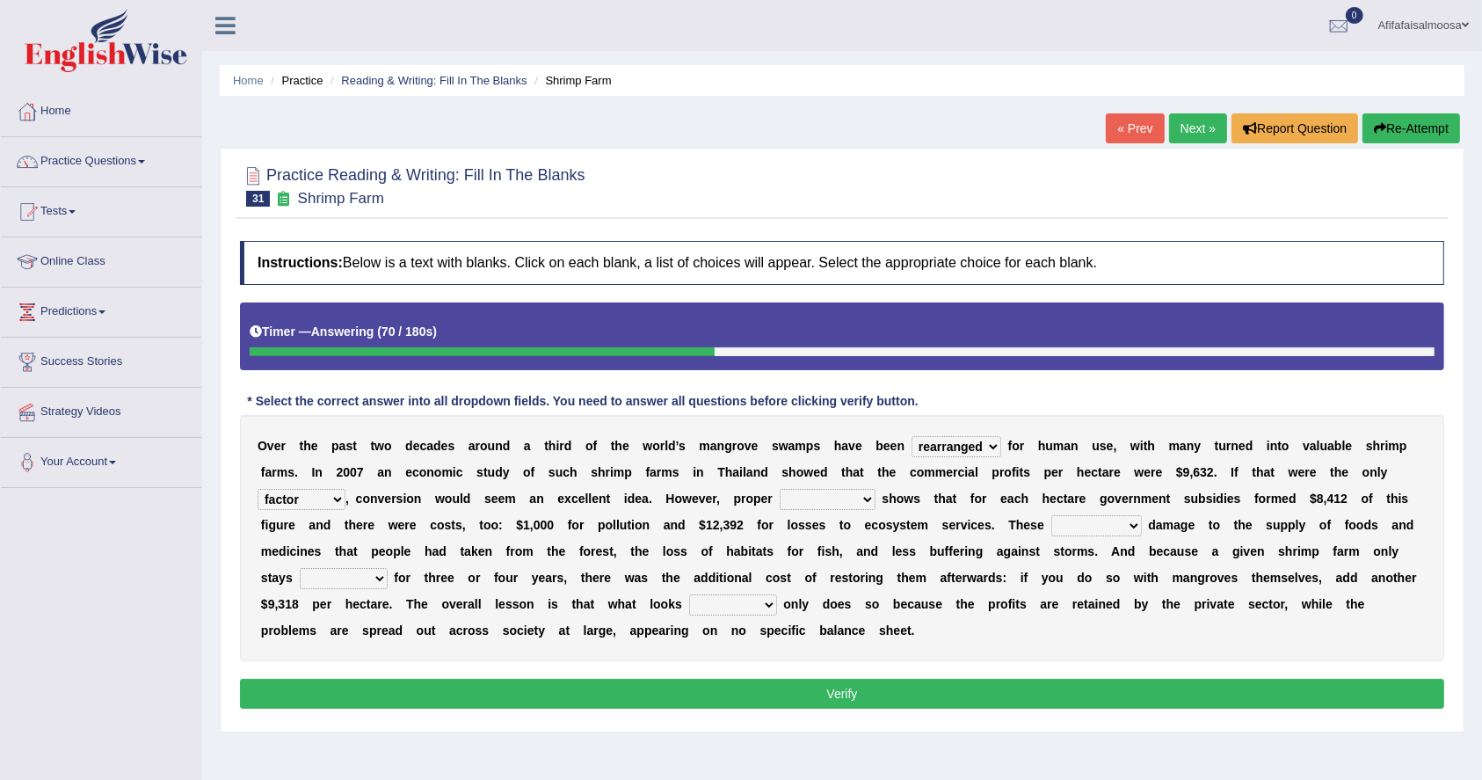
click at [825, 503] on select "accounting percentage aggregation division" at bounding box center [828, 499] width 96 height 21
select select "division"
click at [780, 489] on select "accounting percentage aggregation division" at bounding box center [828, 499] width 96 height 21
click at [827, 629] on b "a" at bounding box center [830, 630] width 7 height 14
click at [1084, 531] on select "comprised uneven neglected augmented" at bounding box center [1096, 525] width 91 height 21
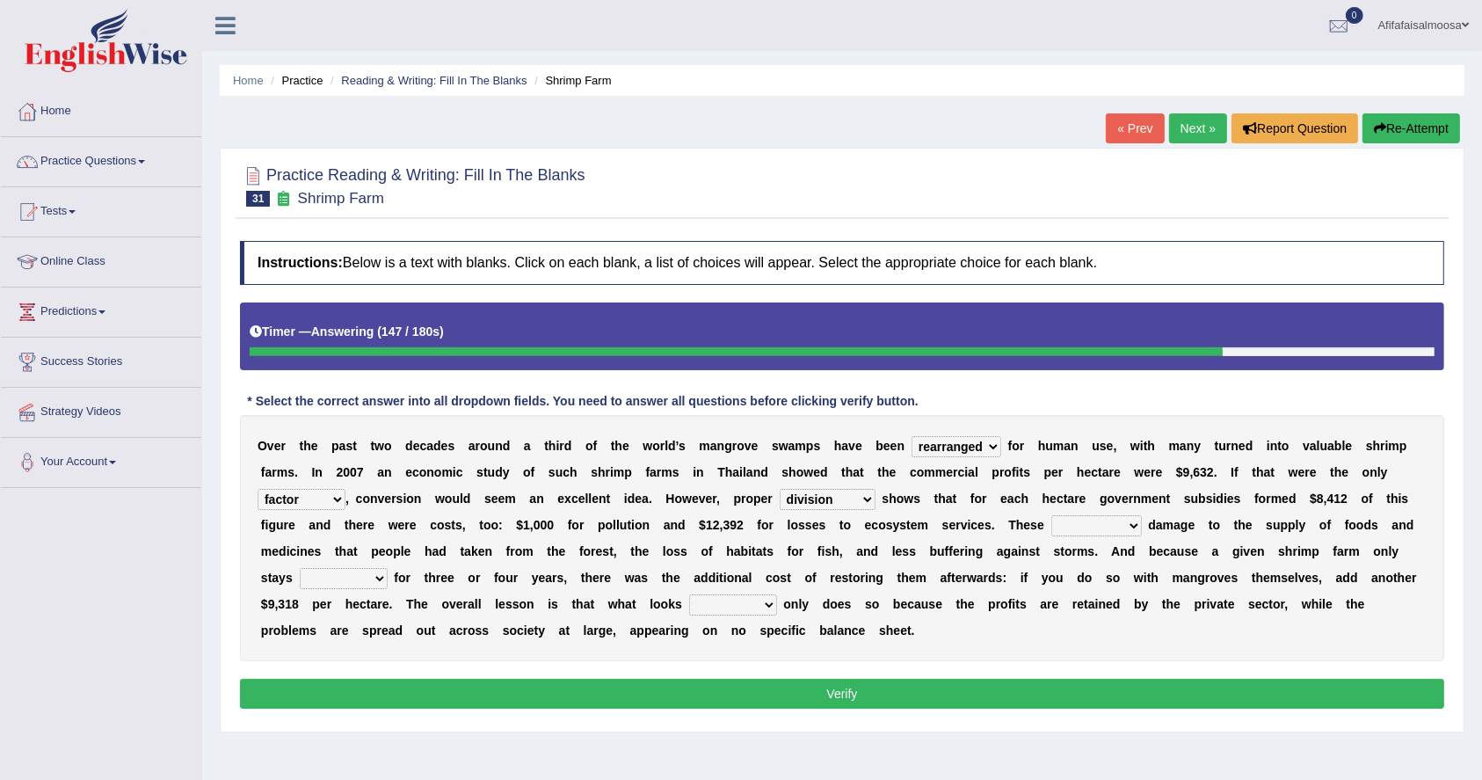
select select "augmented"
click at [1051, 515] on select "comprised uneven neglected augmented" at bounding box center [1096, 525] width 91 height 21
click at [366, 581] on select "interactive distinctive productive collective" at bounding box center [344, 578] width 88 height 21
select select "productive"
click at [300, 568] on select "interactive distinctive productive collective" at bounding box center [344, 578] width 88 height 21
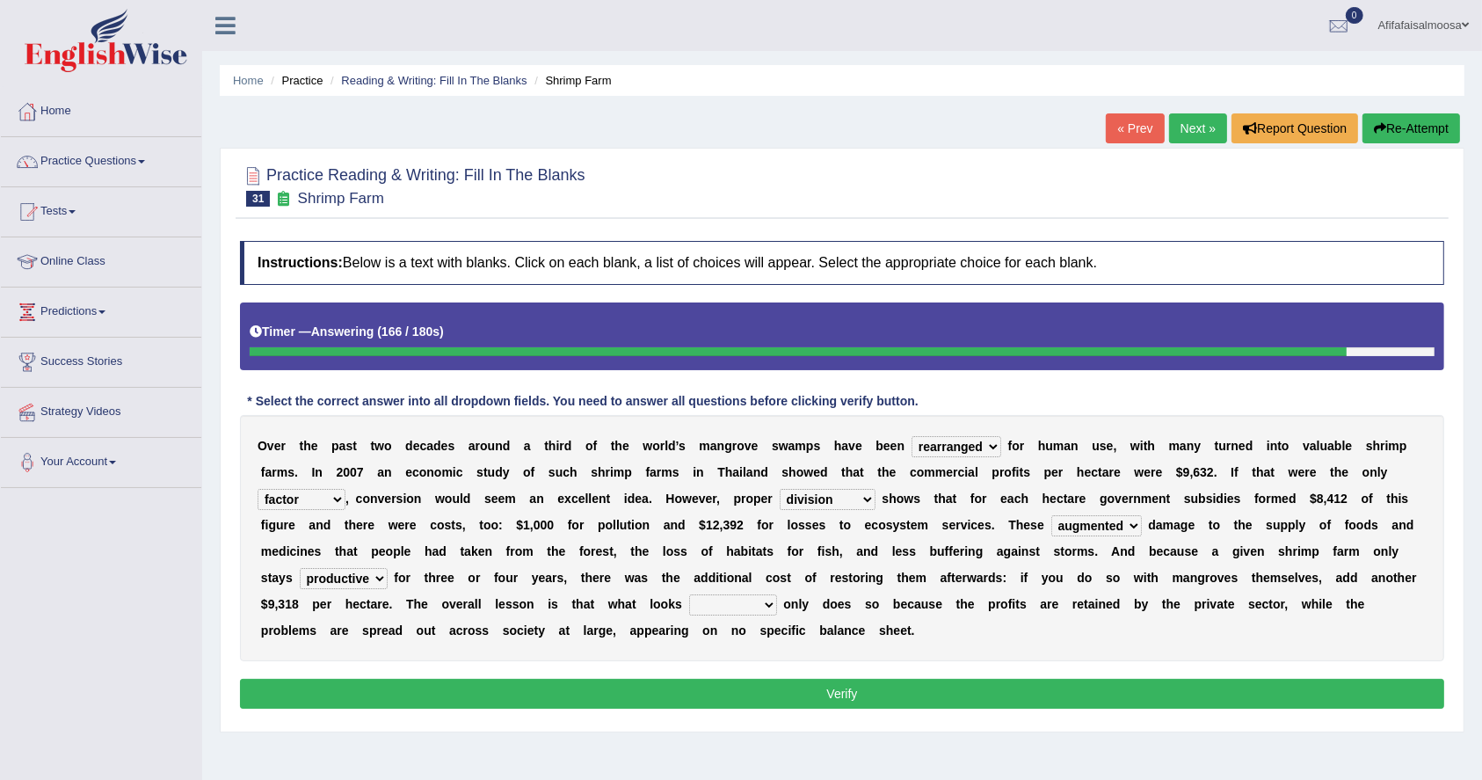
click at [713, 596] on select "beneficial immediate modest moderate" at bounding box center [733, 604] width 88 height 21
select select "beneficial"
click at [689, 594] on select "beneficial immediate modest moderate" at bounding box center [733, 604] width 88 height 21
click at [661, 689] on button "Verify" at bounding box center [842, 694] width 1204 height 30
